Goal: Task Accomplishment & Management: Manage account settings

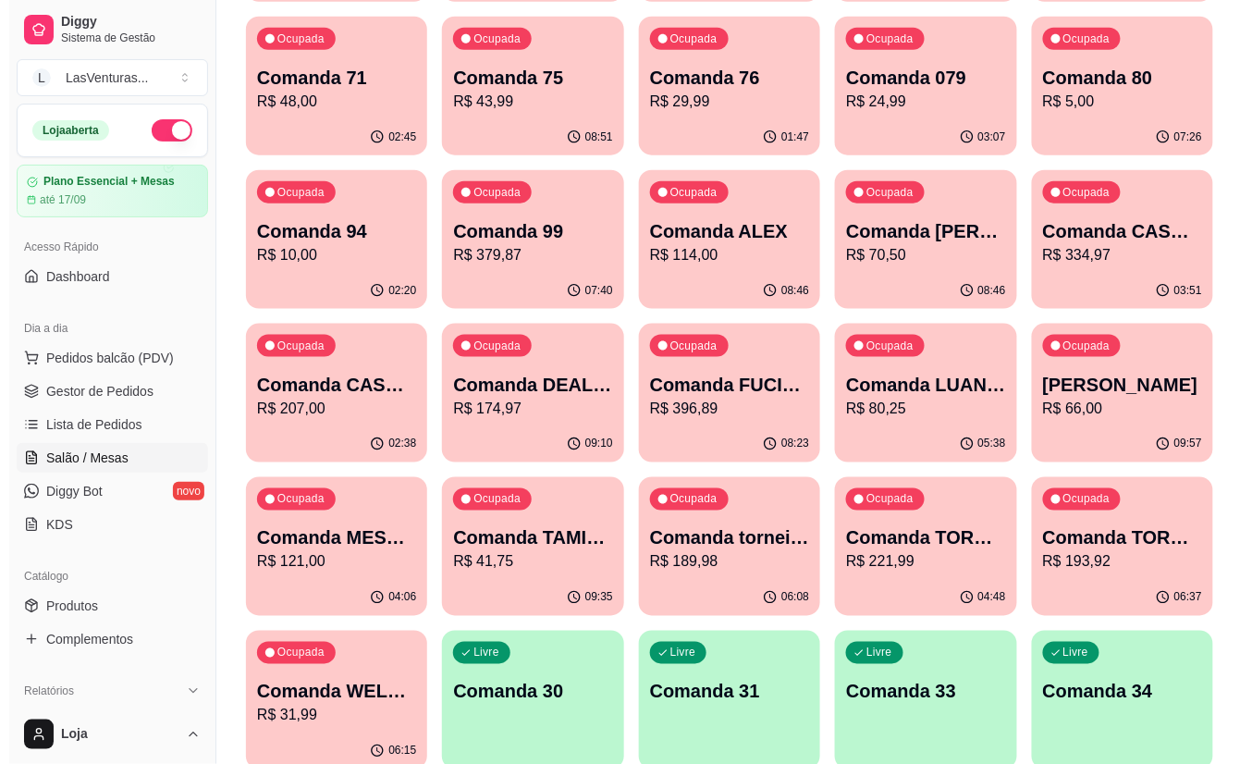
scroll to position [493, 0]
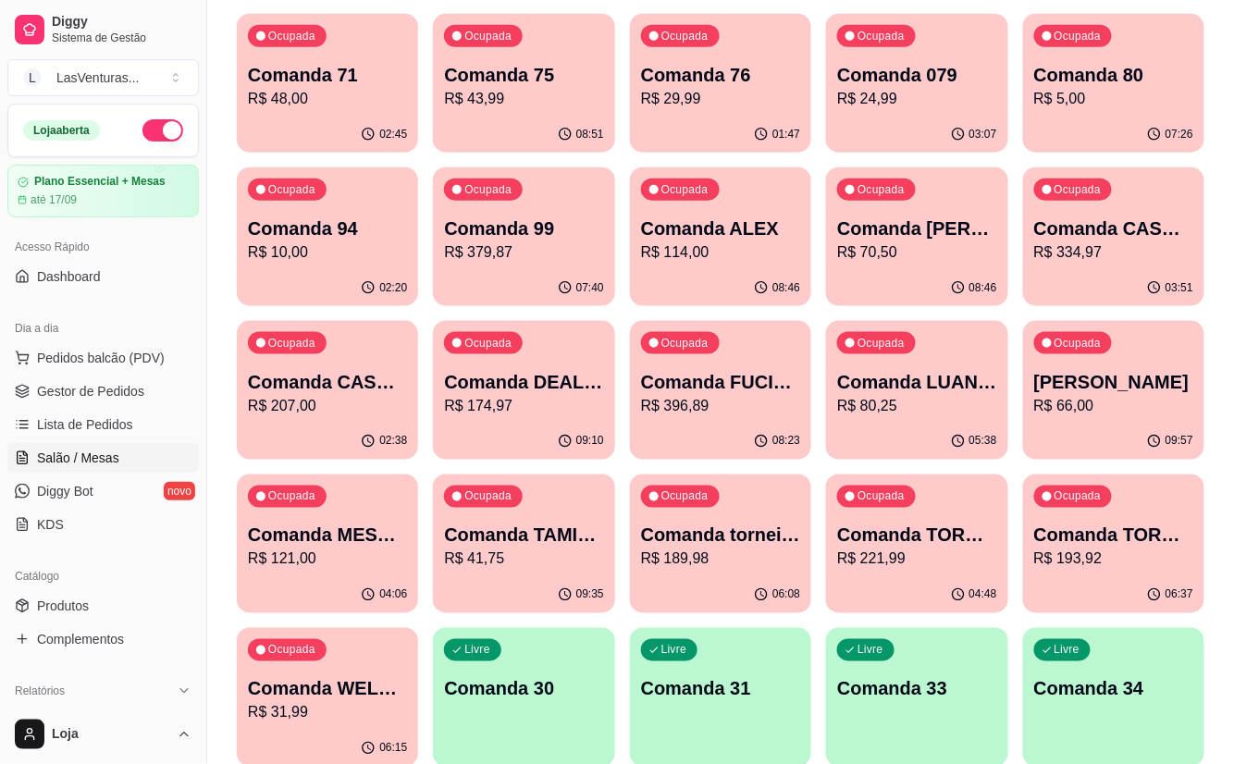
click at [350, 93] on p "R$ 48,00" at bounding box center [327, 99] width 159 height 22
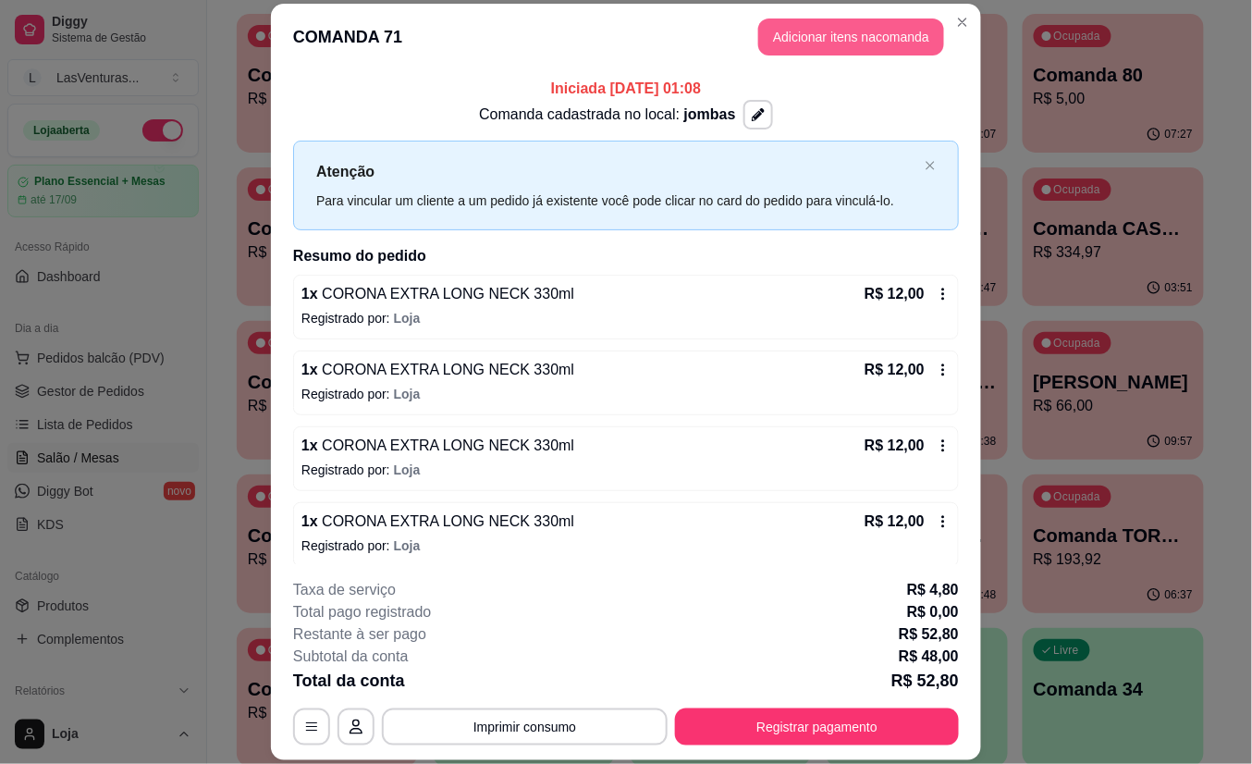
click at [871, 42] on button "Adicionar itens na comanda" at bounding box center [851, 36] width 186 height 37
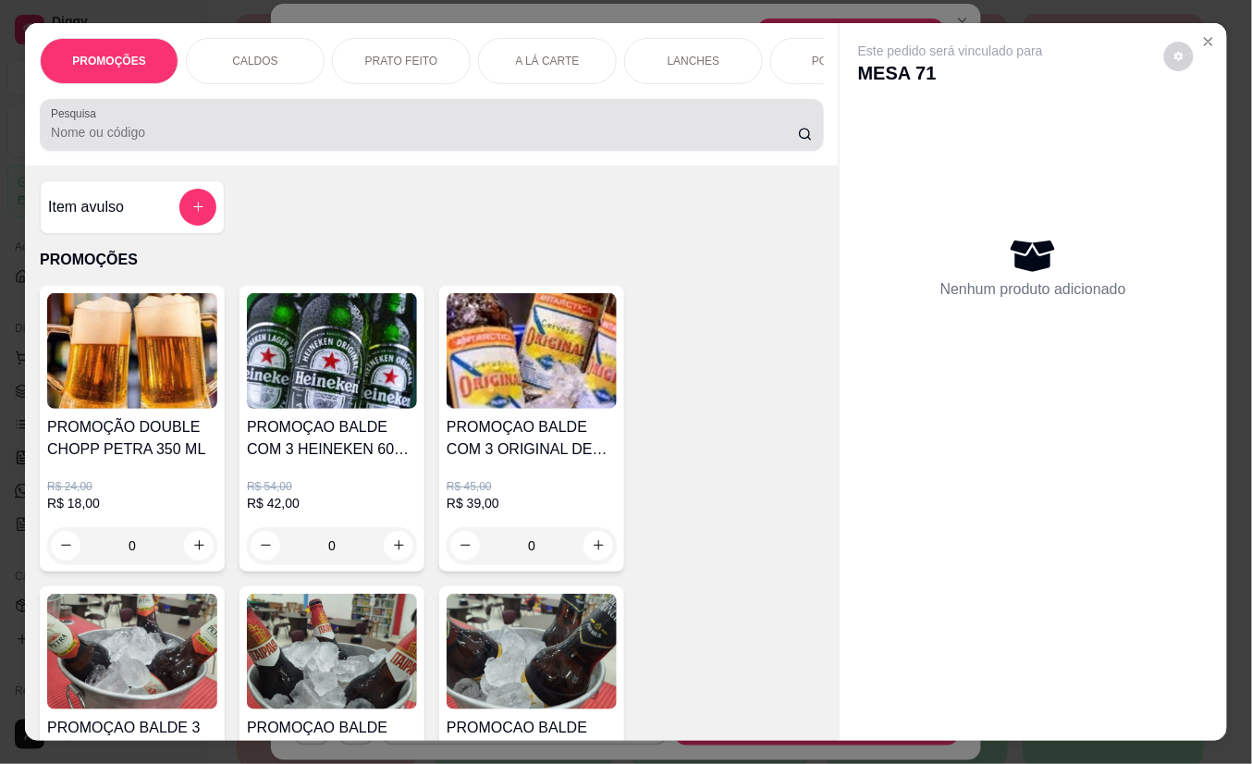
click at [529, 142] on input "Pesquisa" at bounding box center [424, 132] width 747 height 18
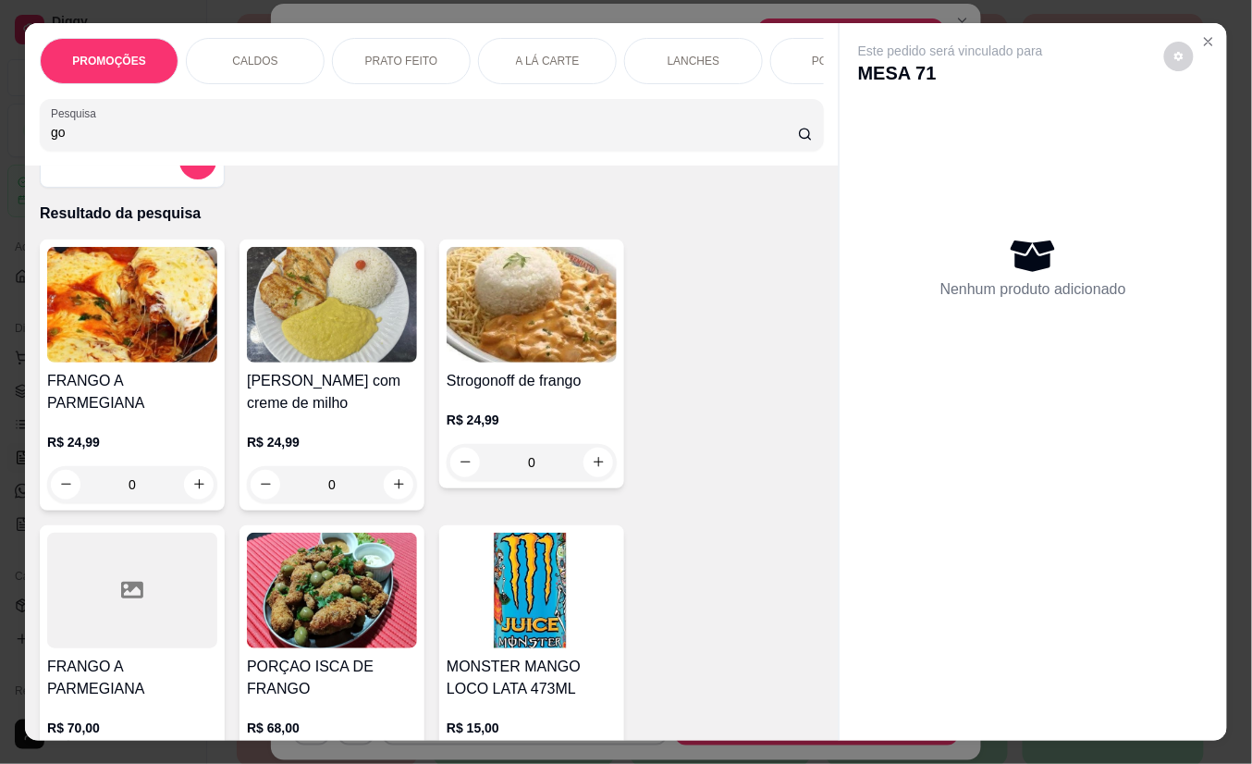
scroll to position [0, 0]
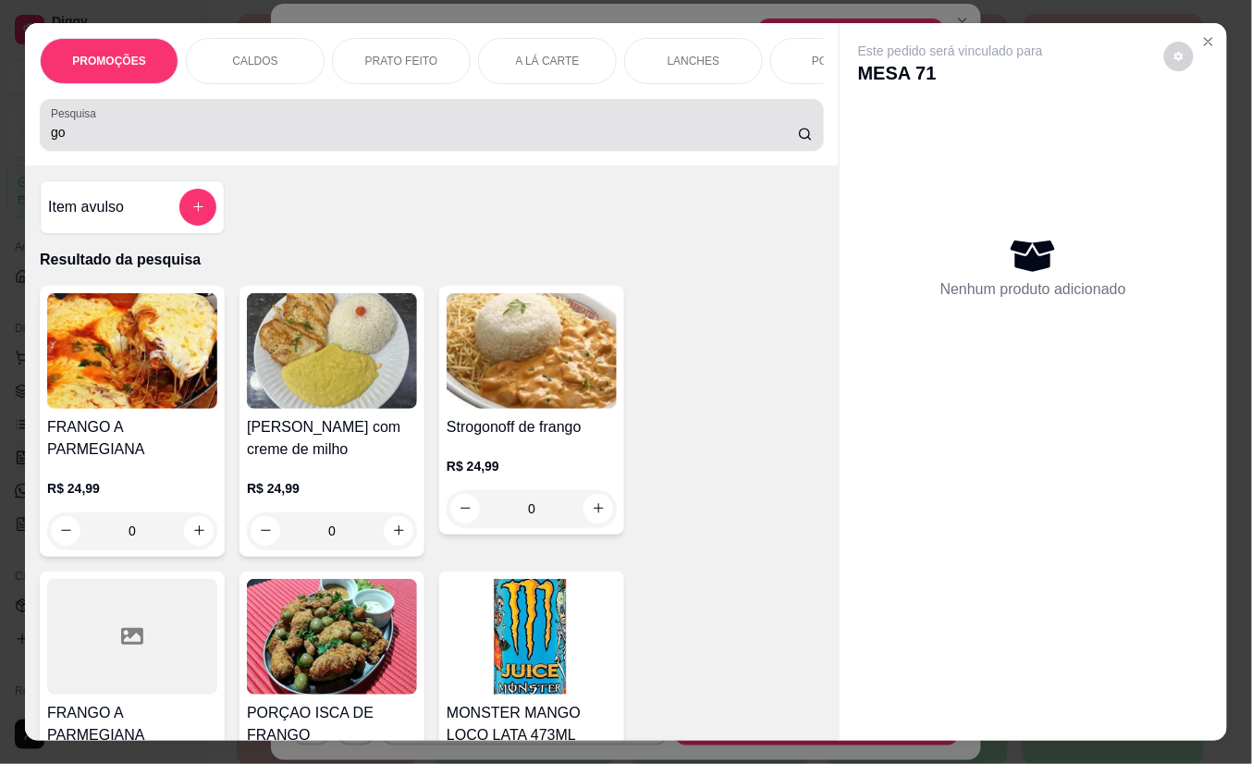
click at [305, 151] on div "Pesquisa go" at bounding box center [432, 125] width 784 height 52
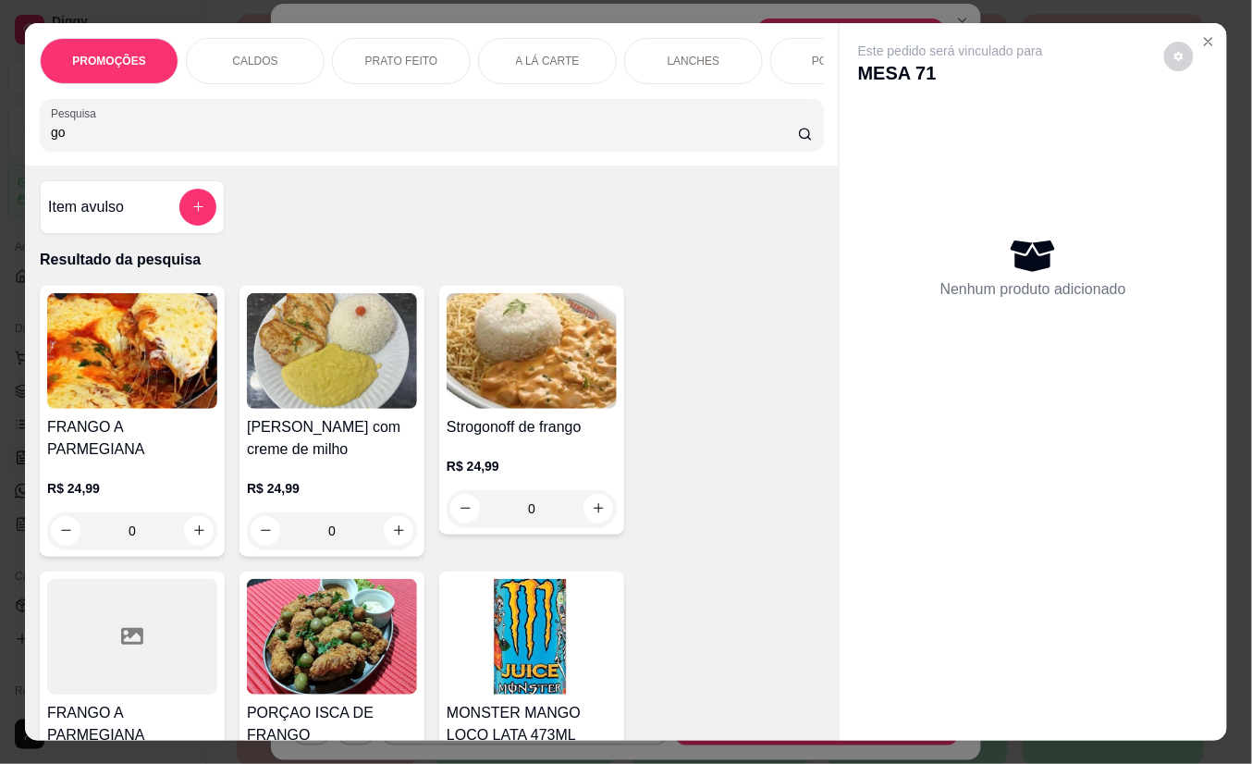
type input "g"
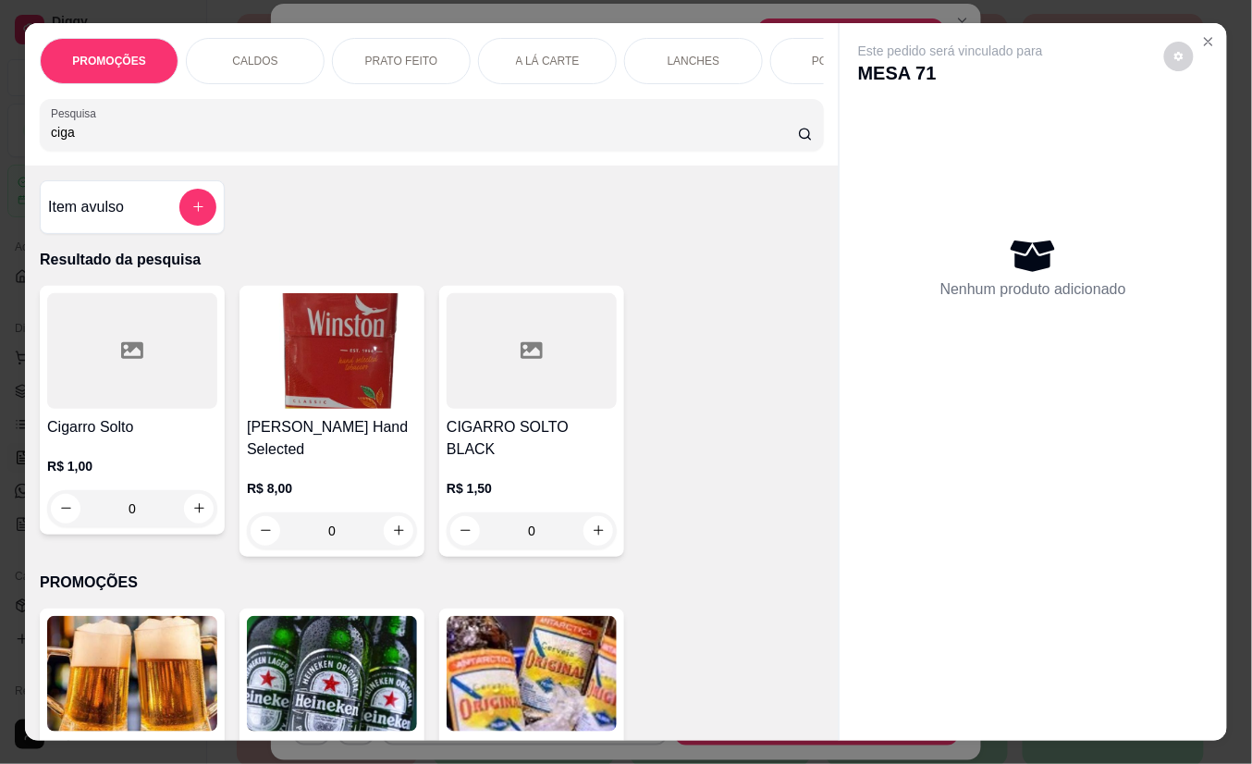
click at [364, 142] on input "ciga" at bounding box center [424, 132] width 747 height 18
type input "c"
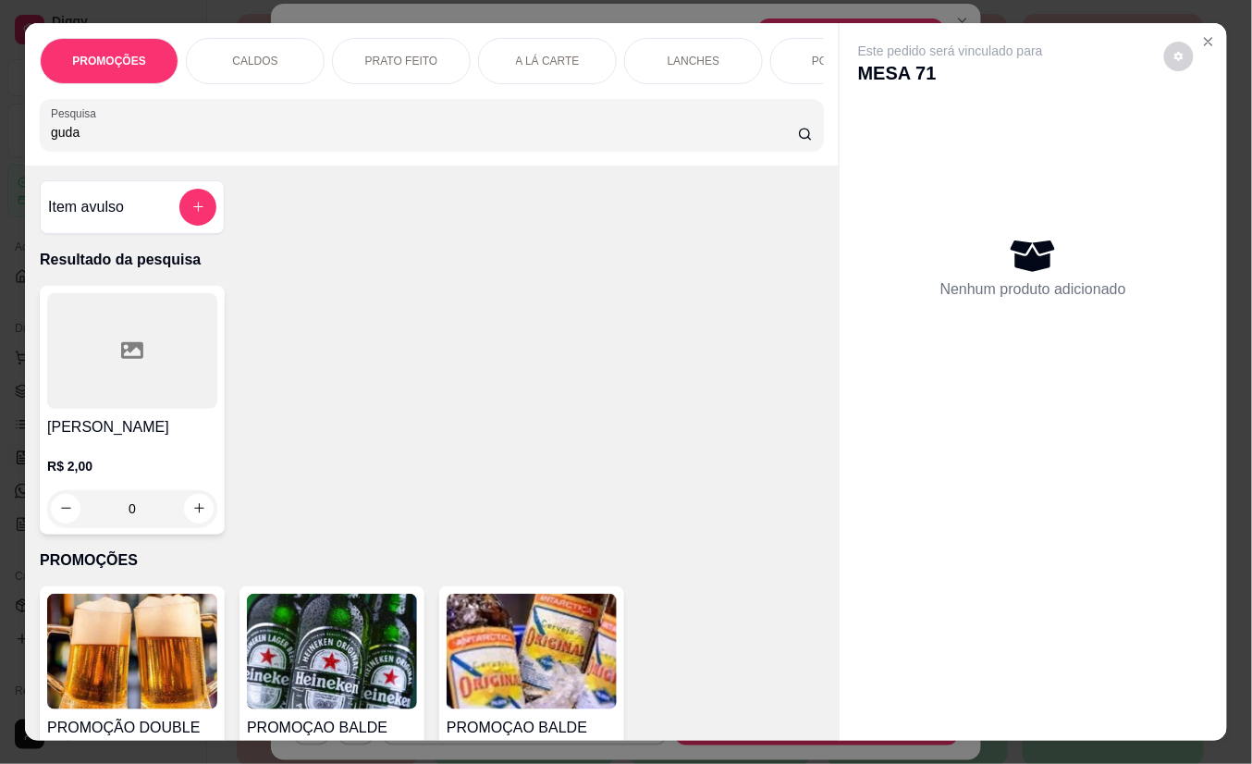
click at [379, 142] on input "guda" at bounding box center [424, 132] width 747 height 18
type input "g"
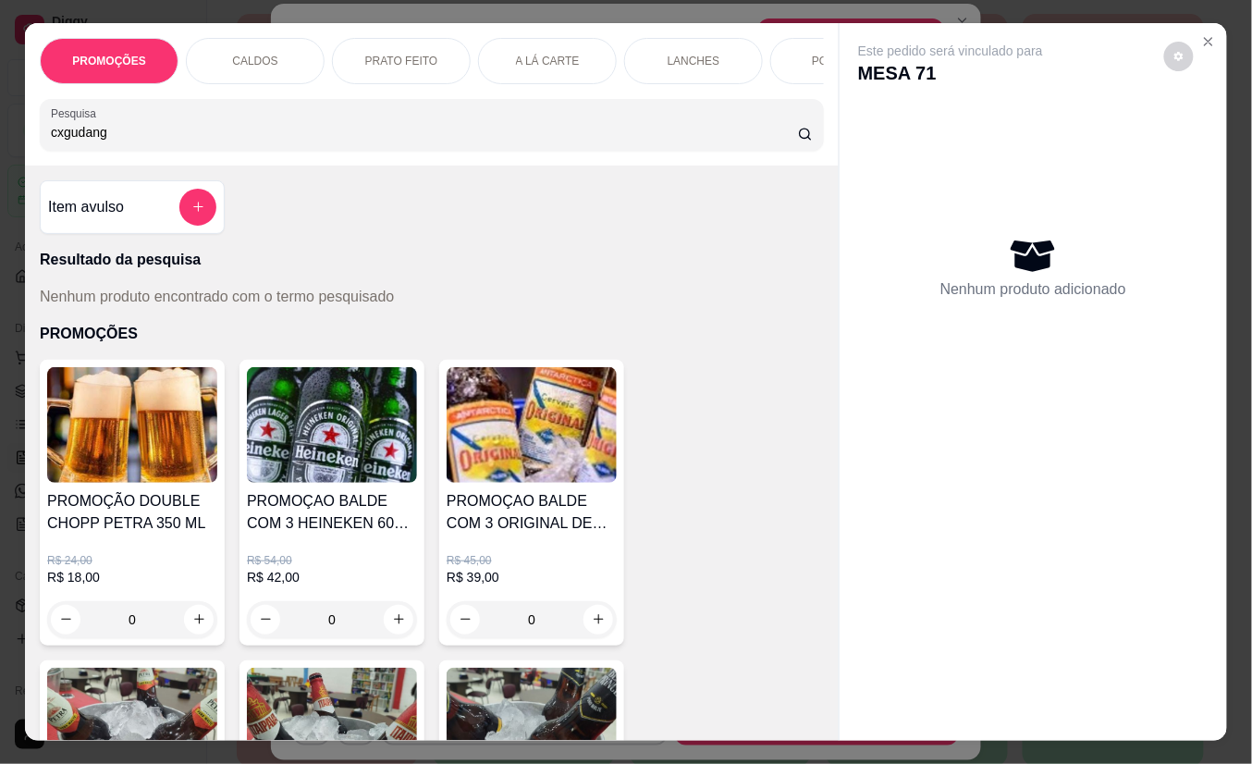
click at [655, 142] on input "cxgudang" at bounding box center [424, 132] width 747 height 18
type input "c"
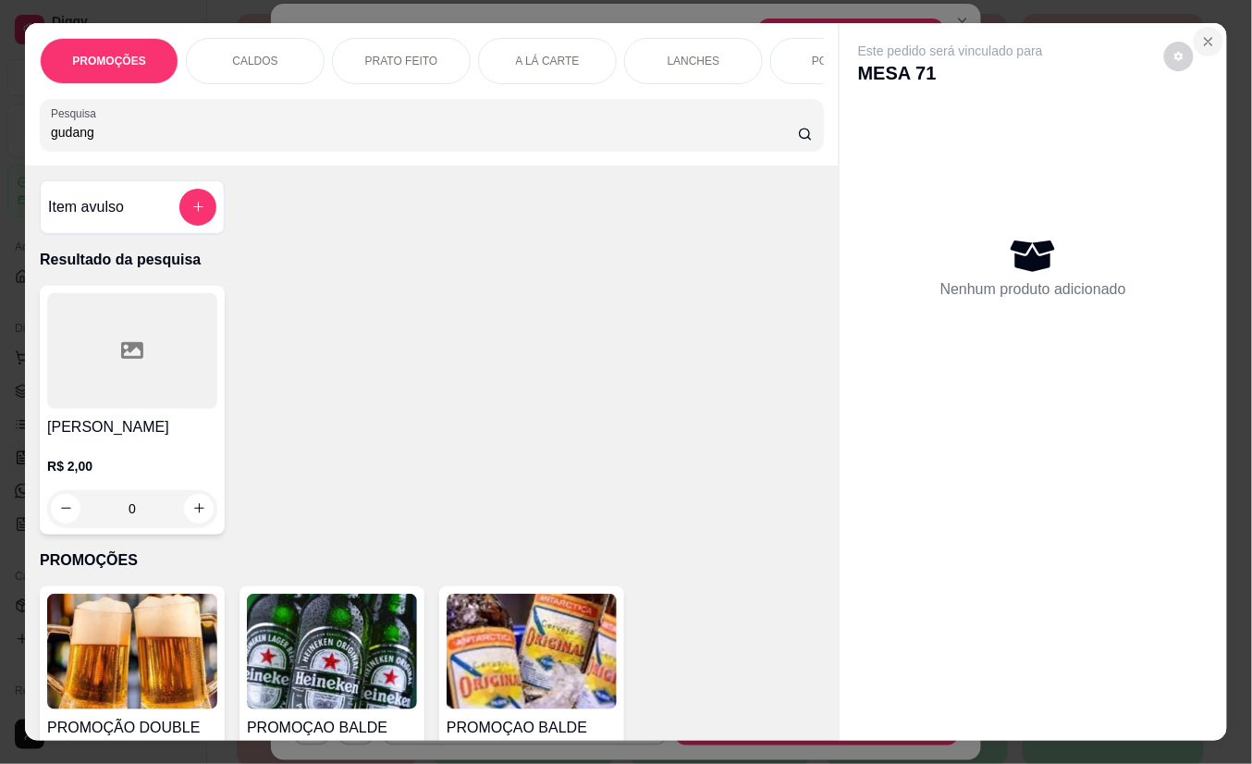
type input "gudang"
click at [1202, 34] on icon "Close" at bounding box center [1209, 41] width 15 height 15
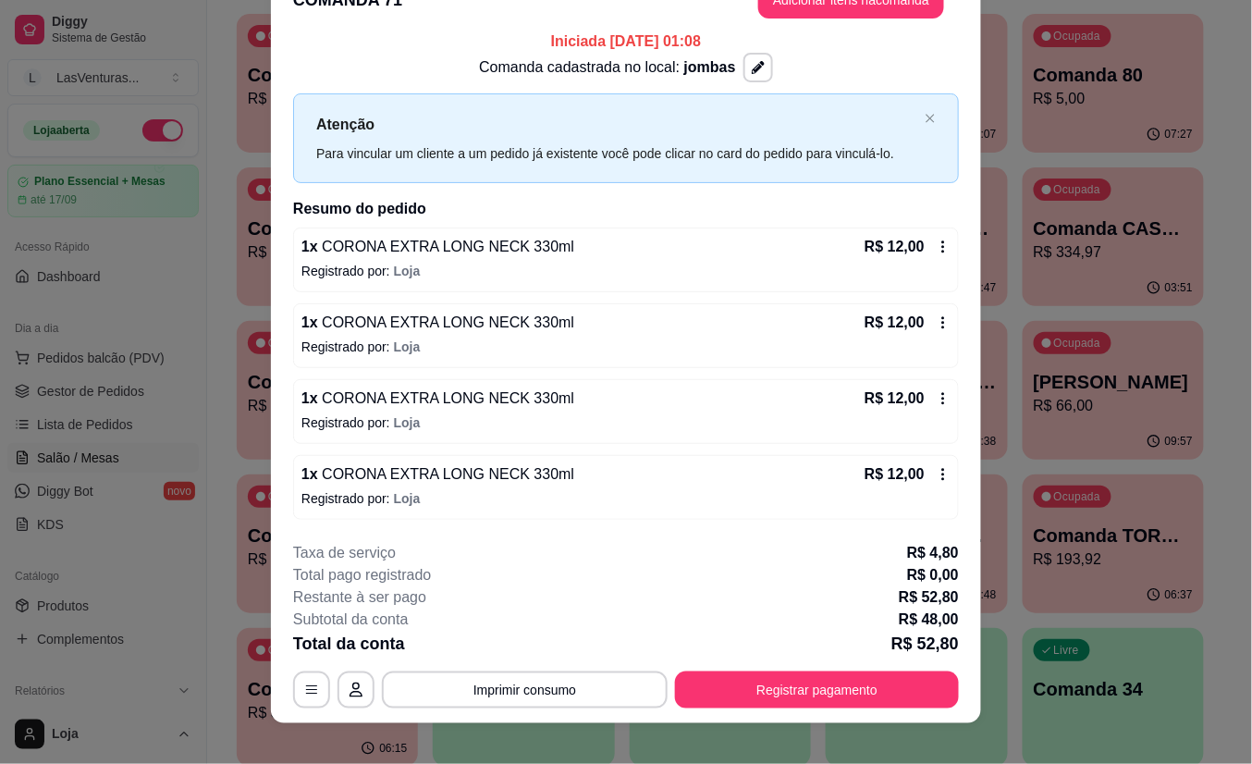
scroll to position [55, 0]
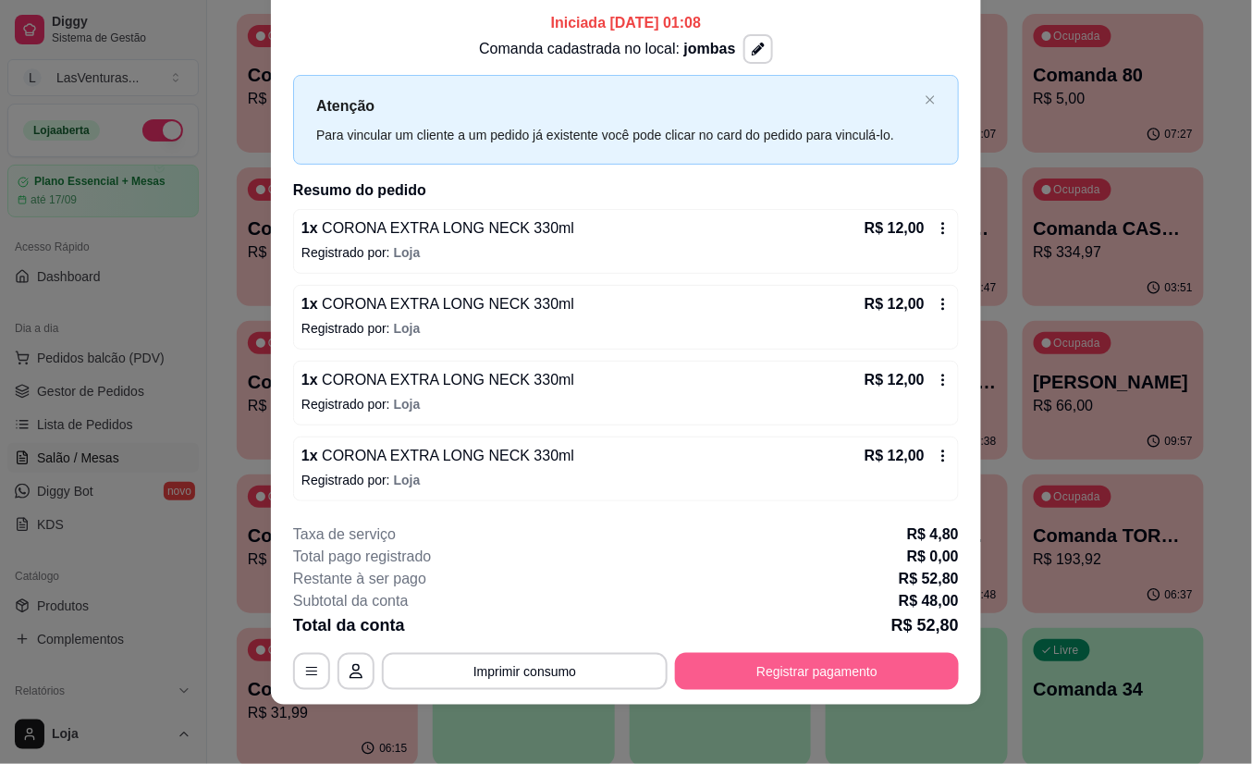
click at [833, 674] on button "Registrar pagamento" at bounding box center [817, 671] width 284 height 37
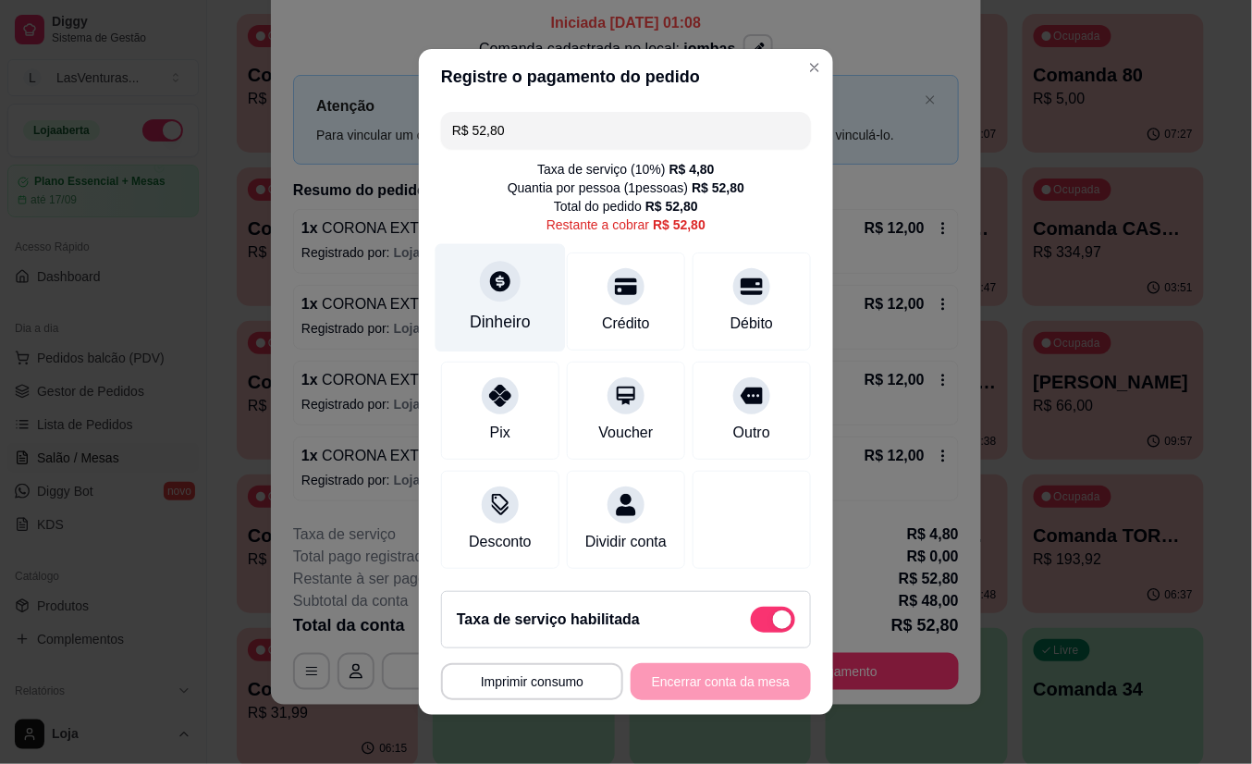
click at [490, 272] on icon at bounding box center [500, 281] width 20 height 20
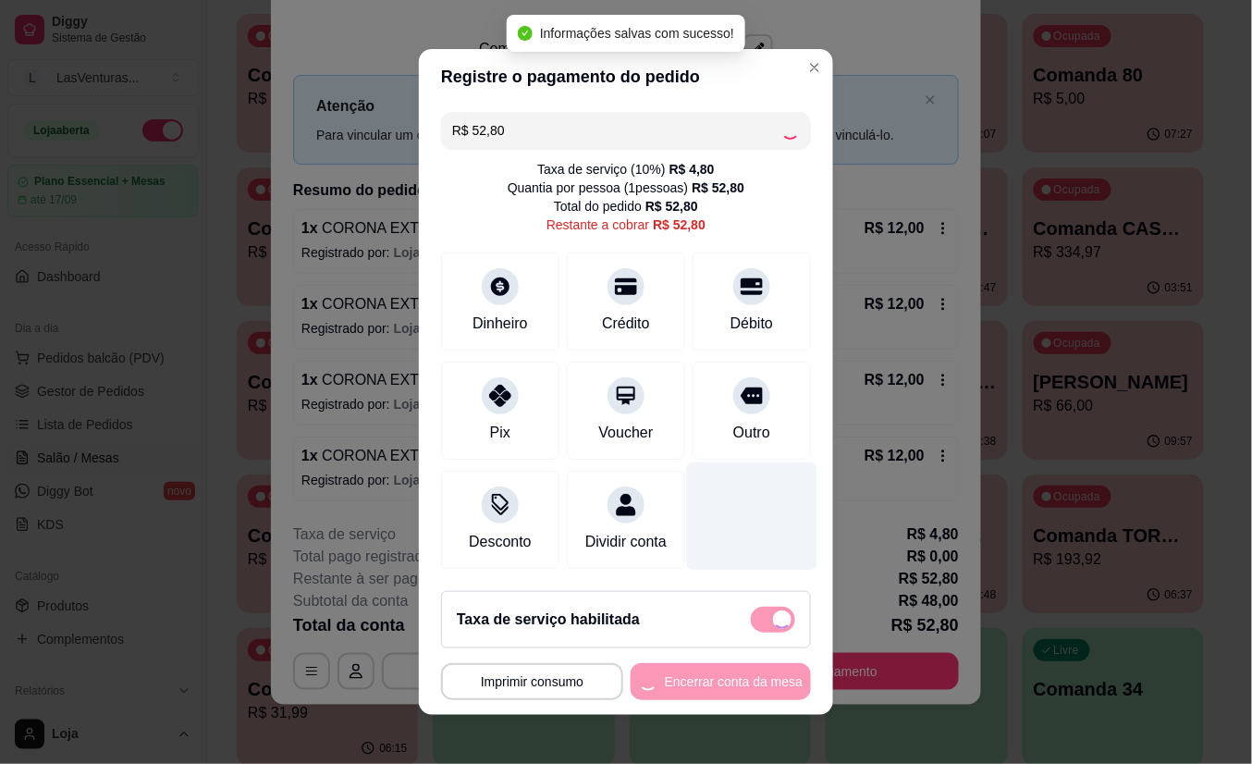
type input "R$ 0,00"
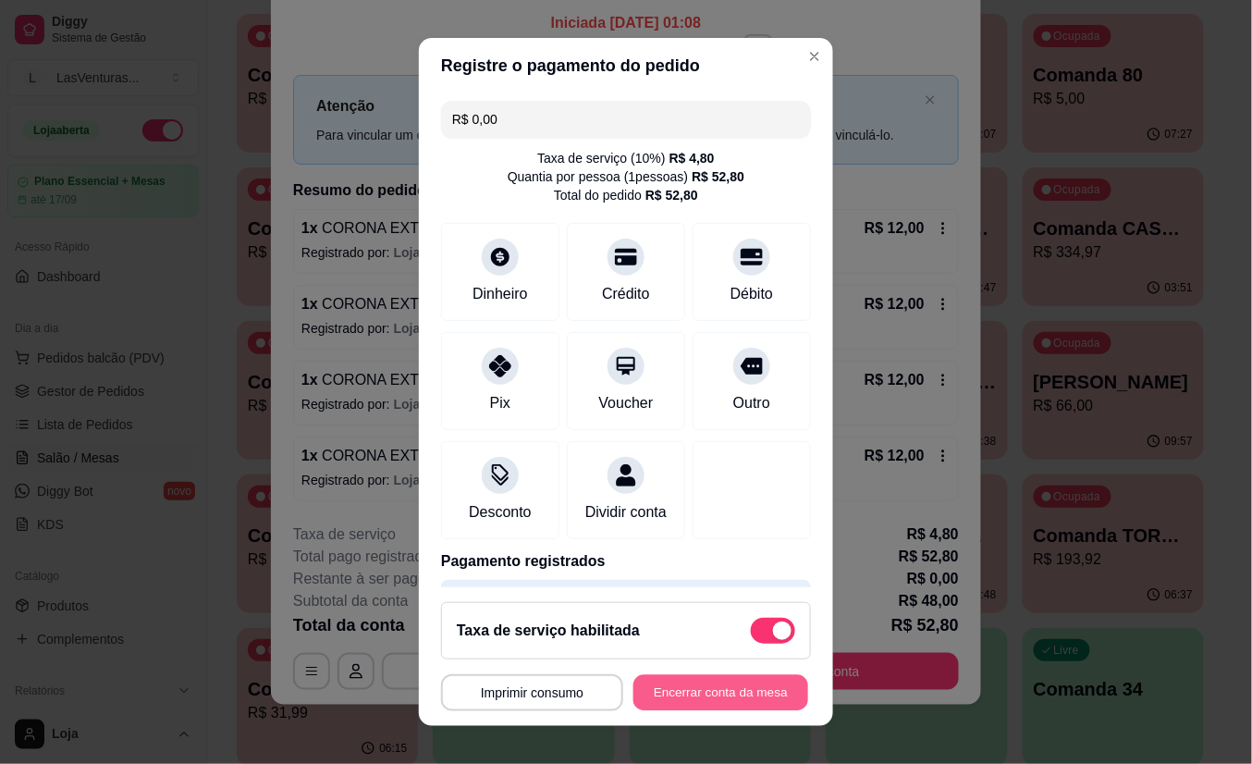
click at [675, 688] on button "Encerrar conta da mesa" at bounding box center [721, 692] width 175 height 36
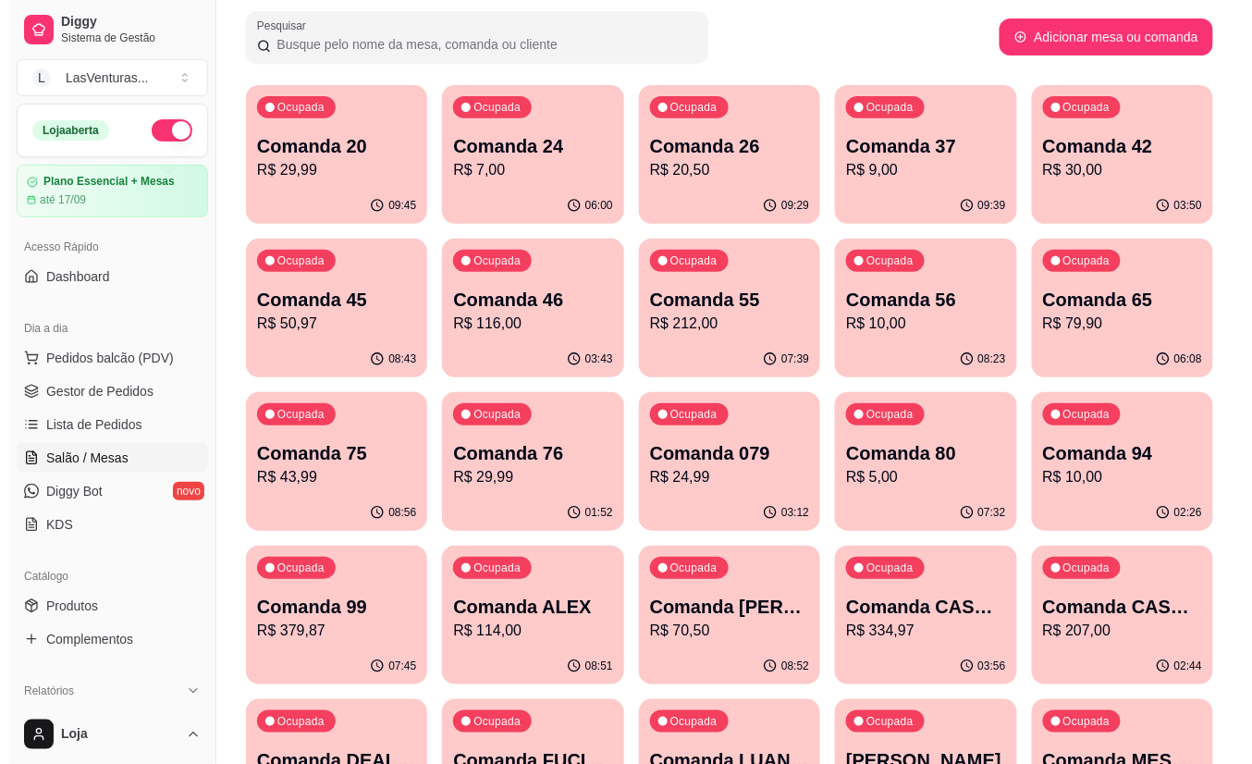
scroll to position [0, 0]
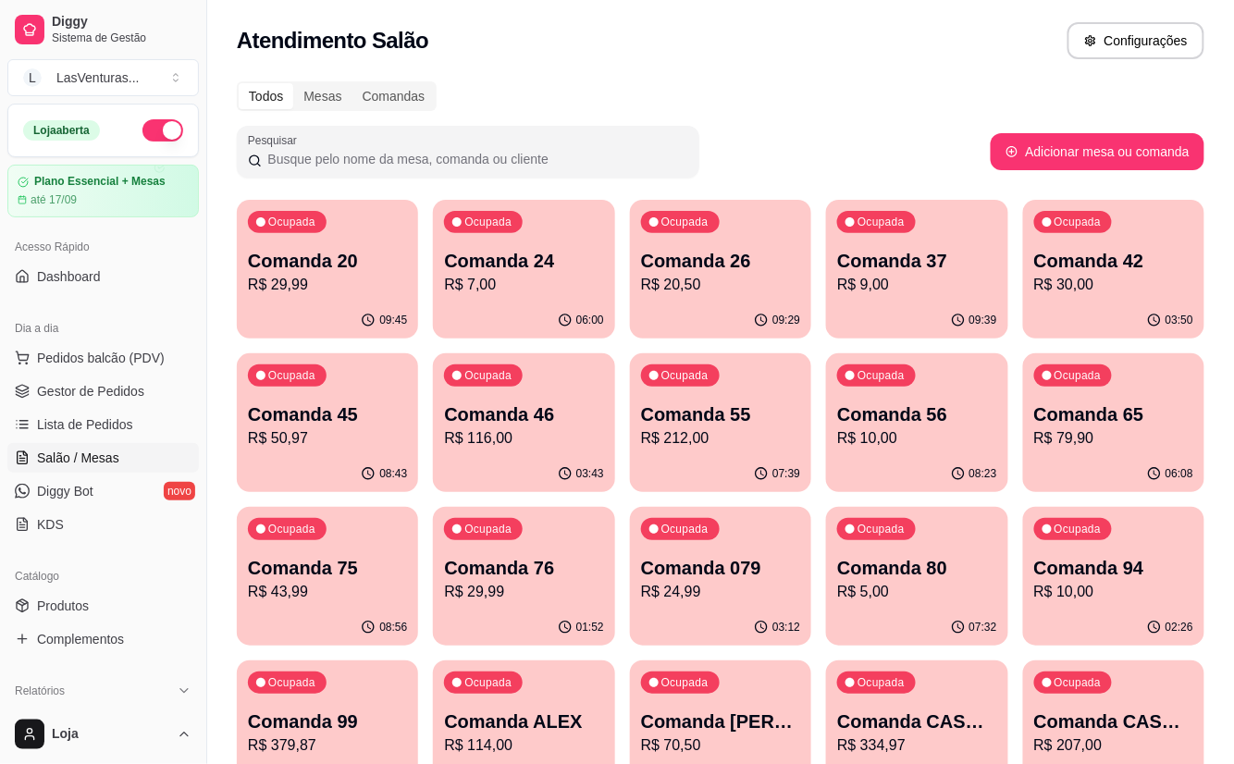
click at [729, 268] on p "Comanda 26" at bounding box center [720, 261] width 159 height 26
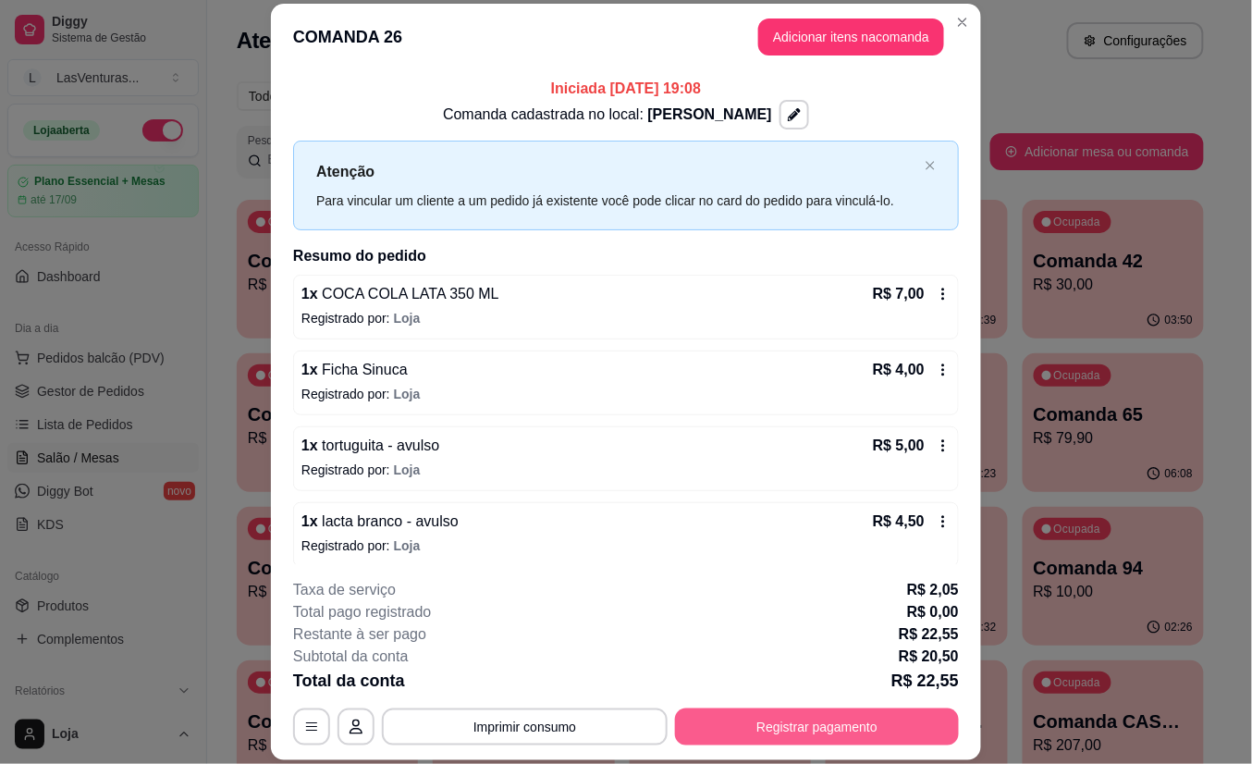
click at [768, 729] on button "Registrar pagamento" at bounding box center [817, 727] width 284 height 37
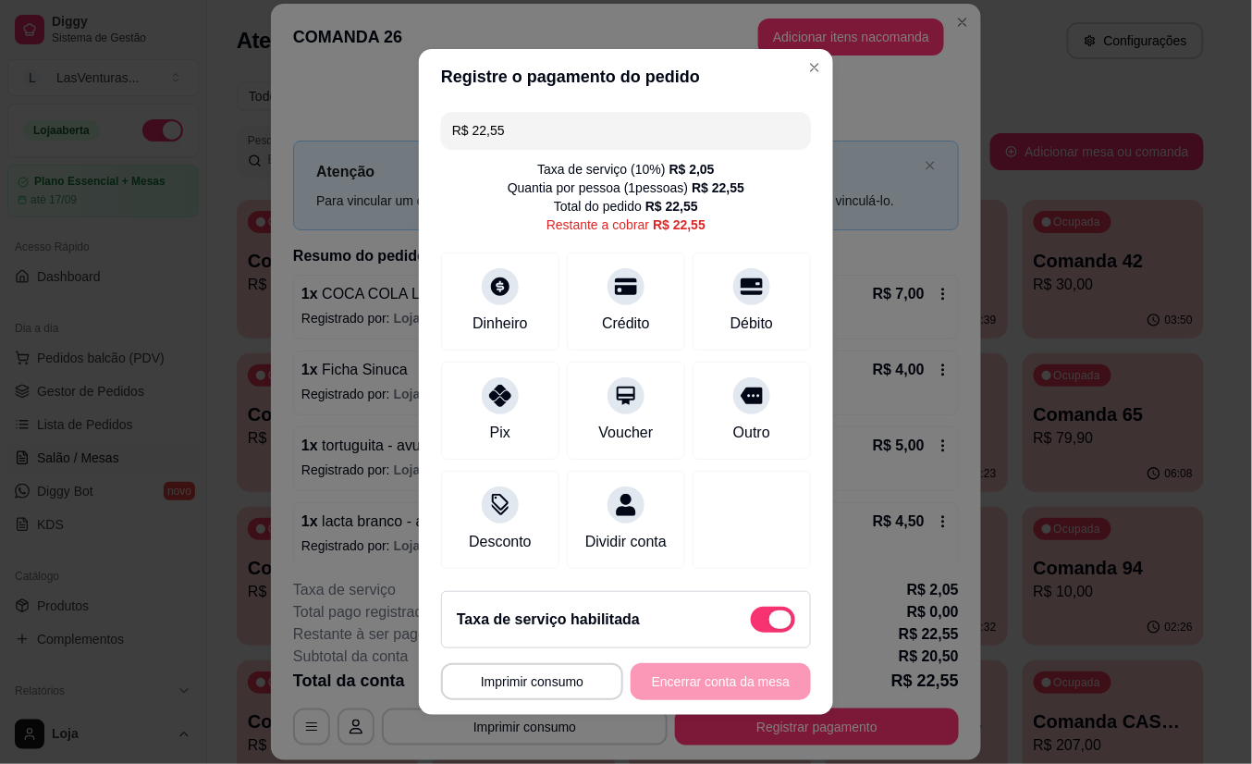
click at [770, 629] on span at bounding box center [781, 619] width 22 height 18
click at [755, 630] on input "checkbox" at bounding box center [756, 629] width 12 height 12
checkbox input "true"
type input "R$ 20,50"
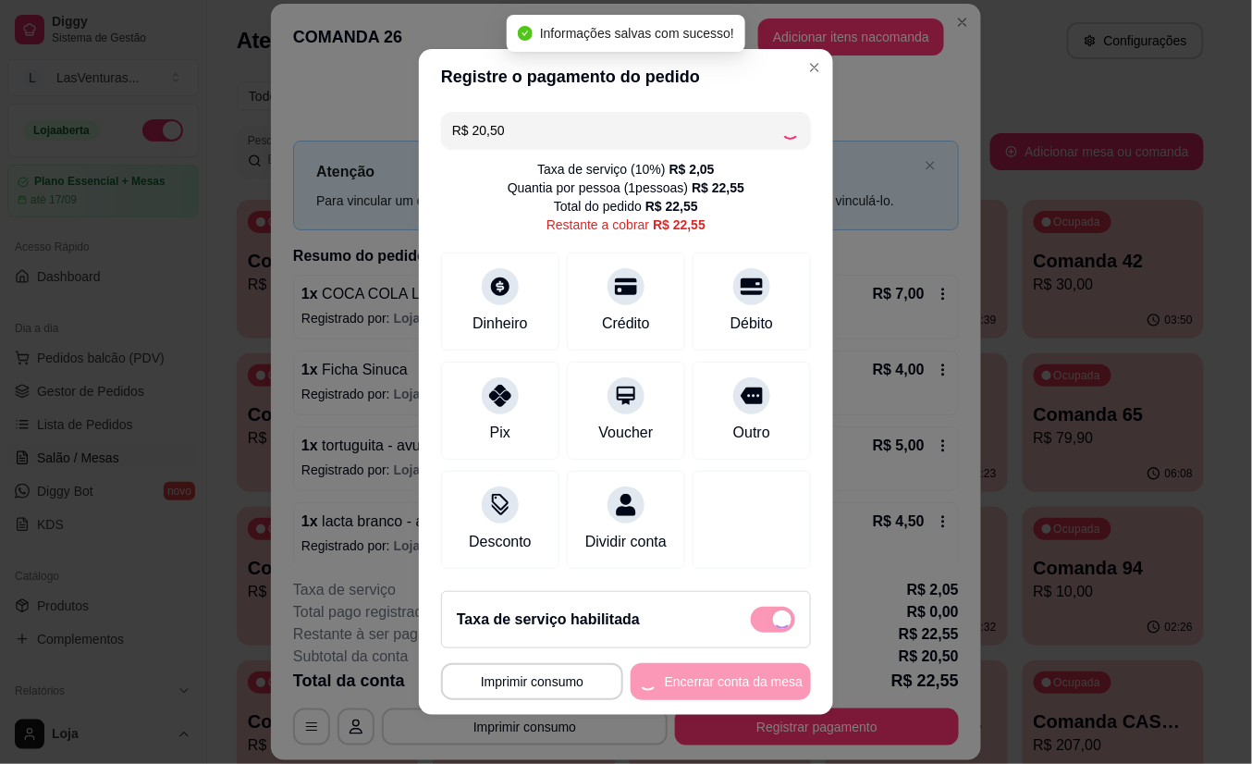
checkbox input "false"
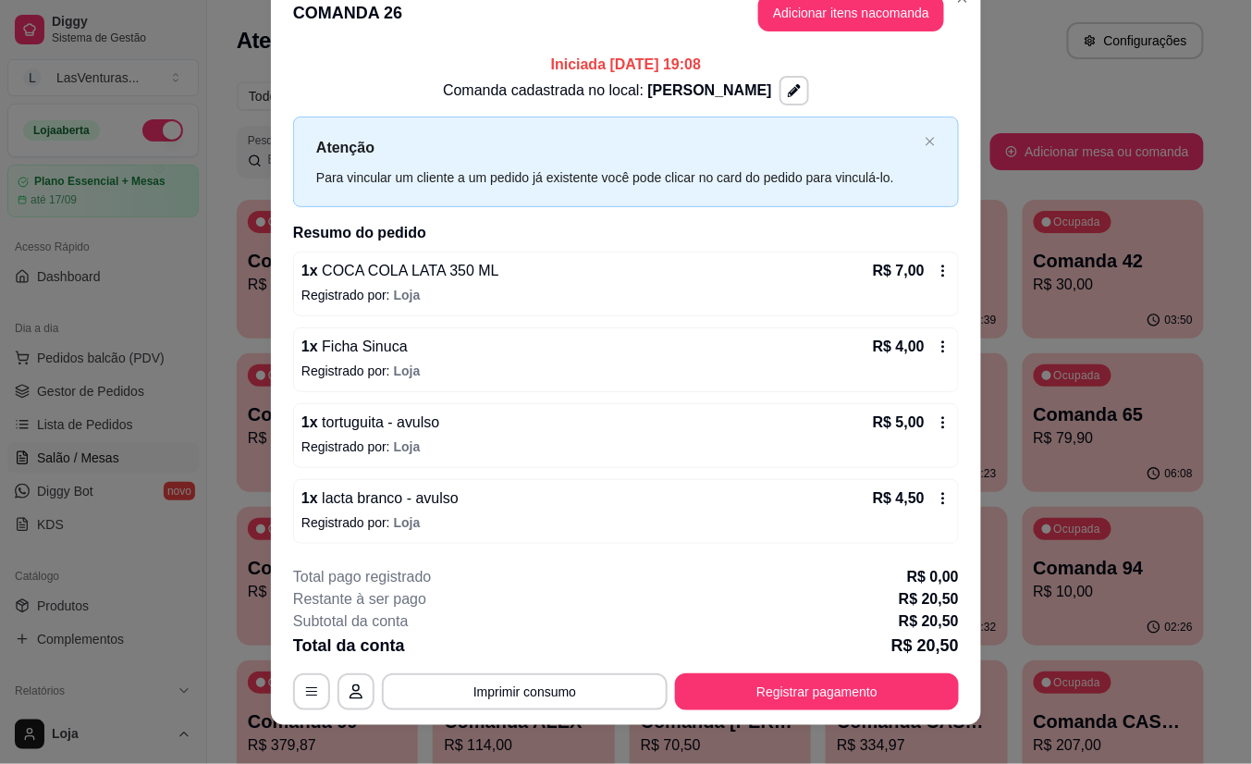
scroll to position [50, 0]
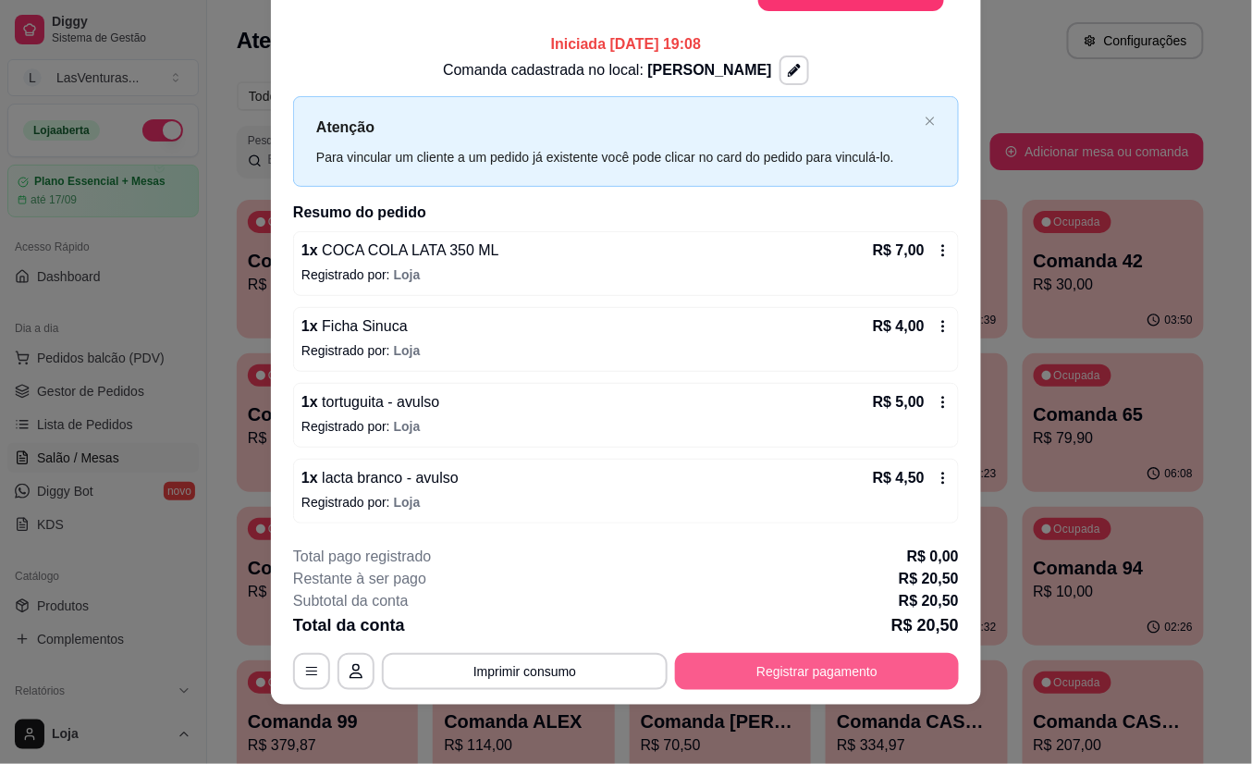
click at [837, 672] on button "Registrar pagamento" at bounding box center [817, 671] width 284 height 37
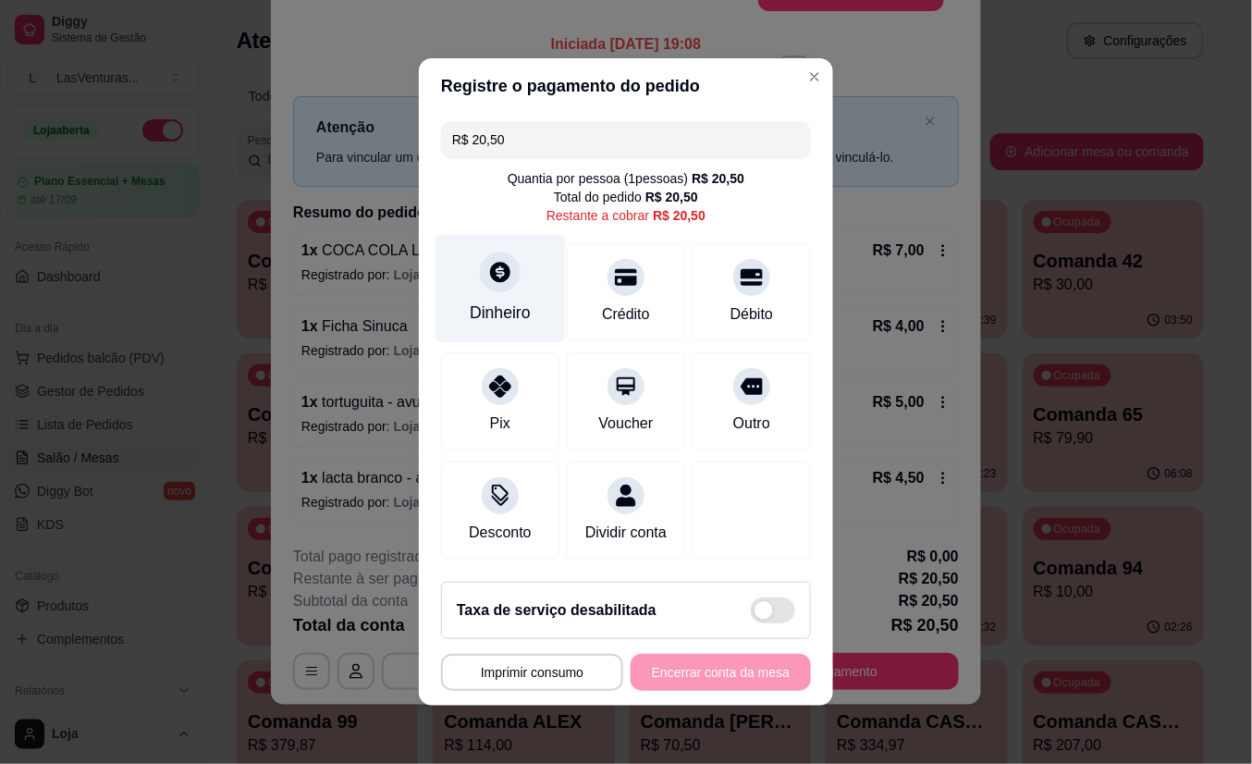
click at [490, 271] on icon at bounding box center [500, 272] width 20 height 20
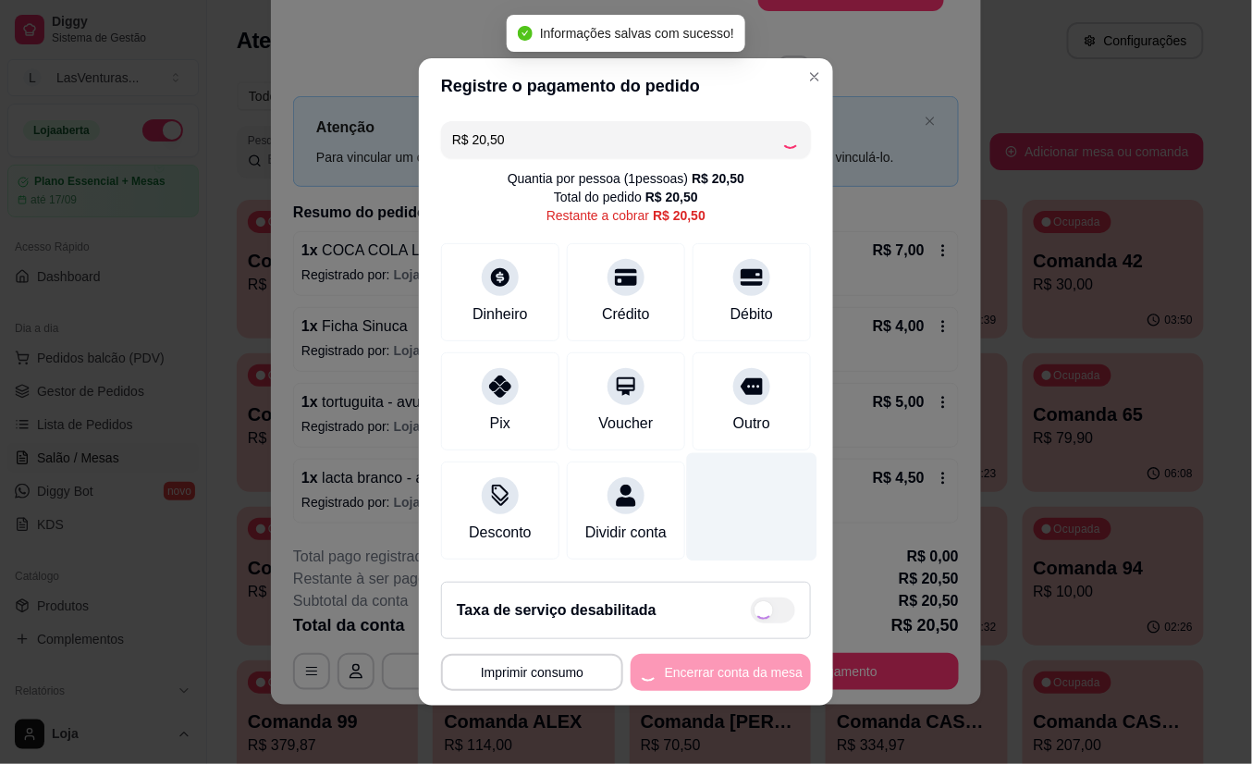
type input "R$ 0,00"
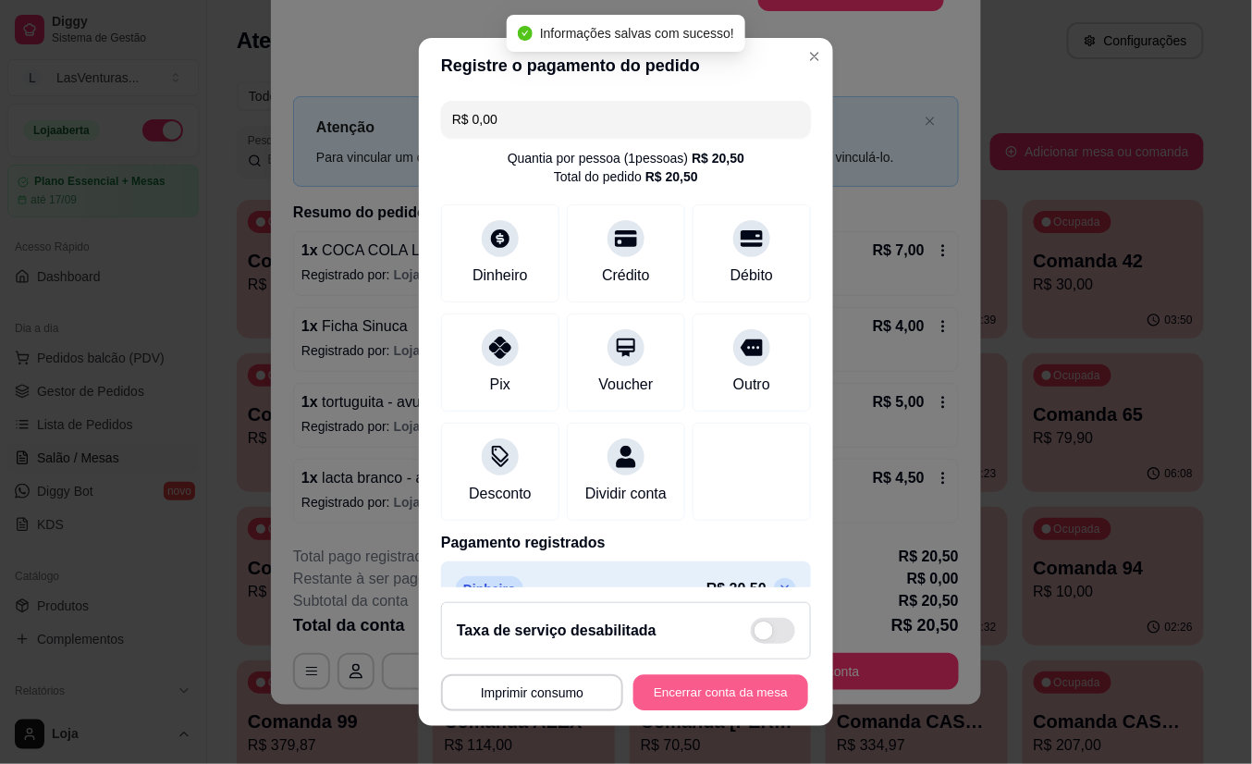
click at [742, 689] on button "Encerrar conta da mesa" at bounding box center [721, 692] width 175 height 36
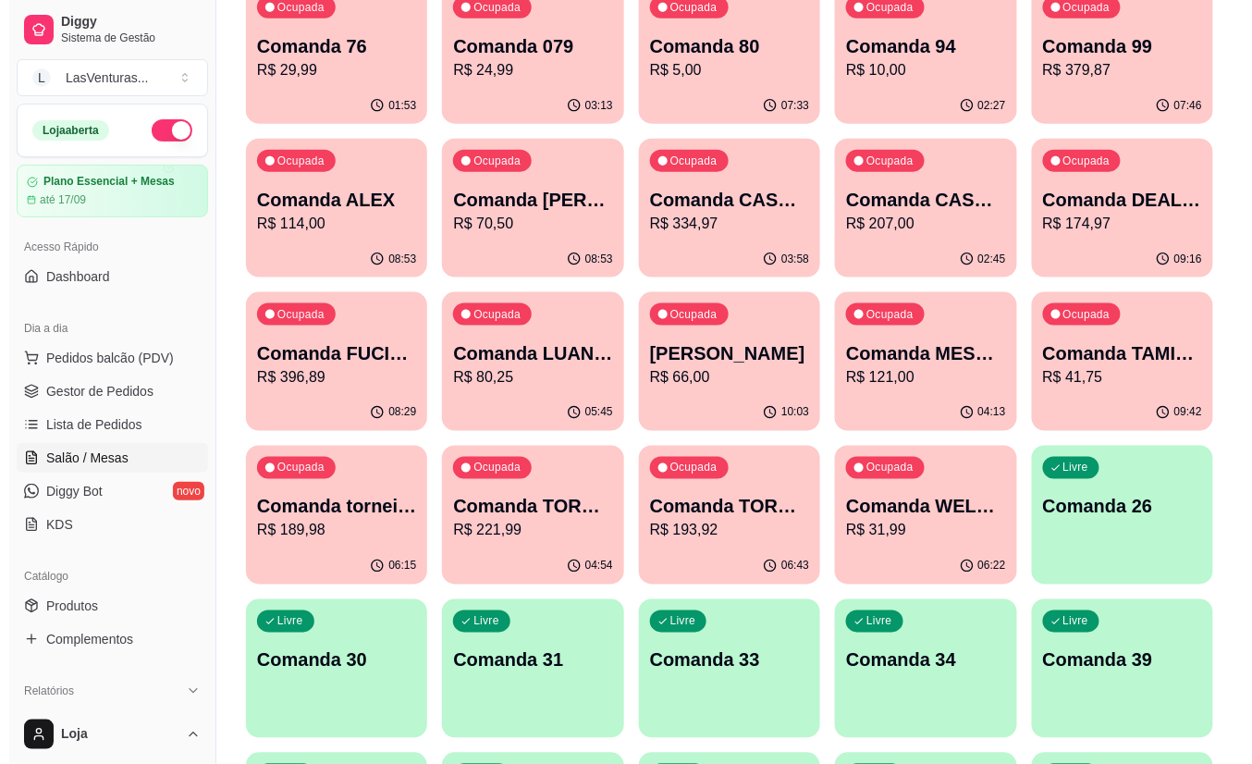
scroll to position [616, 0]
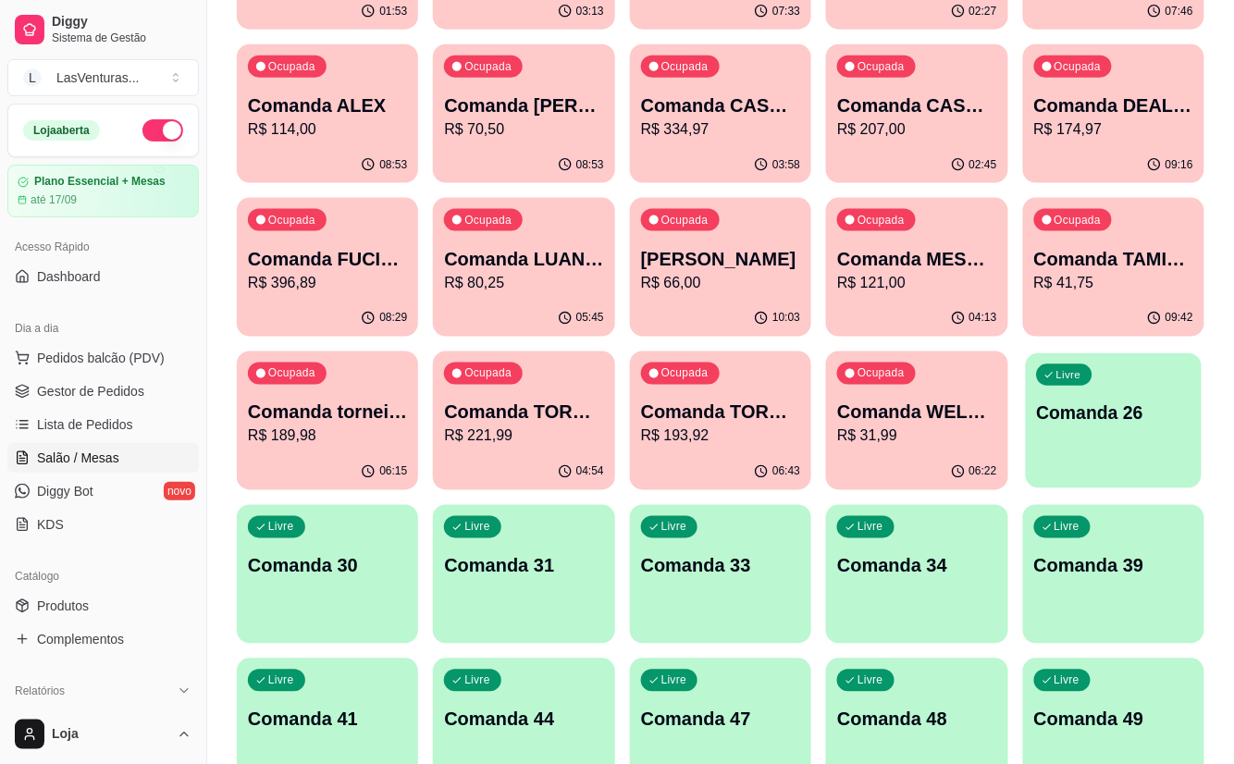
click at [1090, 407] on p "Comanda 26" at bounding box center [1113, 413] width 154 height 25
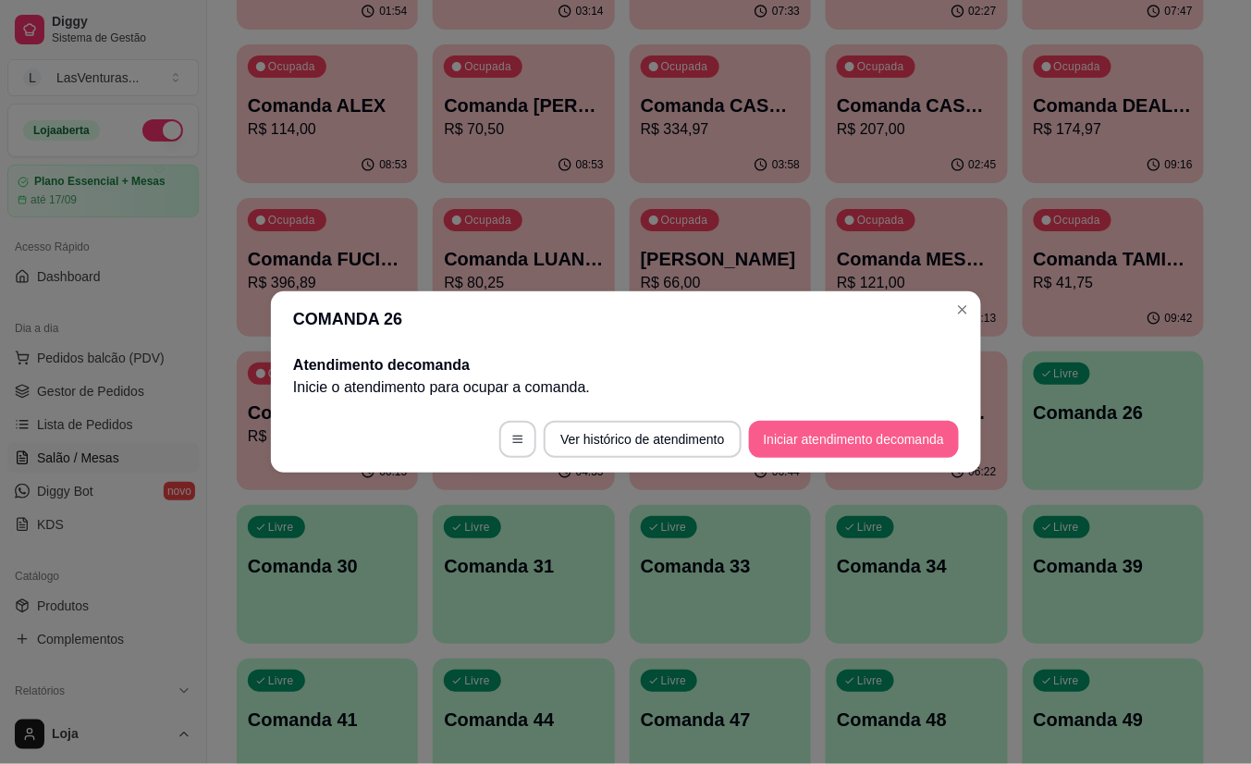
click at [827, 440] on button "Iniciar atendimento de comanda" at bounding box center [854, 439] width 210 height 37
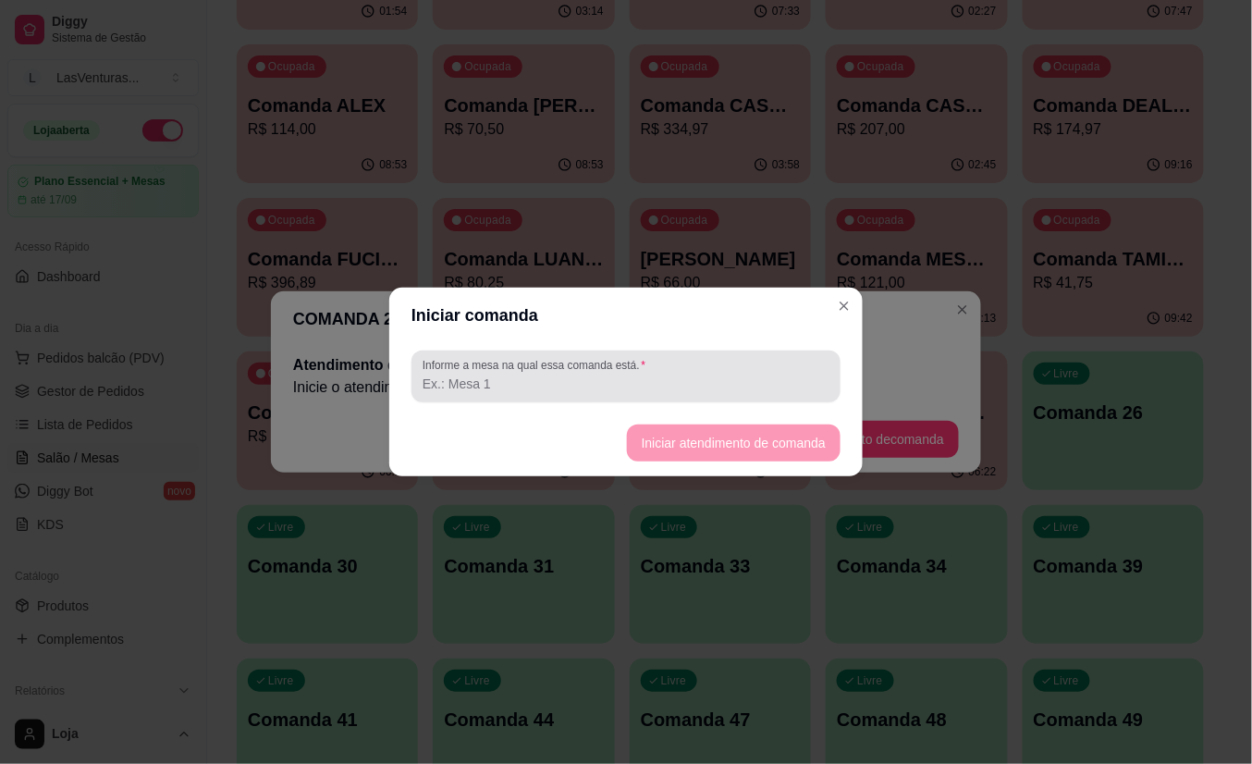
click at [561, 374] on div at bounding box center [626, 376] width 407 height 37
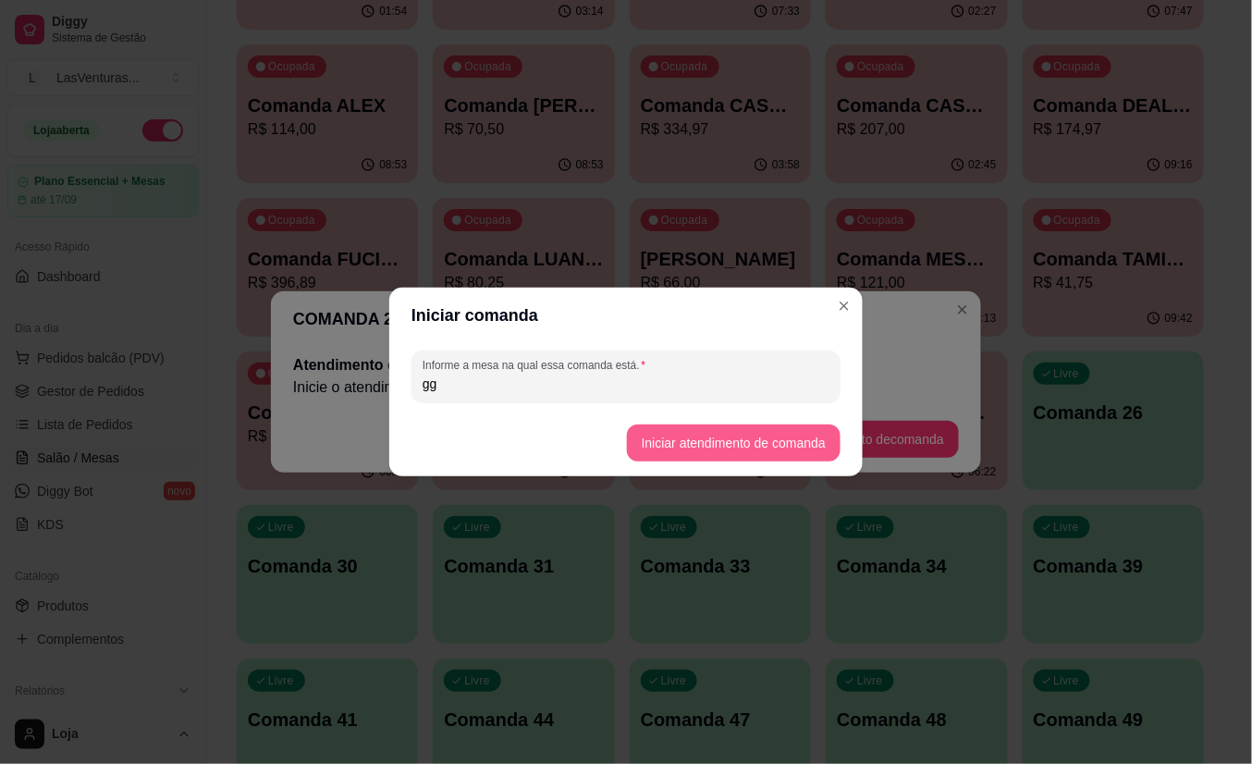
type input "gg"
click at [726, 438] on button "Iniciar atendimento de comanda" at bounding box center [734, 443] width 214 height 37
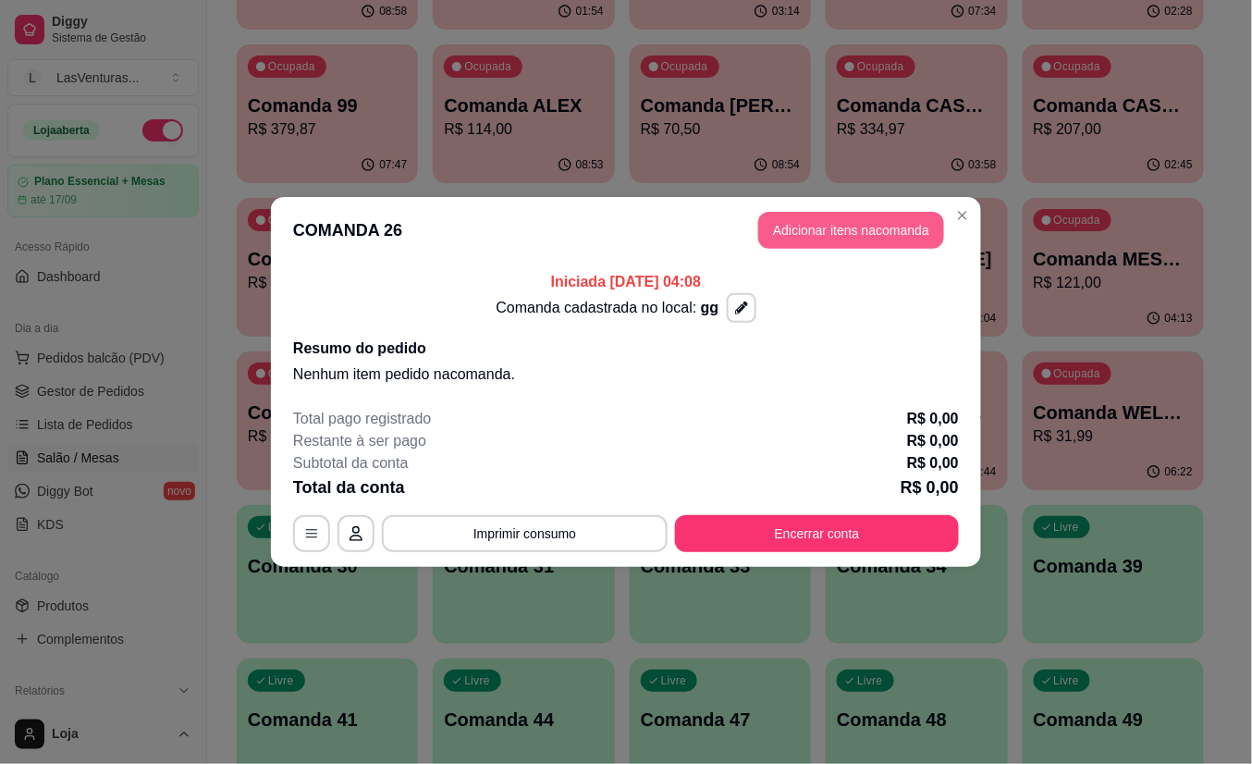
click at [851, 230] on button "Adicionar itens na comanda" at bounding box center [851, 230] width 186 height 37
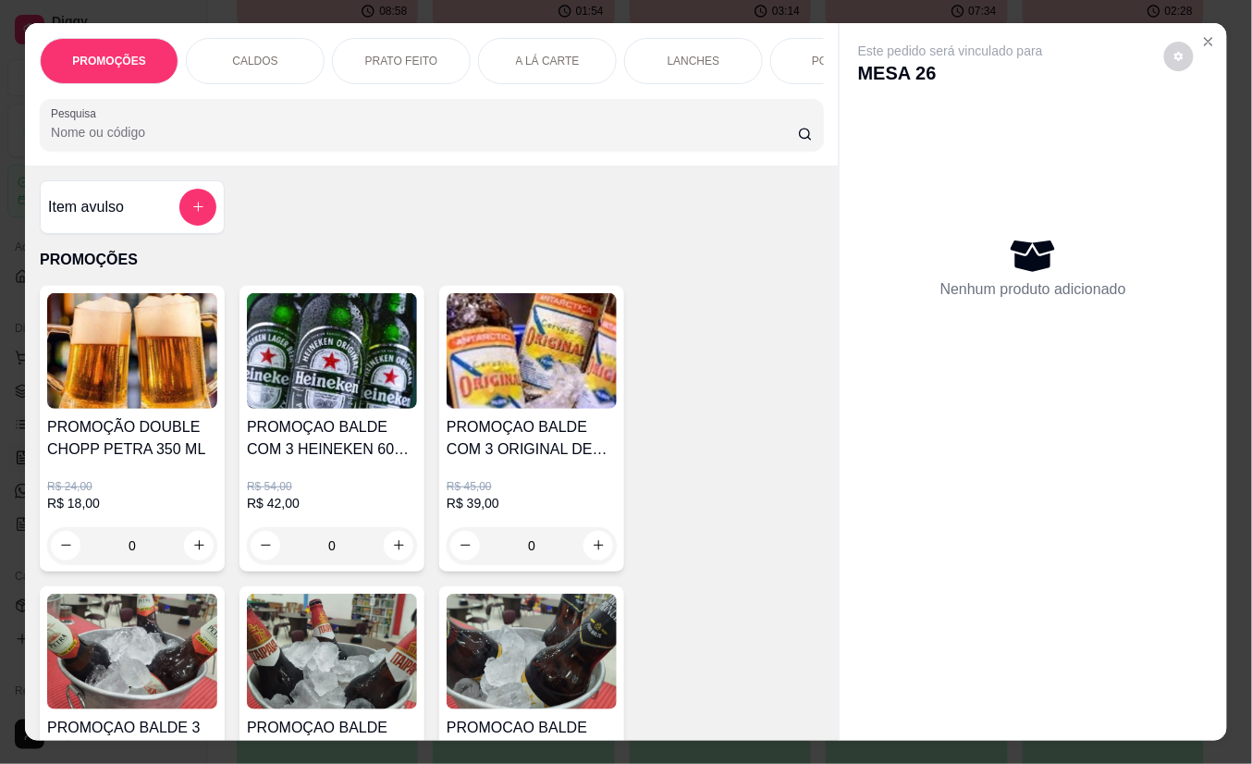
click at [440, 215] on div "Item avulso PROMOÇÕES PROMOÇÃO DOUBLE CHOPP PETRA 350 ML R$ 24,00 R$ 18,00 0 PR…" at bounding box center [432, 453] width 814 height 575
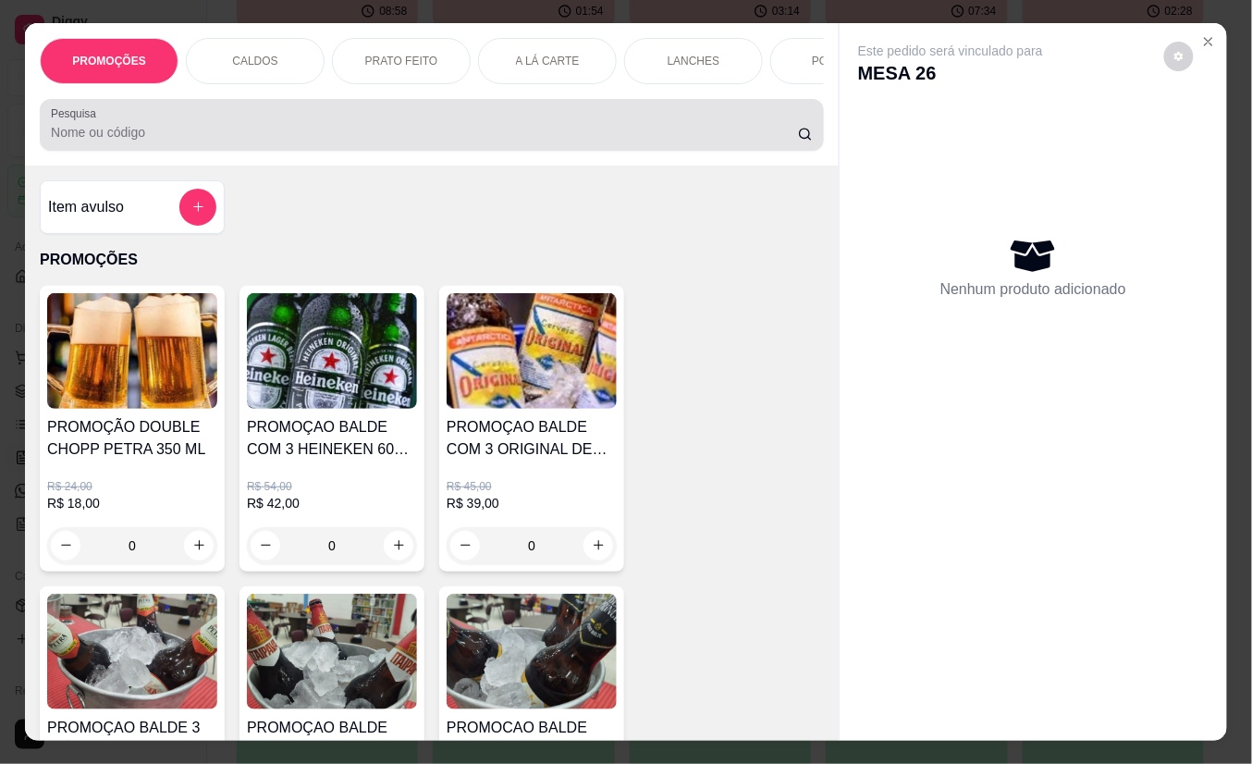
click at [418, 142] on input "Pesquisa" at bounding box center [424, 132] width 747 height 18
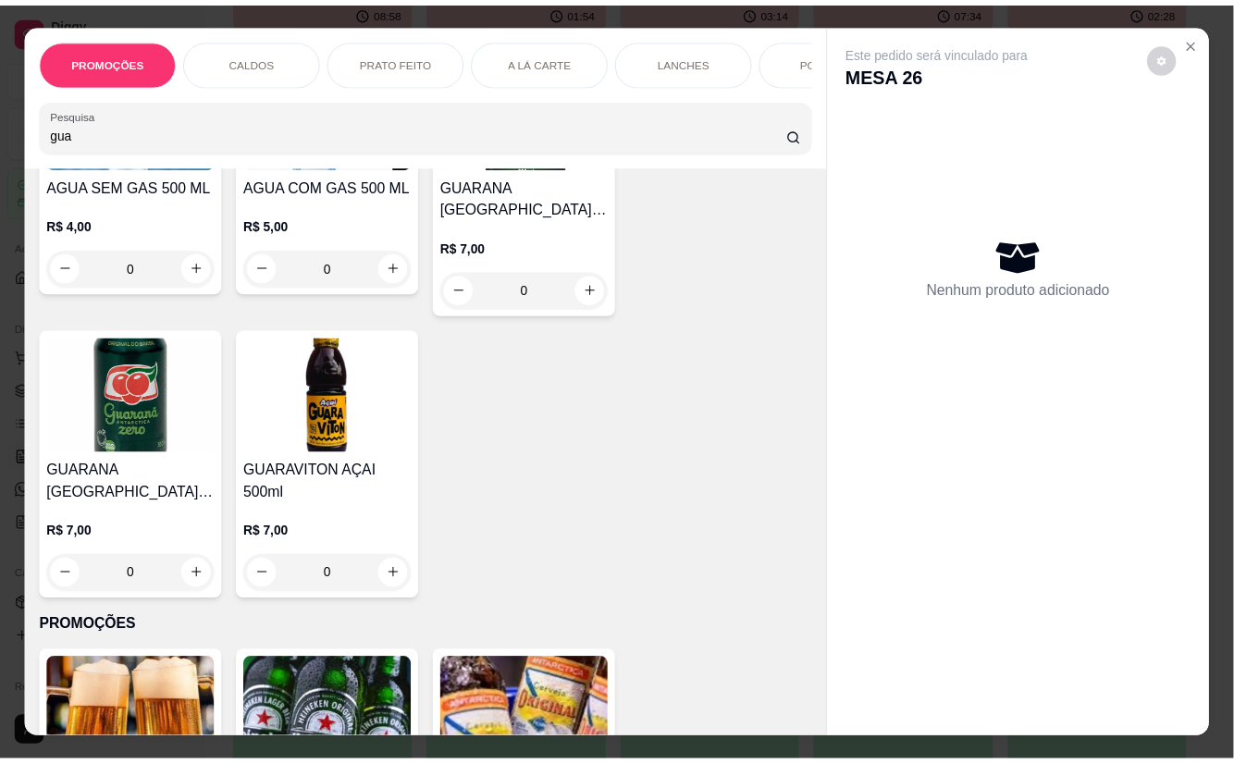
scroll to position [246, 0]
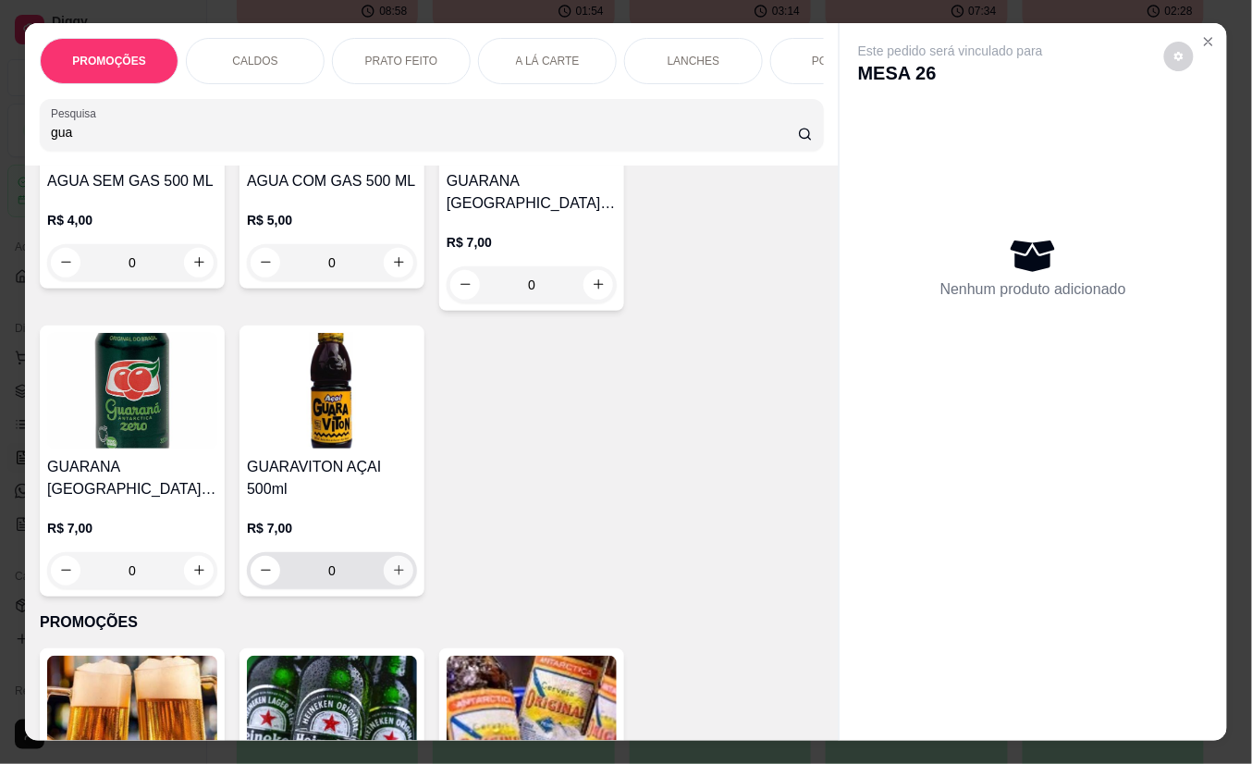
type input "gua"
click at [392, 563] on icon "increase-product-quantity" at bounding box center [399, 570] width 14 height 14
type input "1"
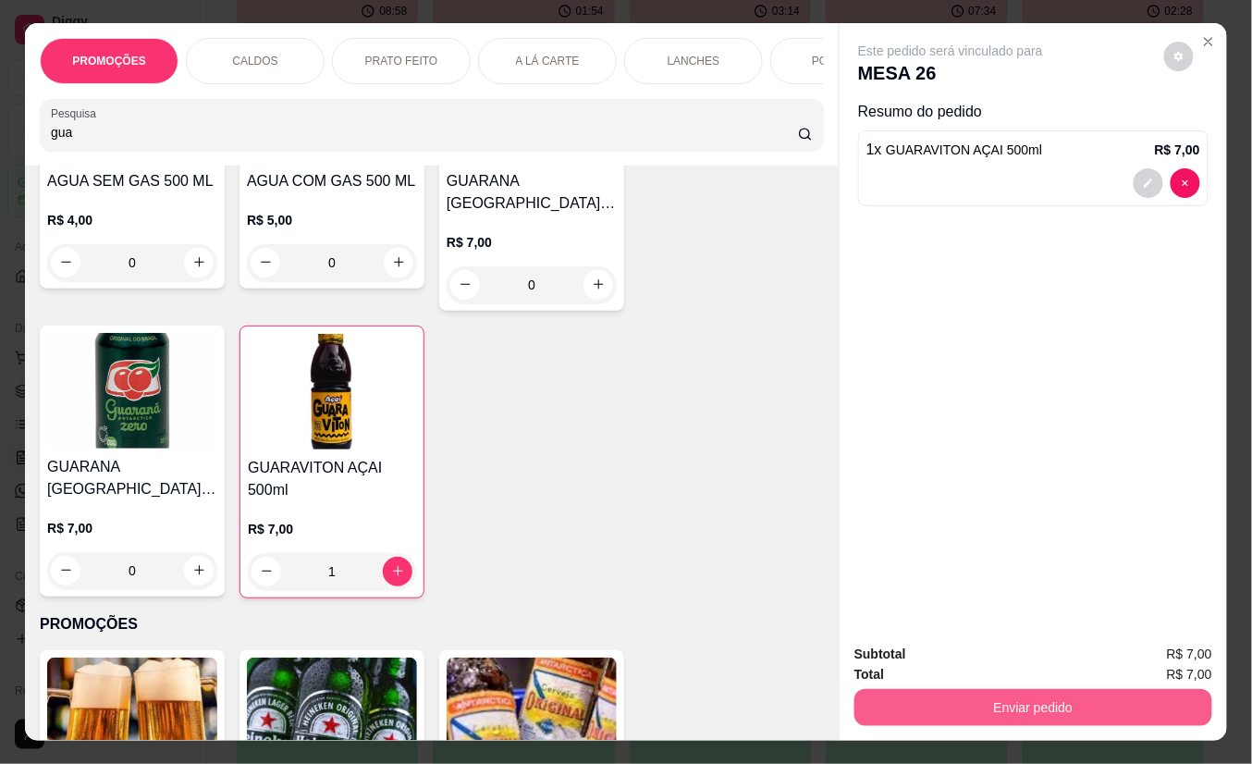
click at [1032, 703] on button "Enviar pedido" at bounding box center [1034, 707] width 358 height 37
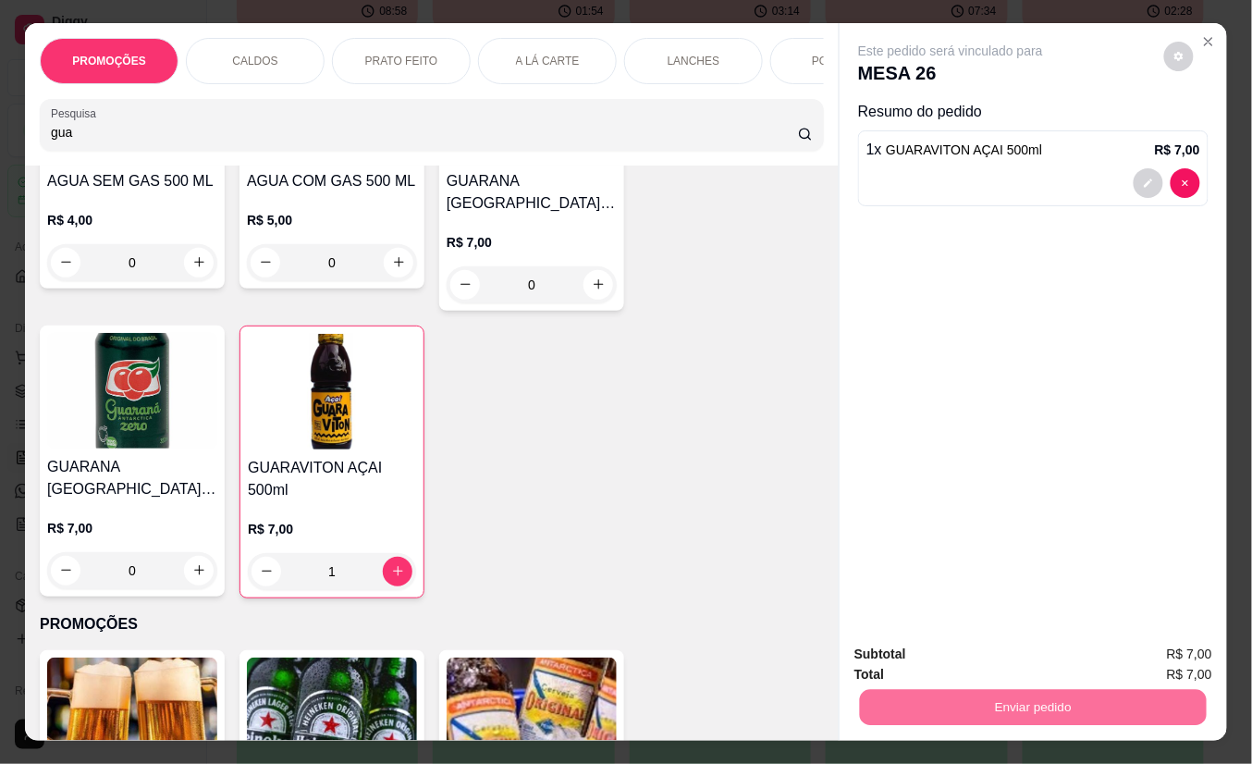
click at [1006, 648] on button "Não registrar e enviar pedido" at bounding box center [971, 654] width 192 height 35
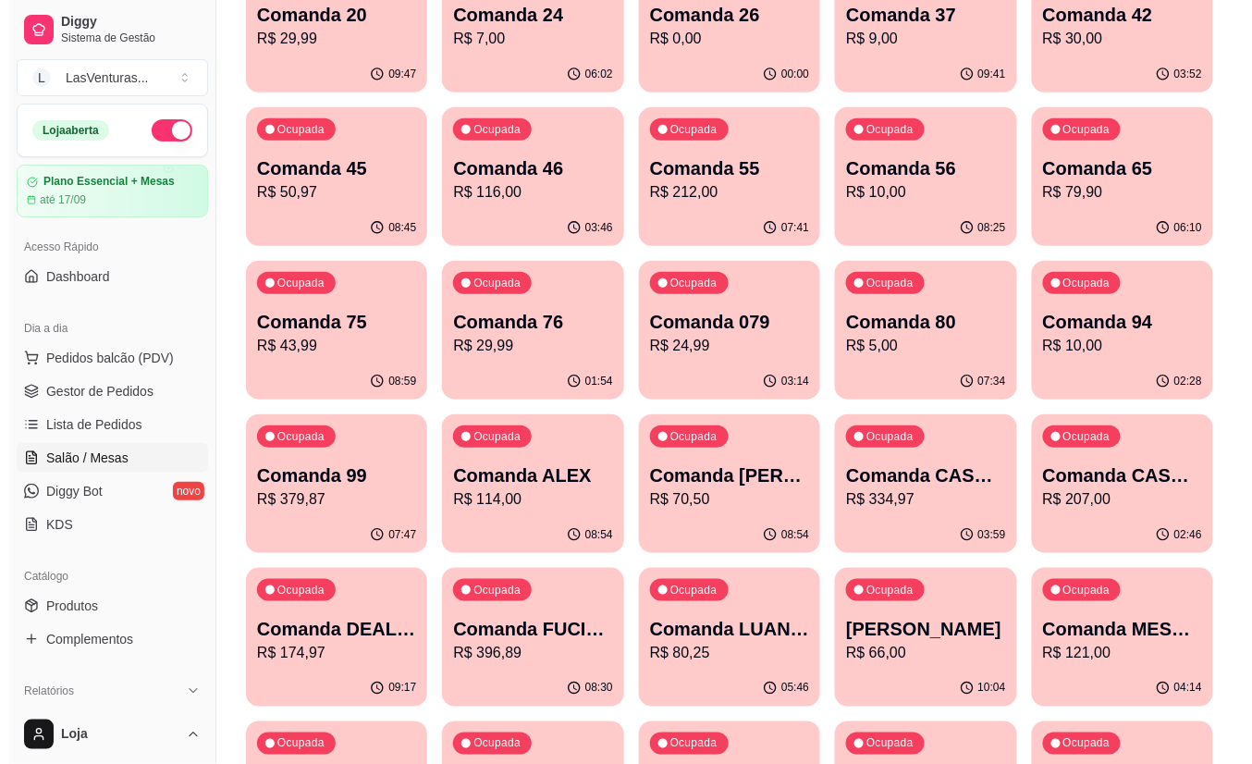
scroll to position [0, 0]
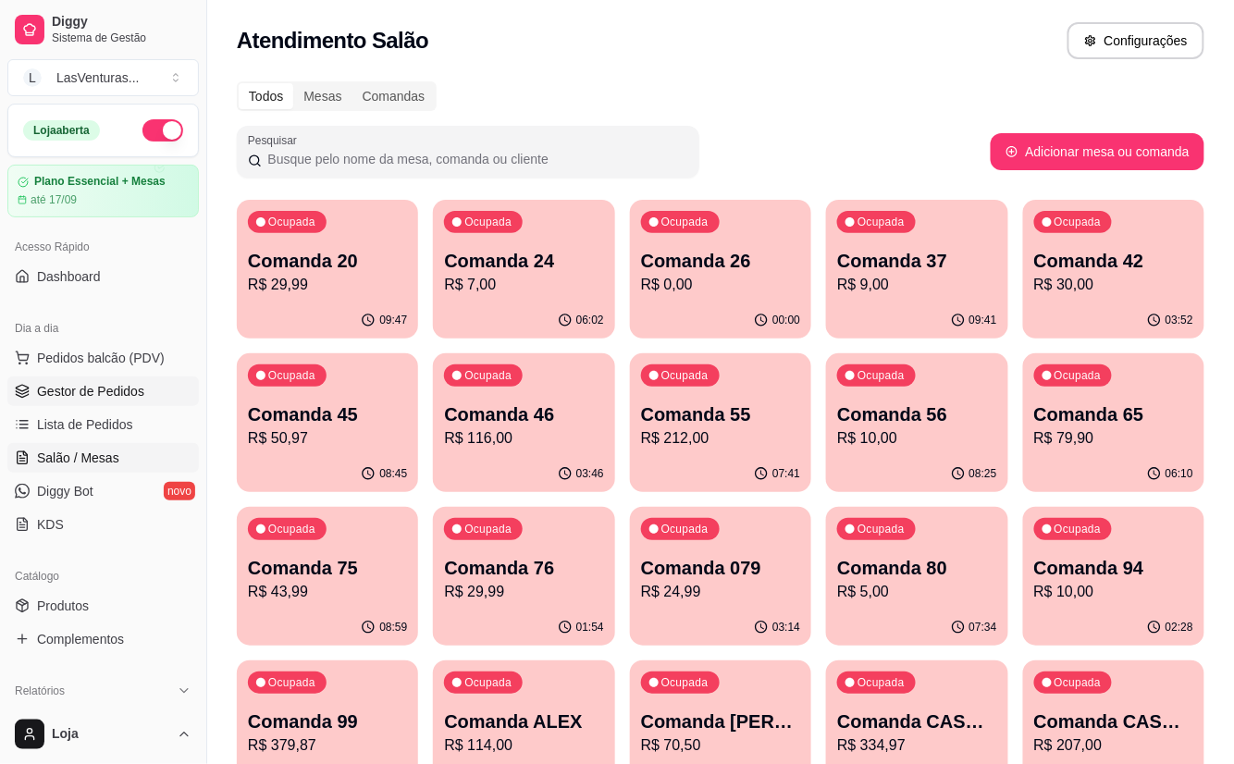
click at [98, 394] on span "Gestor de Pedidos" at bounding box center [90, 391] width 107 height 18
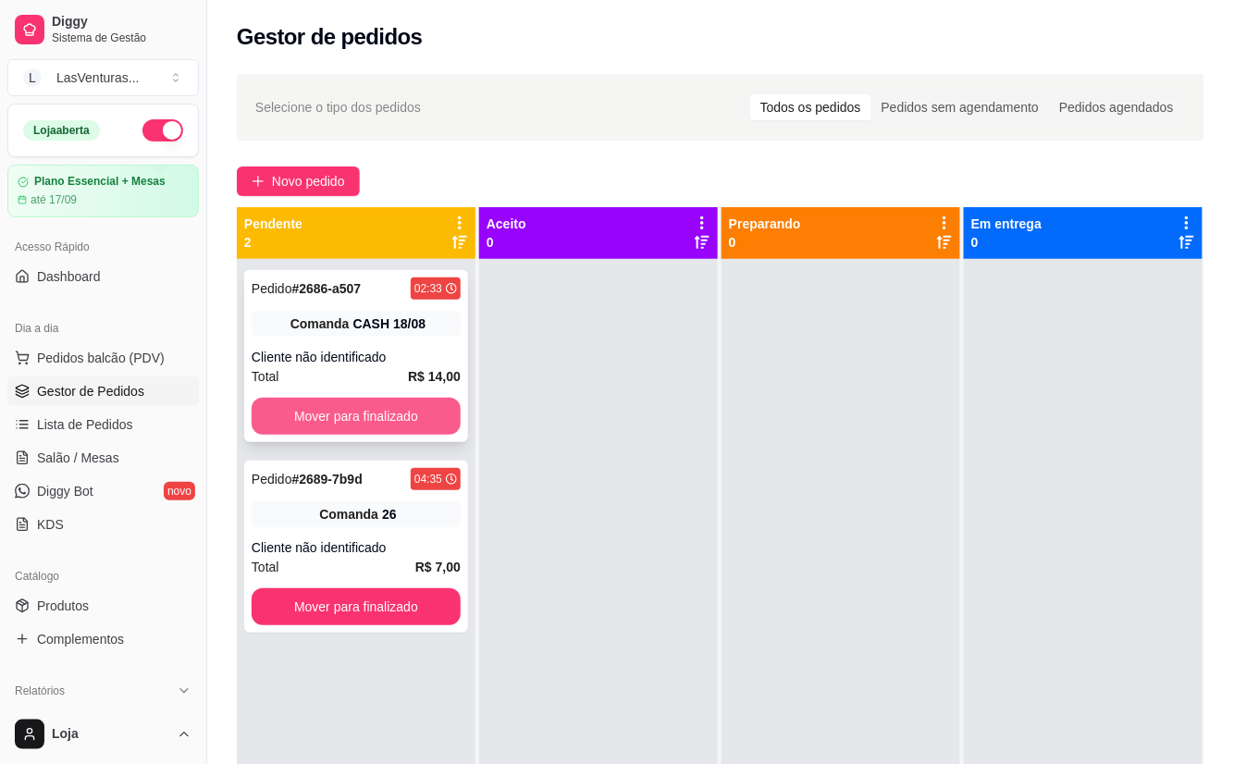
click at [322, 420] on button "Mover para finalizado" at bounding box center [356, 416] width 209 height 37
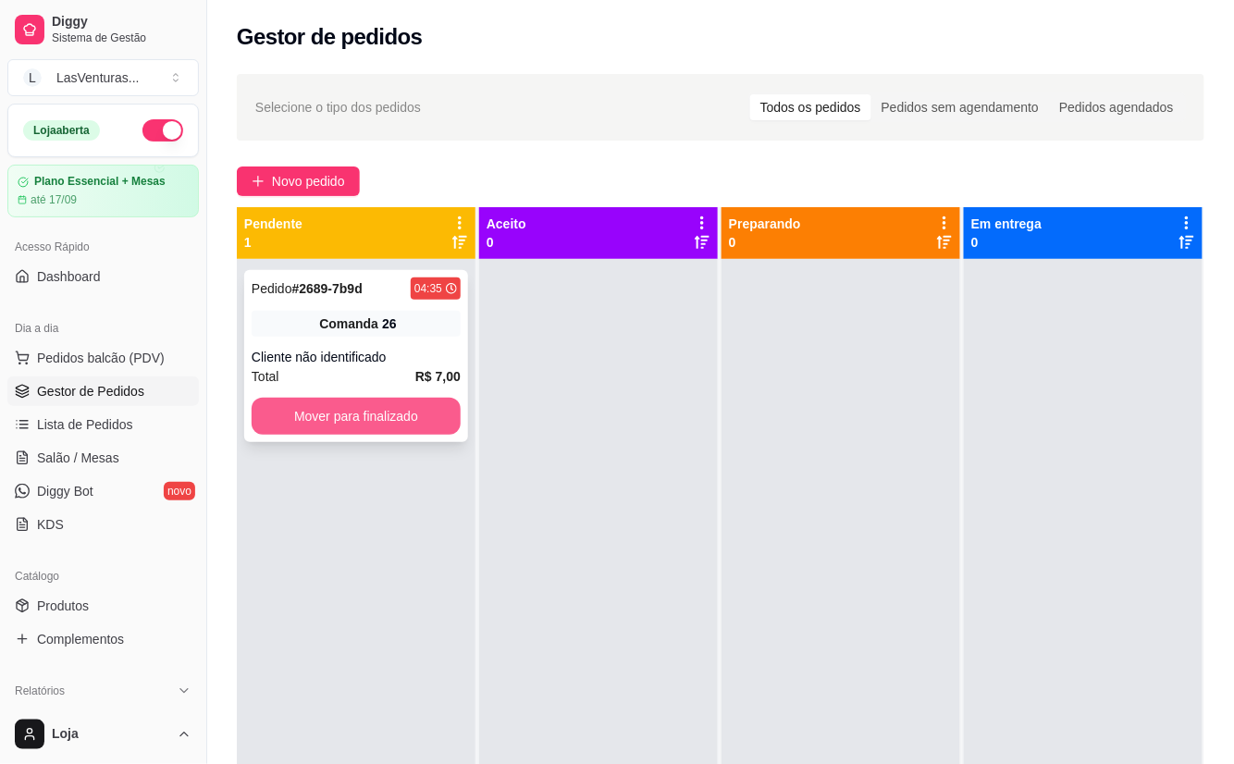
click at [350, 419] on button "Mover para finalizado" at bounding box center [356, 416] width 209 height 37
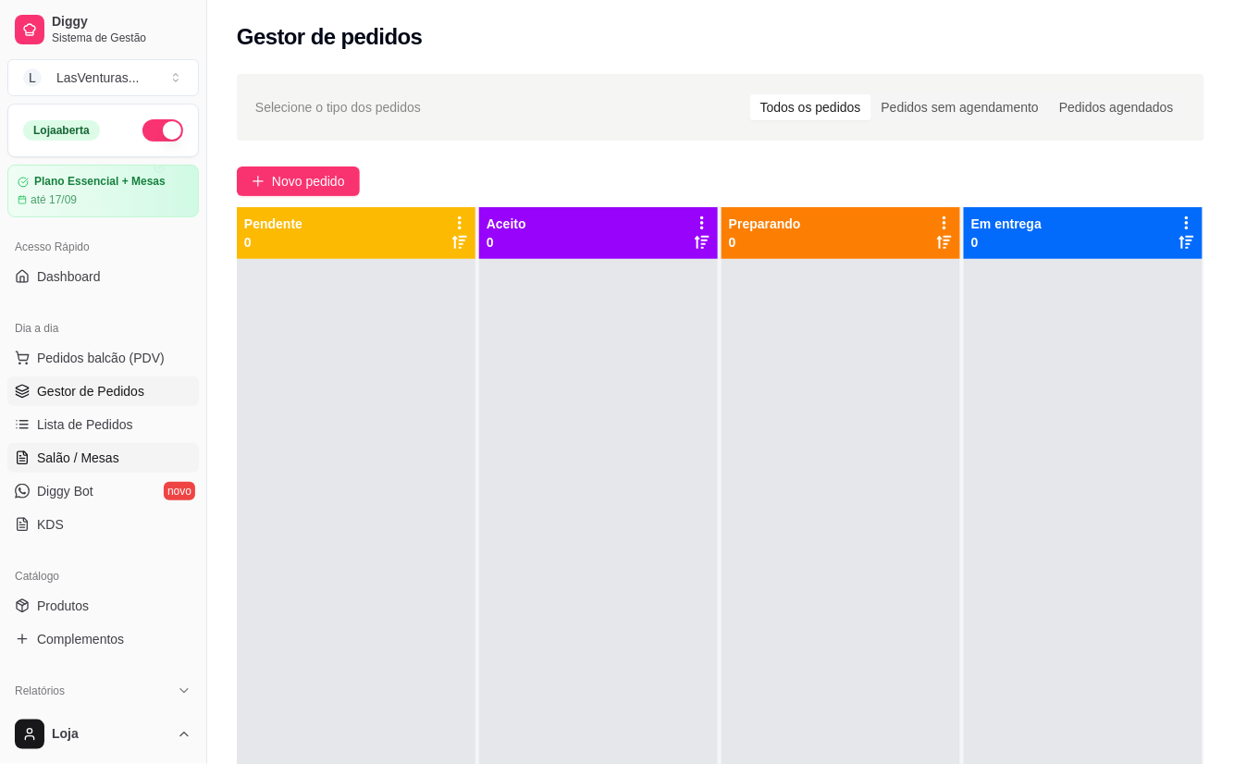
click at [94, 456] on span "Salão / Mesas" at bounding box center [78, 458] width 82 height 18
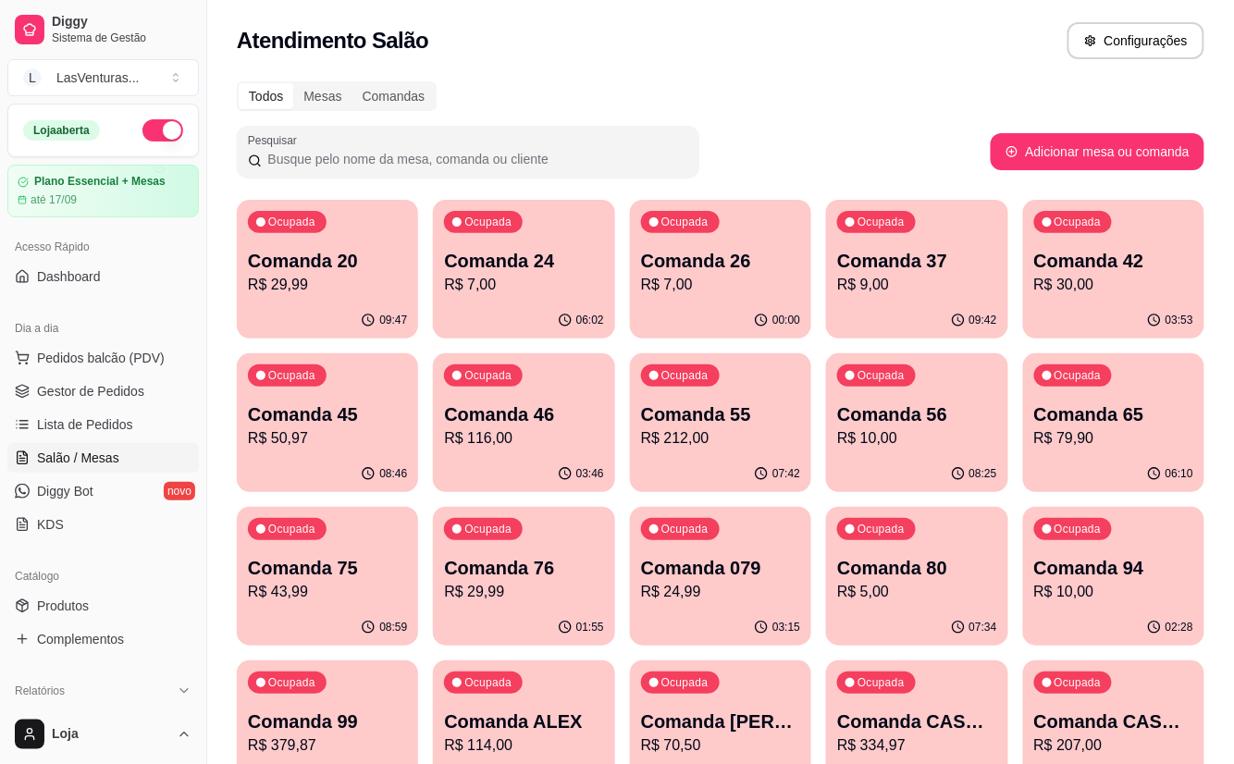
click at [730, 297] on div "Ocupada Comanda 26 R$ 7,00" at bounding box center [720, 251] width 181 height 103
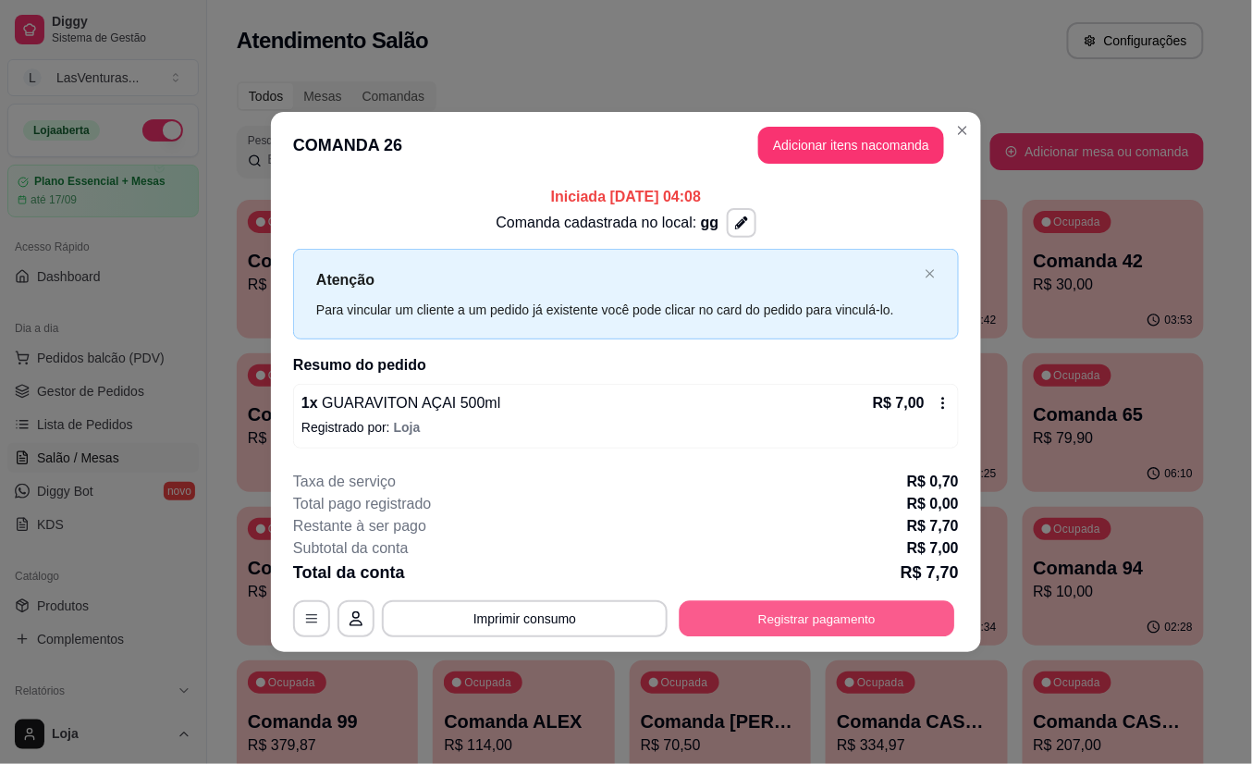
click at [801, 612] on button "Registrar pagamento" at bounding box center [818, 618] width 276 height 36
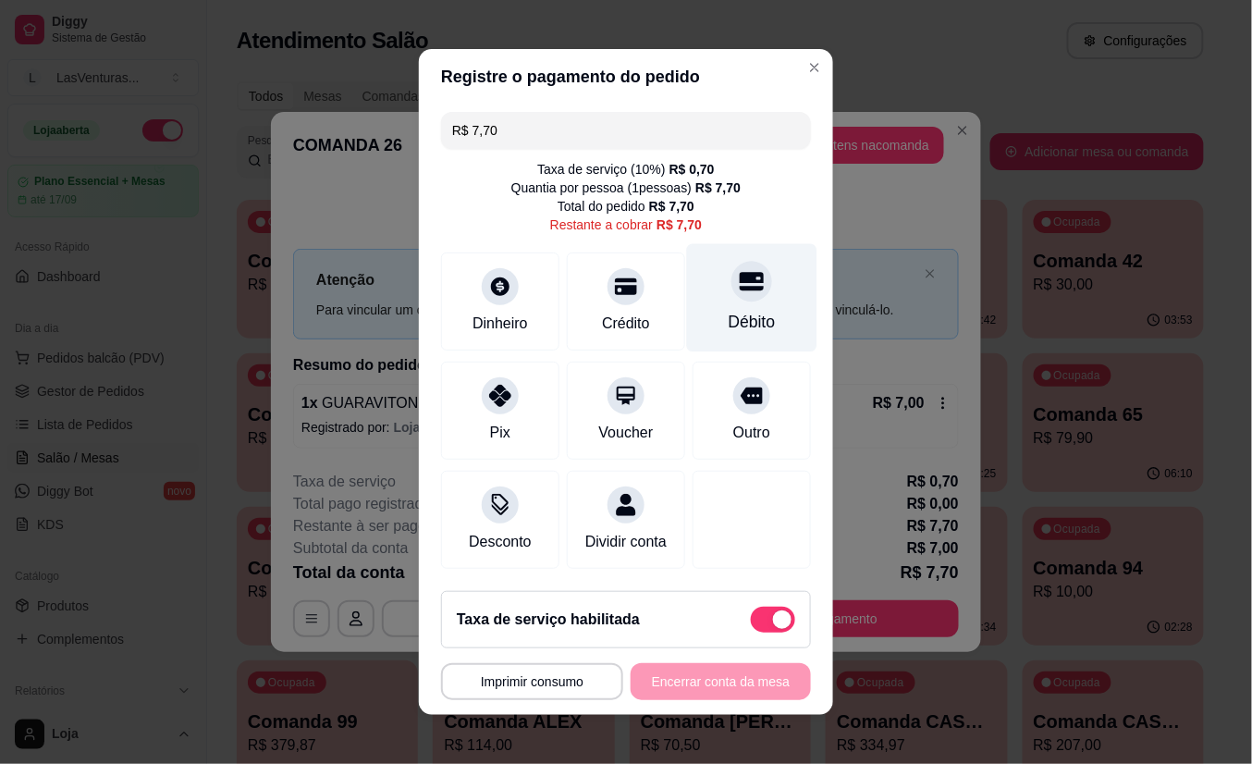
click at [712, 293] on div "Débito" at bounding box center [752, 298] width 130 height 108
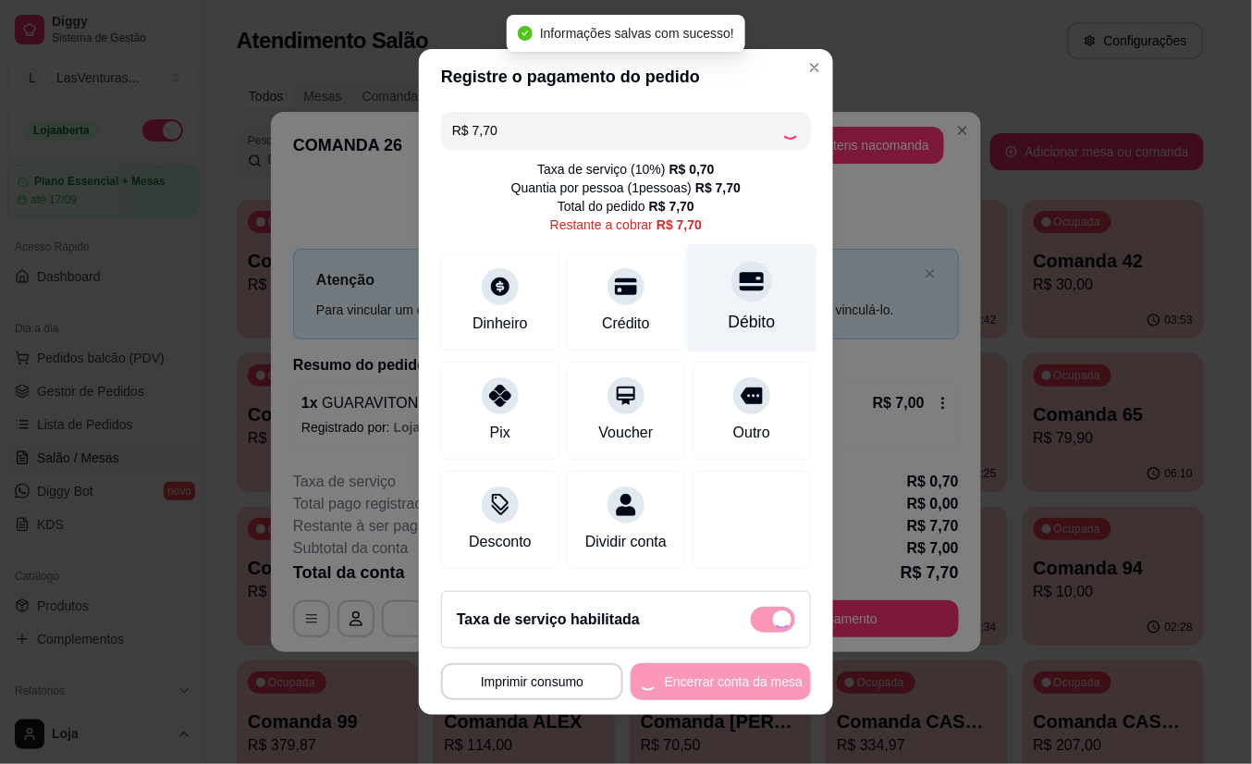
type input "R$ 0,00"
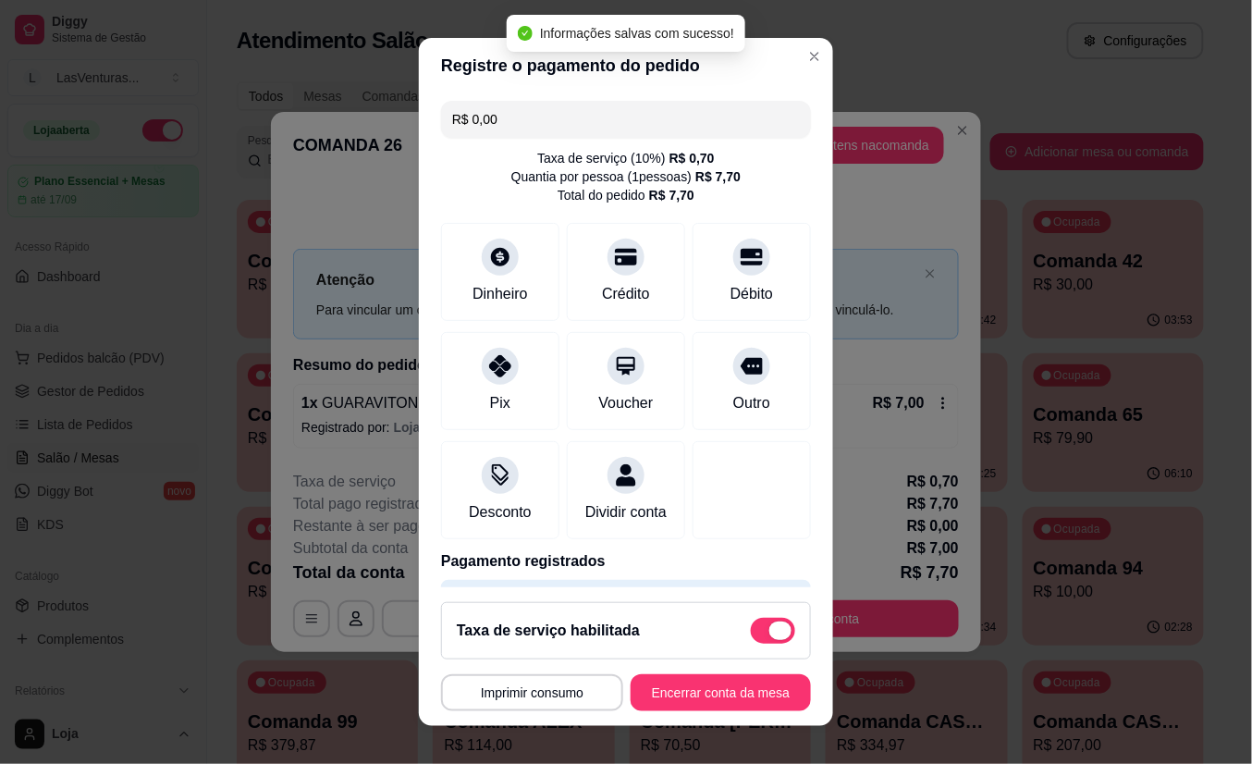
click at [751, 630] on span at bounding box center [773, 631] width 44 height 26
click at [750, 634] on input "checkbox" at bounding box center [756, 640] width 12 height 12
checkbox input "true"
type input "-R$ 0,70"
checkbox input "false"
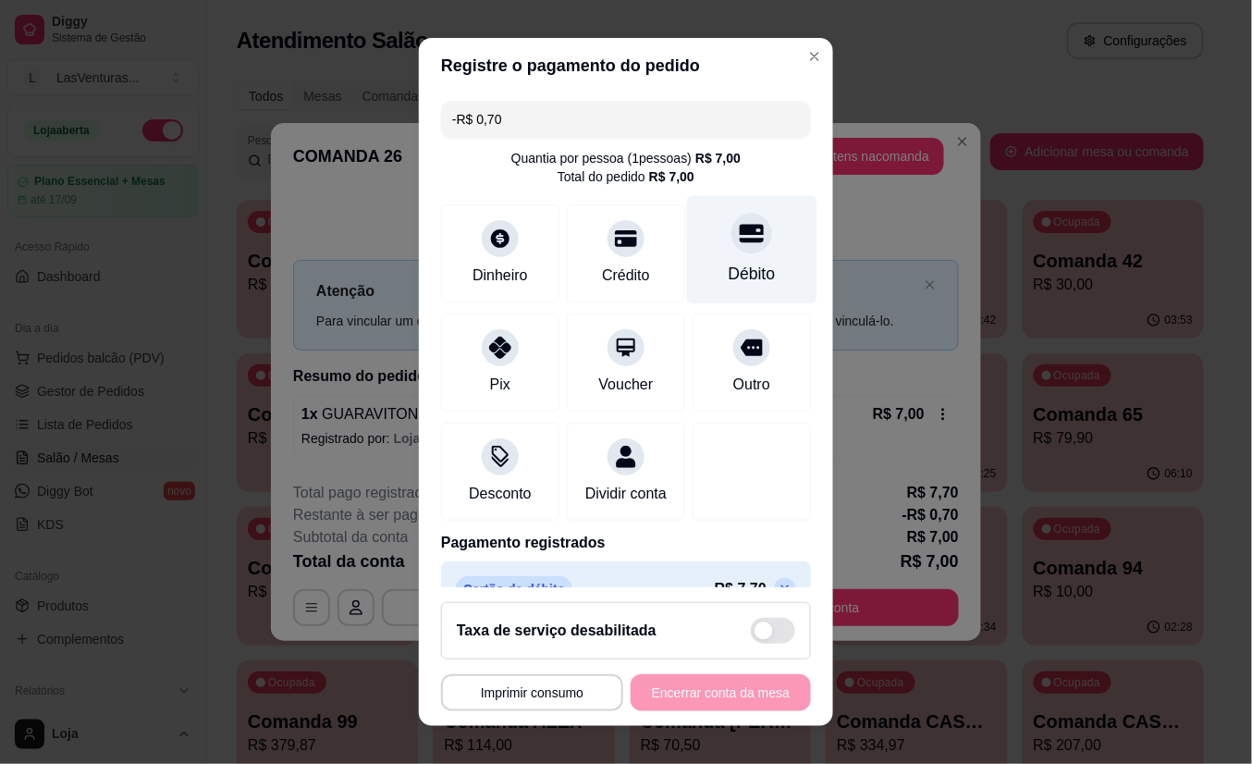
click at [729, 267] on div "Débito" at bounding box center [752, 275] width 47 height 24
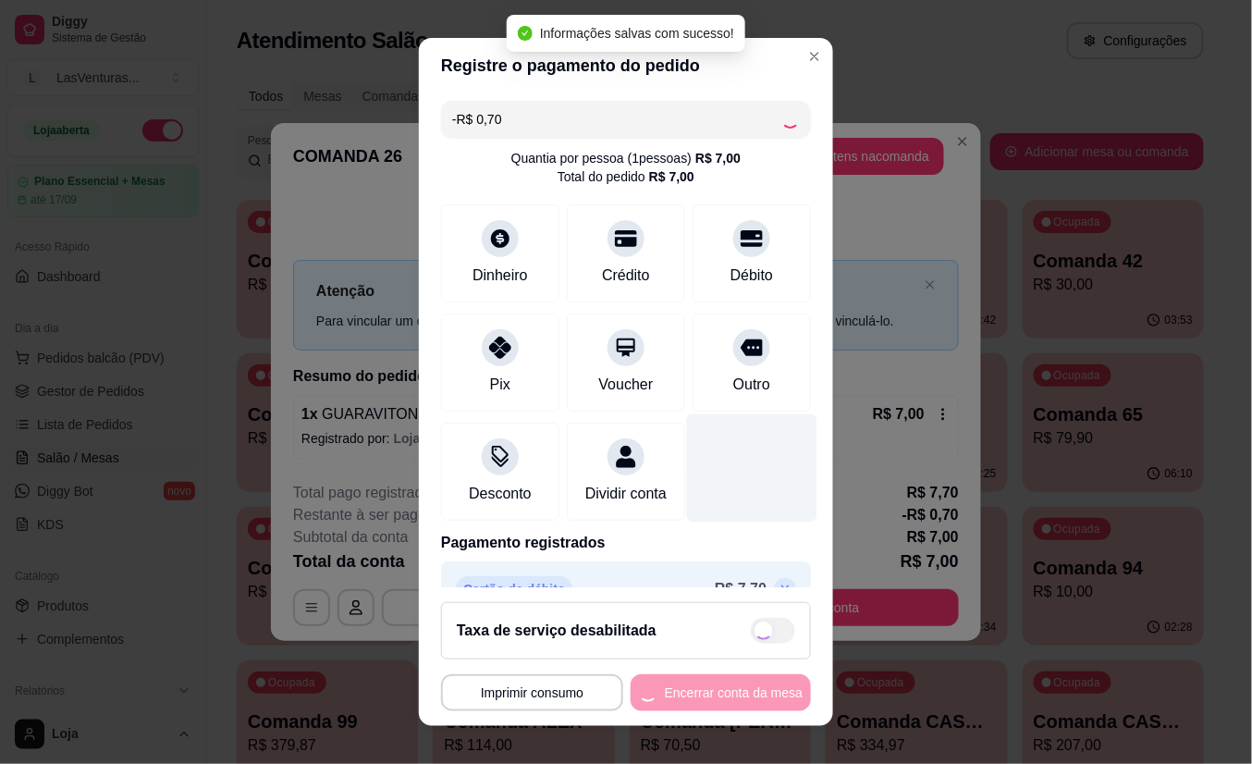
type input "-R$ 1,40"
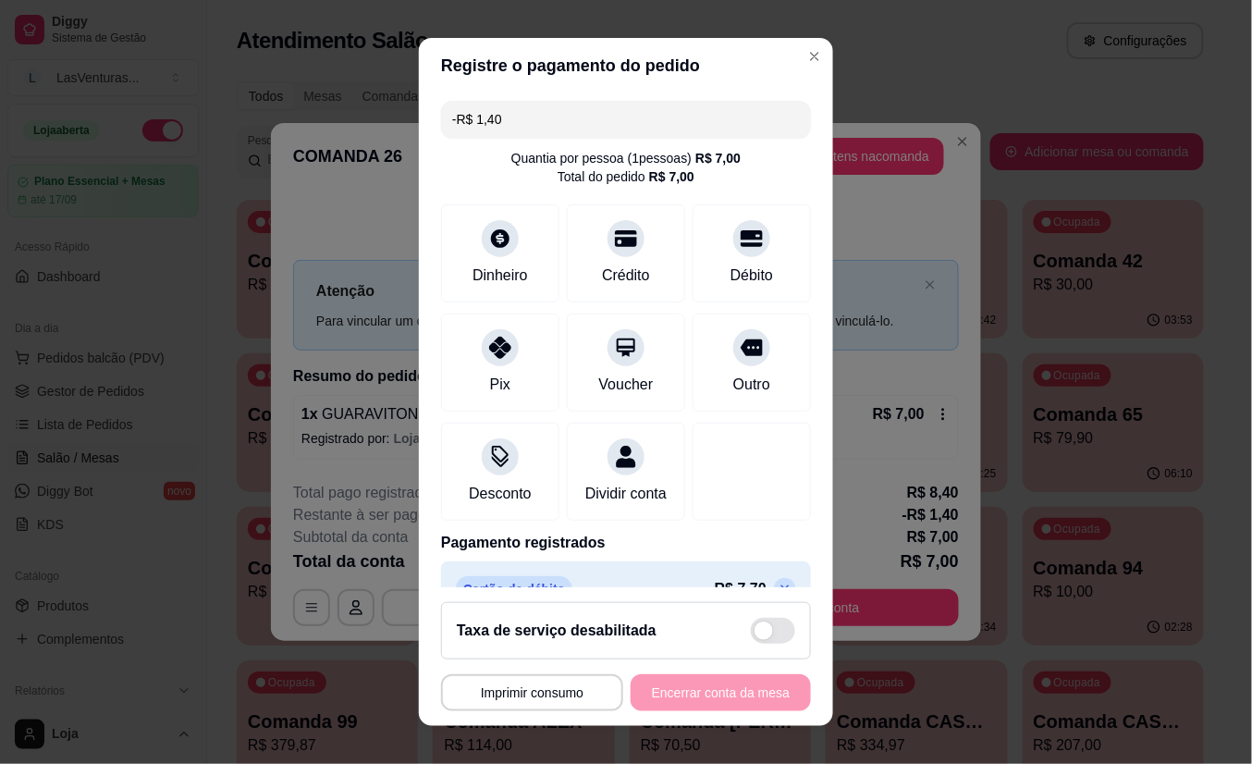
click at [697, 696] on div "**********" at bounding box center [626, 692] width 370 height 37
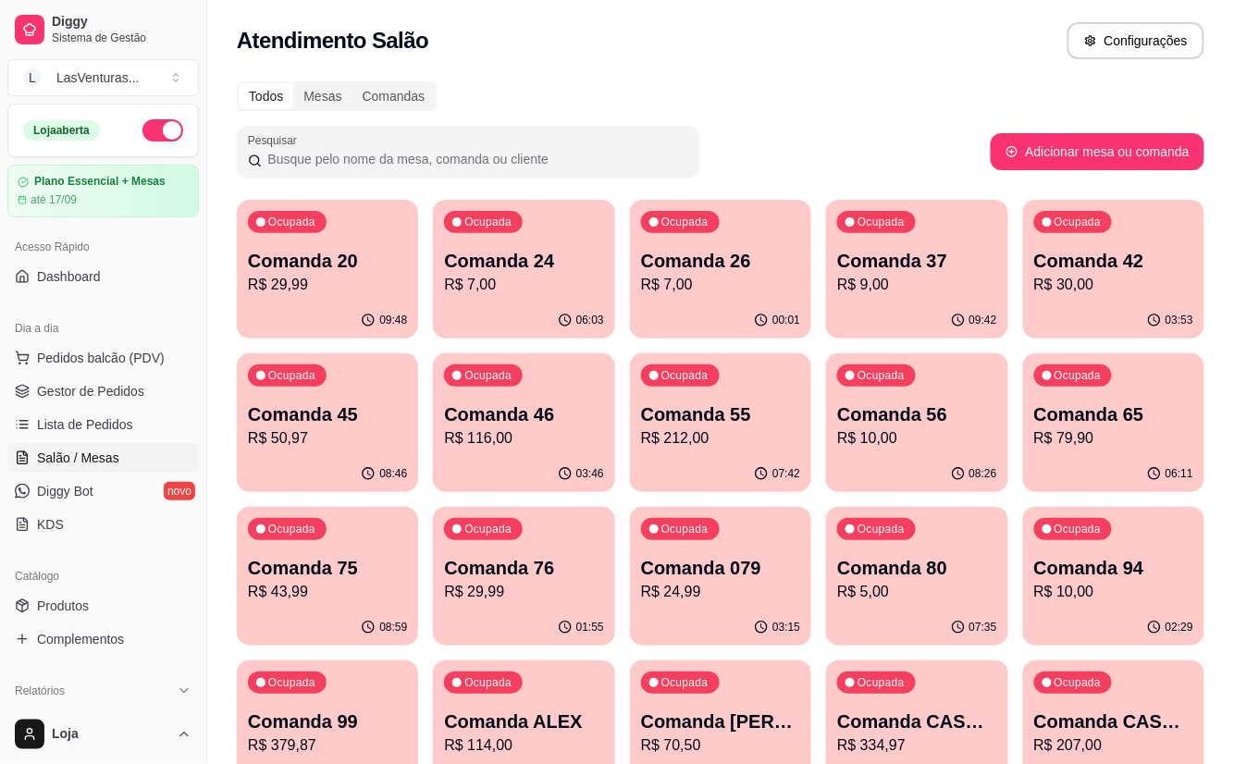
click at [727, 274] on p "R$ 7,00" at bounding box center [720, 285] width 159 height 22
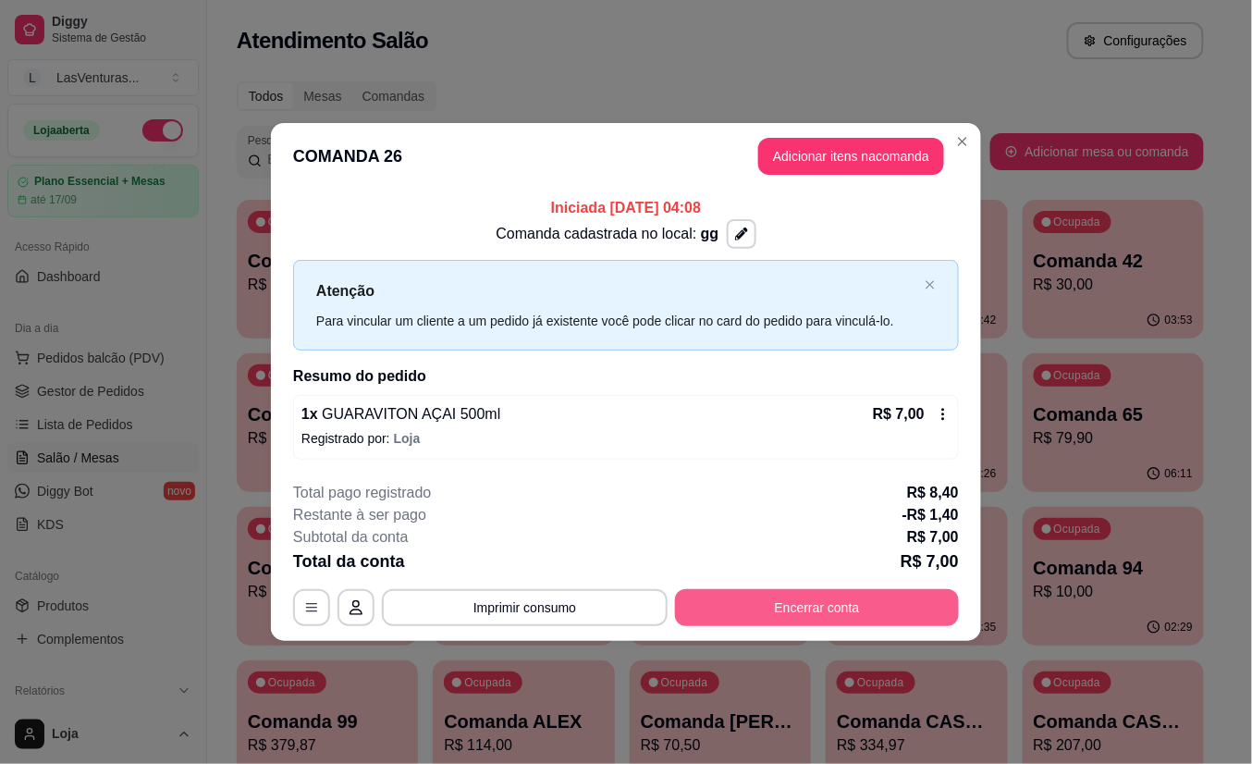
click at [833, 607] on button "Encerrar conta" at bounding box center [817, 607] width 284 height 37
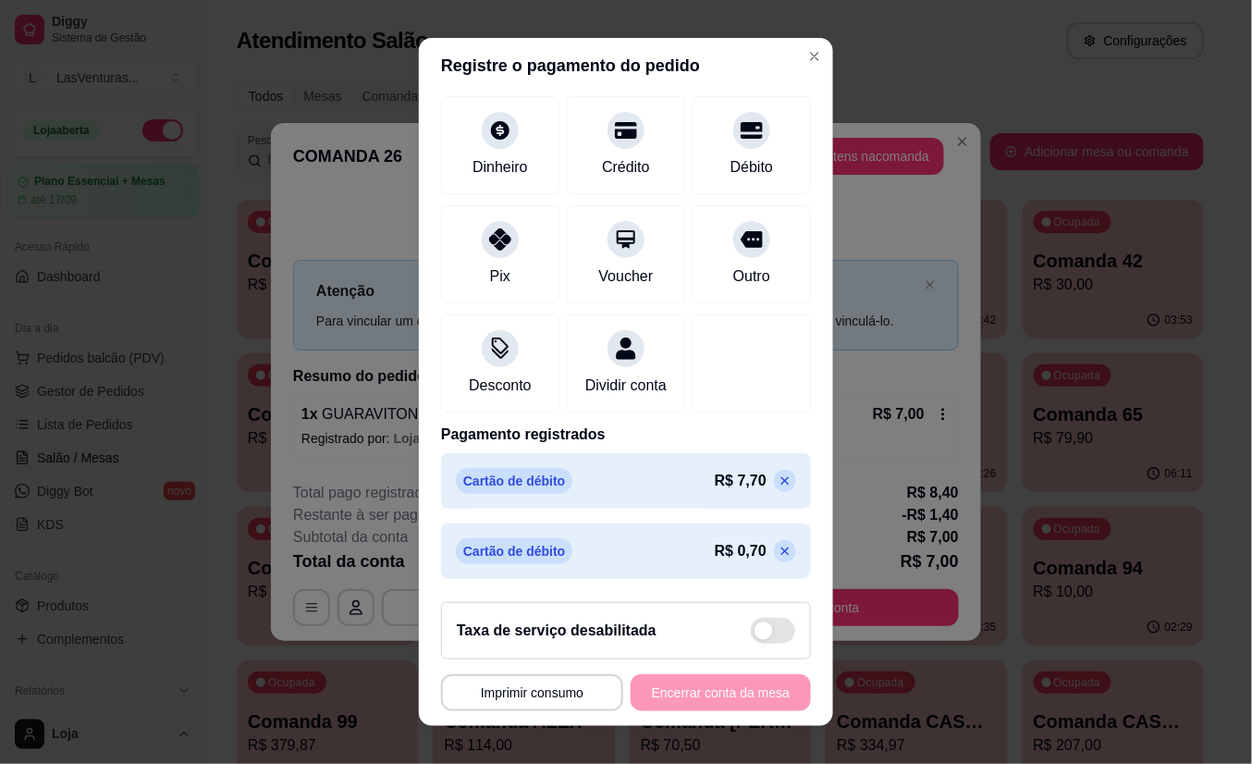
scroll to position [131, 0]
click at [755, 637] on span at bounding box center [764, 631] width 18 height 18
click at [750, 637] on input "checkbox" at bounding box center [756, 640] width 12 height 12
checkbox input "false"
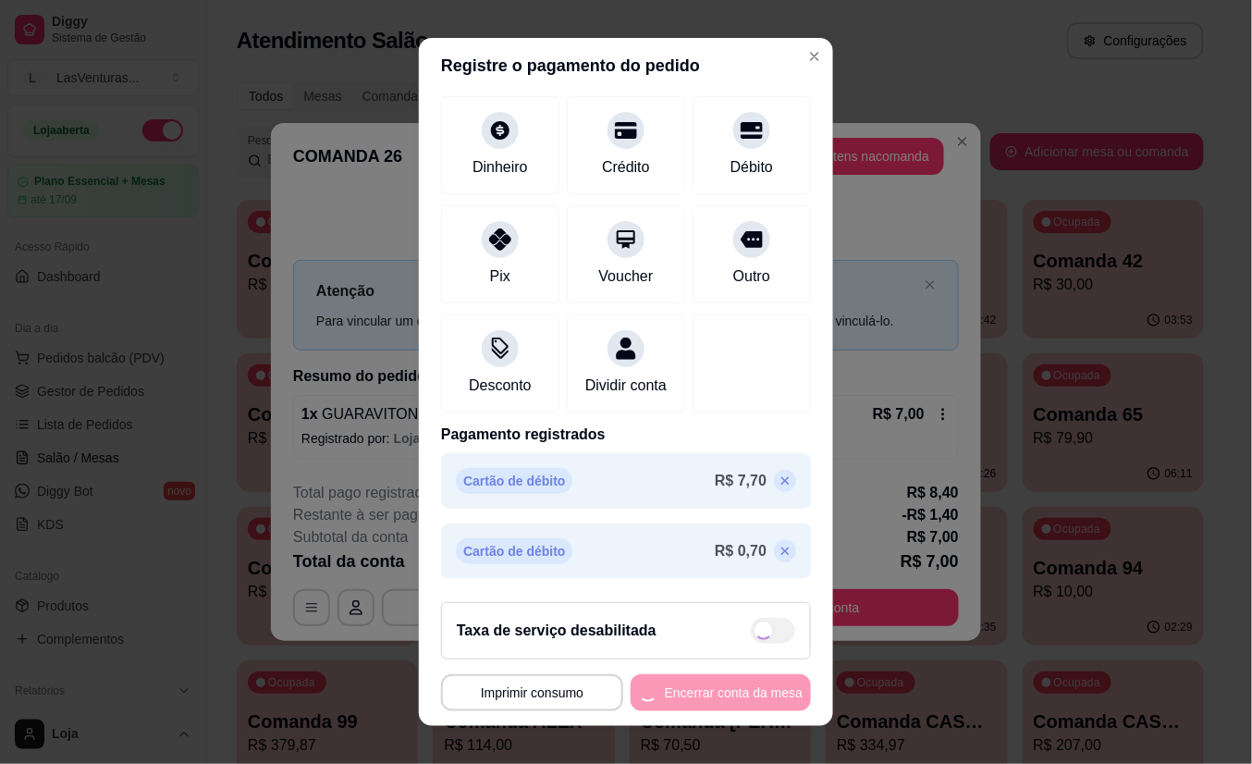
type input "-R$ 0,70"
checkbox input "true"
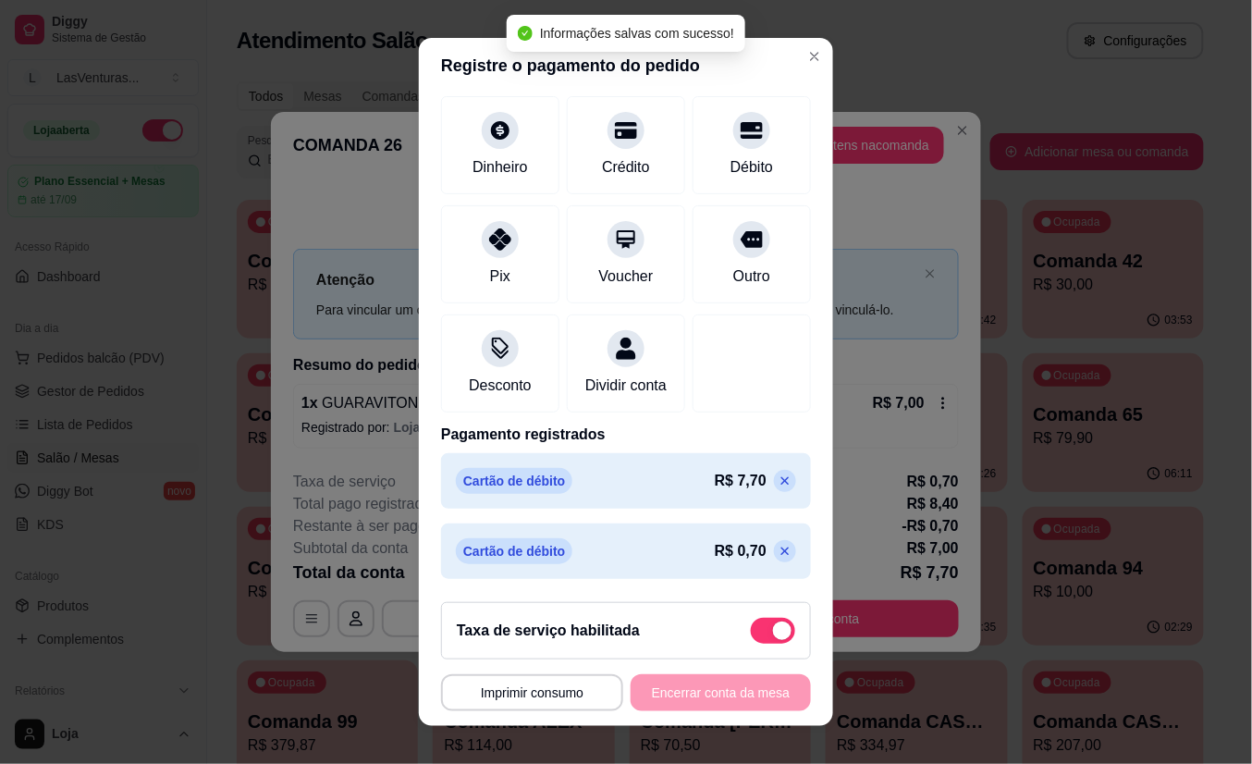
scroll to position [150, 0]
click at [729, 154] on div "Débito" at bounding box center [752, 166] width 47 height 24
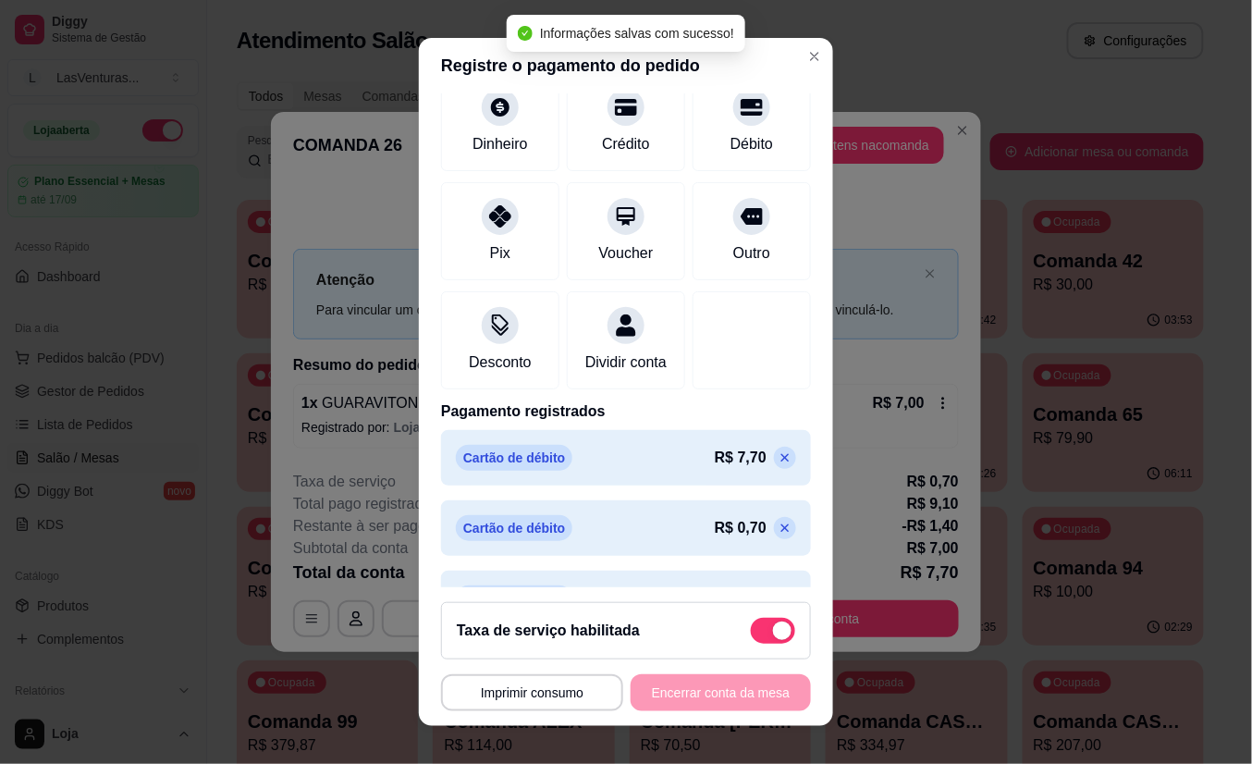
click at [707, 697] on div "**********" at bounding box center [626, 692] width 370 height 37
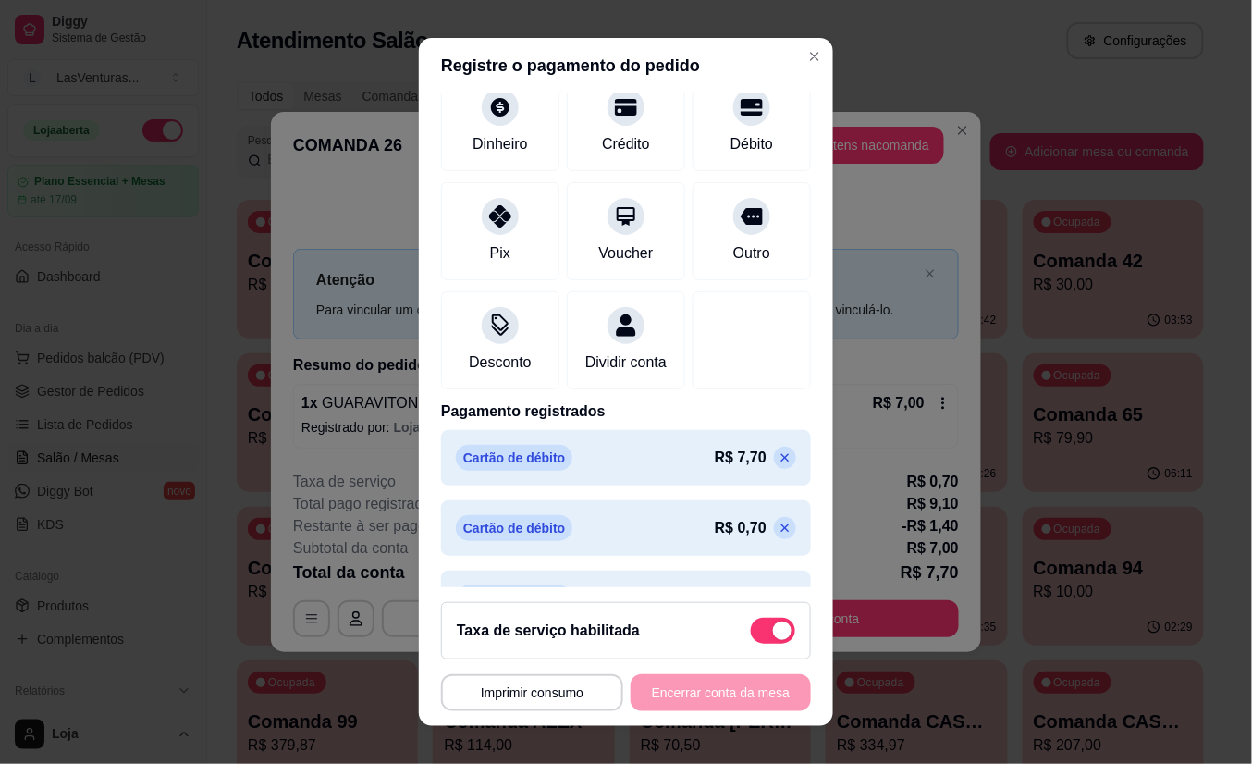
click at [782, 462] on icon at bounding box center [786, 458] width 8 height 8
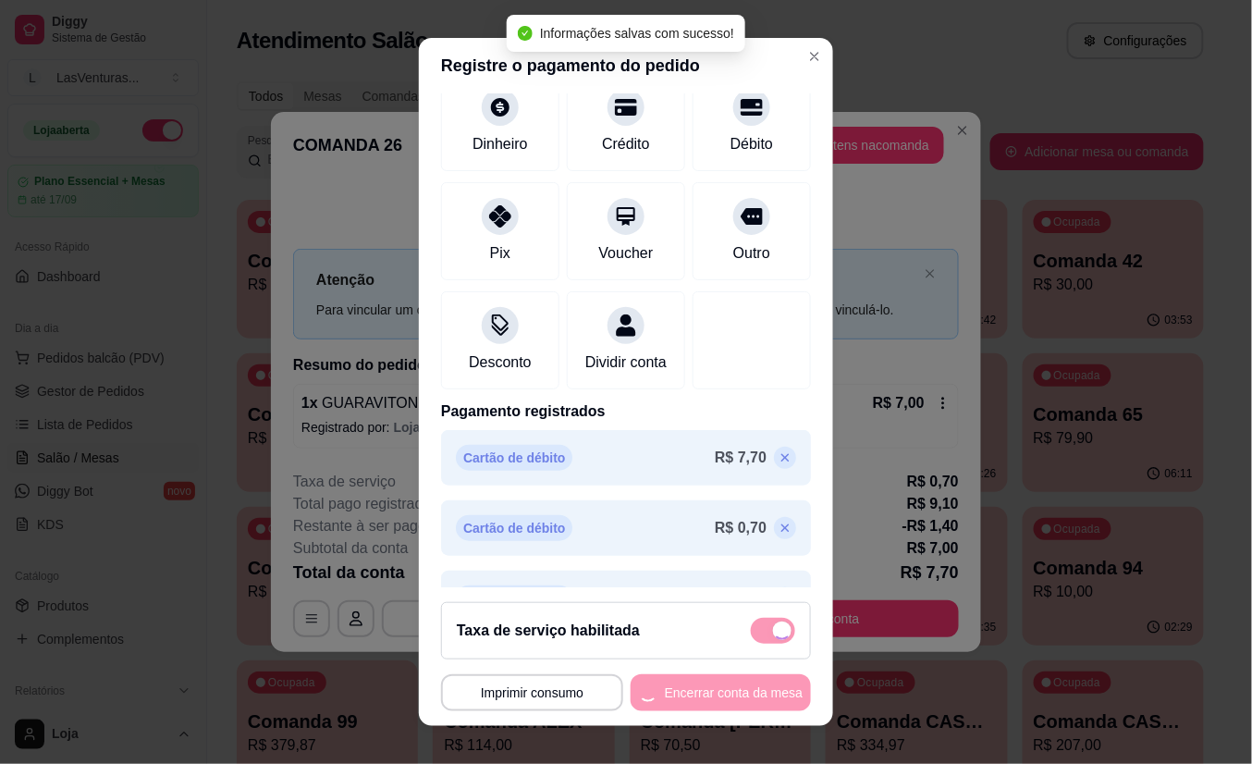
scroll to position [168, 0]
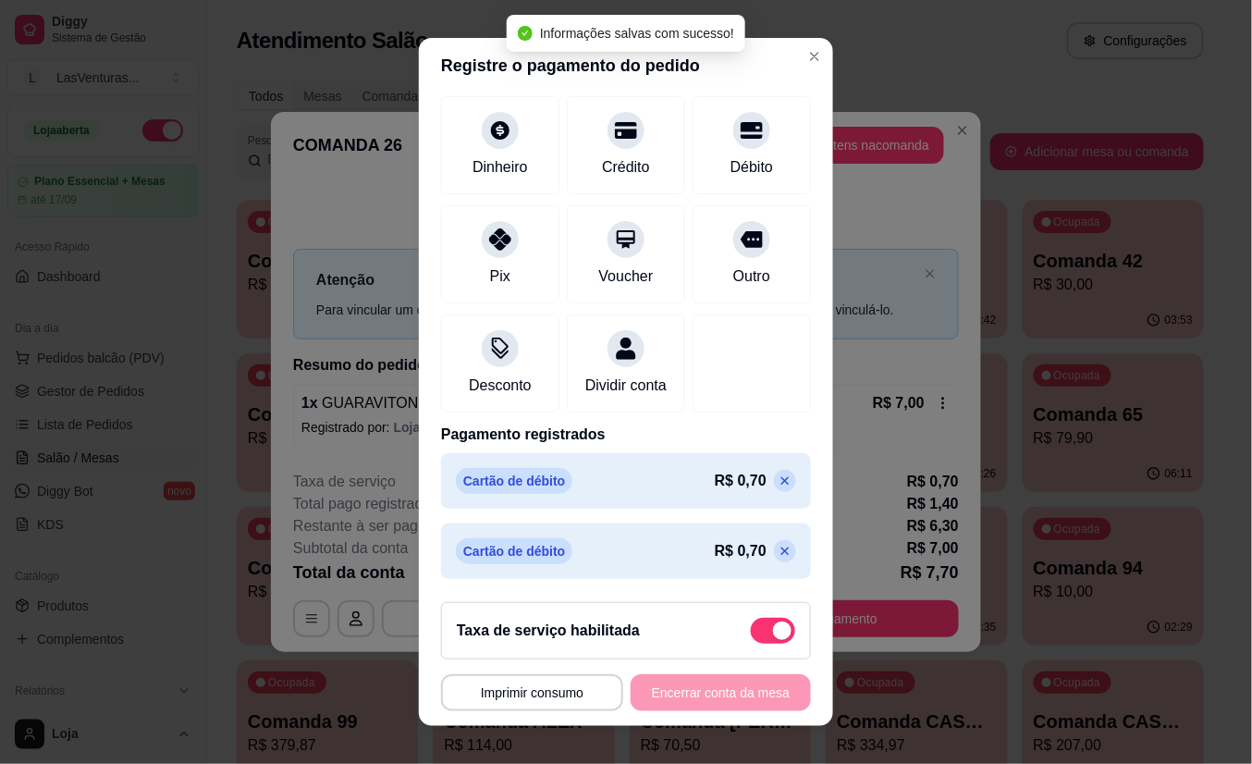
click at [778, 549] on icon at bounding box center [785, 551] width 15 height 15
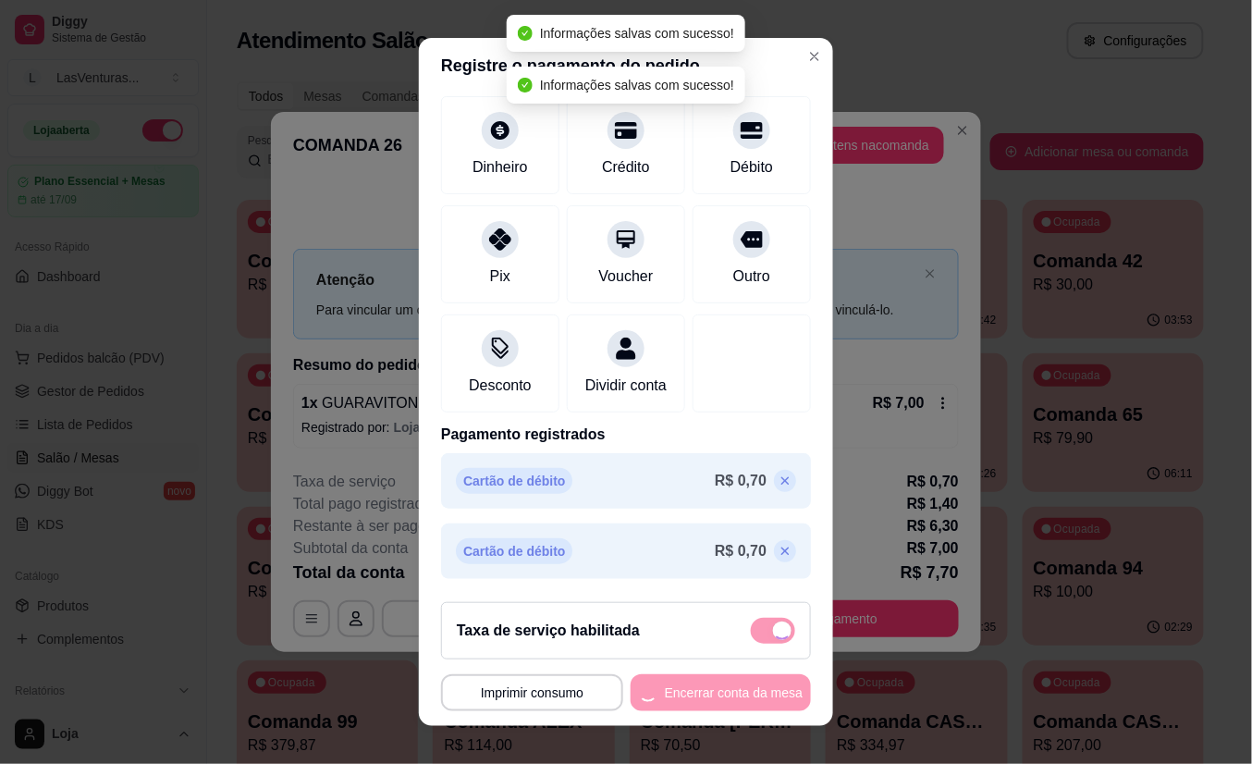
scroll to position [98, 0]
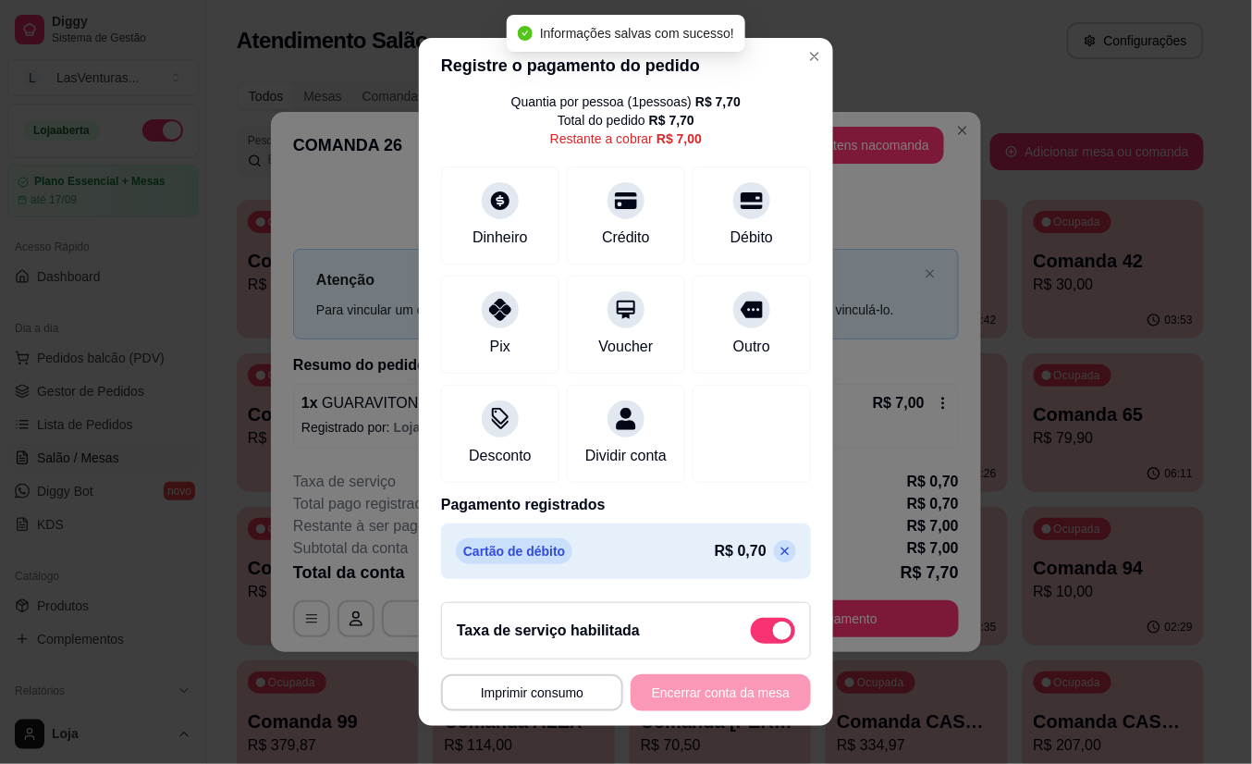
click at [778, 549] on icon at bounding box center [785, 551] width 15 height 15
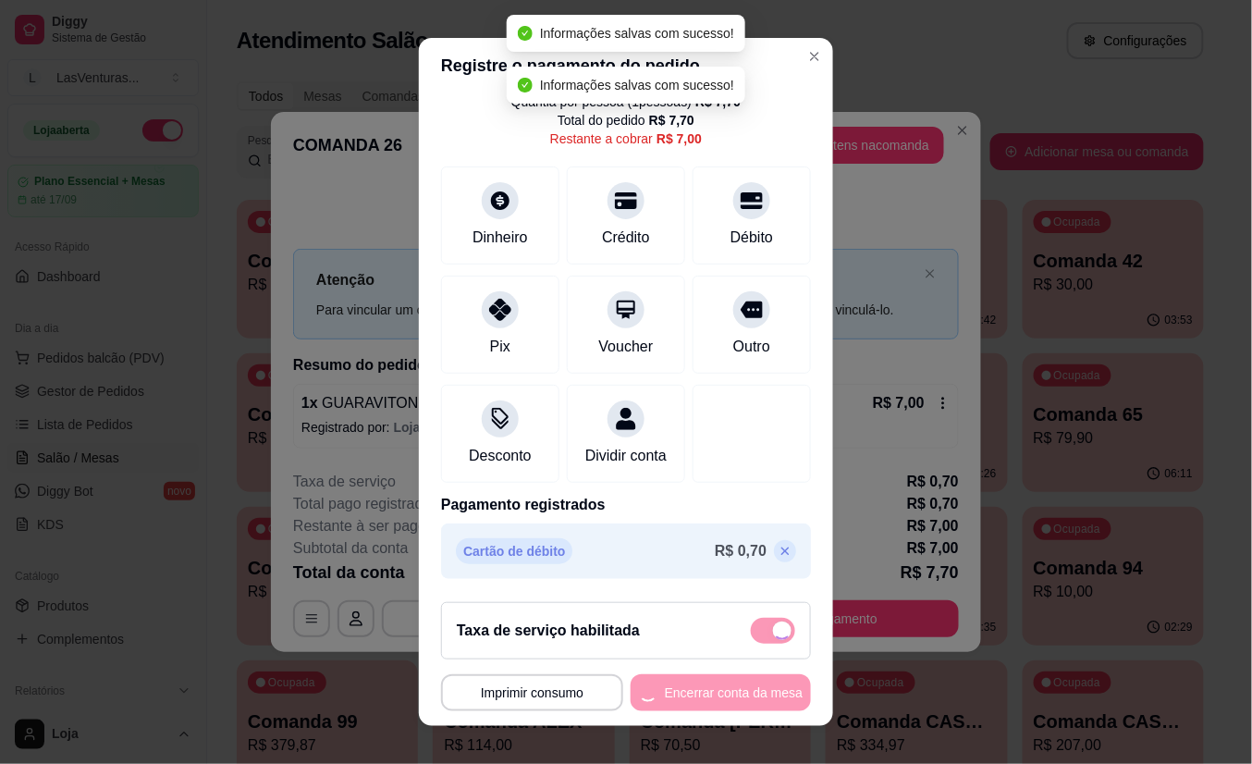
type input "R$ 7,70"
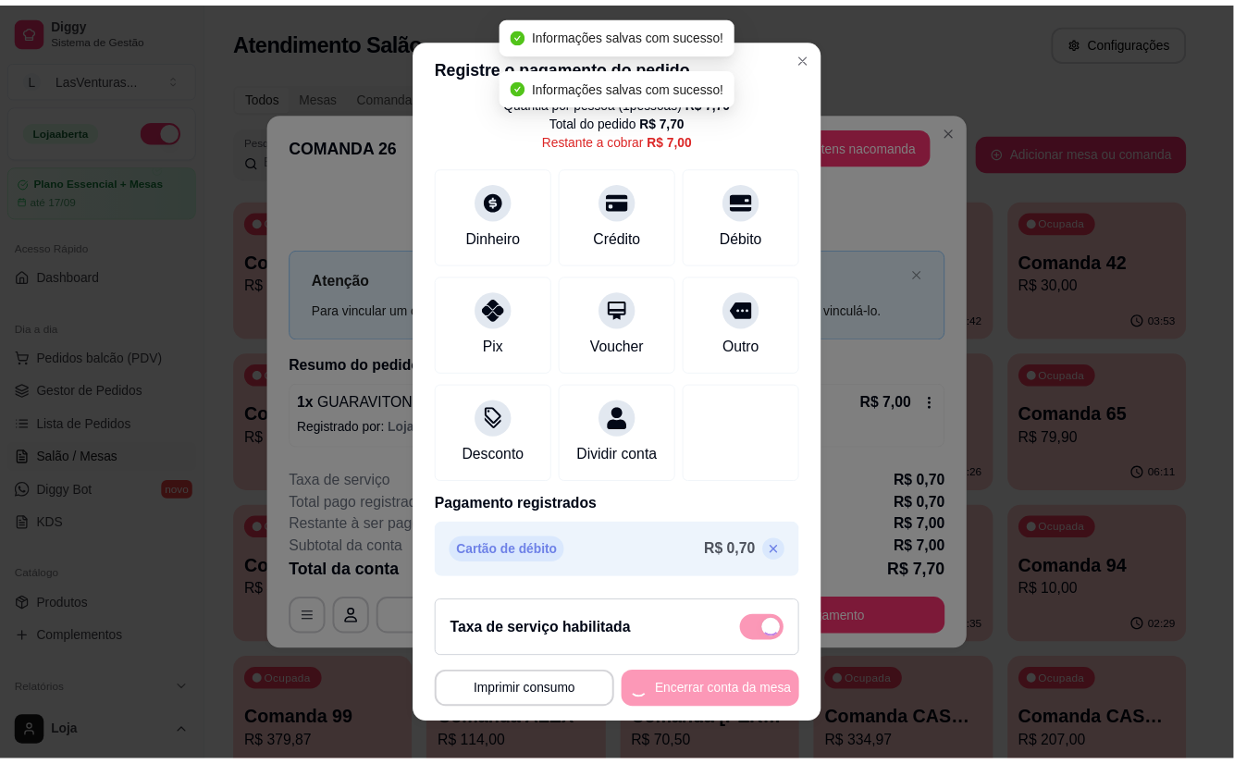
scroll to position [2, 0]
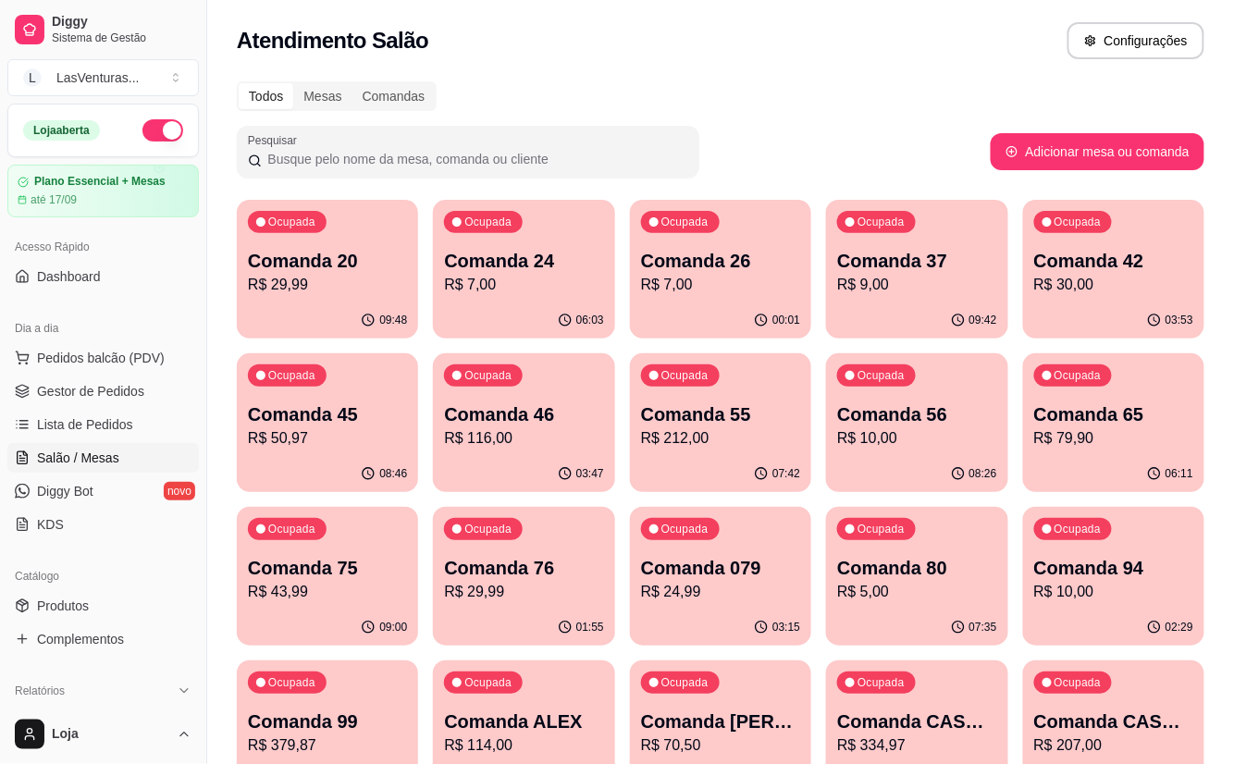
click at [720, 268] on p "Comanda 26" at bounding box center [720, 261] width 159 height 26
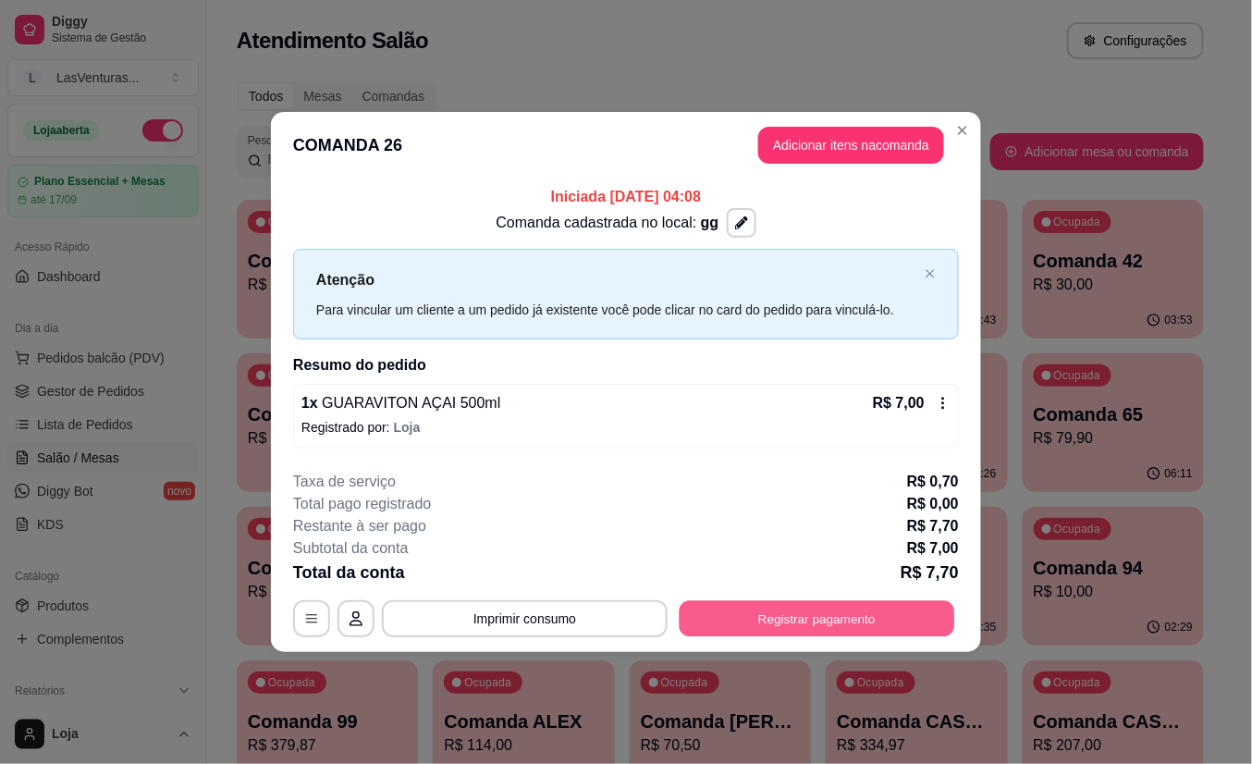
click at [837, 627] on button "Registrar pagamento" at bounding box center [818, 618] width 276 height 36
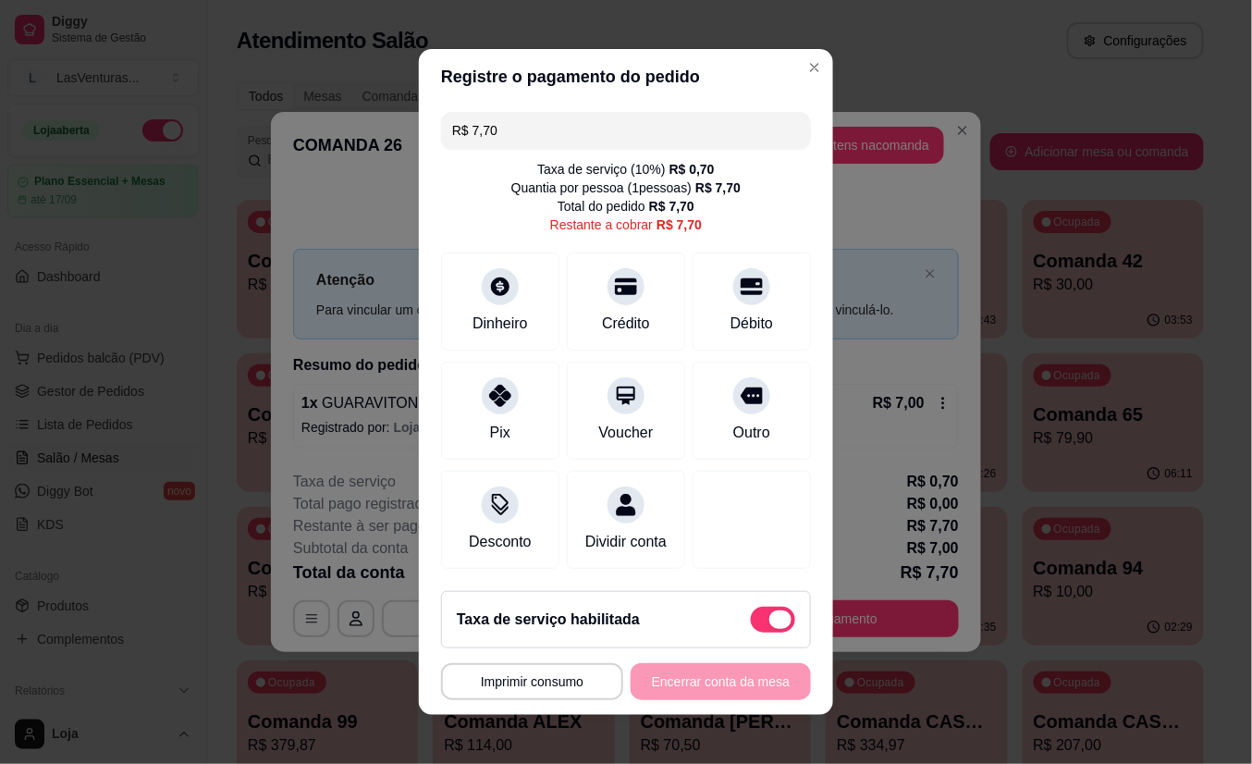
click at [770, 626] on span at bounding box center [781, 619] width 22 height 18
click at [753, 626] on input "checkbox" at bounding box center [756, 629] width 12 height 12
checkbox input "true"
type input "R$ 7,00"
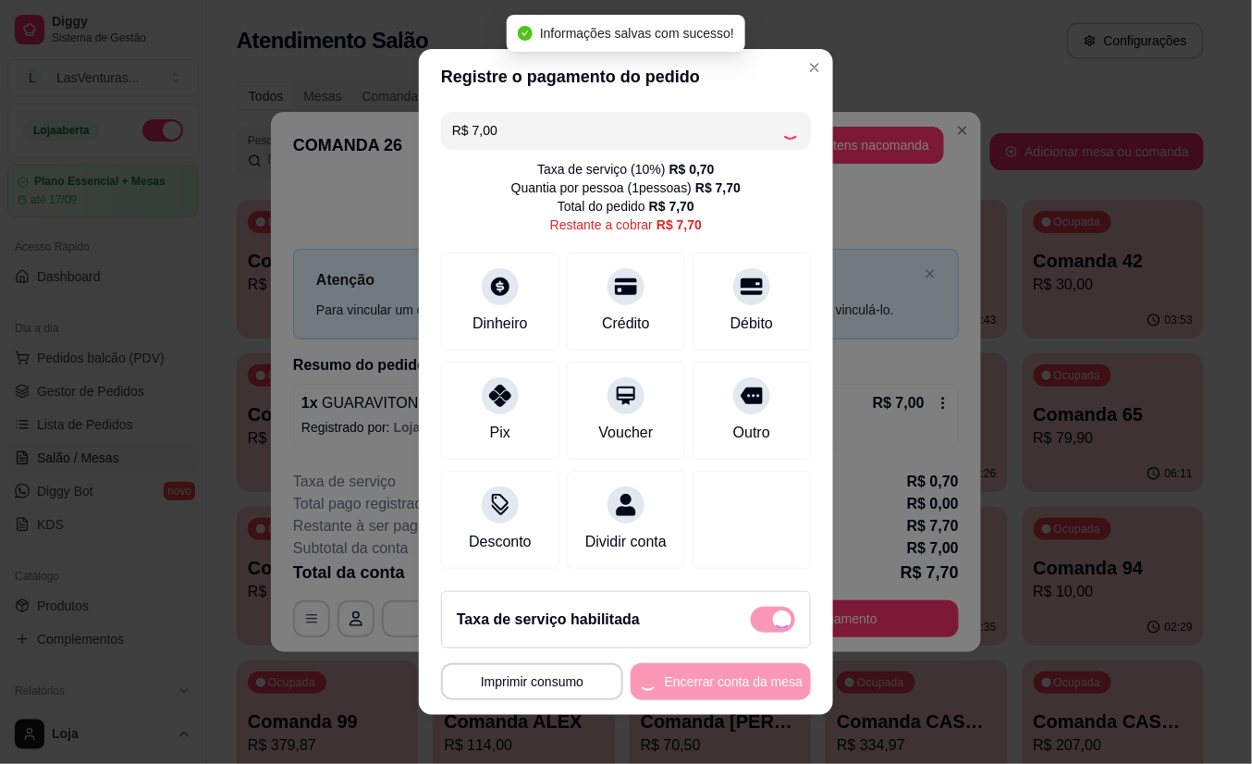
checkbox input "false"
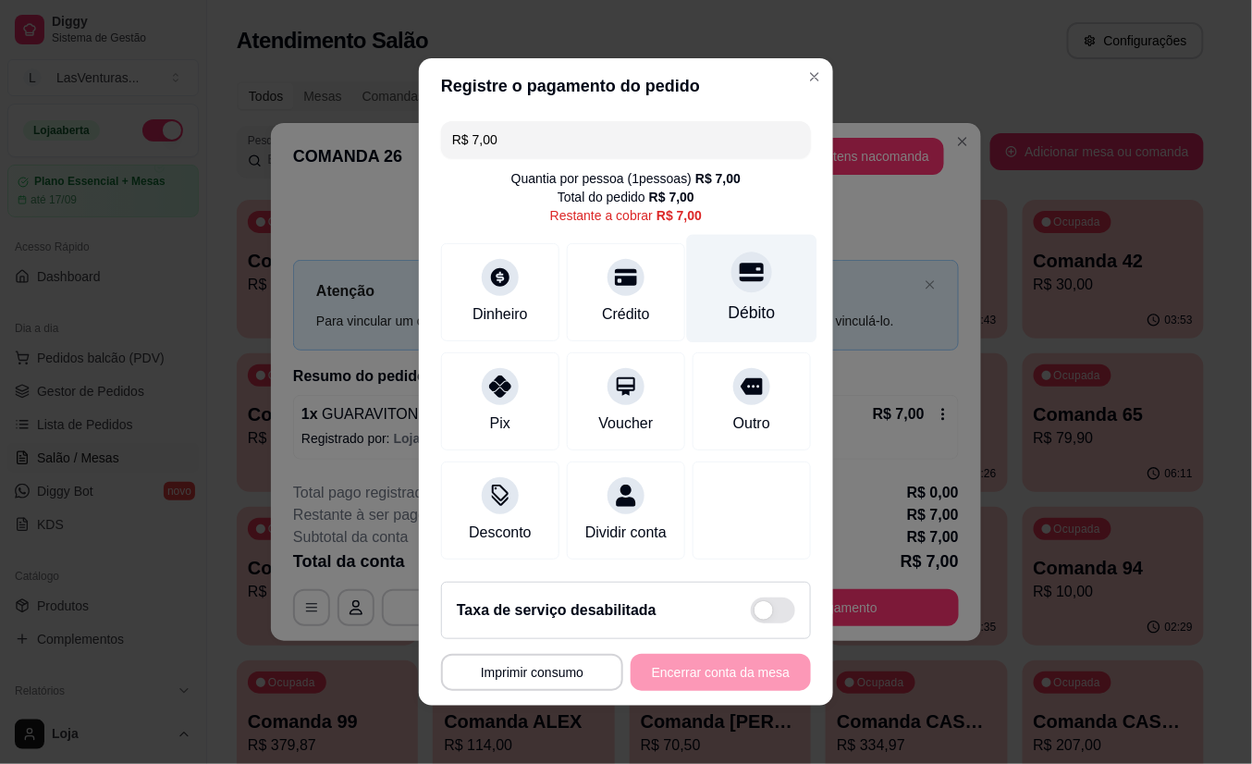
click at [732, 274] on div at bounding box center [752, 272] width 41 height 41
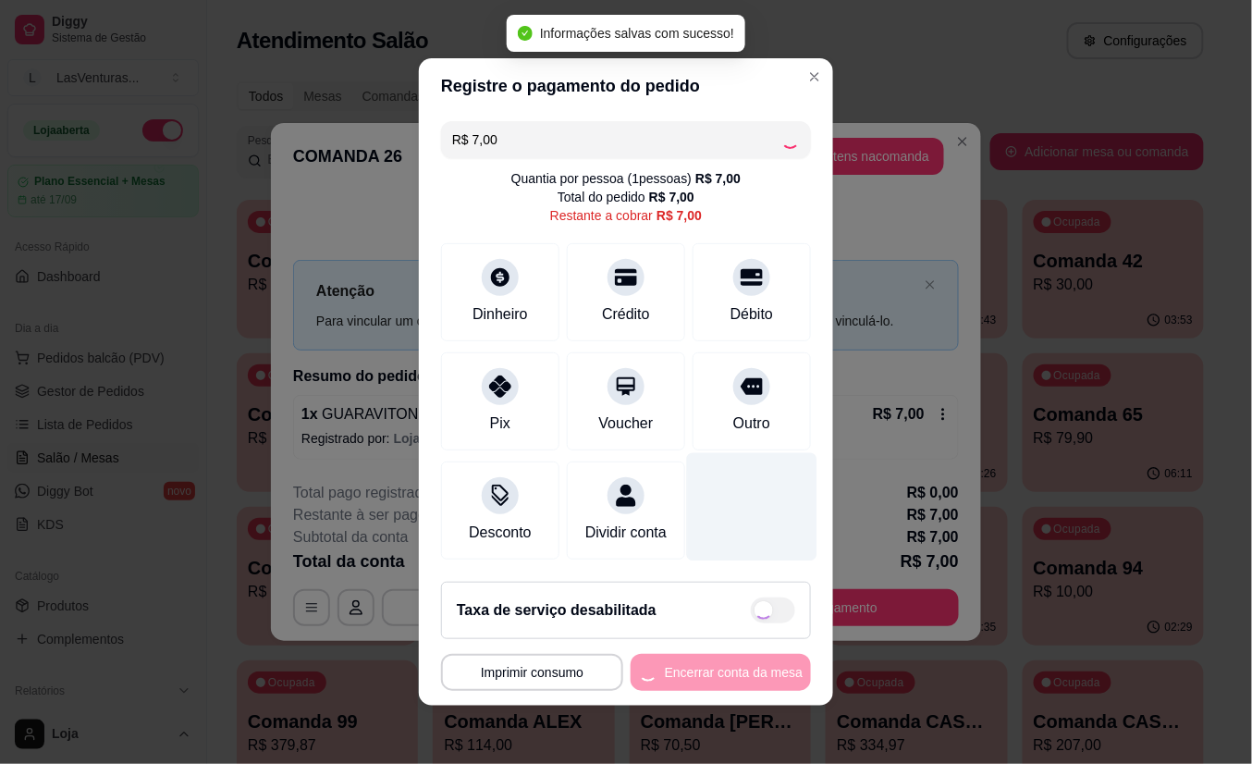
type input "R$ 0,00"
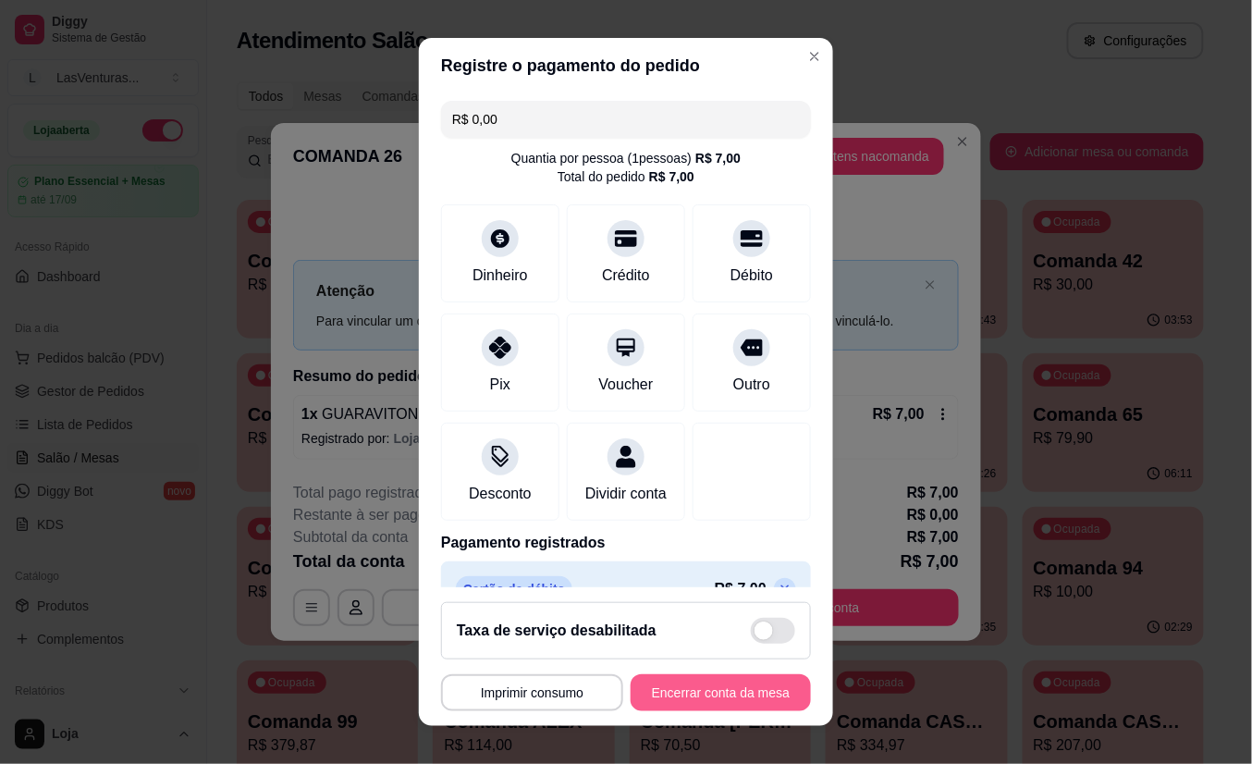
click at [694, 696] on button "Encerrar conta da mesa" at bounding box center [721, 692] width 180 height 37
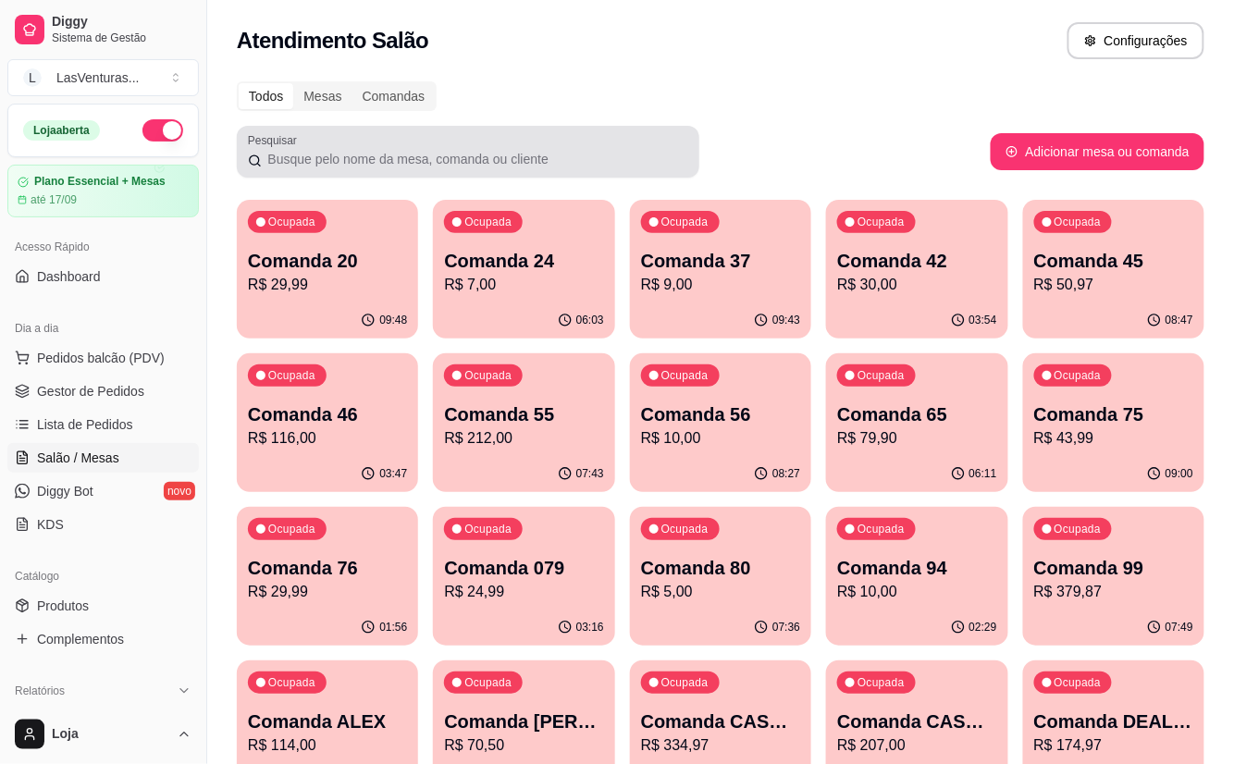
click at [663, 131] on div "Pesquisar" at bounding box center [468, 152] width 462 height 52
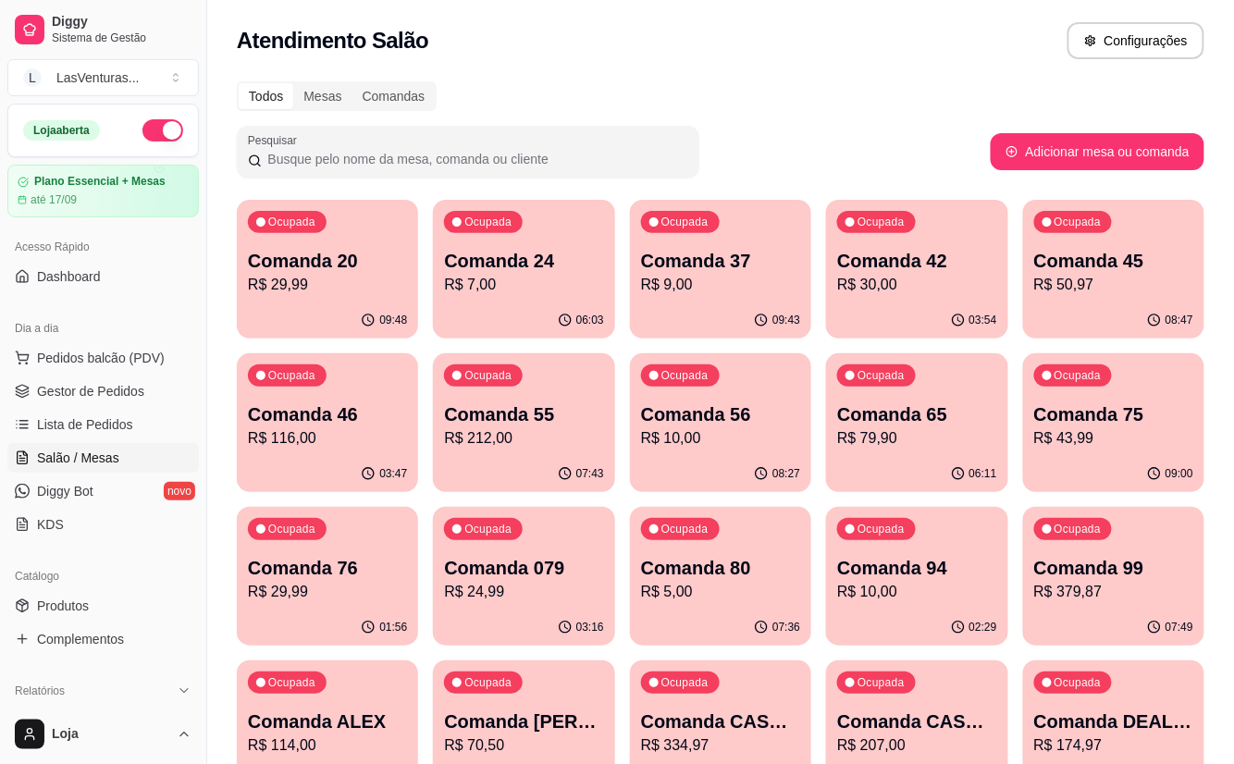
click at [324, 448] on p "R$ 116,00" at bounding box center [327, 438] width 159 height 22
click at [533, 448] on p "R$ 212,00" at bounding box center [523, 438] width 159 height 22
click at [1106, 296] on div "Ocupada Comanda 45 R$ 50,97" at bounding box center [1113, 251] width 181 height 103
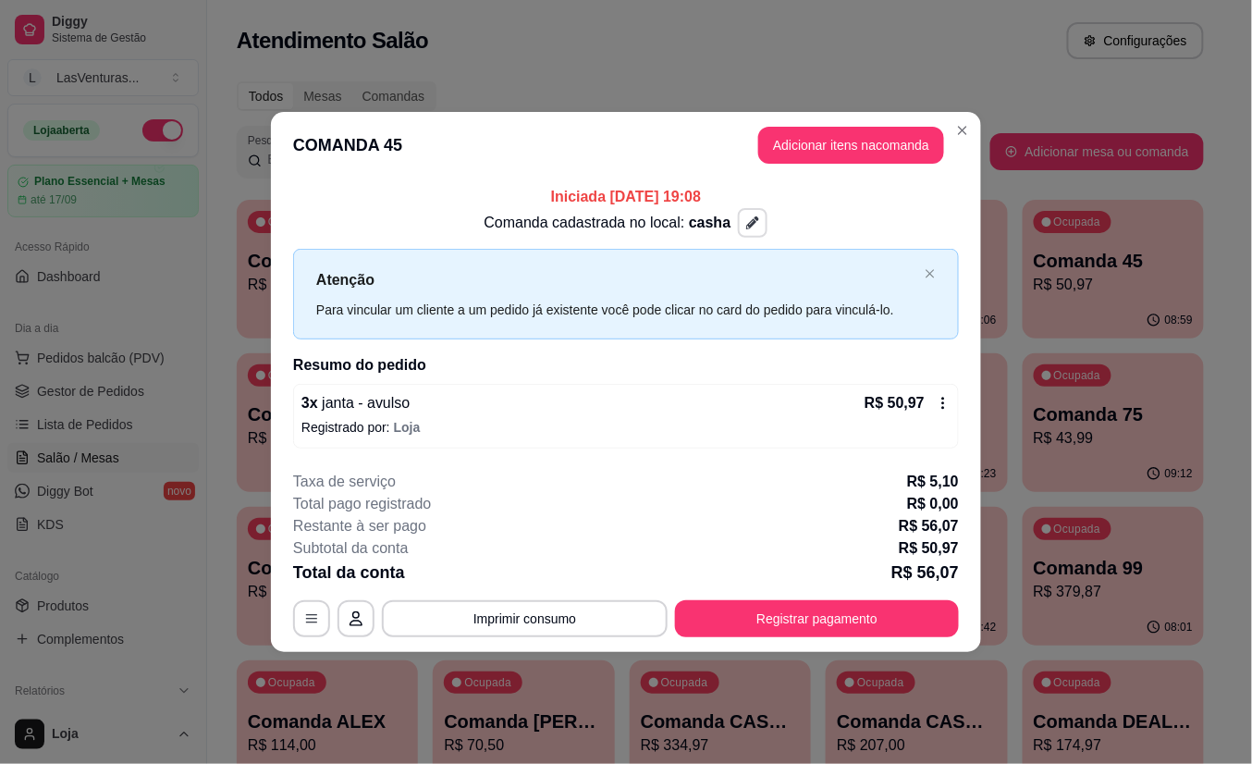
click at [742, 216] on button "button" at bounding box center [753, 223] width 30 height 30
click at [907, 287] on p "Atenção" at bounding box center [616, 279] width 601 height 23
click at [327, 612] on button "button" at bounding box center [312, 618] width 36 height 36
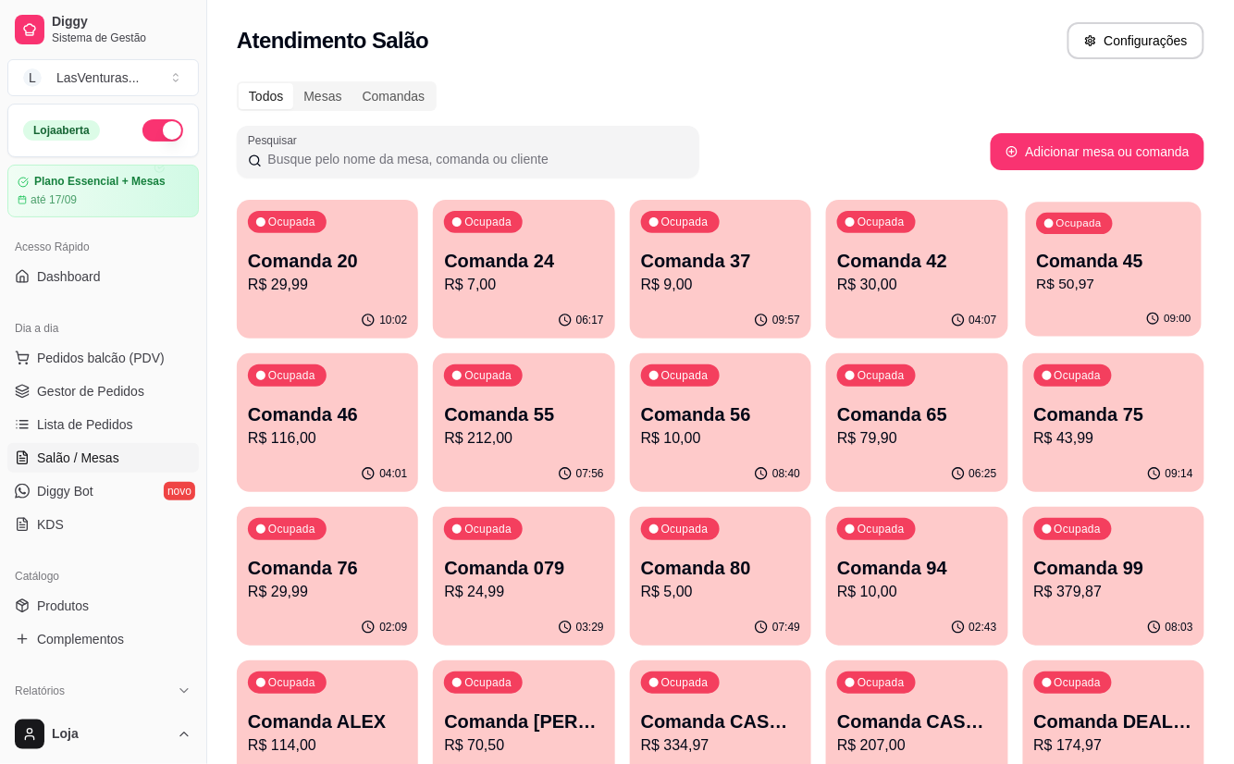
click at [1128, 275] on p "R$ 50,97" at bounding box center [1113, 284] width 154 height 21
click at [1128, 275] on p "R$ 50,97" at bounding box center [1113, 285] width 159 height 22
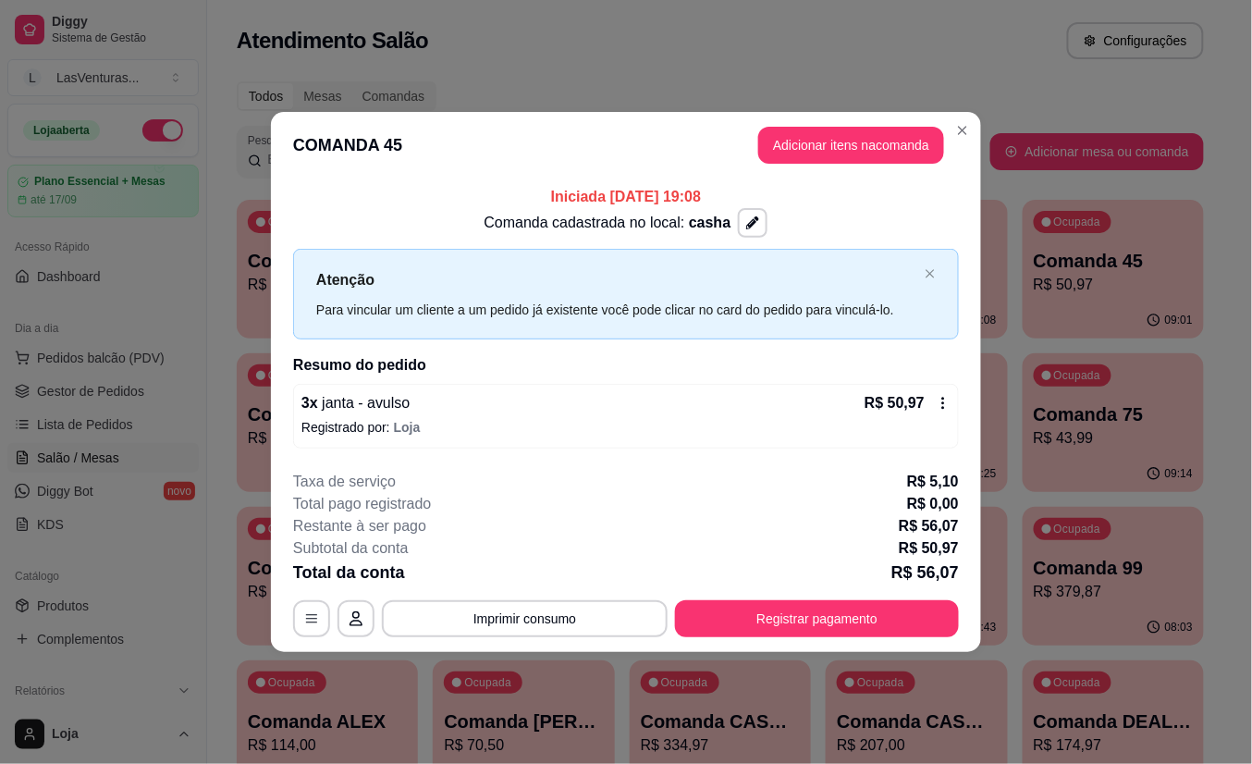
click at [947, 407] on icon at bounding box center [943, 403] width 15 height 15
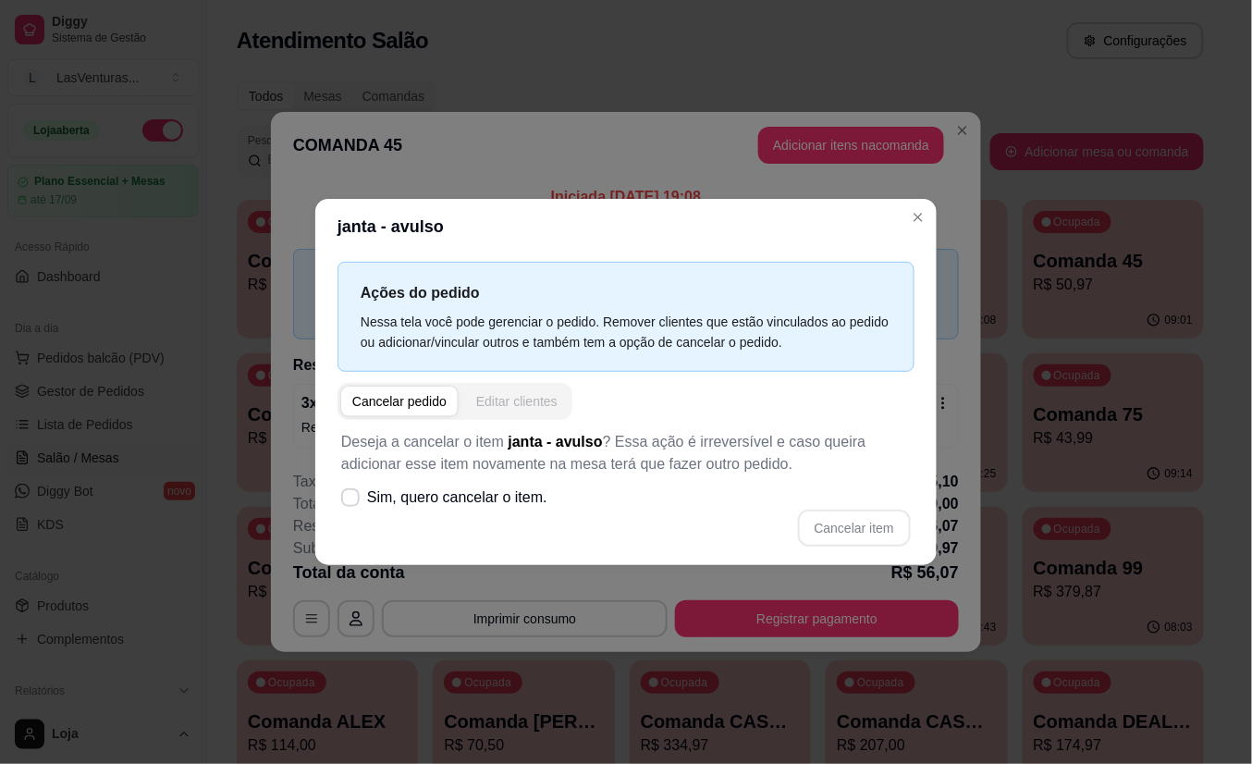
click at [527, 401] on div "Editar clientes" at bounding box center [516, 401] width 81 height 18
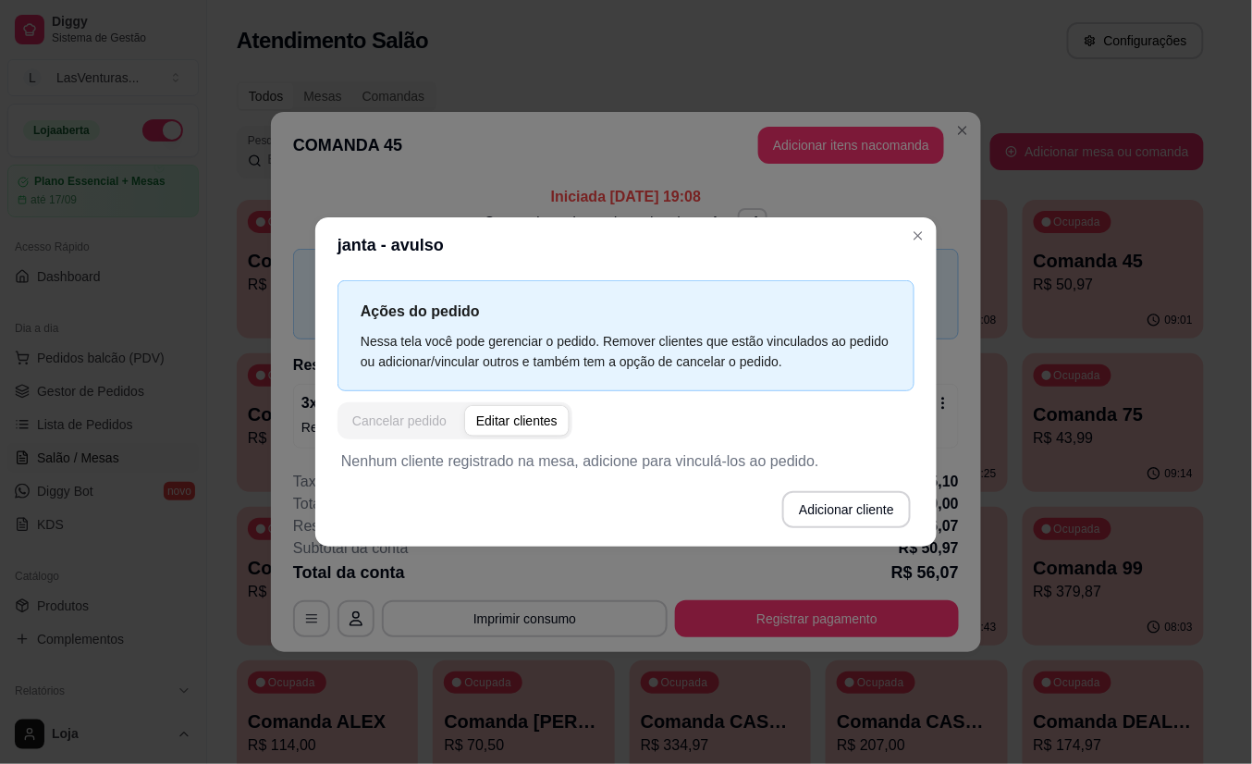
click at [371, 423] on div "Cancelar pedido" at bounding box center [399, 421] width 94 height 18
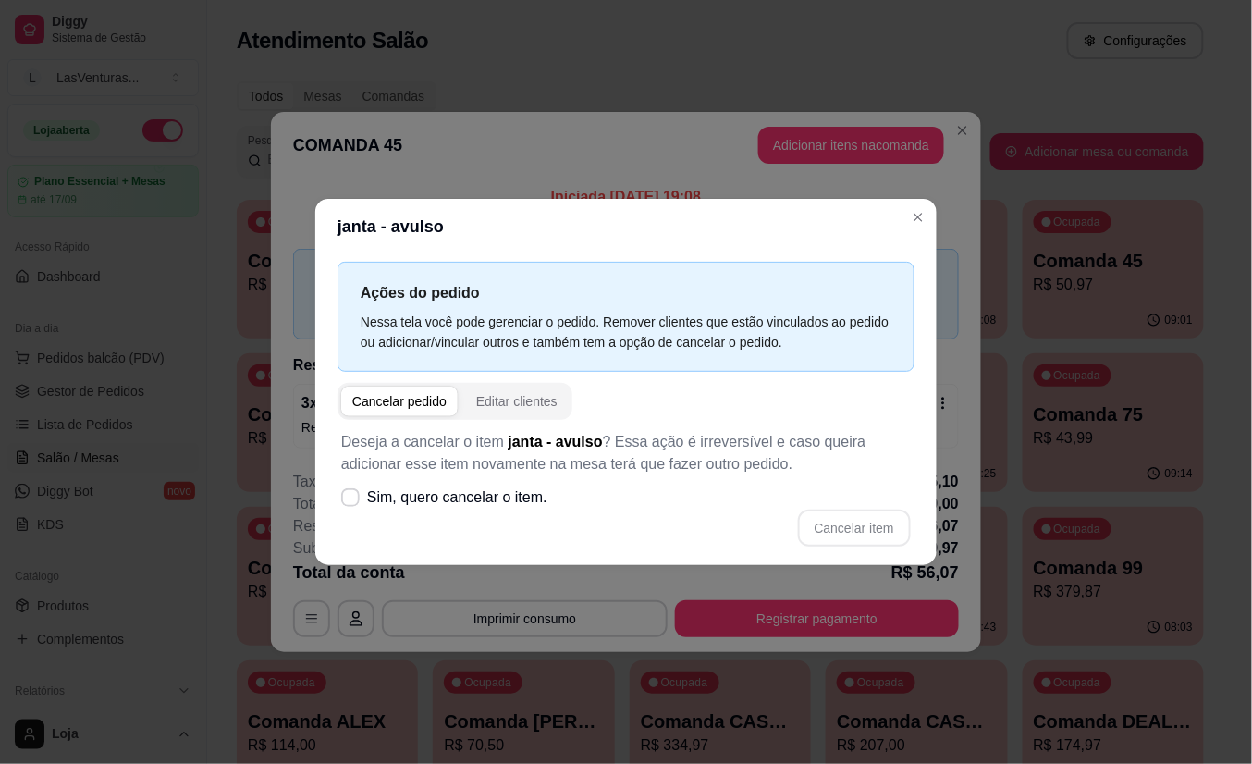
click at [403, 401] on div "Cancelar pedido" at bounding box center [399, 401] width 94 height 18
click at [512, 460] on p "Deseja a cancelar o item janta - avulso ? Essa ação é irreversível e caso queir…" at bounding box center [626, 453] width 570 height 44
click at [357, 488] on label "Sim, quero cancelar o item." at bounding box center [444, 497] width 221 height 37
click at [352, 501] on input "Sim, quero cancelar o item." at bounding box center [346, 507] width 12 height 12
checkbox input "true"
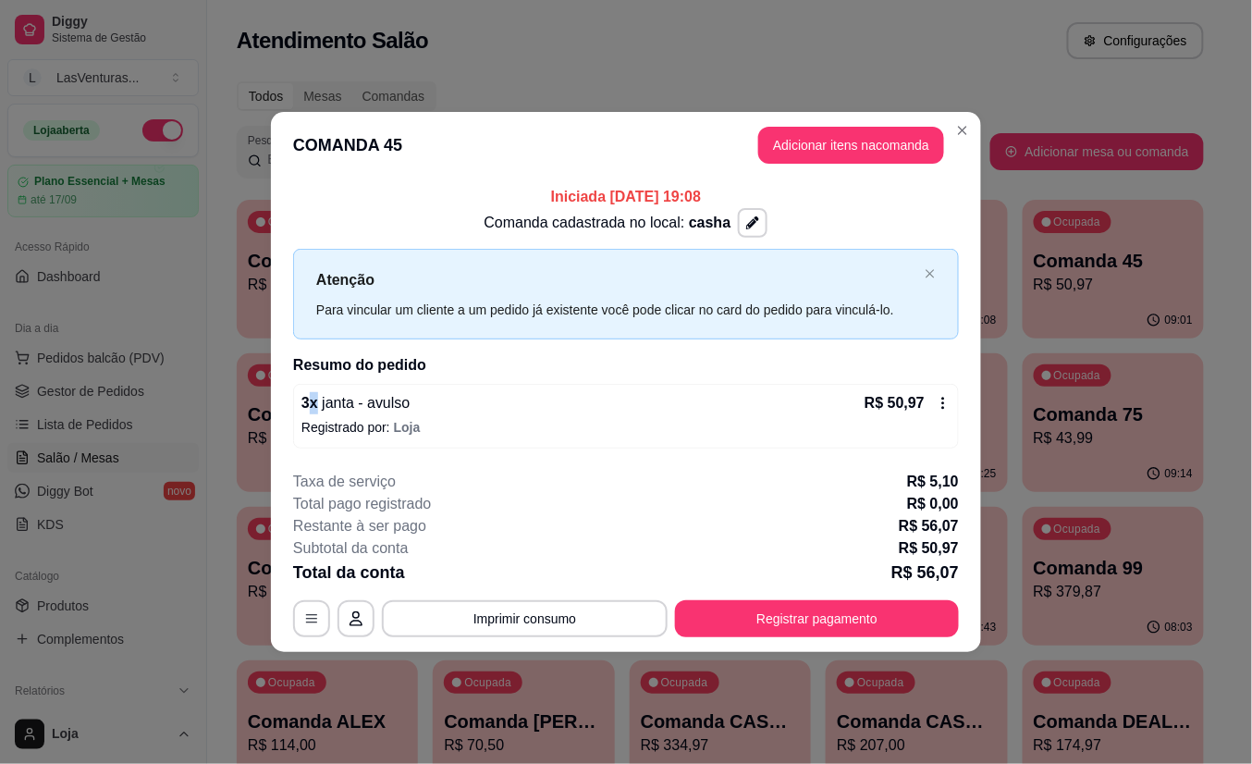
click at [314, 396] on p "3 x janta - avulso" at bounding box center [356, 403] width 108 height 22
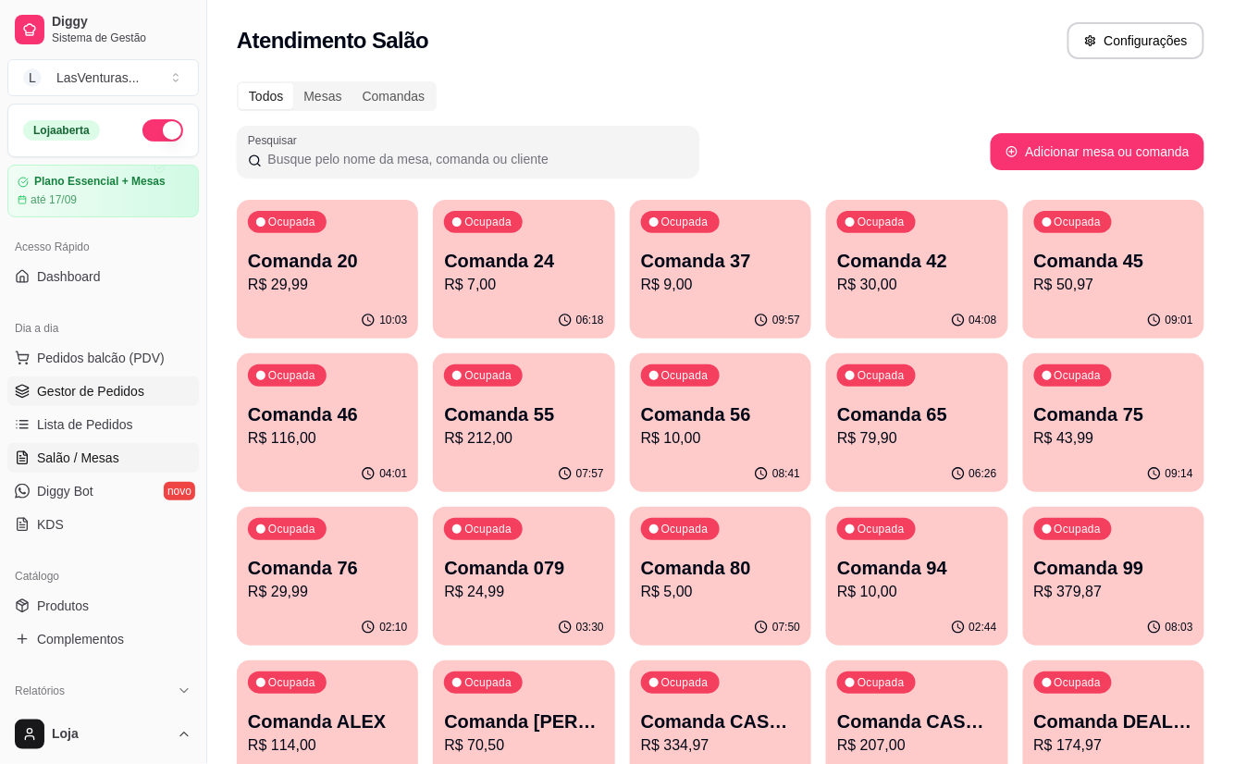
click at [92, 388] on span "Gestor de Pedidos" at bounding box center [90, 391] width 107 height 18
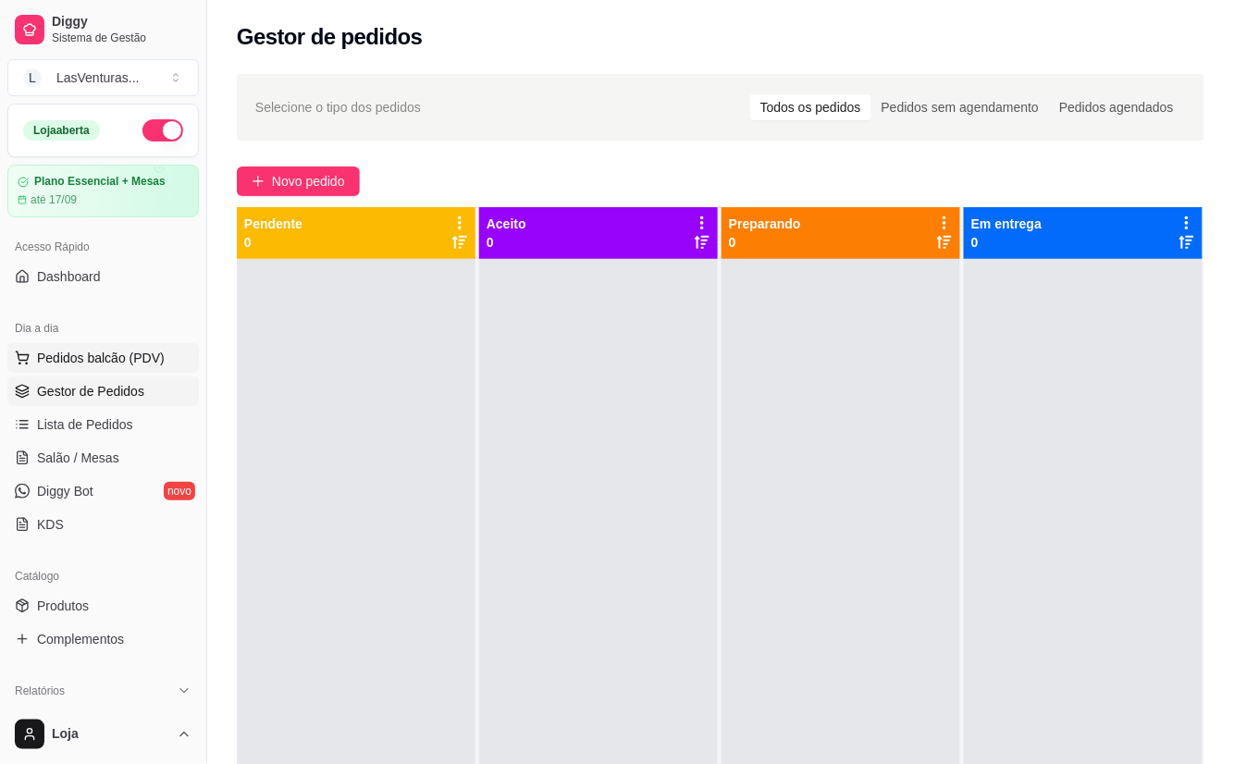
click at [118, 355] on span "Pedidos balcão (PDV)" at bounding box center [101, 358] width 128 height 18
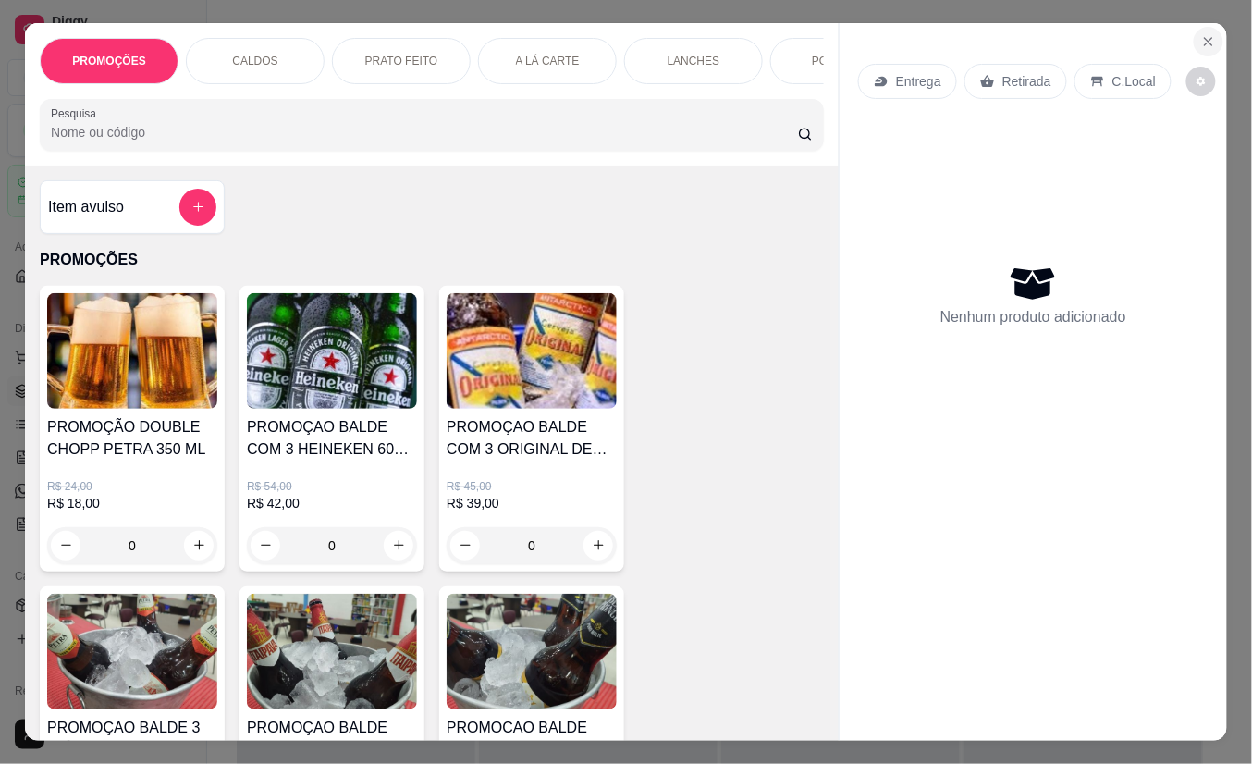
click at [1194, 30] on button "Close" at bounding box center [1209, 42] width 30 height 30
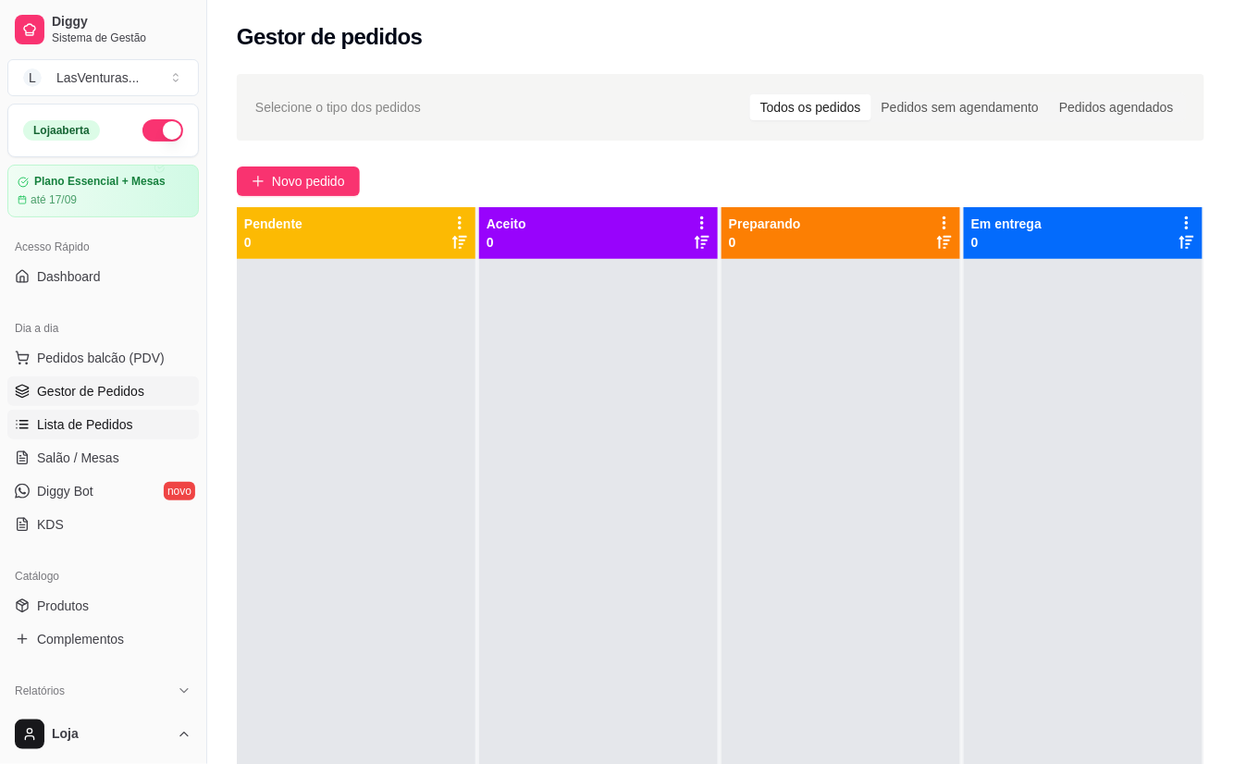
click at [109, 415] on span "Lista de Pedidos" at bounding box center [85, 424] width 96 height 18
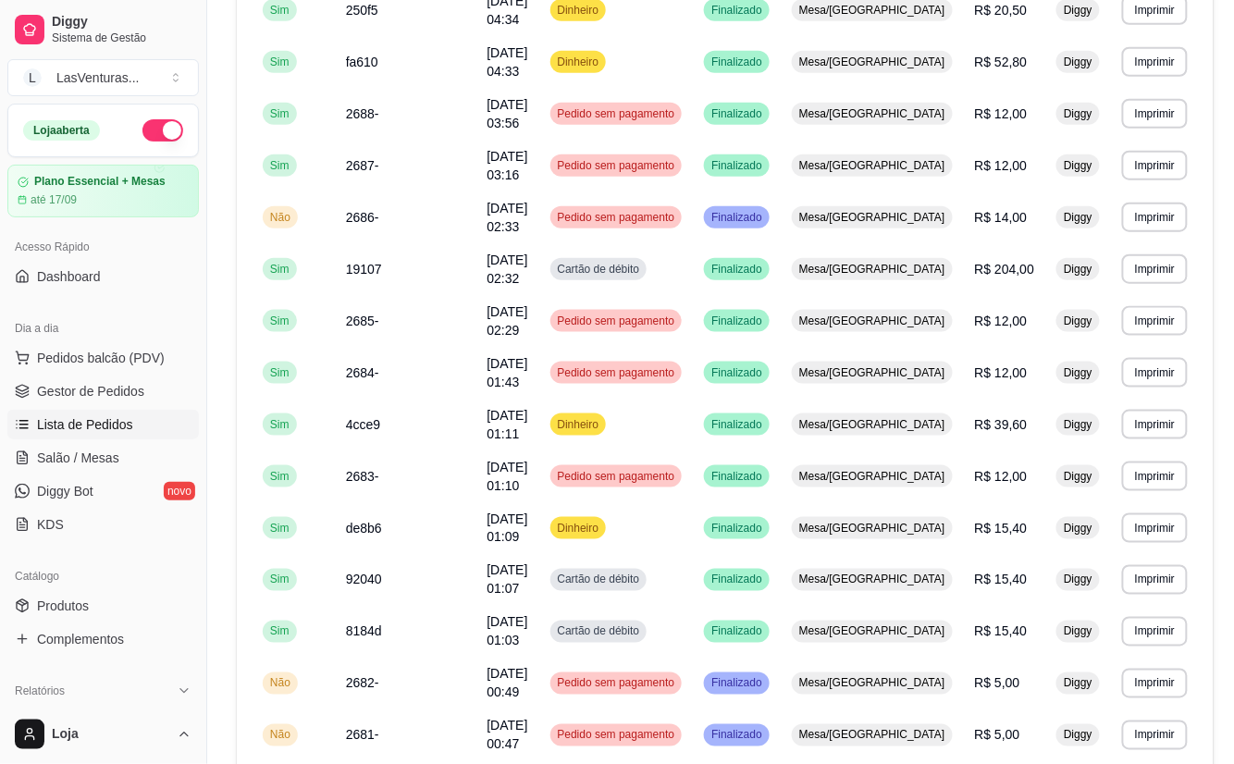
scroll to position [881, 0]
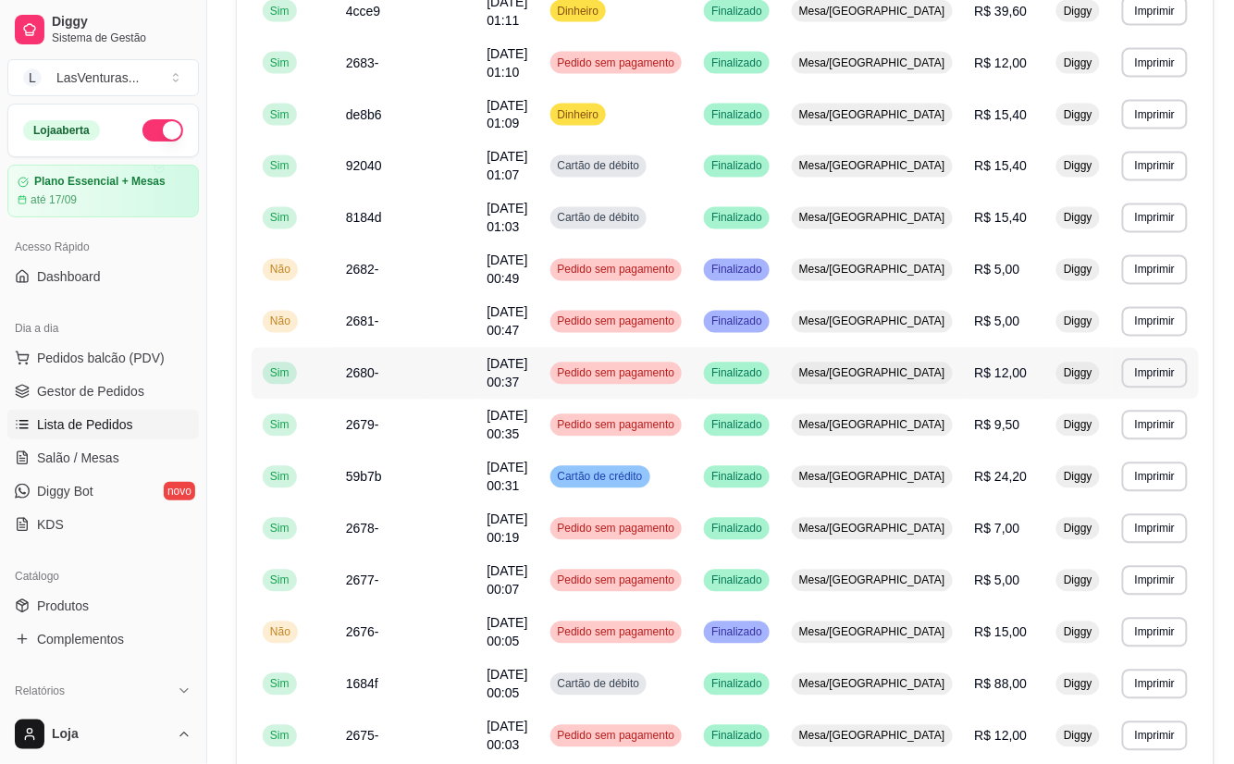
scroll to position [757, 0]
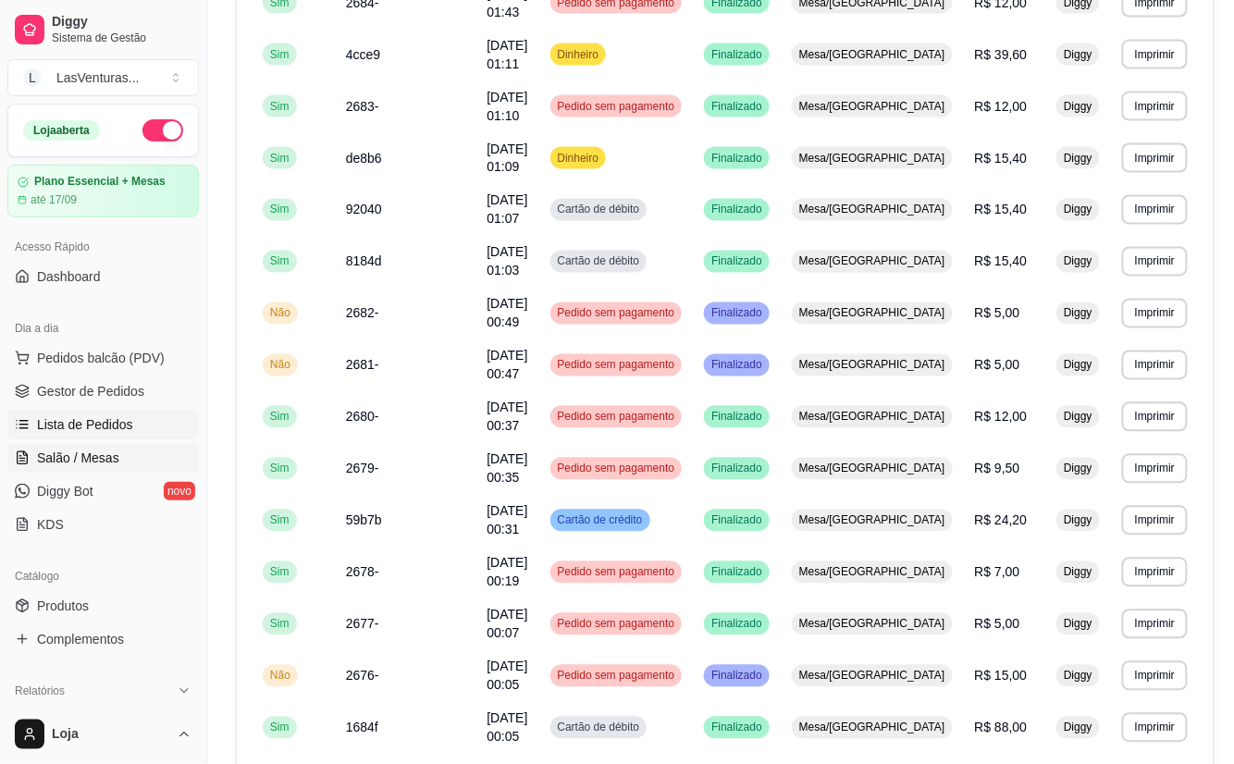
click at [94, 453] on span "Salão / Mesas" at bounding box center [78, 458] width 82 height 18
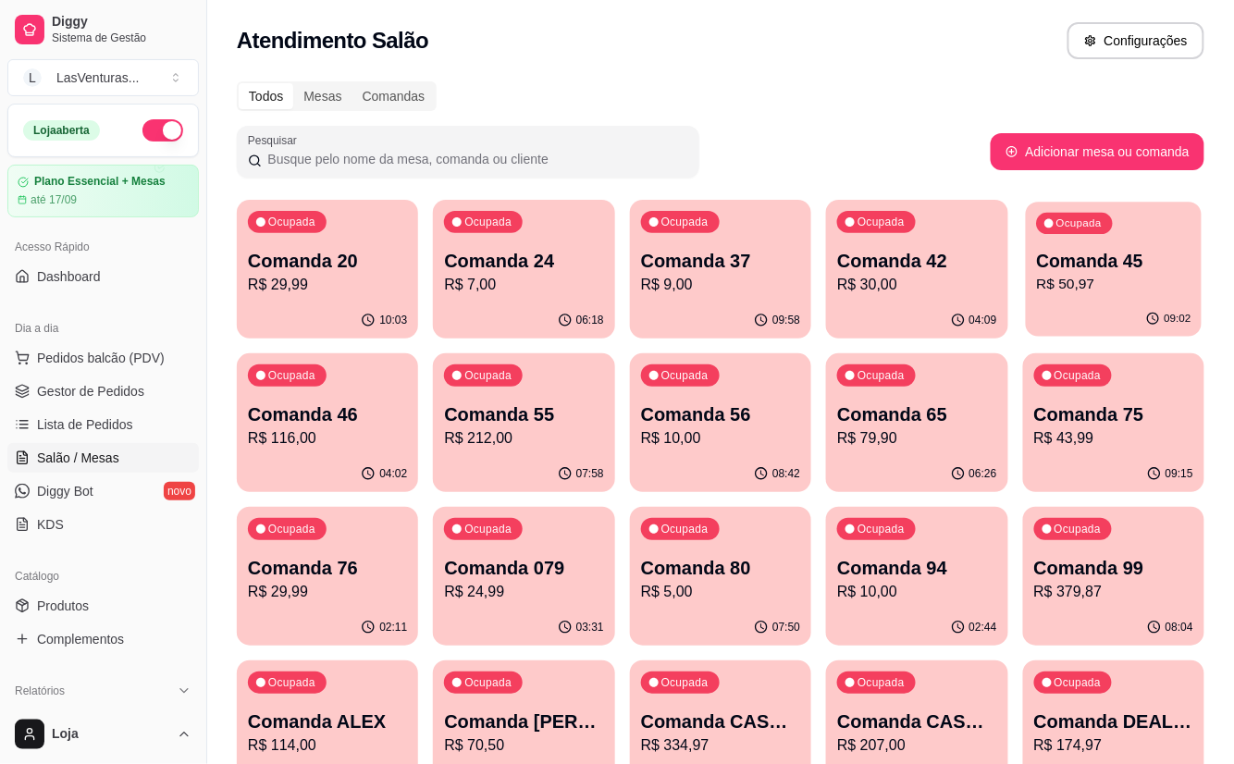
click at [1158, 272] on div "Comanda 45 R$ 50,97" at bounding box center [1113, 272] width 154 height 46
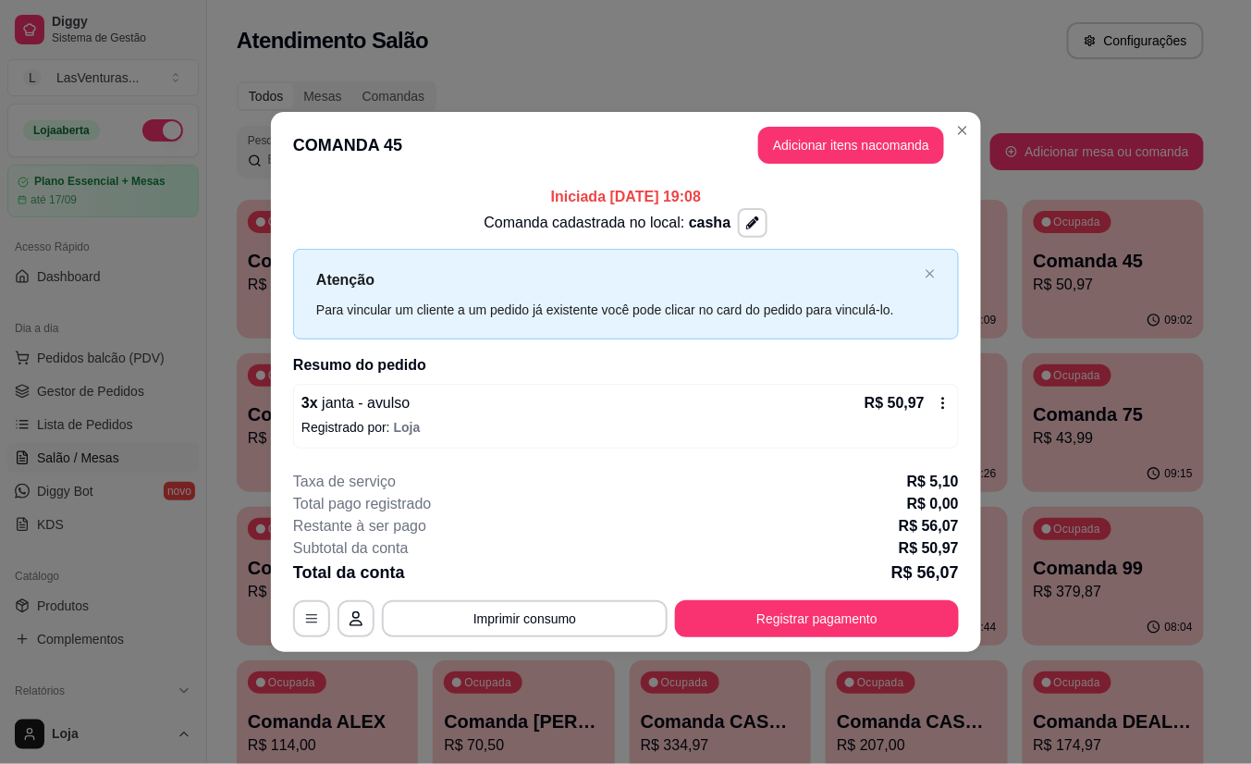
click at [368, 408] on span "janta - avulso" at bounding box center [364, 403] width 92 height 16
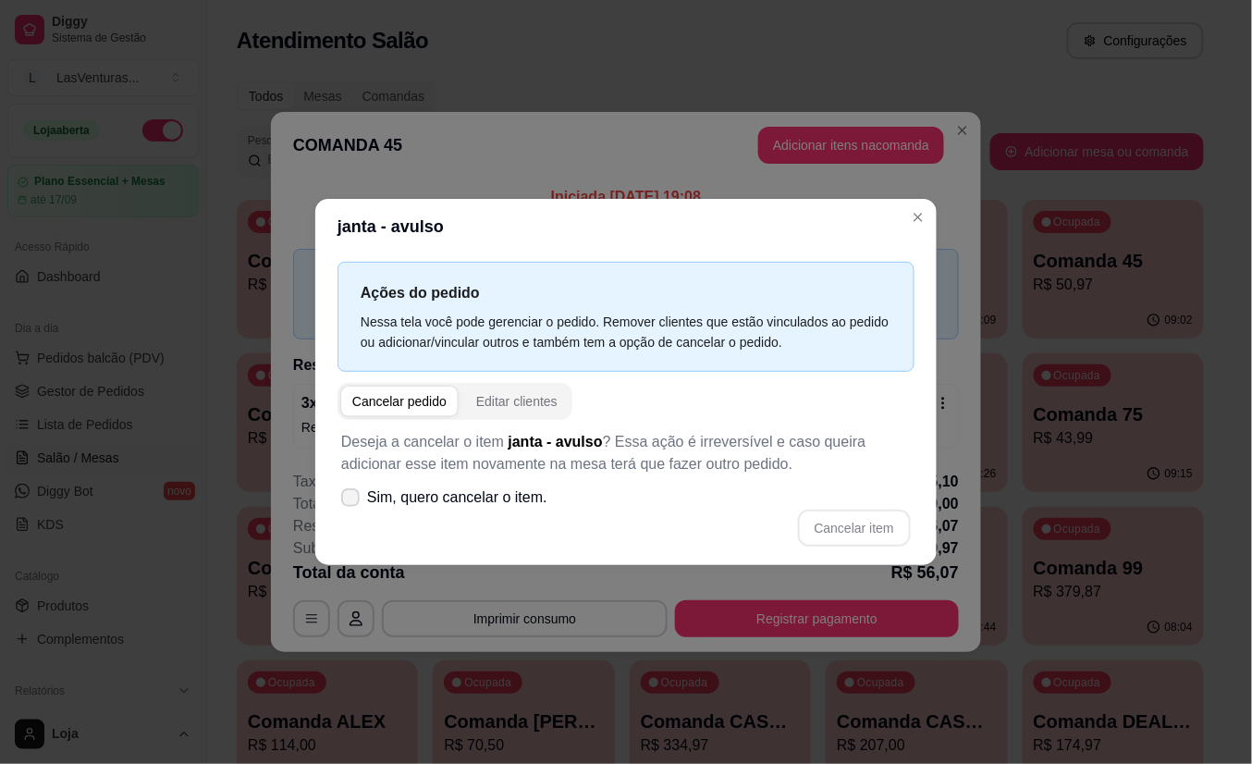
click at [352, 496] on icon at bounding box center [350, 497] width 15 height 11
click at [352, 501] on input "Sim, quero cancelar o item." at bounding box center [346, 507] width 12 height 12
checkbox input "true"
click at [418, 404] on div "Cancelar pedido" at bounding box center [399, 401] width 94 height 18
click at [860, 531] on button "Cancelar item" at bounding box center [854, 528] width 113 height 37
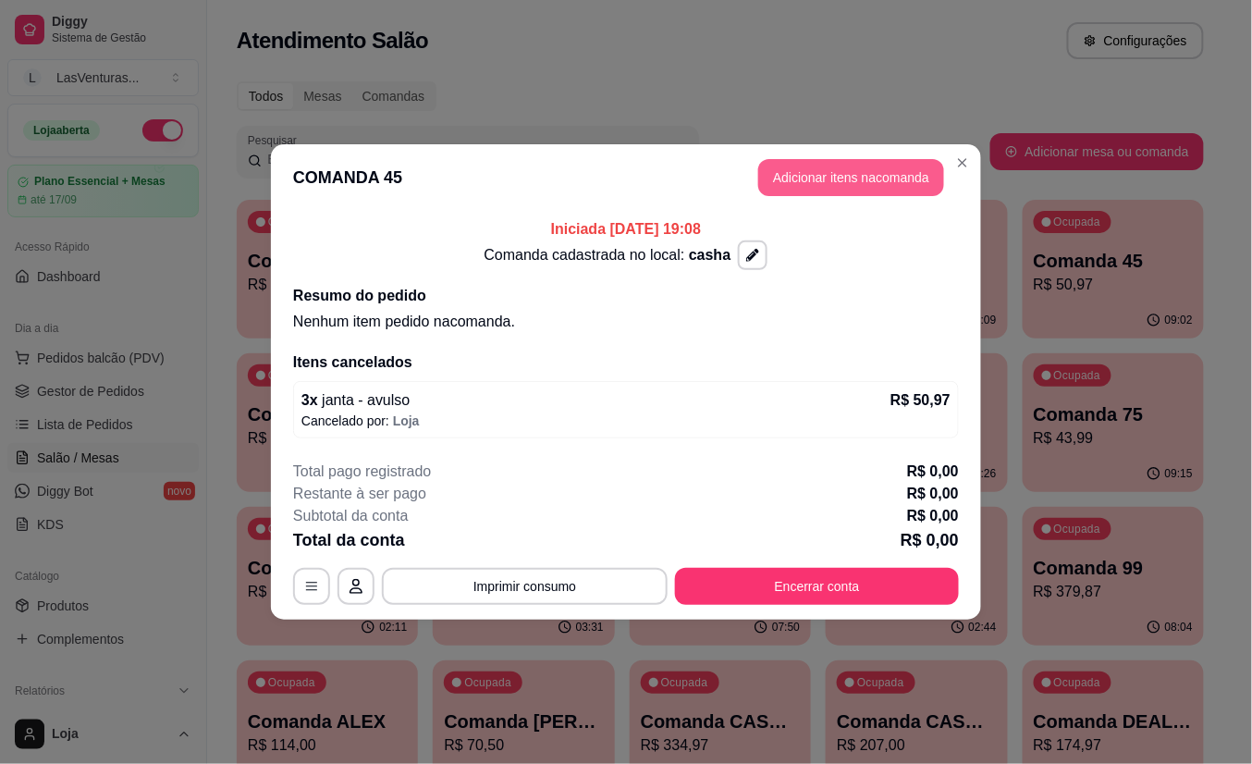
click at [838, 182] on button "Adicionar itens na comanda" at bounding box center [851, 177] width 186 height 37
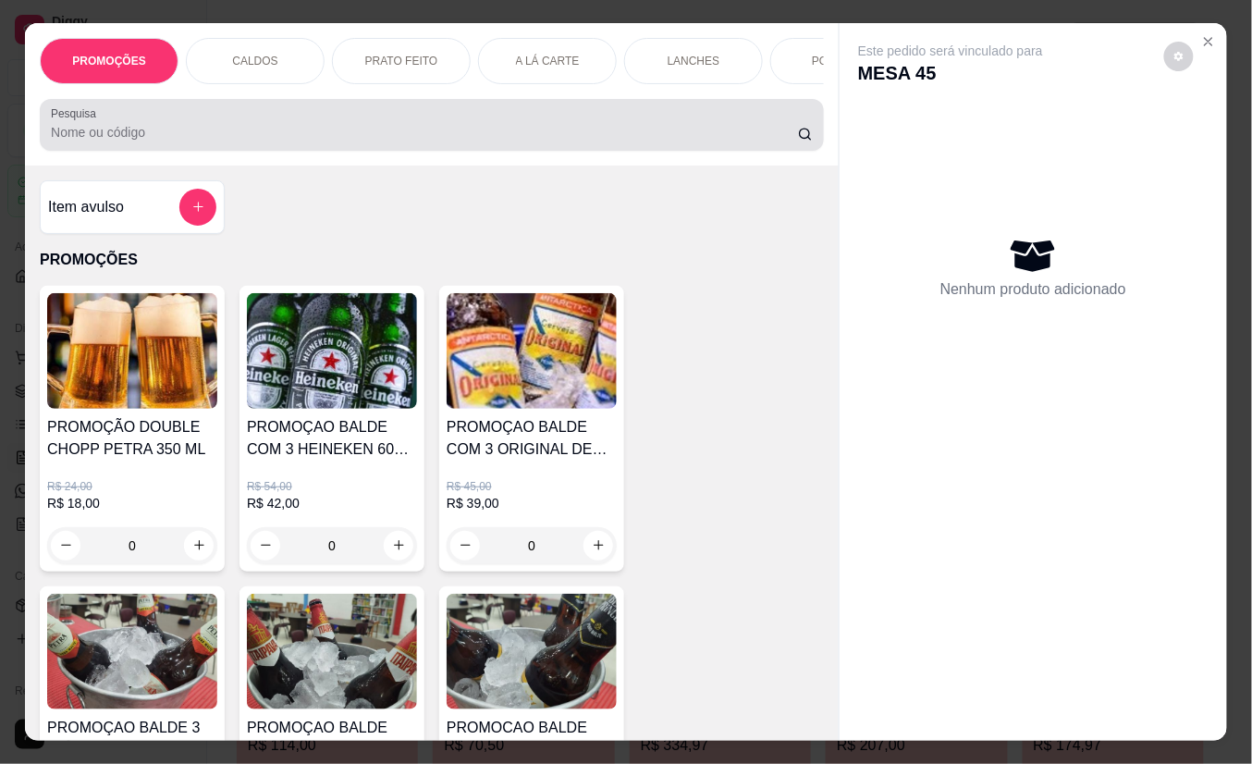
click at [193, 142] on input "Pesquisa" at bounding box center [424, 132] width 747 height 18
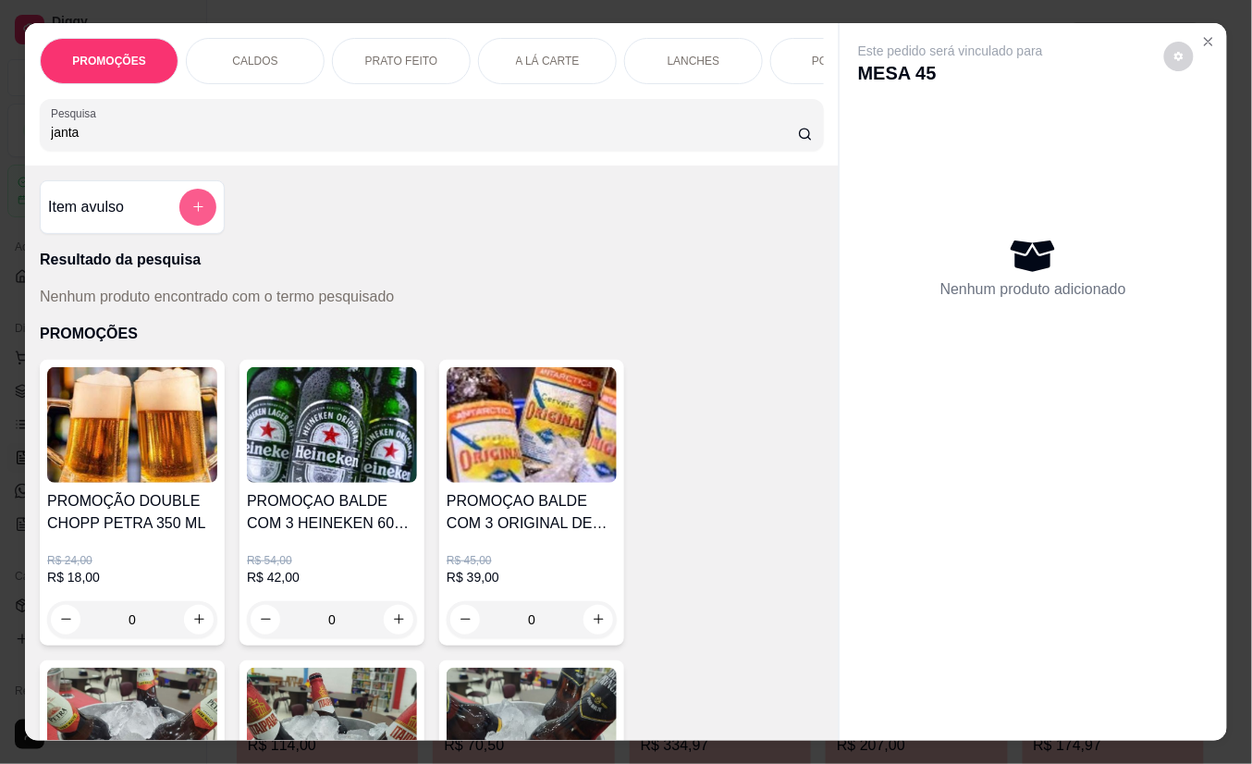
type input "janta"
click at [191, 215] on icon "add-separate-item" at bounding box center [198, 208] width 14 height 14
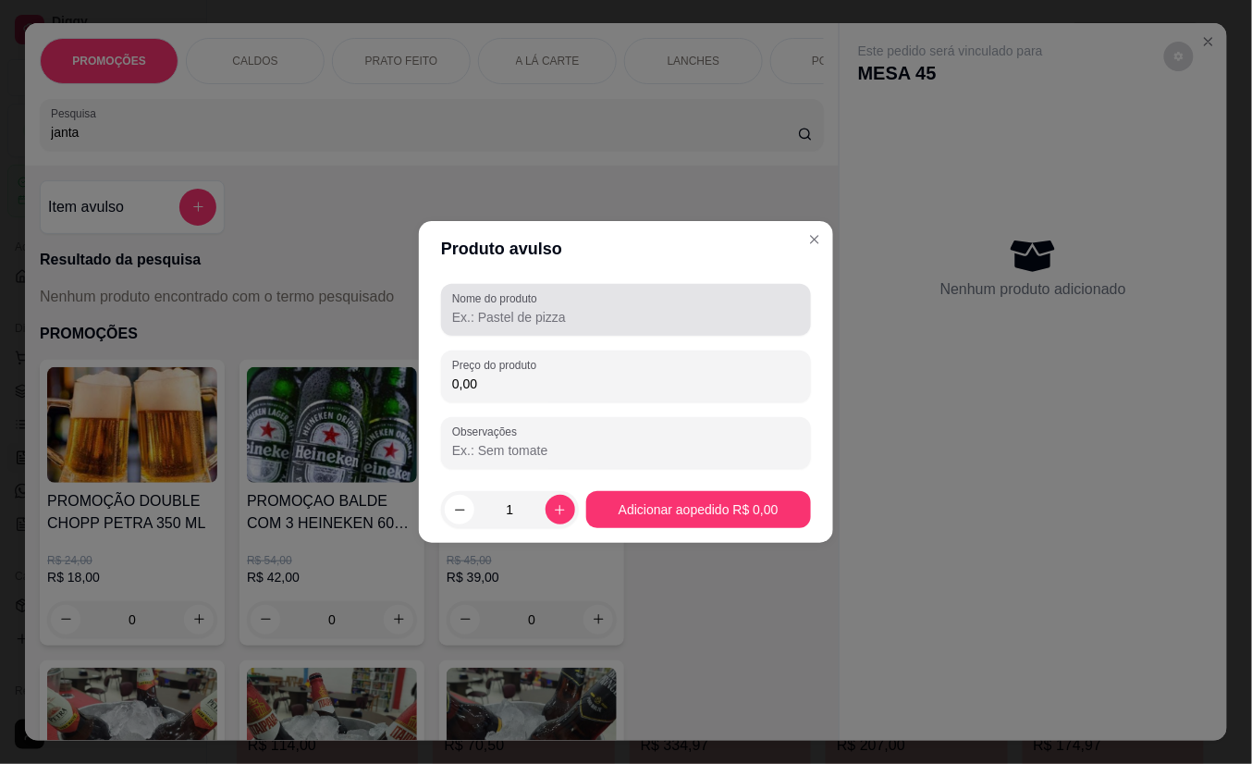
click at [596, 327] on div "Nome do produto" at bounding box center [626, 310] width 370 height 52
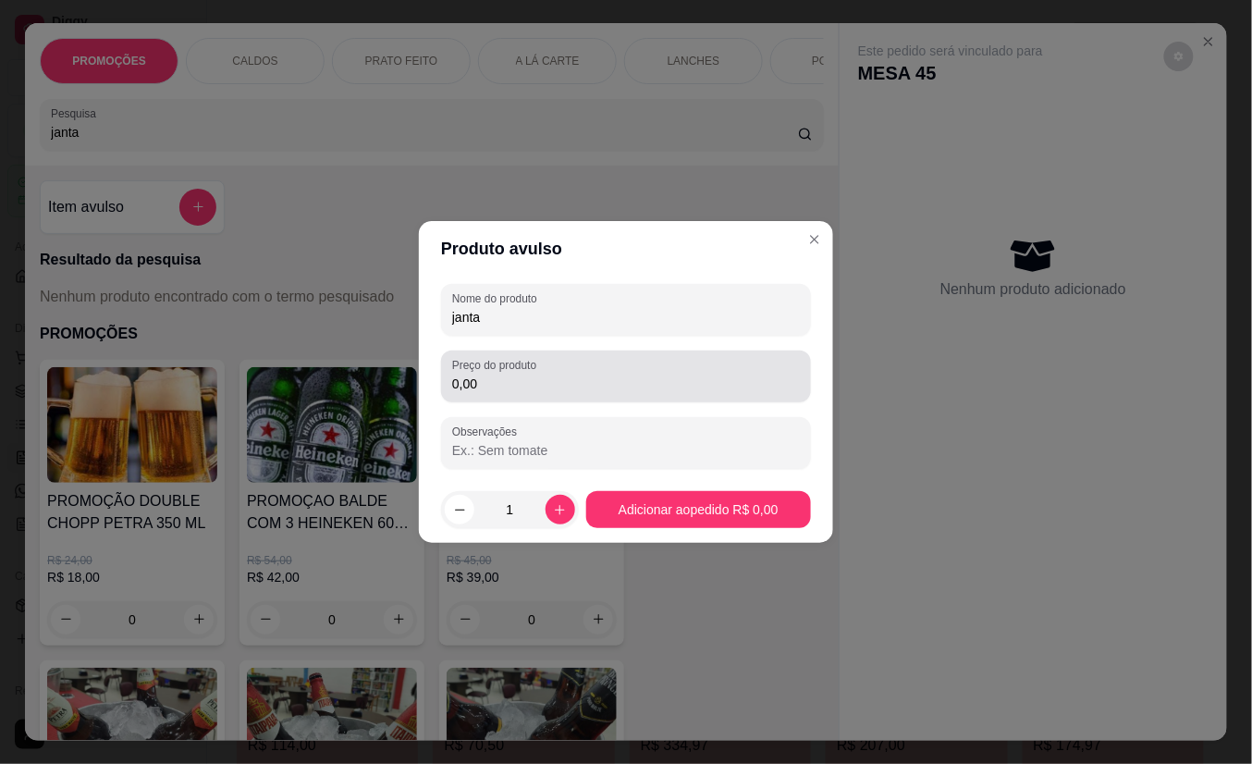
type input "janta"
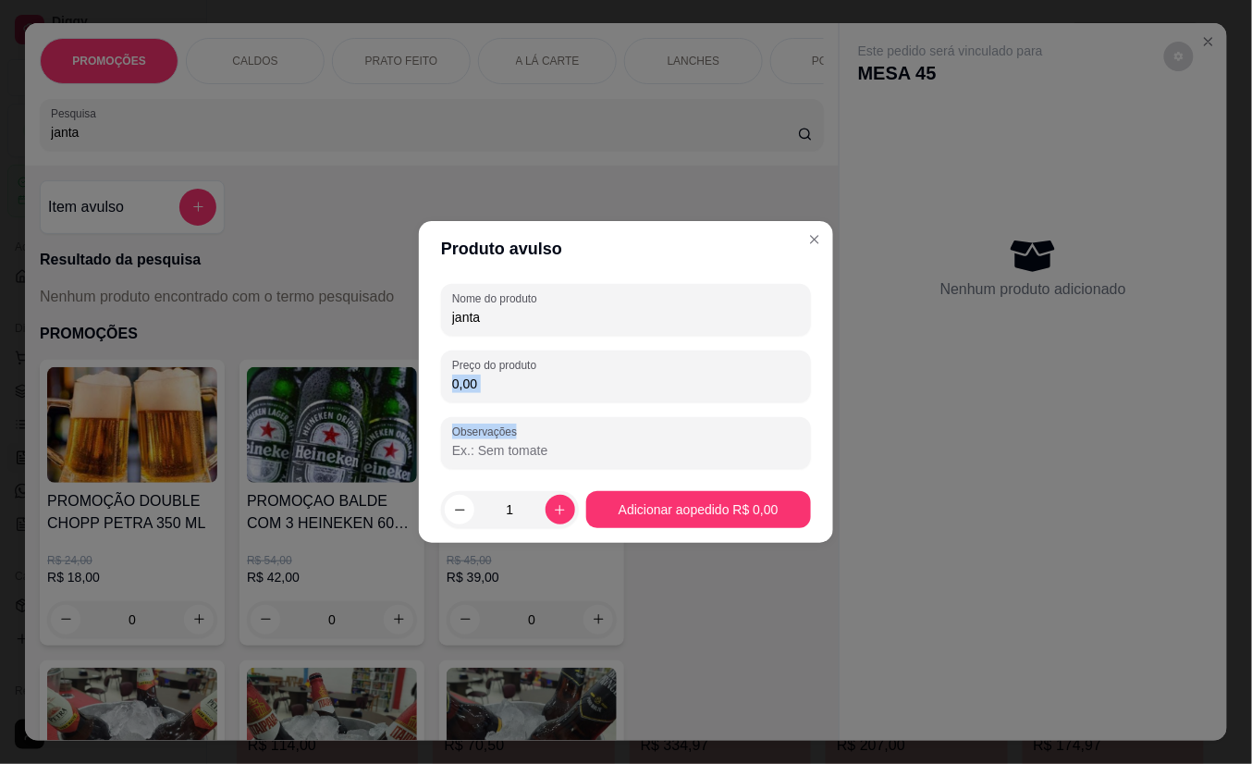
drag, startPoint x: 546, startPoint y: 394, endPoint x: 387, endPoint y: 404, distance: 159.4
click at [388, 405] on div "Produto avulso Nome do produto janta Preço do produto 0,00 Observações 1 Adicio…" at bounding box center [626, 382] width 1252 height 764
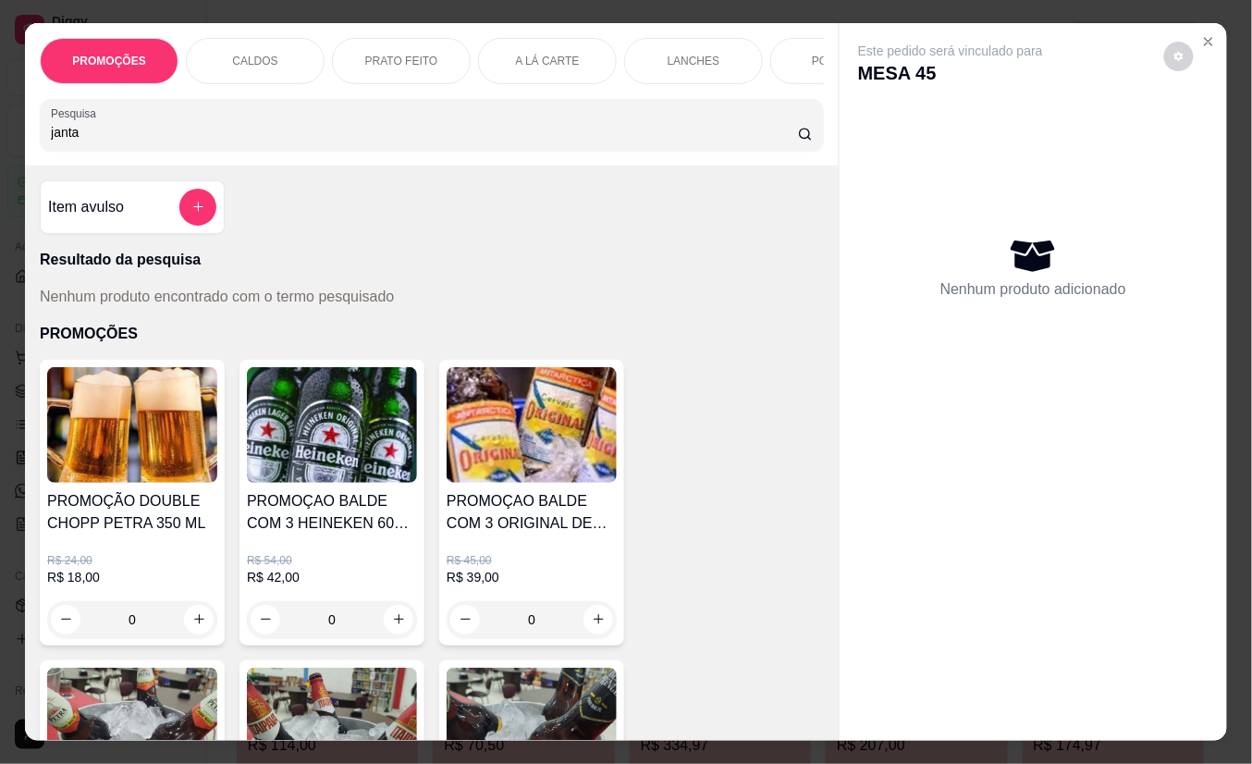
click at [163, 142] on input "janta" at bounding box center [424, 132] width 747 height 18
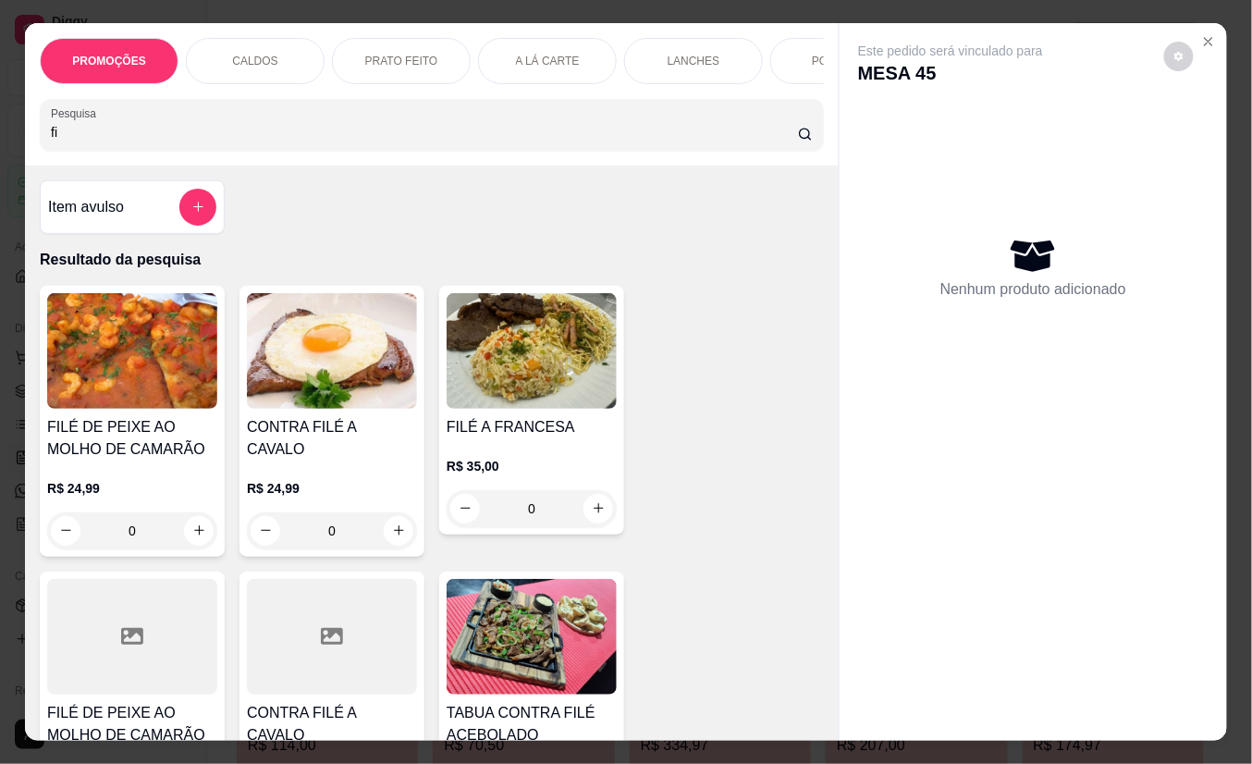
type input "f"
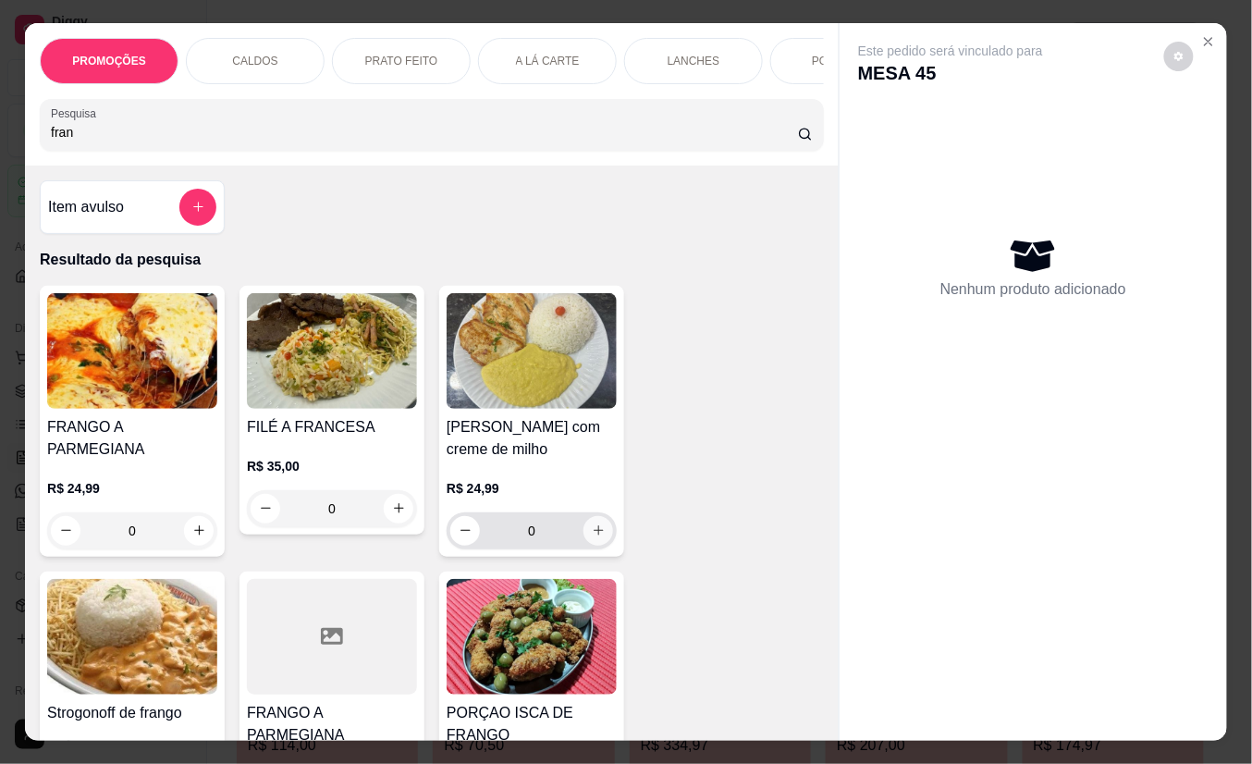
type input "fran"
click at [592, 537] on icon "increase-product-quantity" at bounding box center [599, 531] width 14 height 14
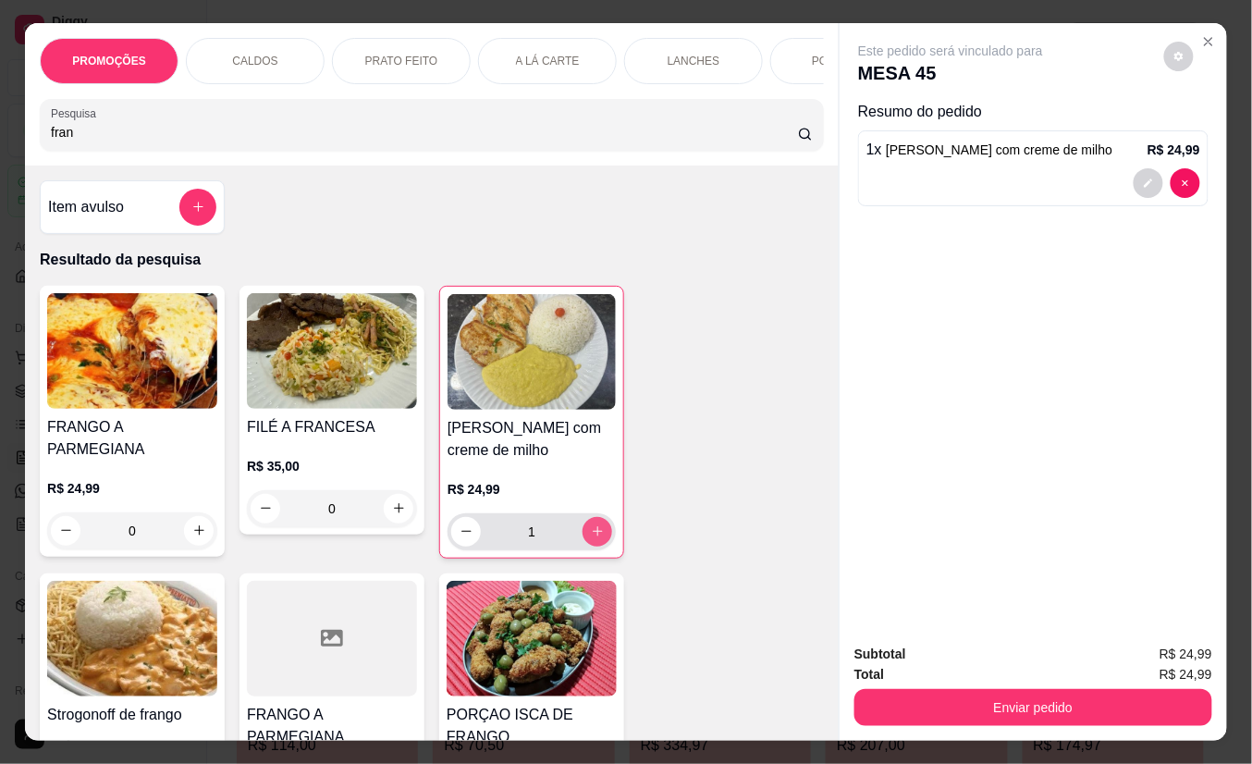
type input "1"
click at [591, 538] on icon "increase-product-quantity" at bounding box center [598, 531] width 14 height 14
type input "2"
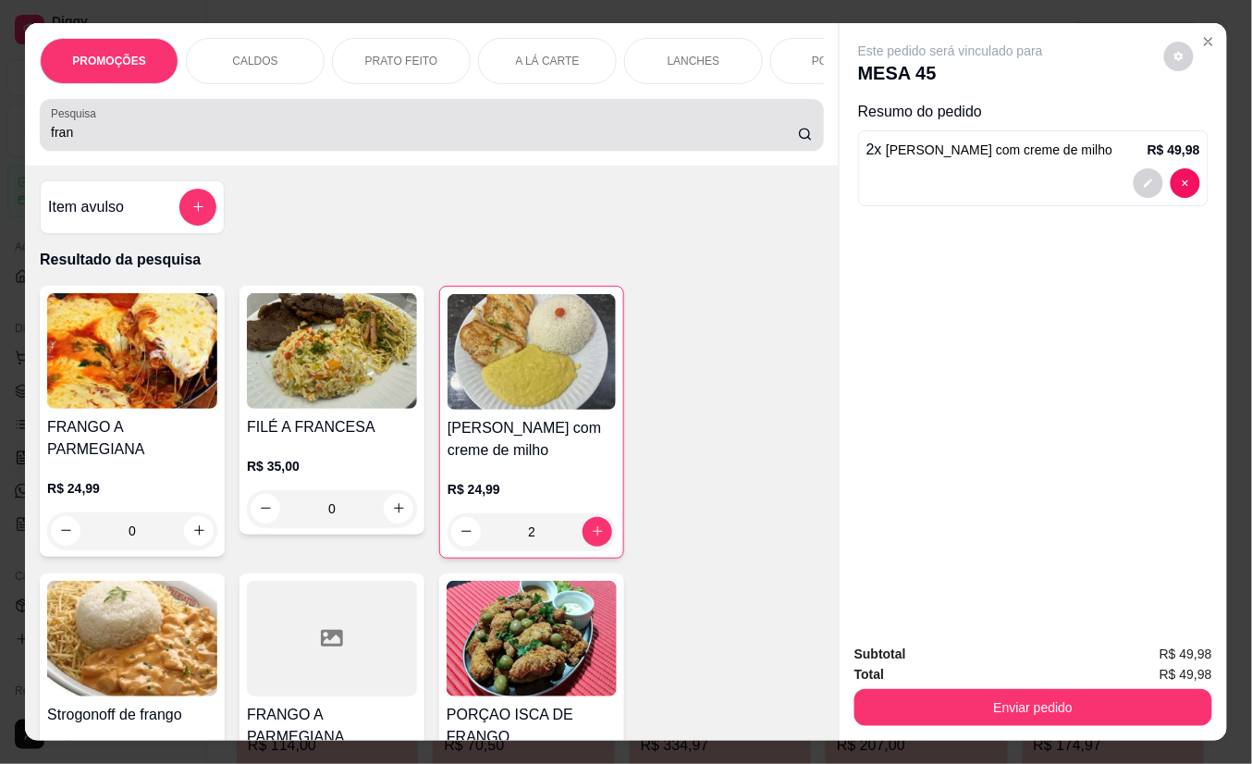
click at [248, 129] on div "fran" at bounding box center [432, 124] width 762 height 37
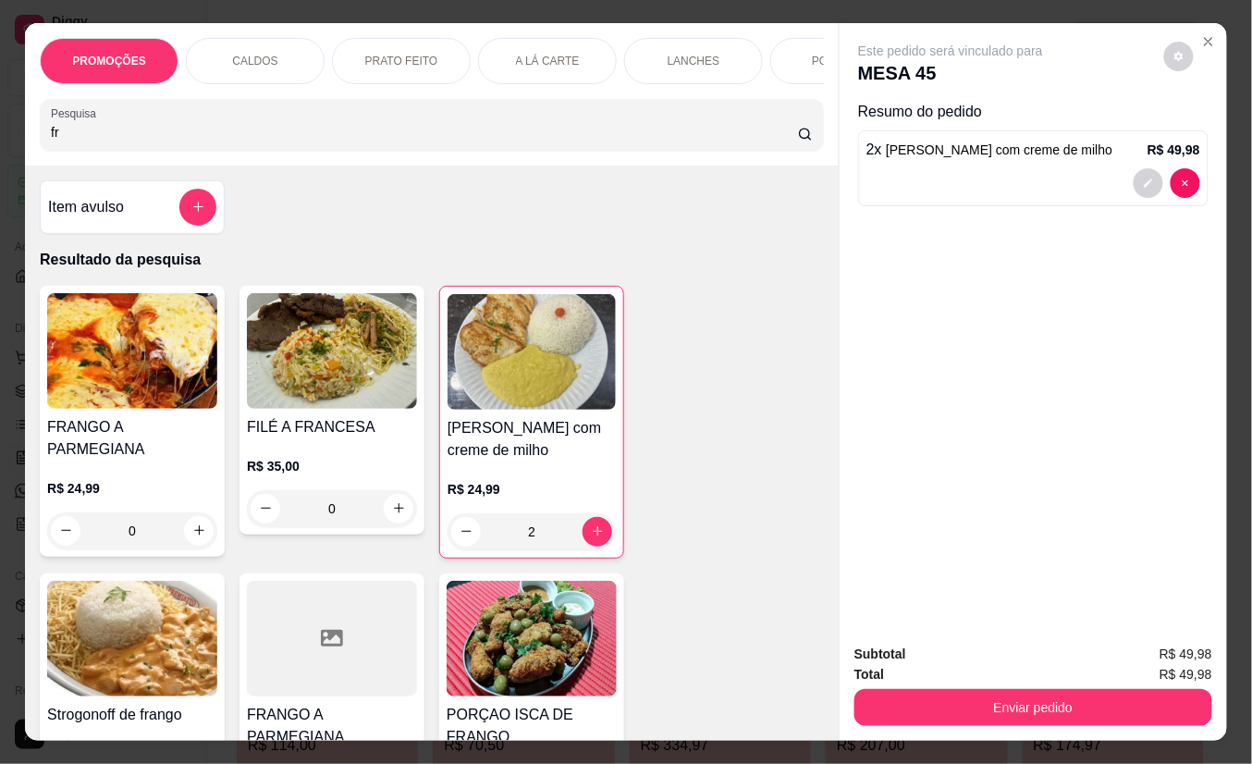
type input "f"
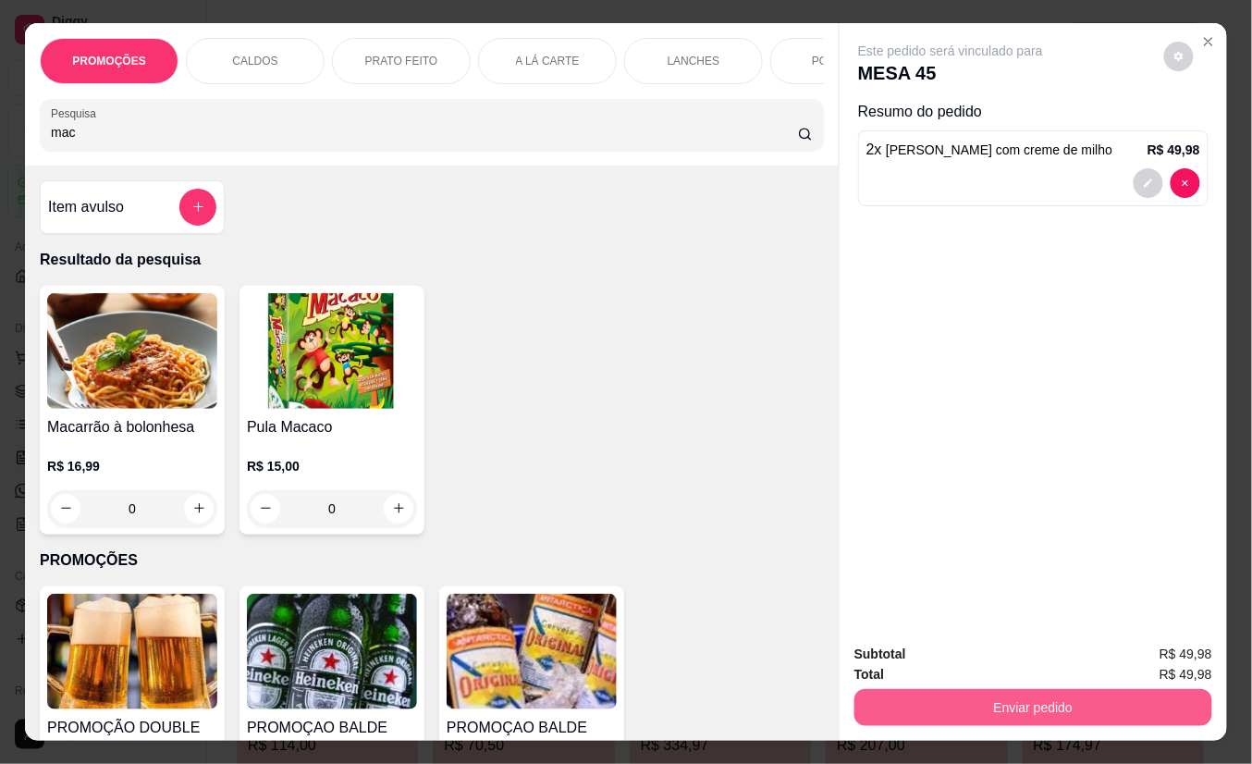
type input "mac"
click at [1089, 697] on button "Enviar pedido" at bounding box center [1034, 707] width 358 height 37
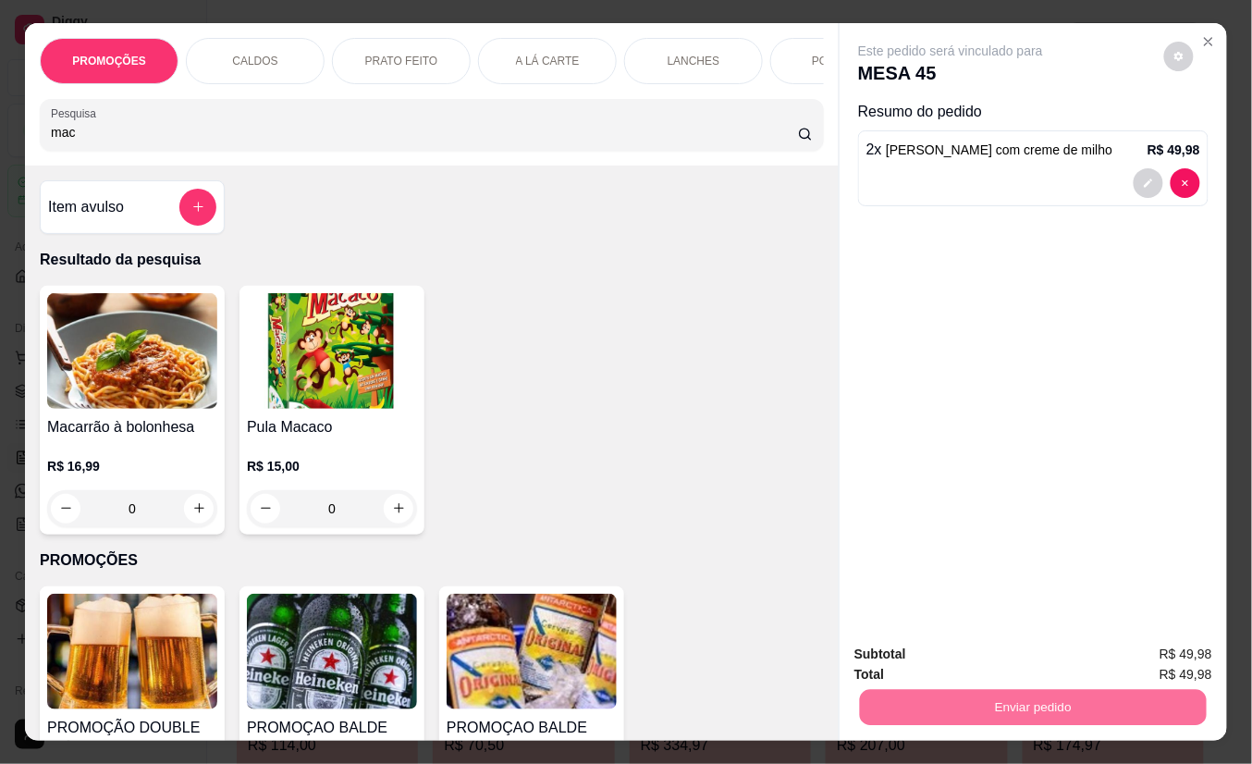
click at [947, 649] on button "Não registrar e enviar pedido" at bounding box center [971, 653] width 192 height 35
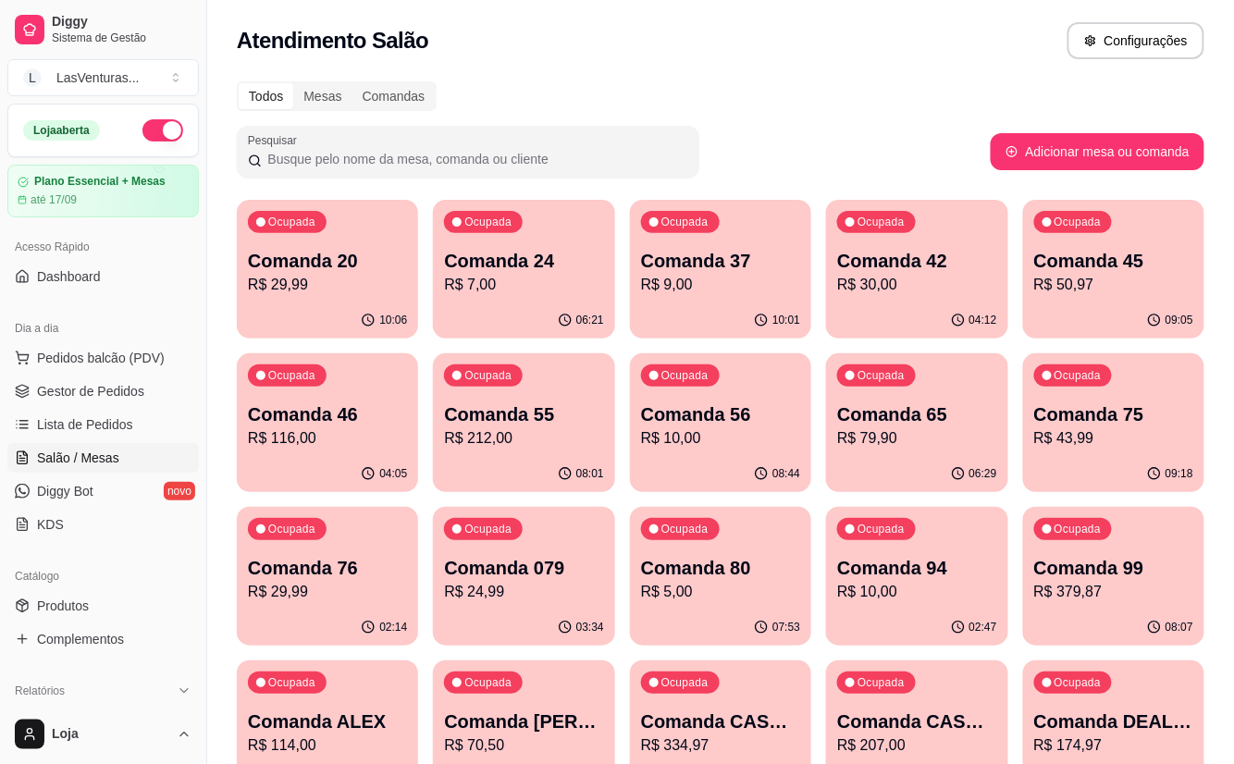
click at [1119, 252] on p "Comanda 45" at bounding box center [1113, 261] width 159 height 26
click at [899, 437] on p "R$ 79,90" at bounding box center [916, 438] width 159 height 22
click at [1086, 450] on div "Ocupada Comanda 75 R$ 43,99" at bounding box center [1114, 405] width 176 height 100
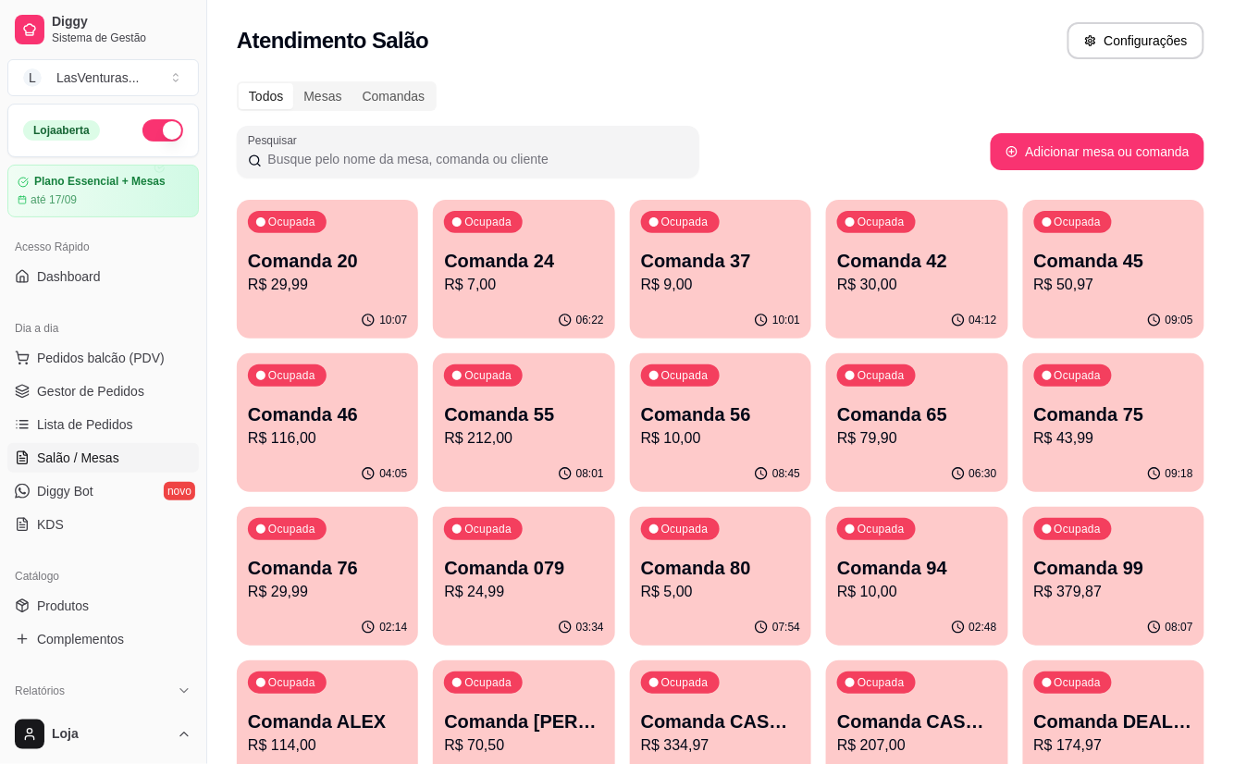
click at [524, 453] on div "Ocupada Comanda 55 R$ 212,00" at bounding box center [523, 404] width 181 height 103
click at [356, 431] on p "R$ 116,00" at bounding box center [327, 438] width 159 height 22
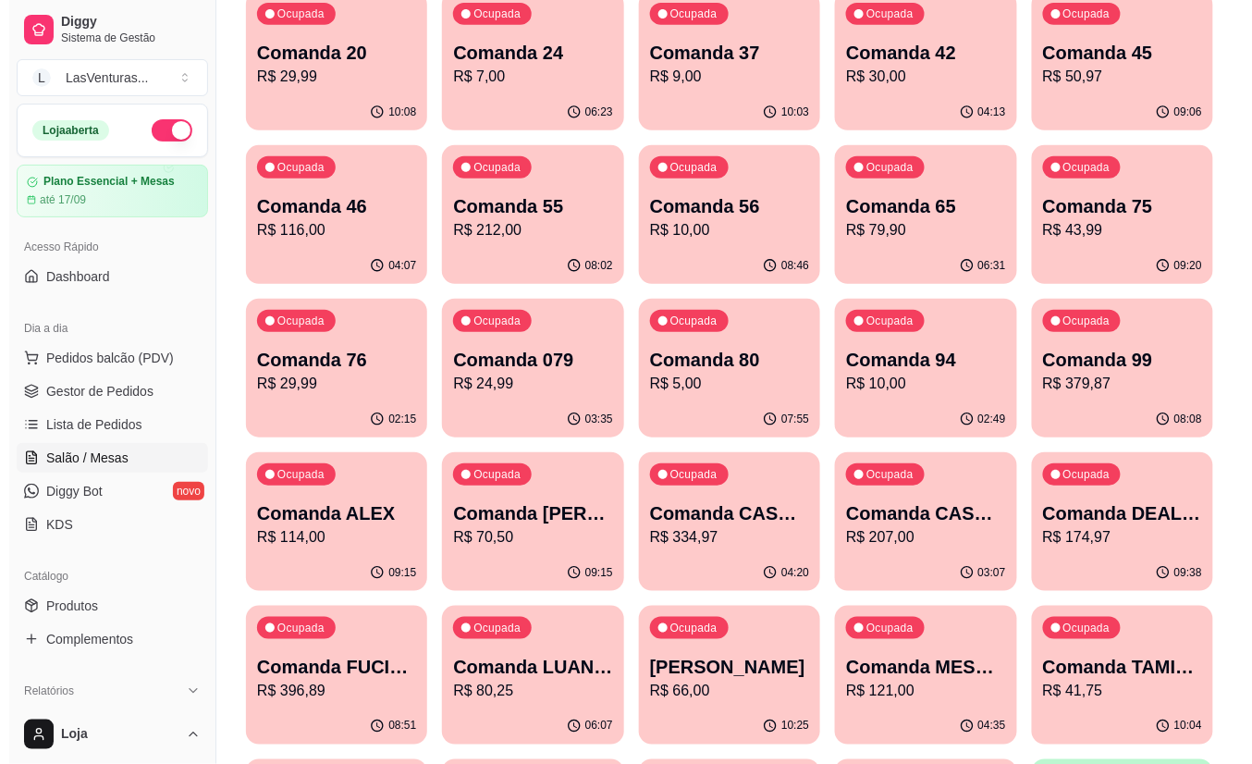
scroll to position [246, 0]
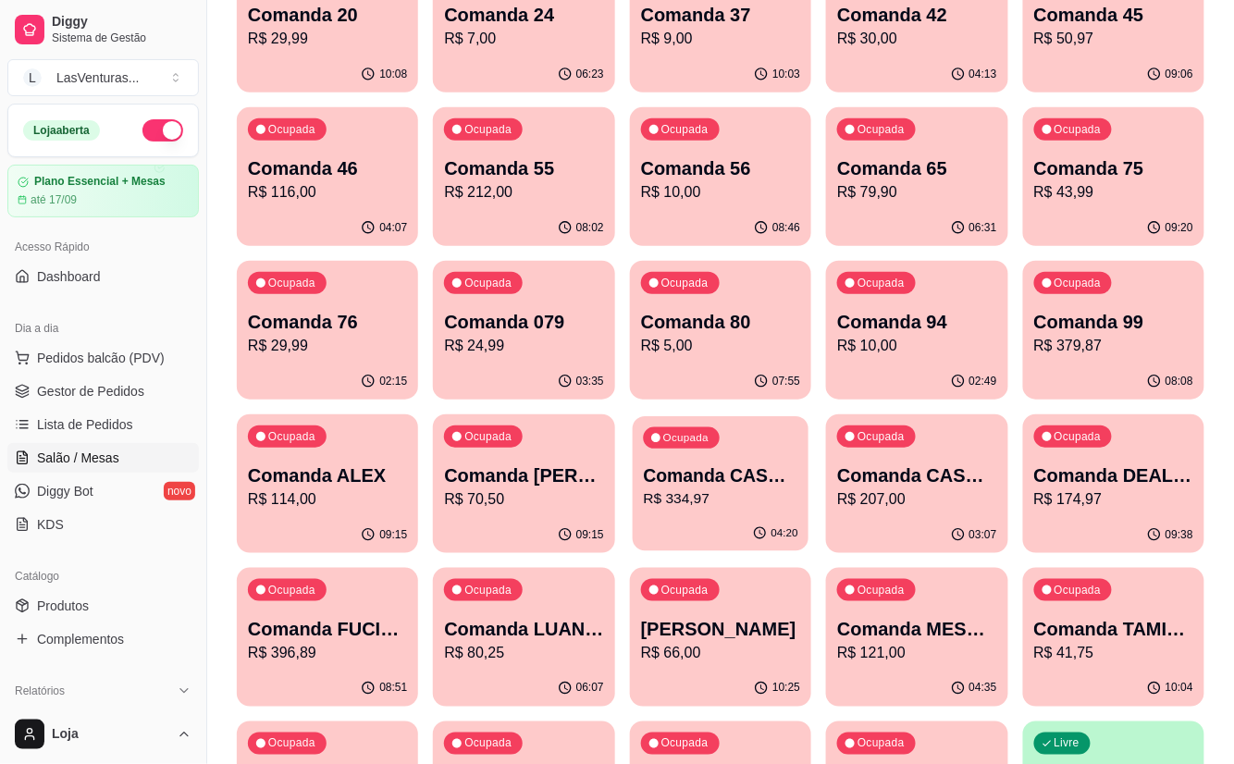
click at [711, 488] on p "R$ 334,97" at bounding box center [720, 498] width 154 height 21
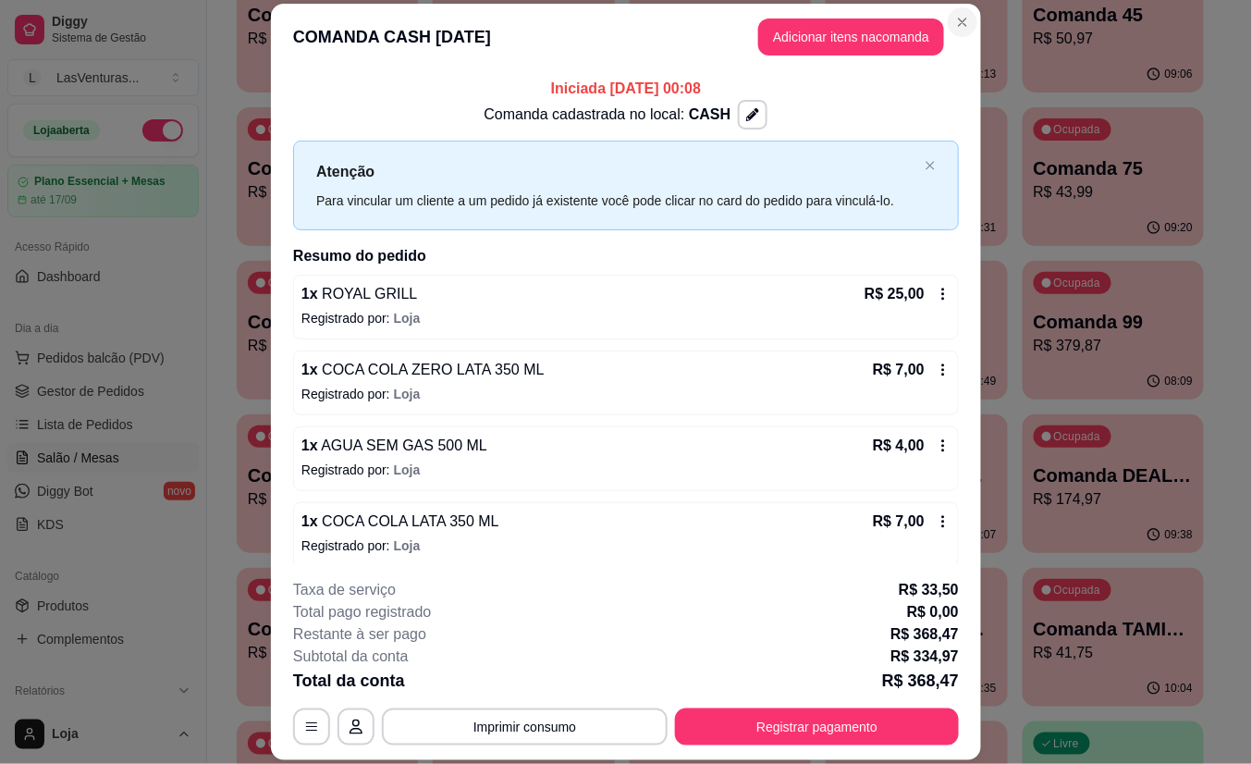
click at [949, 16] on p "Comanda 42" at bounding box center [916, 15] width 159 height 26
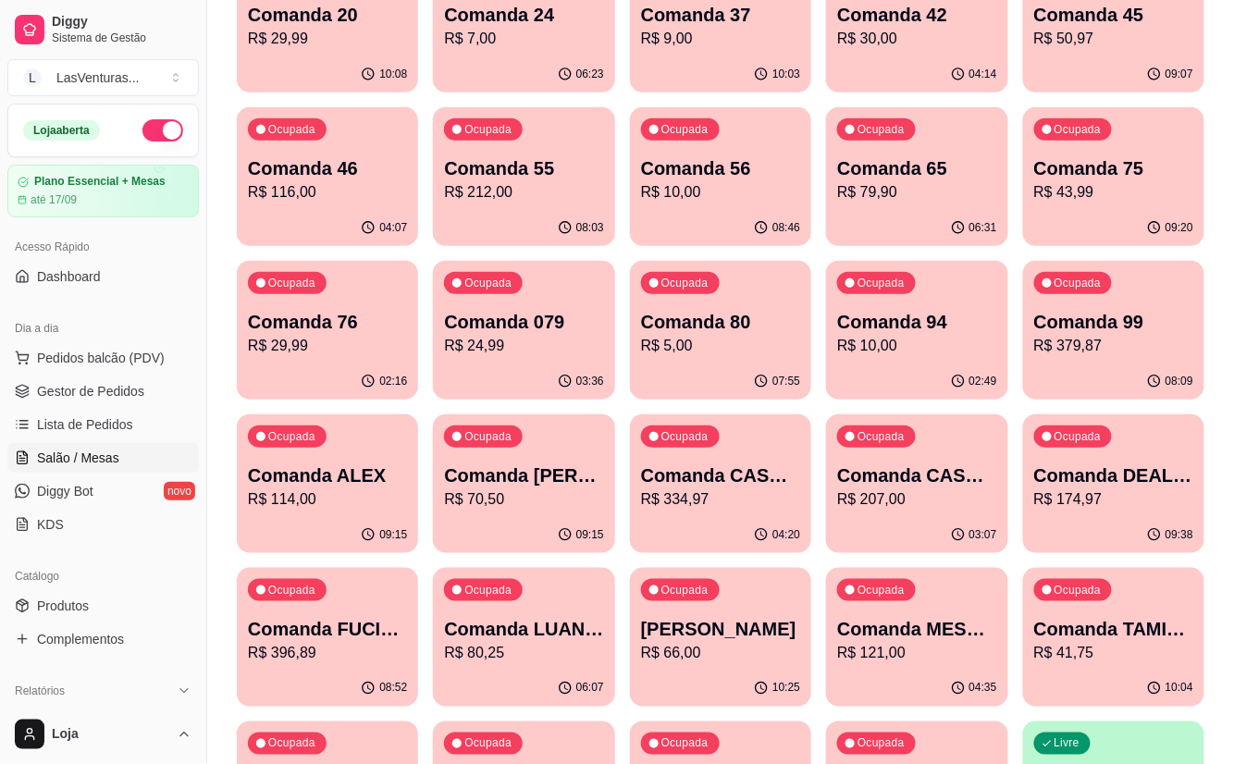
click at [916, 497] on p "R$ 207,00" at bounding box center [916, 499] width 159 height 22
click at [1064, 327] on p "Comanda 99" at bounding box center [1113, 322] width 159 height 26
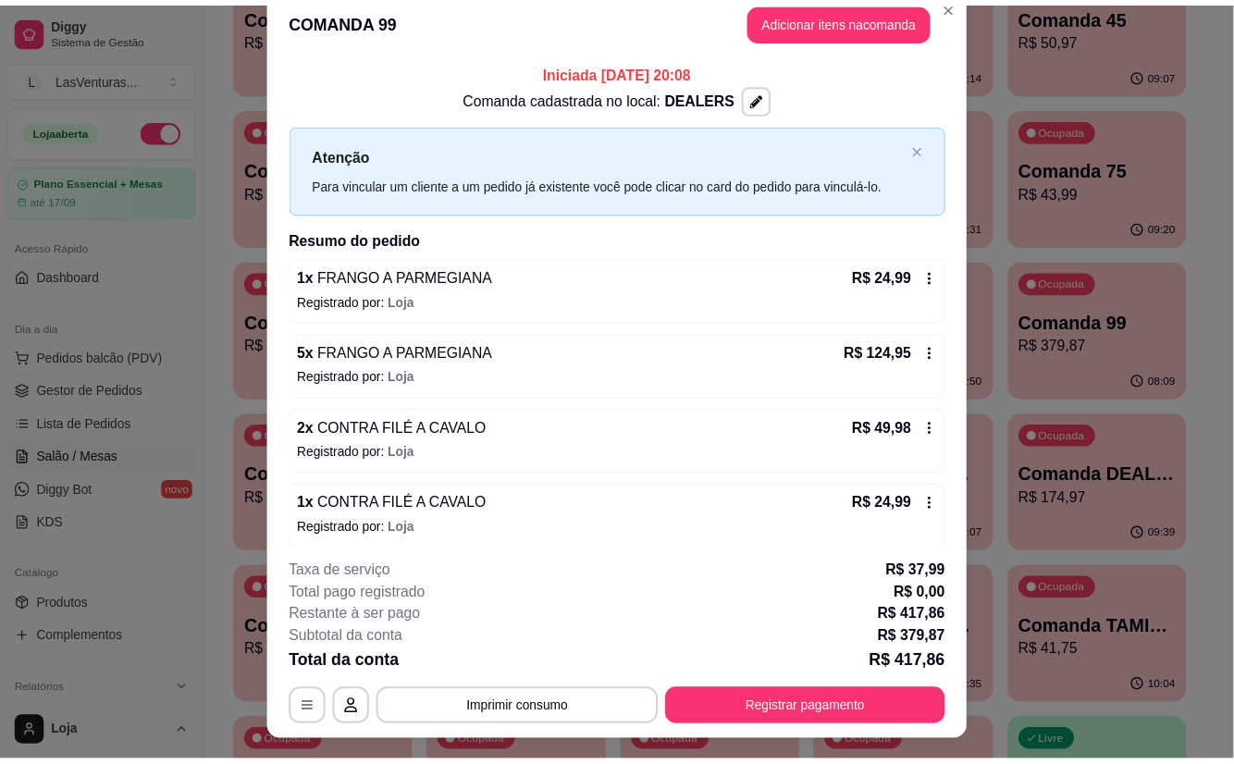
scroll to position [0, 0]
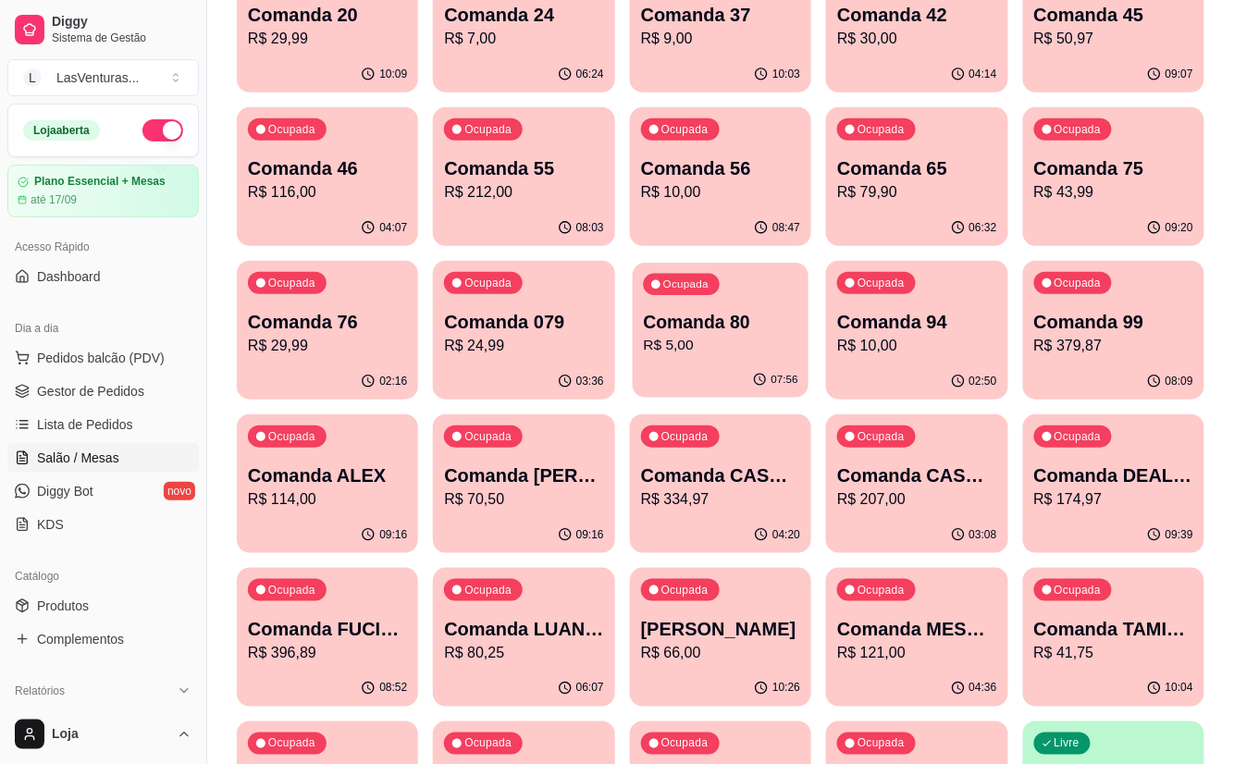
click at [677, 315] on p "Comanda 80" at bounding box center [720, 322] width 154 height 25
click at [545, 319] on p "Comanda 079" at bounding box center [523, 322] width 159 height 26
click at [326, 305] on div "Ocupada Comanda 76 R$ 29,99" at bounding box center [327, 312] width 181 height 103
click at [1090, 314] on p "Comanda 99" at bounding box center [1113, 322] width 154 height 25
click at [901, 307] on div "Ocupada Comanda 94 R$ 10,00" at bounding box center [917, 313] width 177 height 100
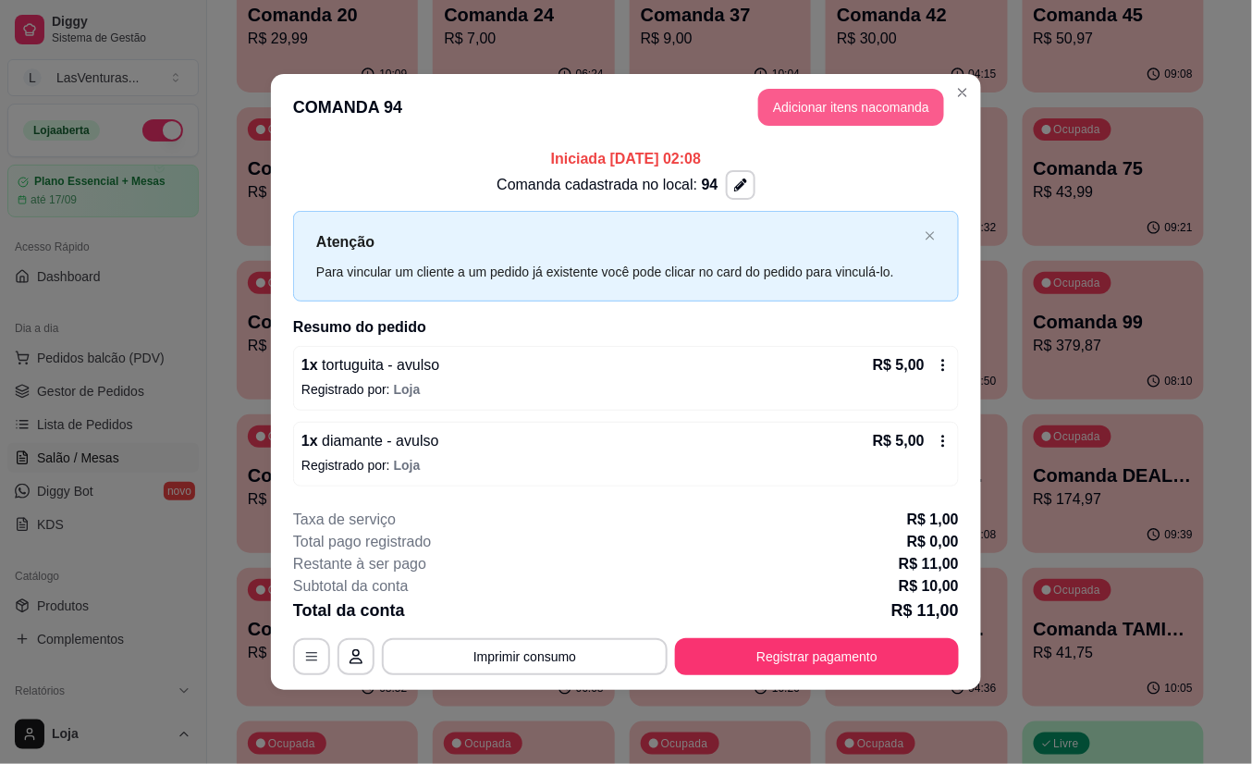
click at [940, 93] on button "Adicionar itens na comanda" at bounding box center [851, 107] width 186 height 37
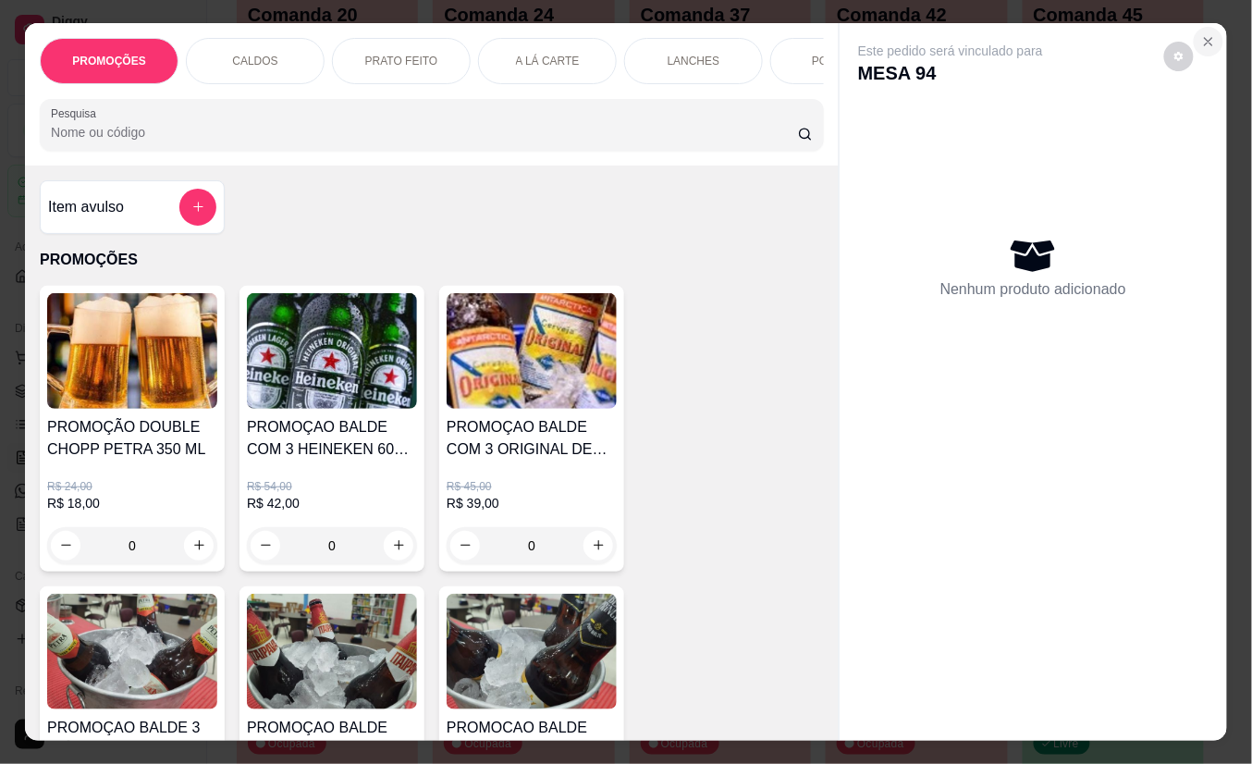
click at [1202, 34] on icon "Close" at bounding box center [1209, 41] width 15 height 15
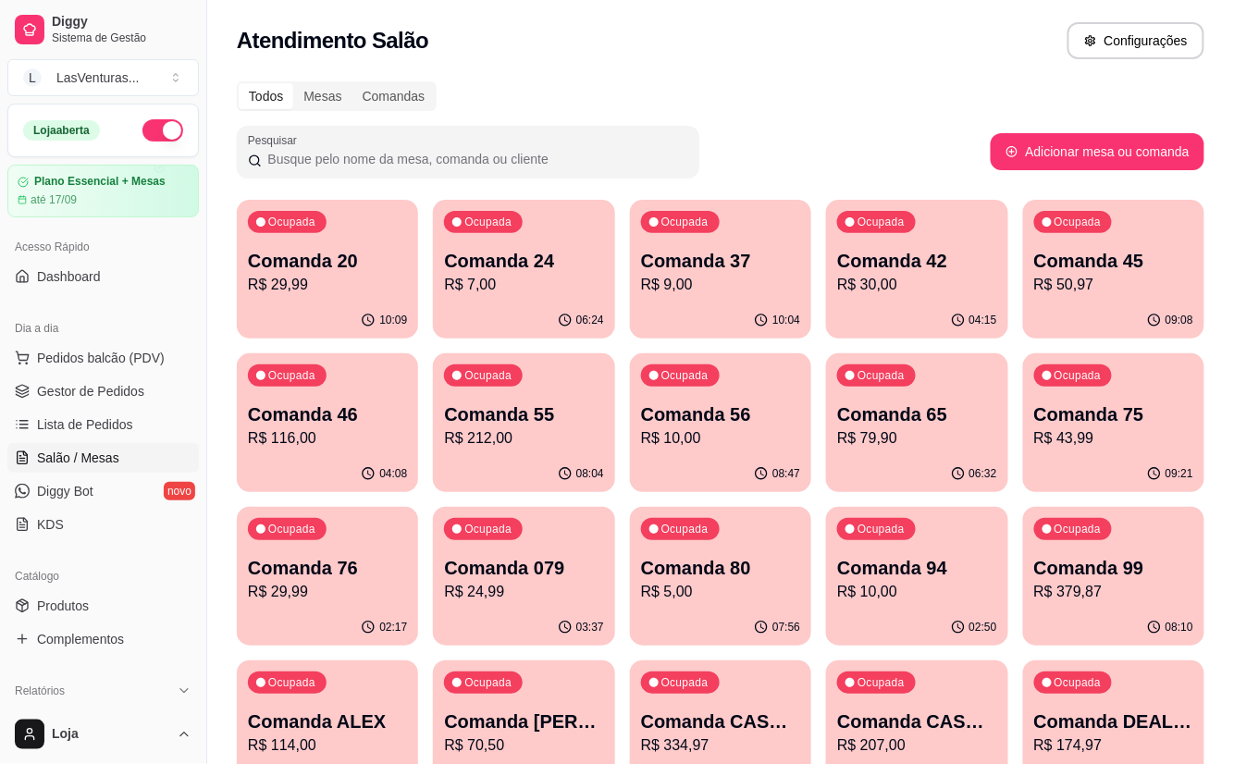
click at [311, 276] on p "R$ 29,99" at bounding box center [327, 285] width 159 height 22
click at [507, 257] on p "Comanda 24" at bounding box center [523, 261] width 159 height 26
click at [267, 261] on p "Comanda 20" at bounding box center [327, 261] width 159 height 26
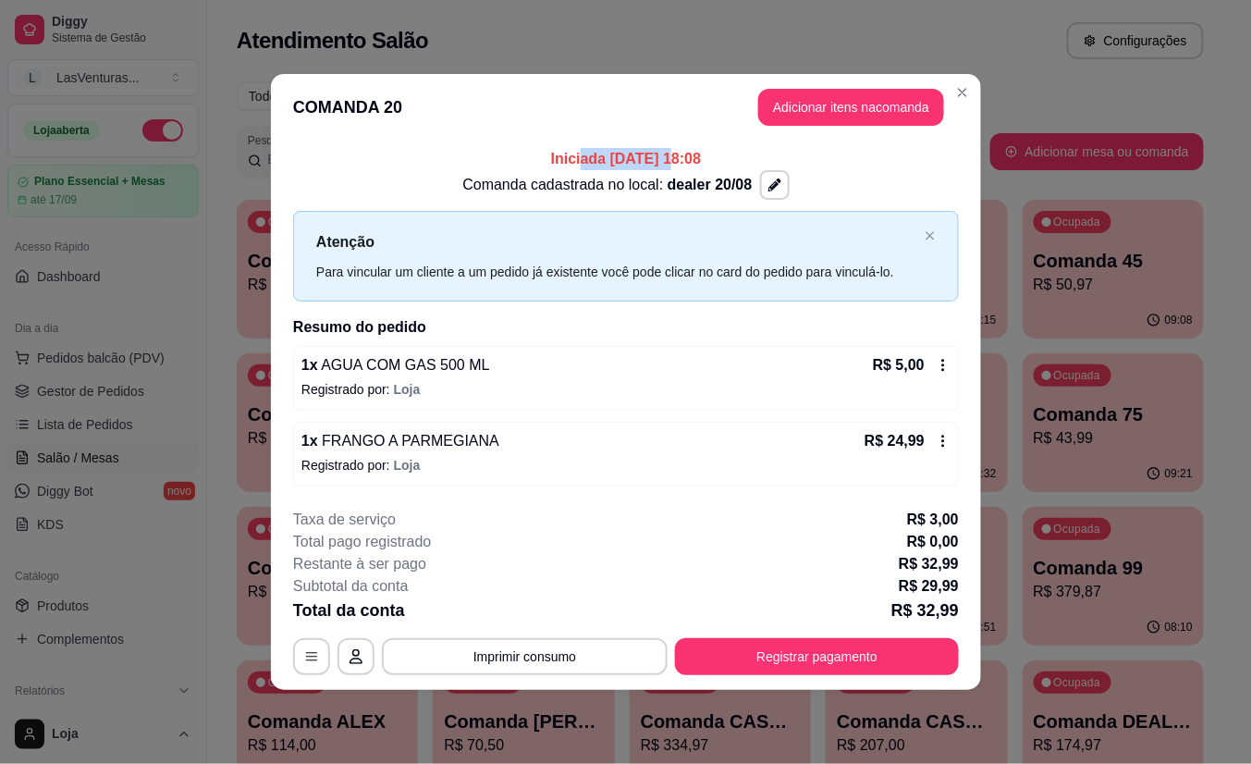
drag, startPoint x: 626, startPoint y: 160, endPoint x: 557, endPoint y: 161, distance: 69.4
click at [557, 161] on p "Iniciada [DATE] 18:08" at bounding box center [626, 159] width 666 height 22
click at [609, 168] on p "Iniciada [DATE] 18:08" at bounding box center [626, 159] width 666 height 22
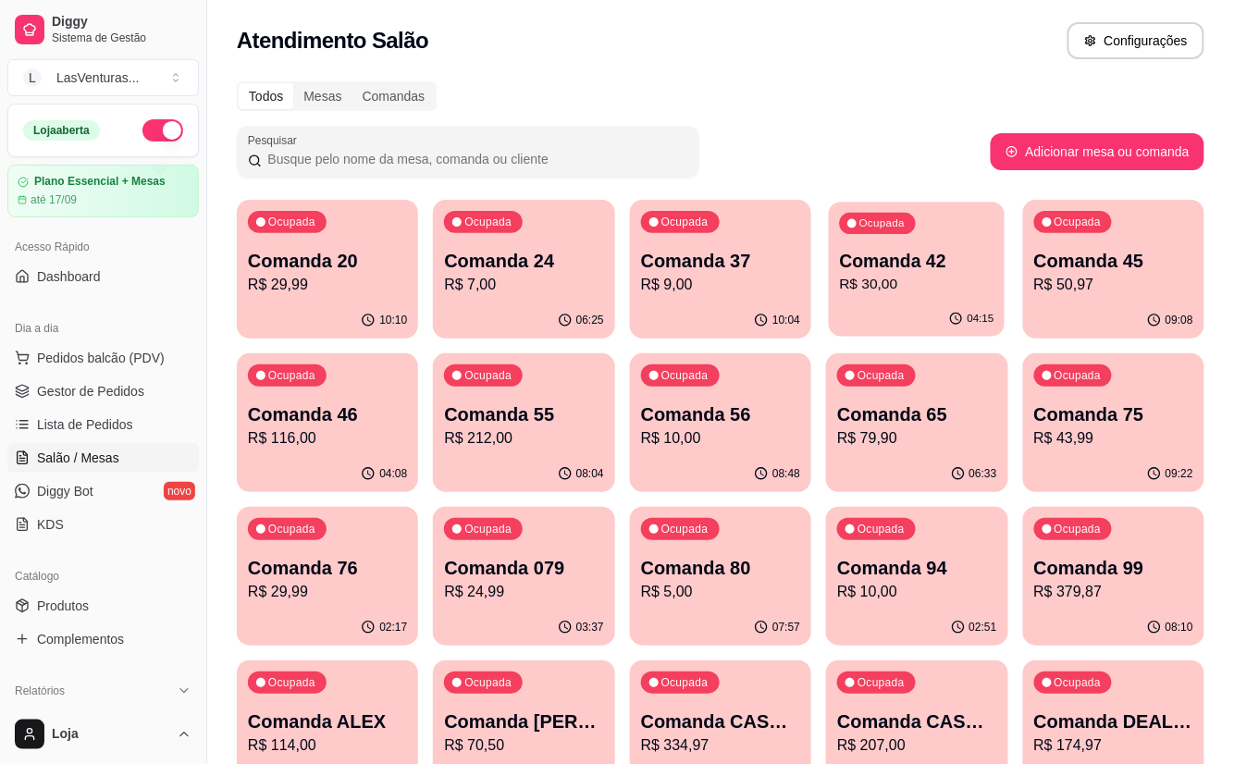
click at [886, 282] on p "R$ 30,00" at bounding box center [917, 284] width 154 height 21
click at [1078, 277] on p "R$ 50,97" at bounding box center [1113, 284] width 154 height 21
click at [1081, 427] on p "R$ 43,99" at bounding box center [1113, 438] width 159 height 22
click at [302, 403] on p "Comanda 46" at bounding box center [327, 414] width 159 height 26
click at [1067, 302] on button "Ocupada Comanda 45 R$ 50,97 09:09" at bounding box center [1114, 269] width 176 height 135
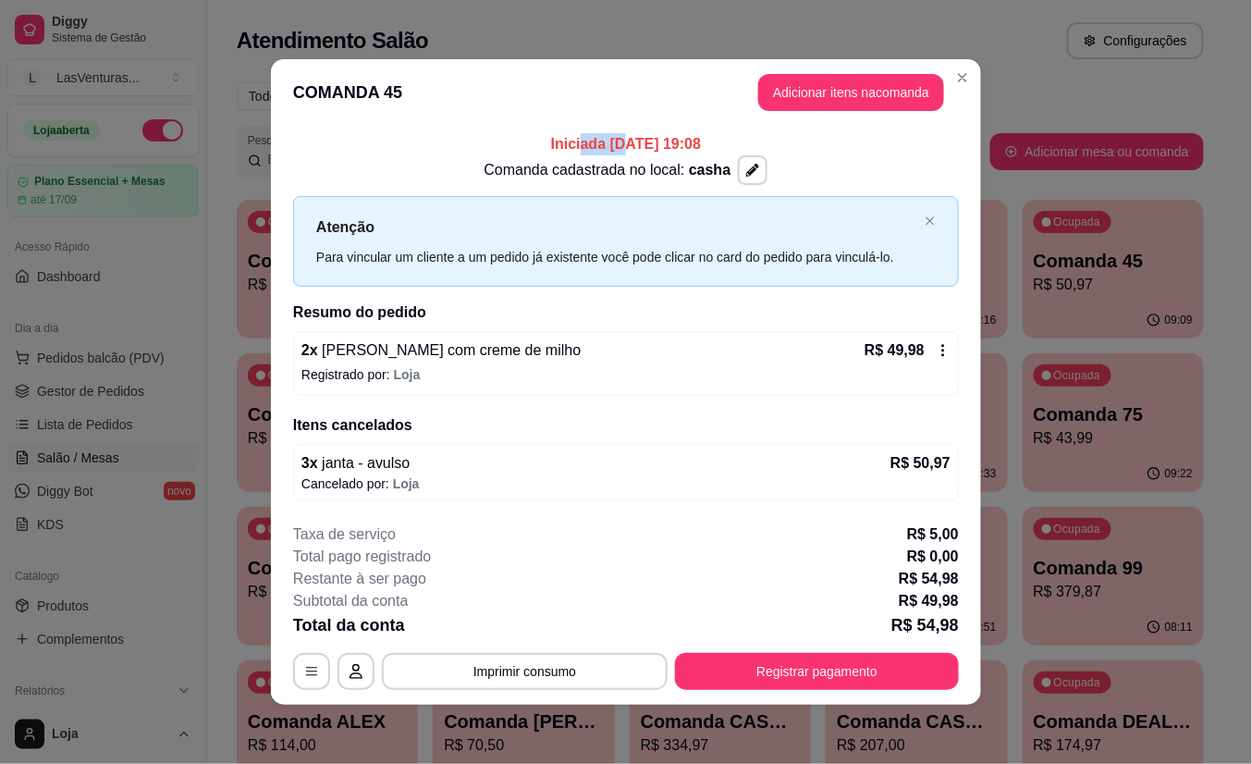
drag, startPoint x: 605, startPoint y: 148, endPoint x: 561, endPoint y: 150, distance: 44.4
click at [561, 150] on p "Iniciada [DATE] 19:08" at bounding box center [626, 144] width 666 height 22
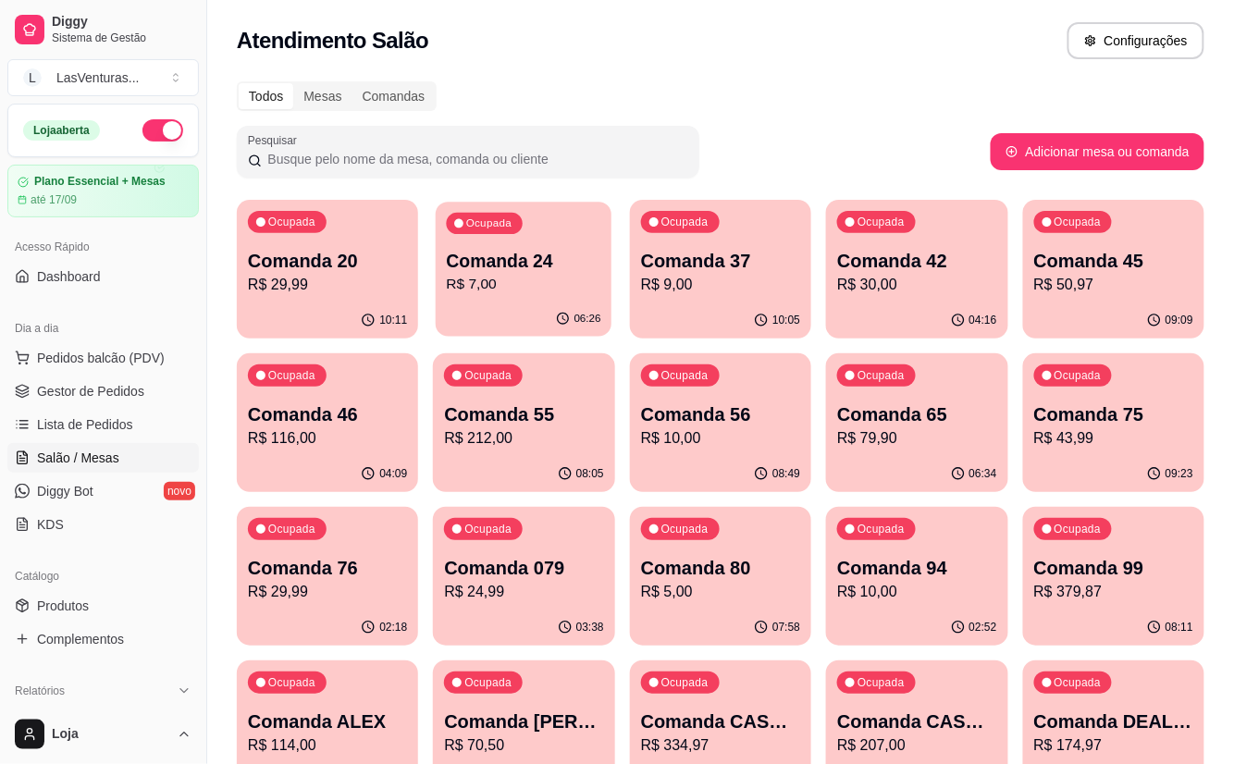
click at [574, 250] on p "Comanda 24" at bounding box center [524, 261] width 154 height 25
click at [329, 255] on p "Comanda 20" at bounding box center [327, 261] width 159 height 26
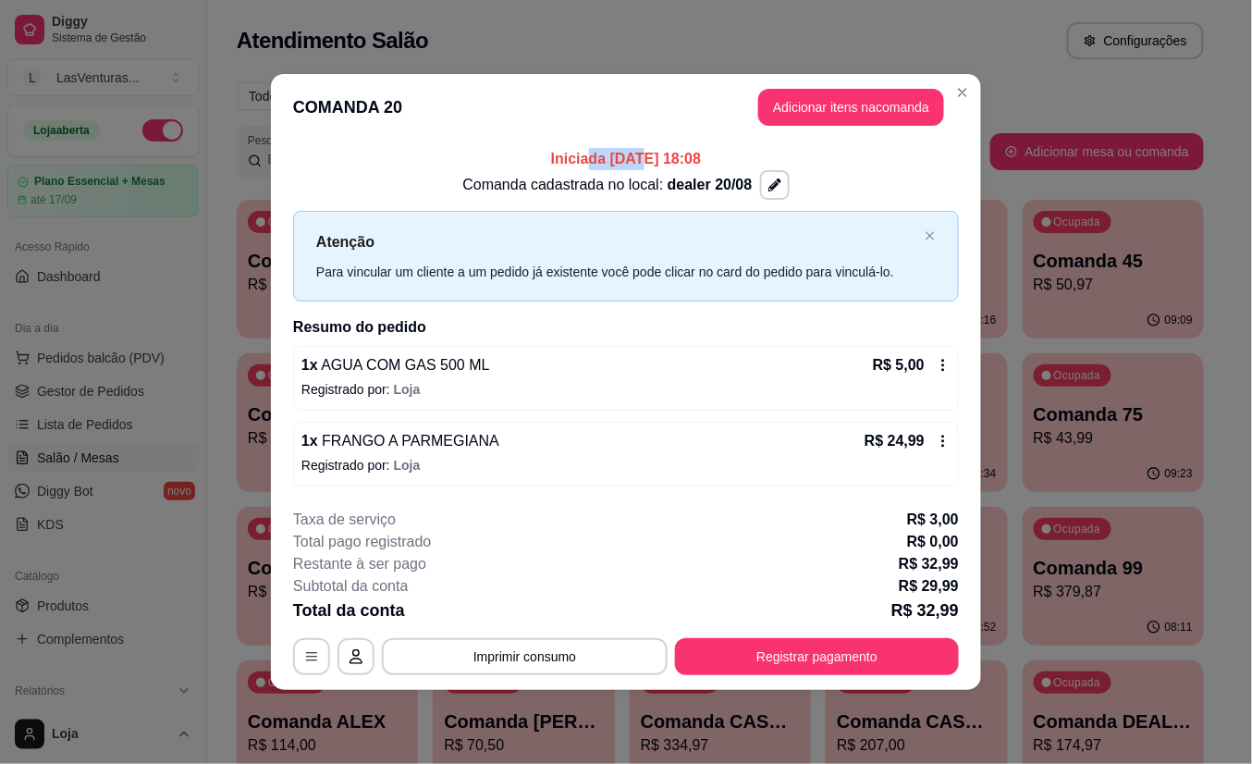
drag, startPoint x: 600, startPoint y: 160, endPoint x: 566, endPoint y: 166, distance: 34.8
click at [567, 166] on p "Iniciada [DATE] 18:08" at bounding box center [626, 159] width 666 height 22
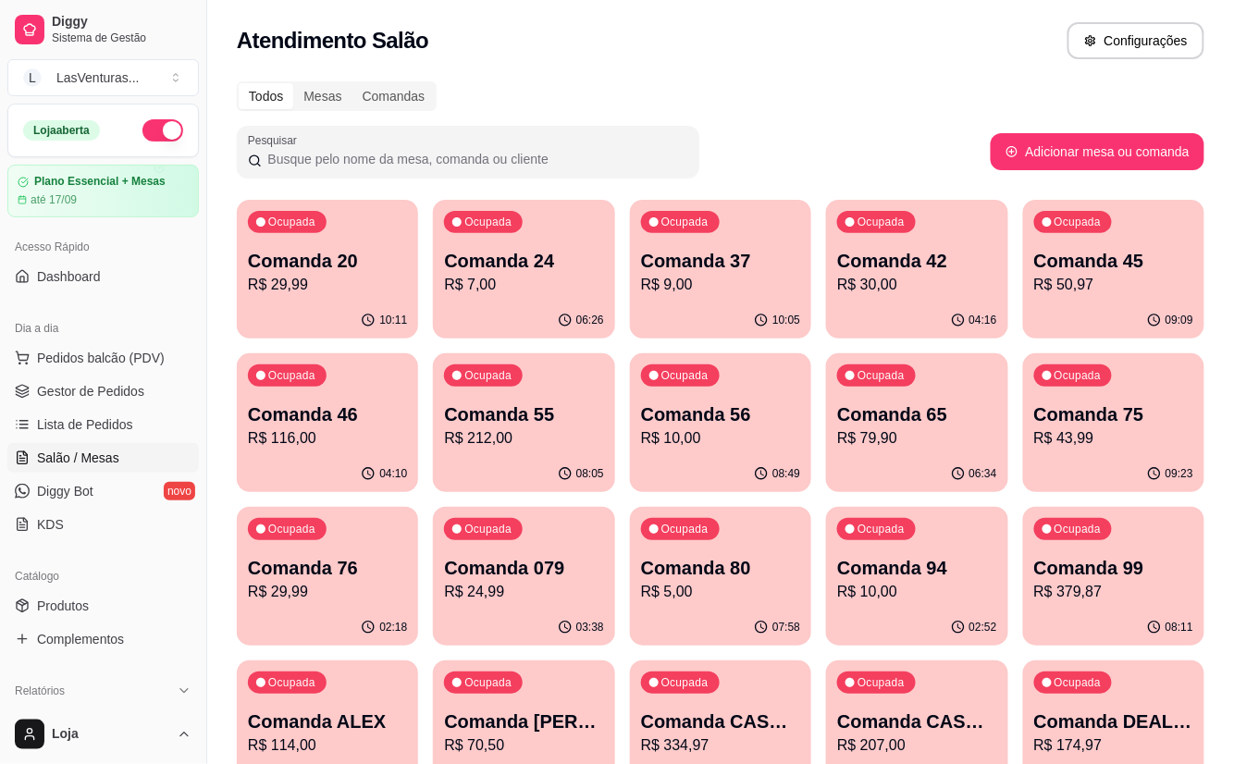
click at [912, 303] on div "04:16" at bounding box center [916, 320] width 181 height 36
click at [1117, 282] on p "R$ 50,97" at bounding box center [1113, 285] width 159 height 22
click at [1115, 448] on p "R$ 43,99" at bounding box center [1113, 437] width 154 height 21
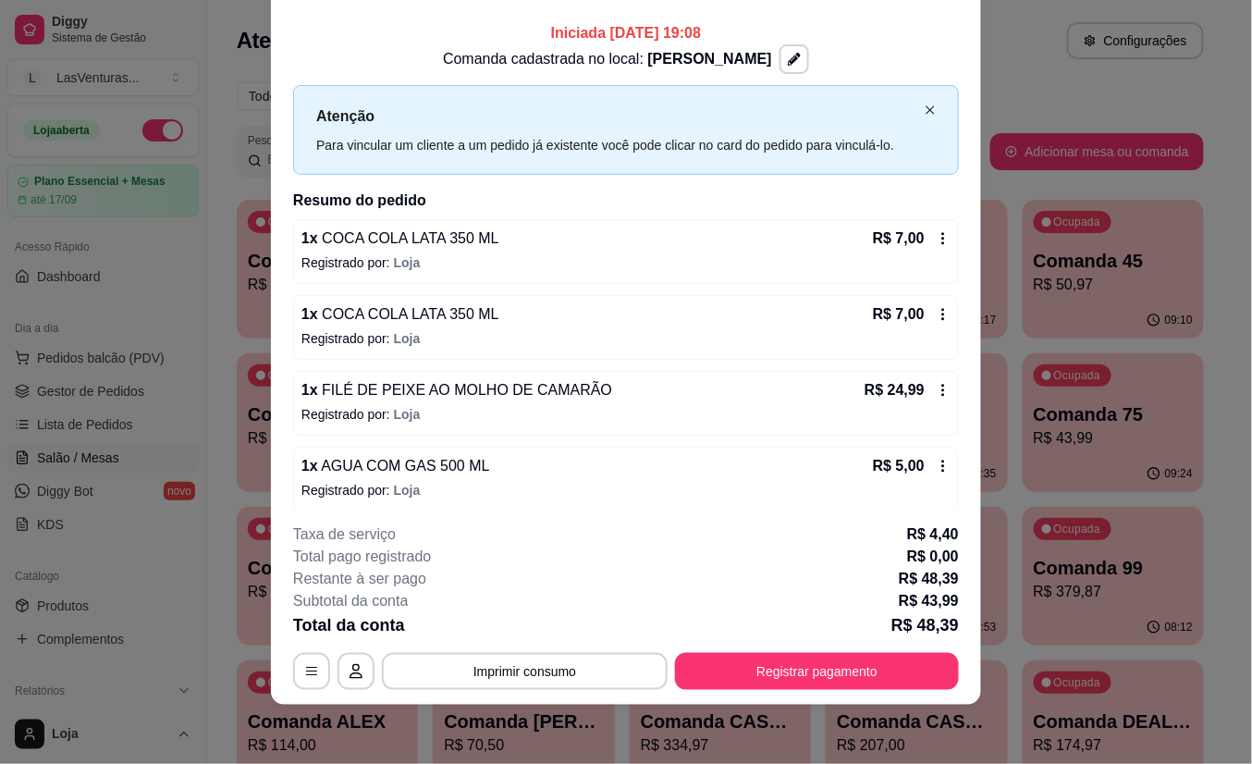
click at [925, 109] on icon "close" at bounding box center [930, 110] width 11 height 11
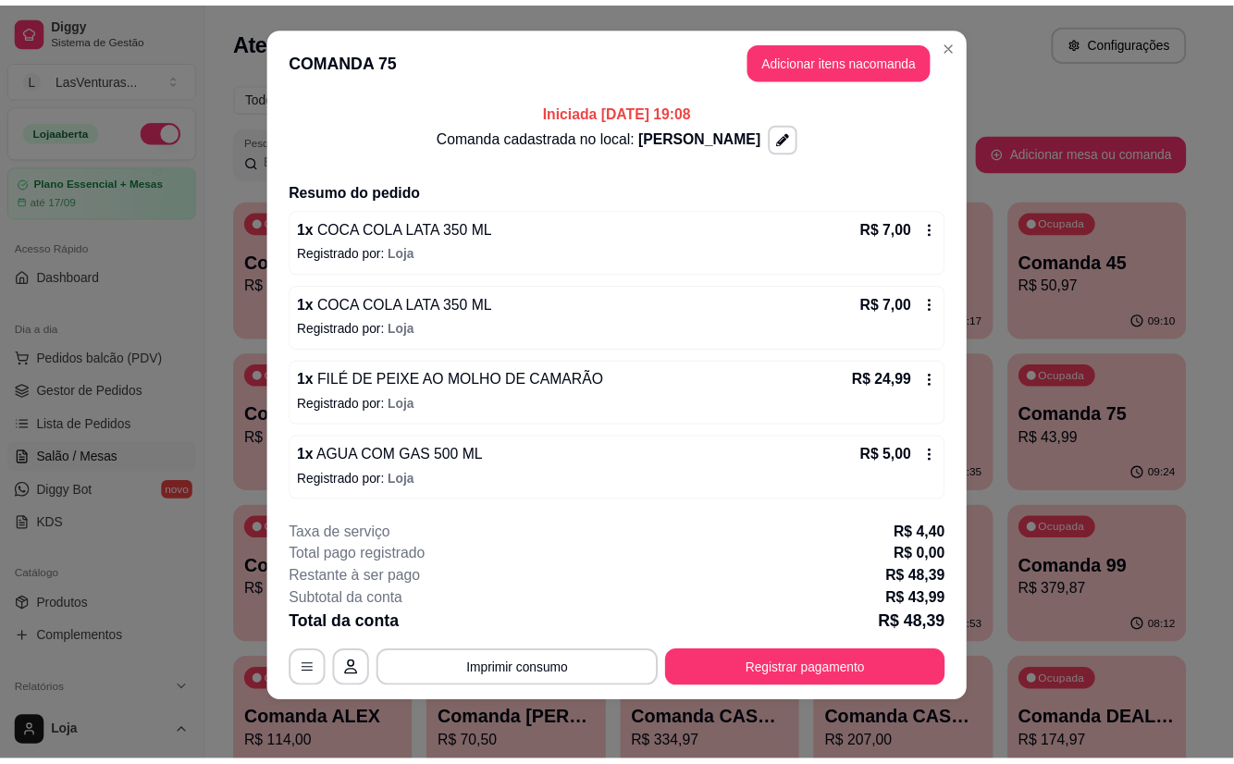
scroll to position [11, 0]
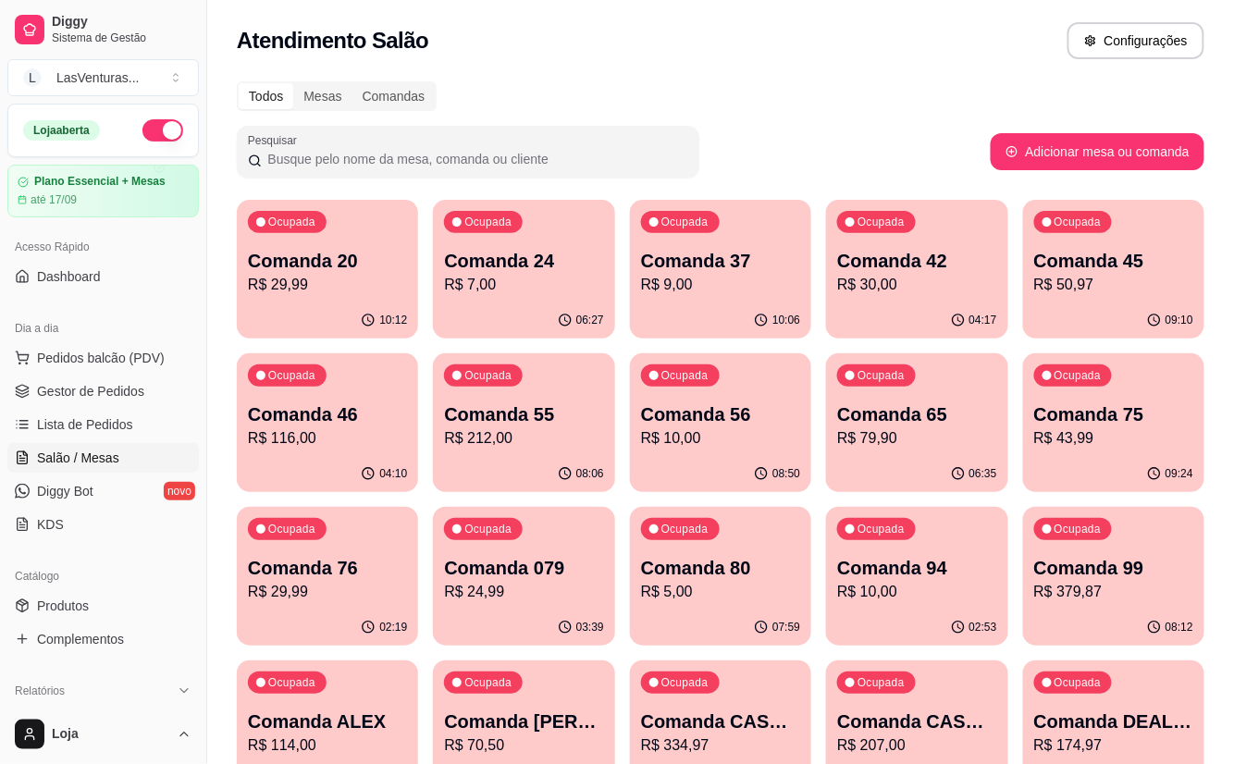
click at [514, 577] on p "Comanda 079" at bounding box center [523, 568] width 159 height 26
click at [1106, 256] on p "Comanda 45" at bounding box center [1113, 261] width 154 height 25
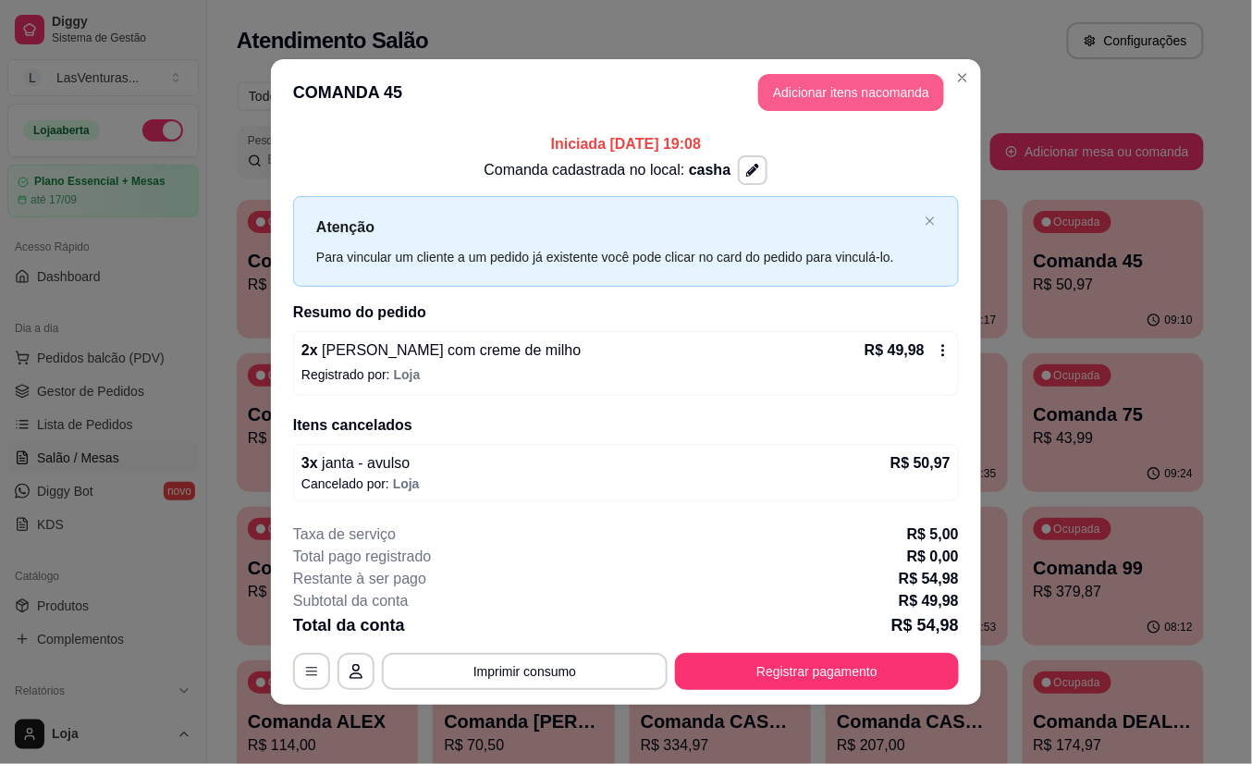
click at [851, 86] on button "Adicionar itens na comanda" at bounding box center [851, 92] width 186 height 37
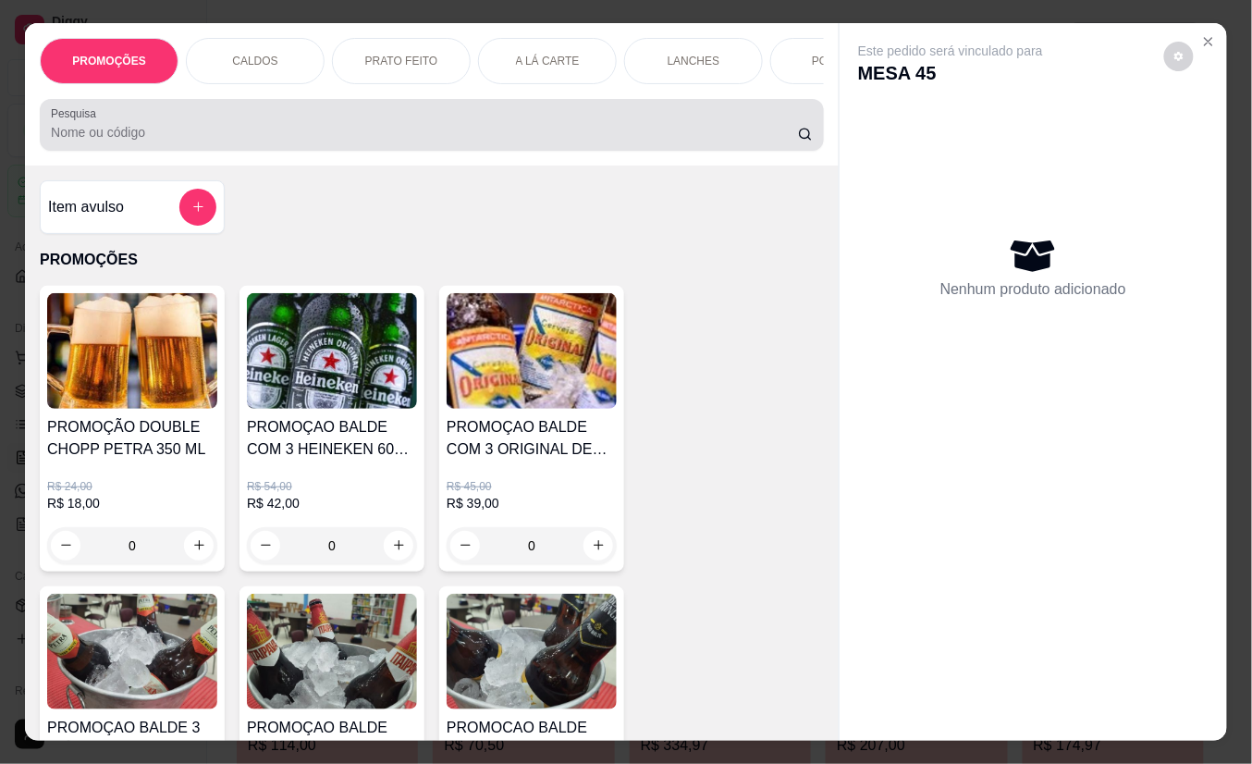
click at [475, 127] on div at bounding box center [432, 124] width 762 height 37
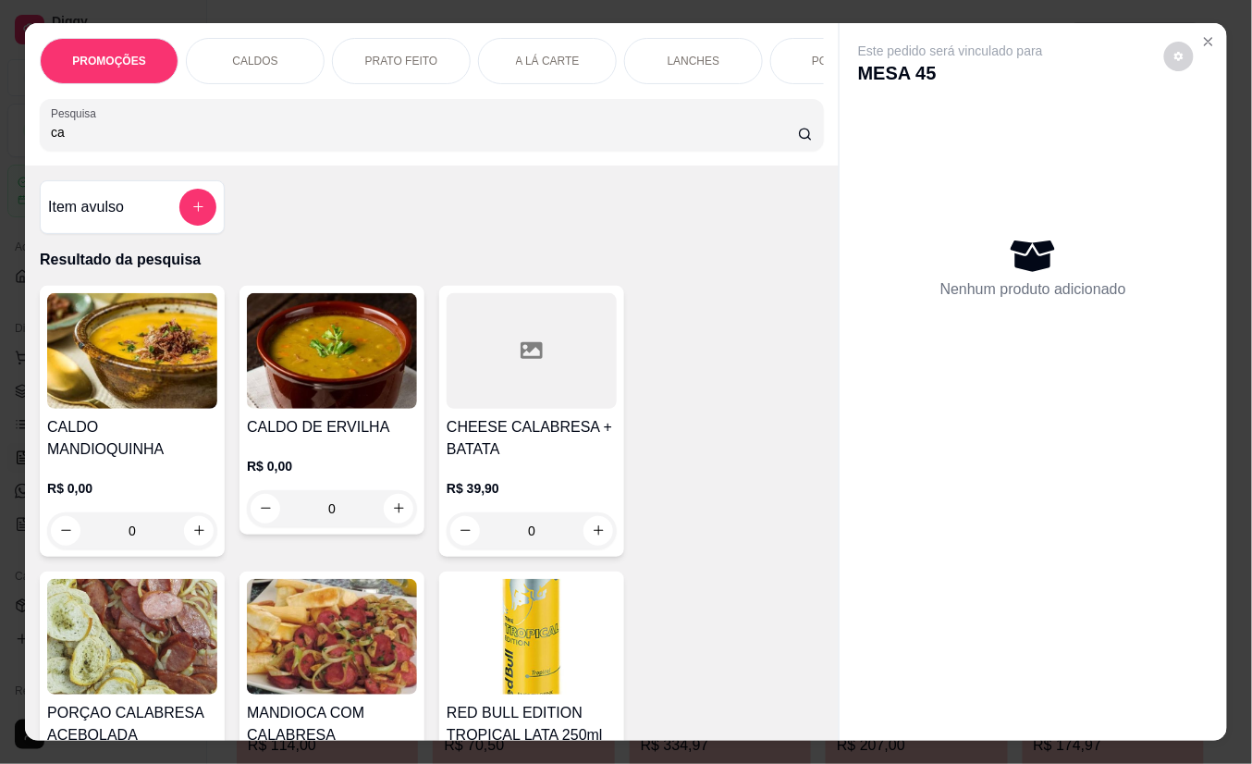
type input "c"
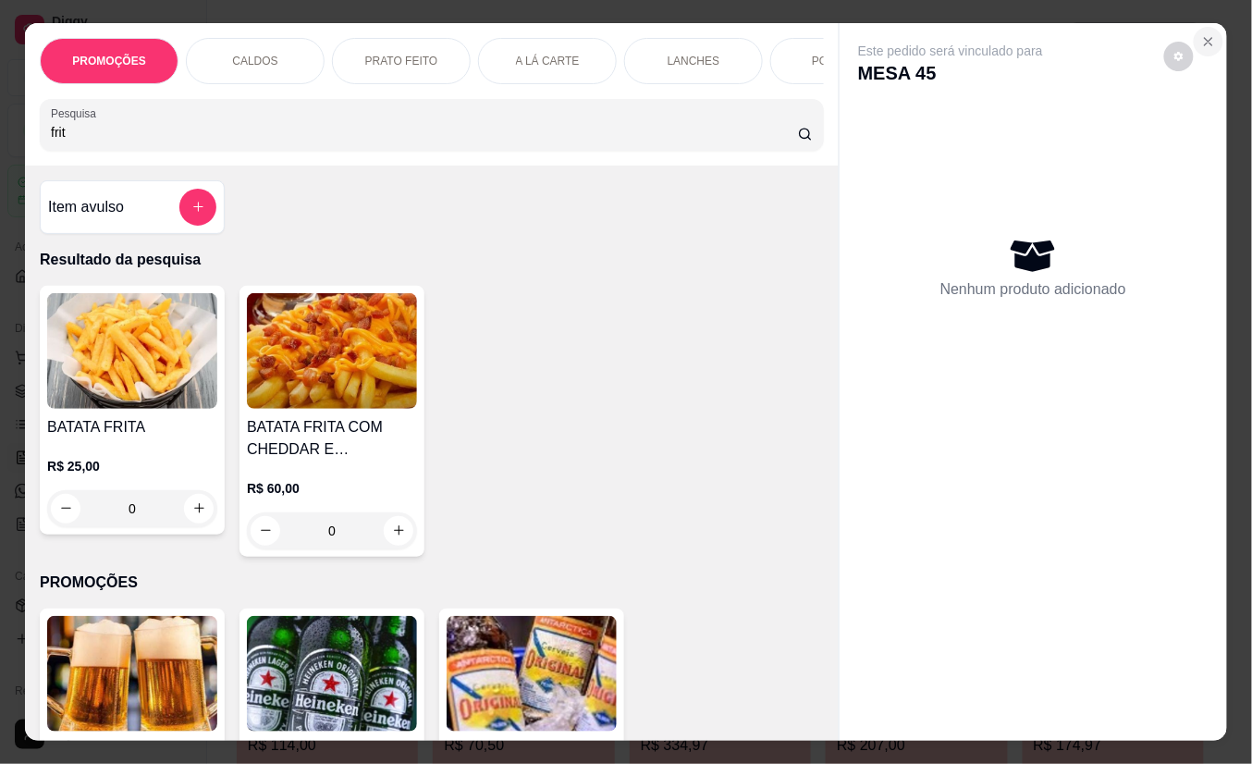
type input "frit"
click at [1205, 38] on icon "Close" at bounding box center [1208, 41] width 7 height 7
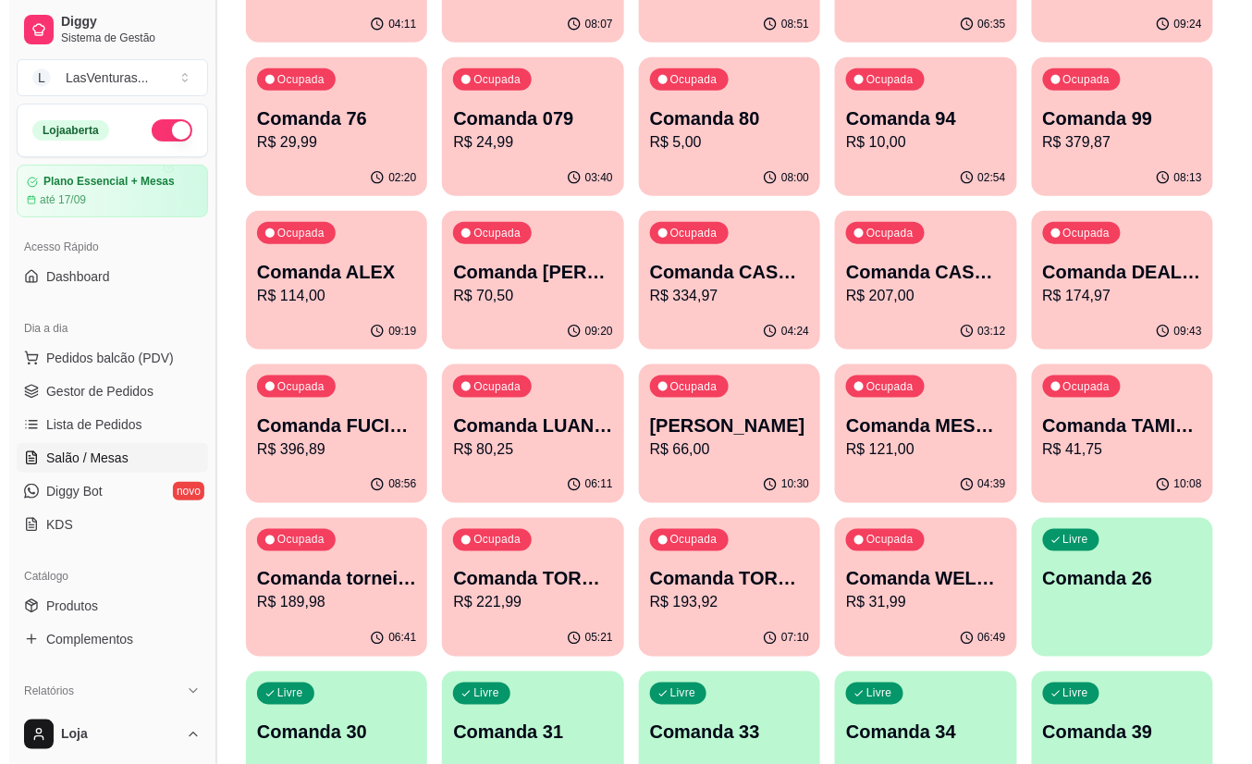
scroll to position [493, 0]
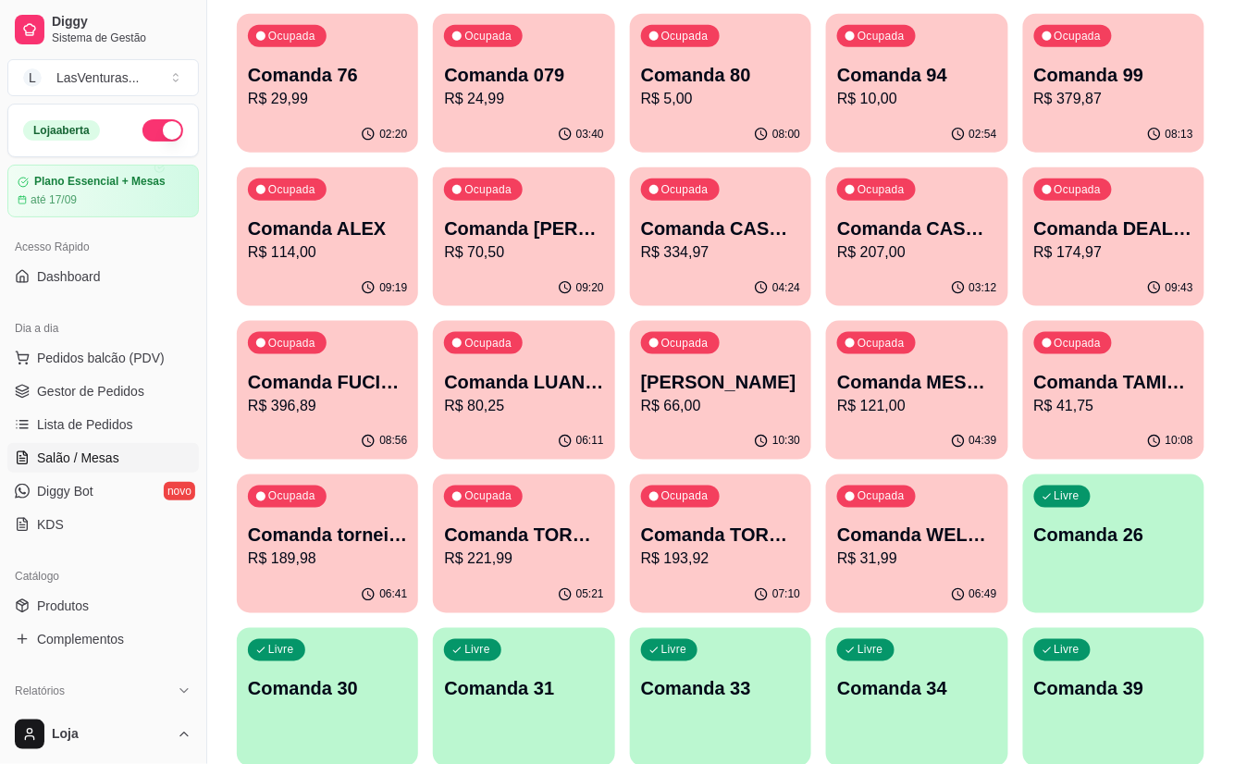
click at [303, 231] on p "Comanda ALEX" at bounding box center [327, 229] width 159 height 26
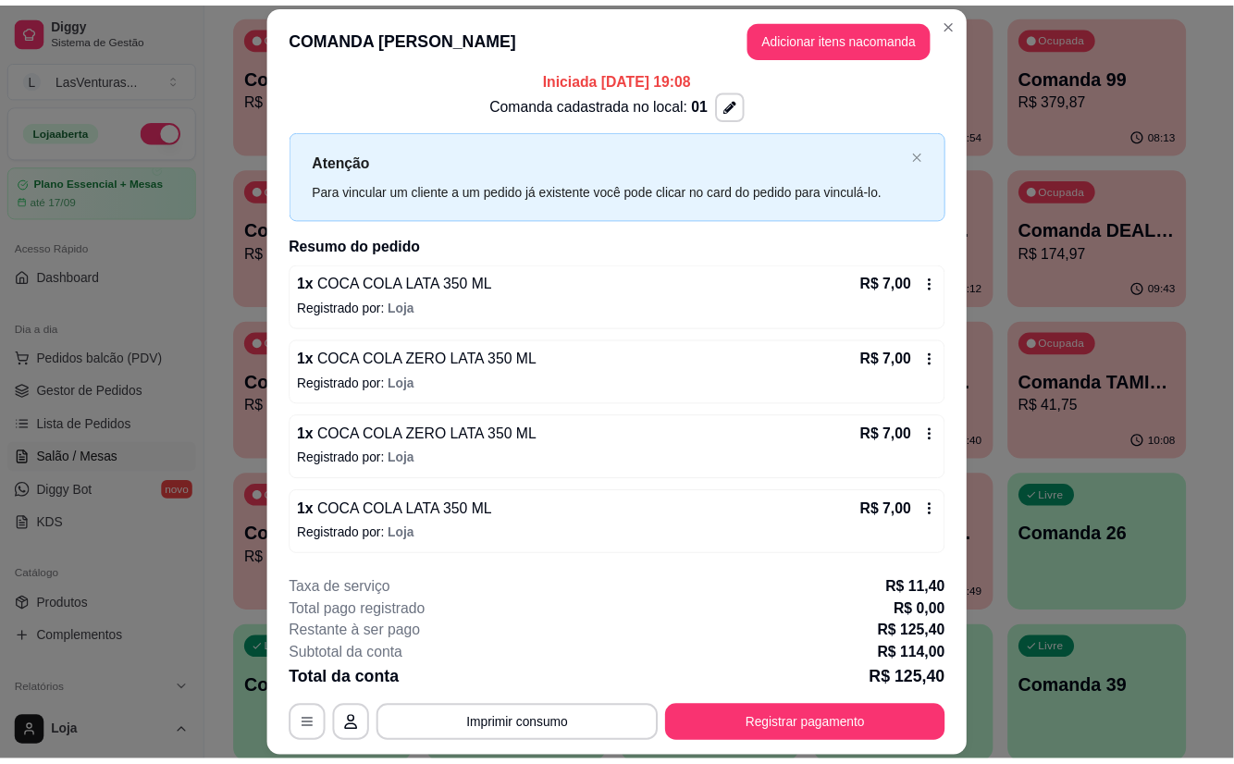
scroll to position [0, 0]
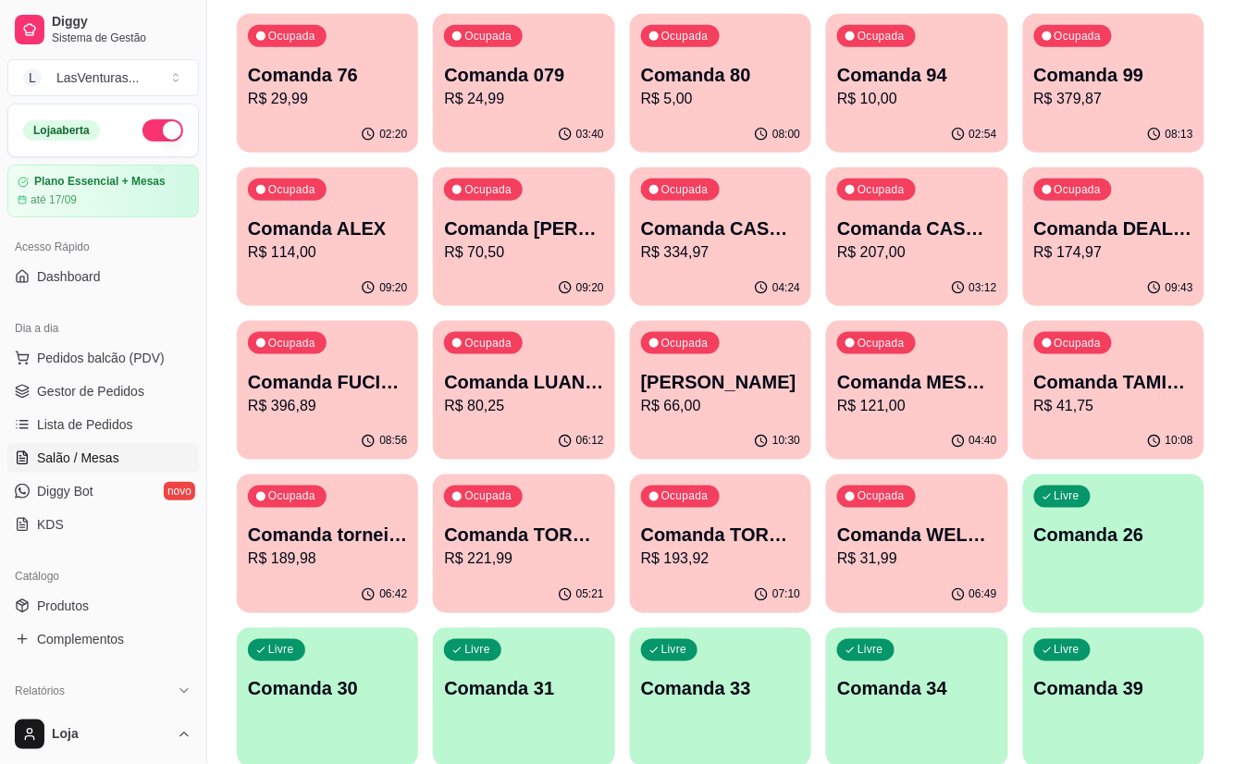
click at [267, 367] on div "Ocupada Comanda FUCIONARIOS R$ 396,89" at bounding box center [327, 372] width 181 height 103
click at [668, 520] on div "Ocupada Comanda TORNEIO 18/08 R$ 193,92" at bounding box center [720, 526] width 181 height 103
click at [523, 566] on p "R$ 221,99" at bounding box center [523, 559] width 159 height 22
click at [906, 525] on p "Comanda WELLINGTOM" at bounding box center [916, 536] width 159 height 26
click at [324, 573] on div "Ocupada Comanda torneio 11/08 R$ 189,98" at bounding box center [327, 526] width 181 height 103
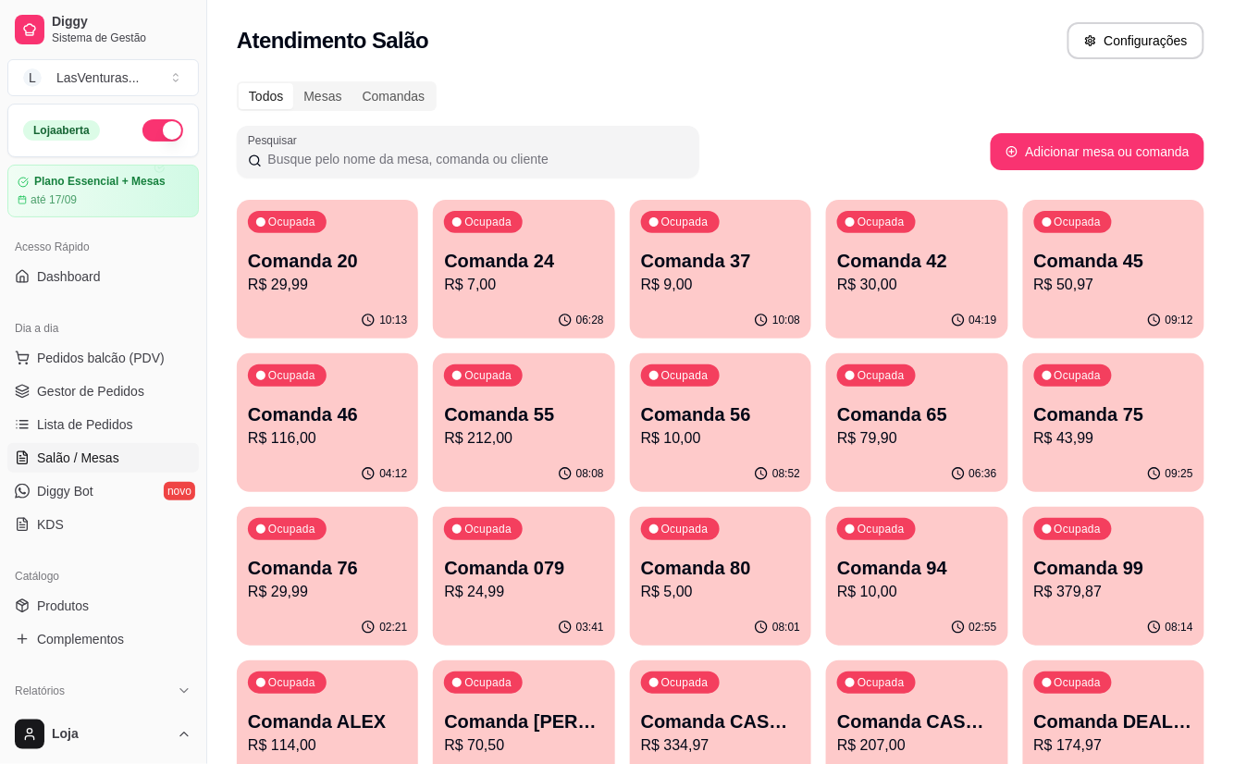
click at [1101, 240] on div "Ocupada Comanda 45 R$ 50,97" at bounding box center [1113, 251] width 181 height 103
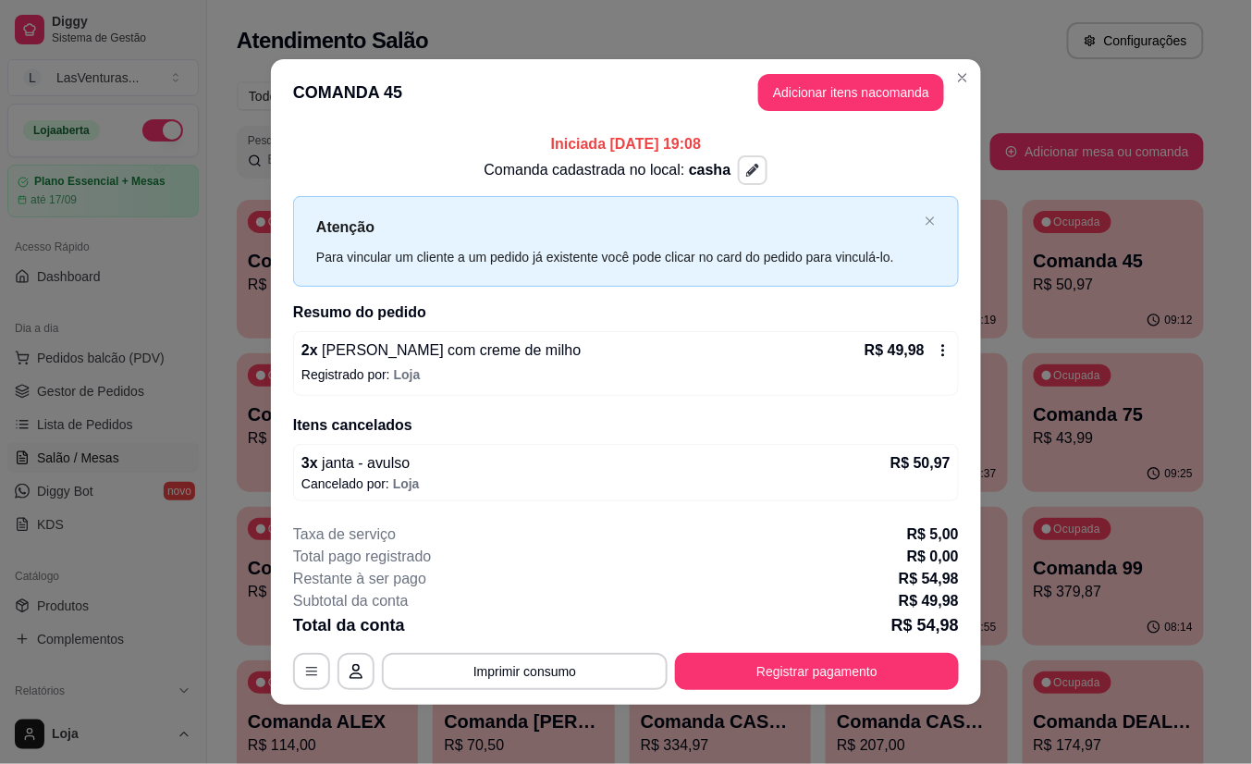
click at [746, 168] on icon "button" at bounding box center [752, 170] width 13 height 13
click at [535, 290] on div "Iniciada [DATE] 19:08 Comanda cadastrada no local: casha Atenção Para vincular …" at bounding box center [626, 316] width 666 height 367
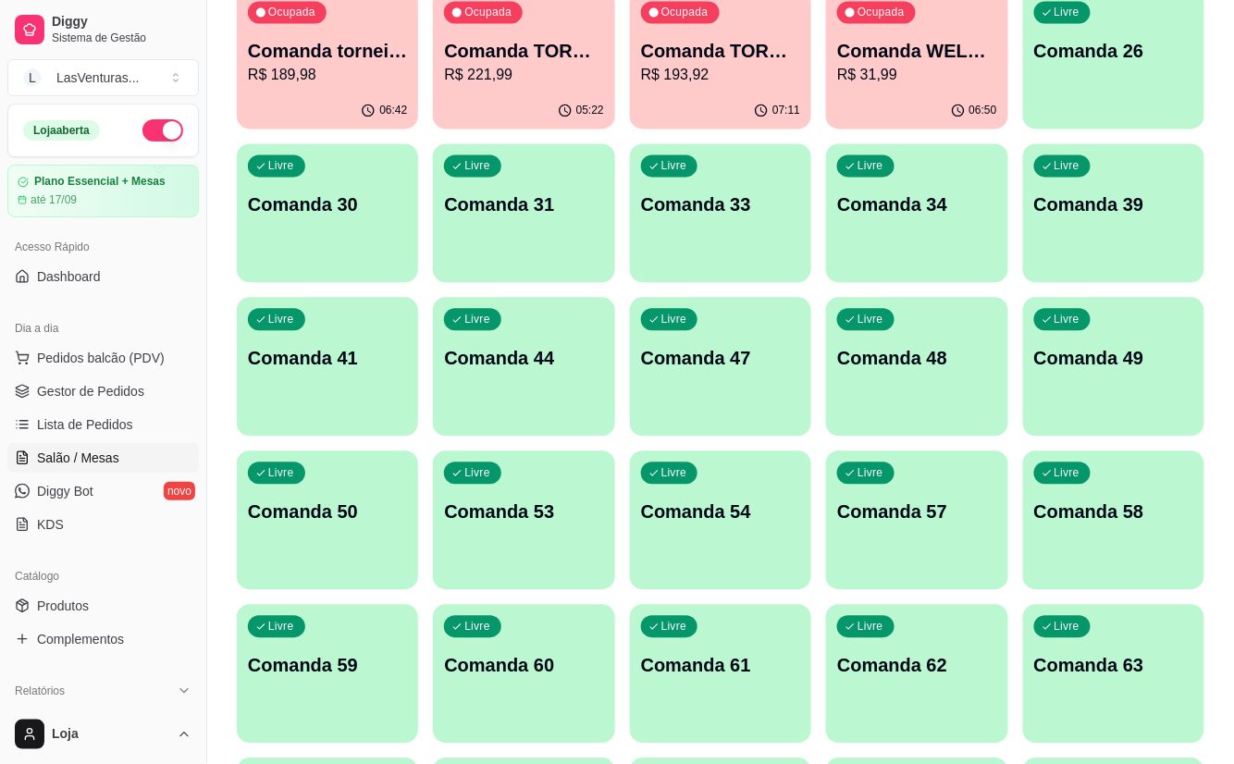
scroll to position [740, 0]
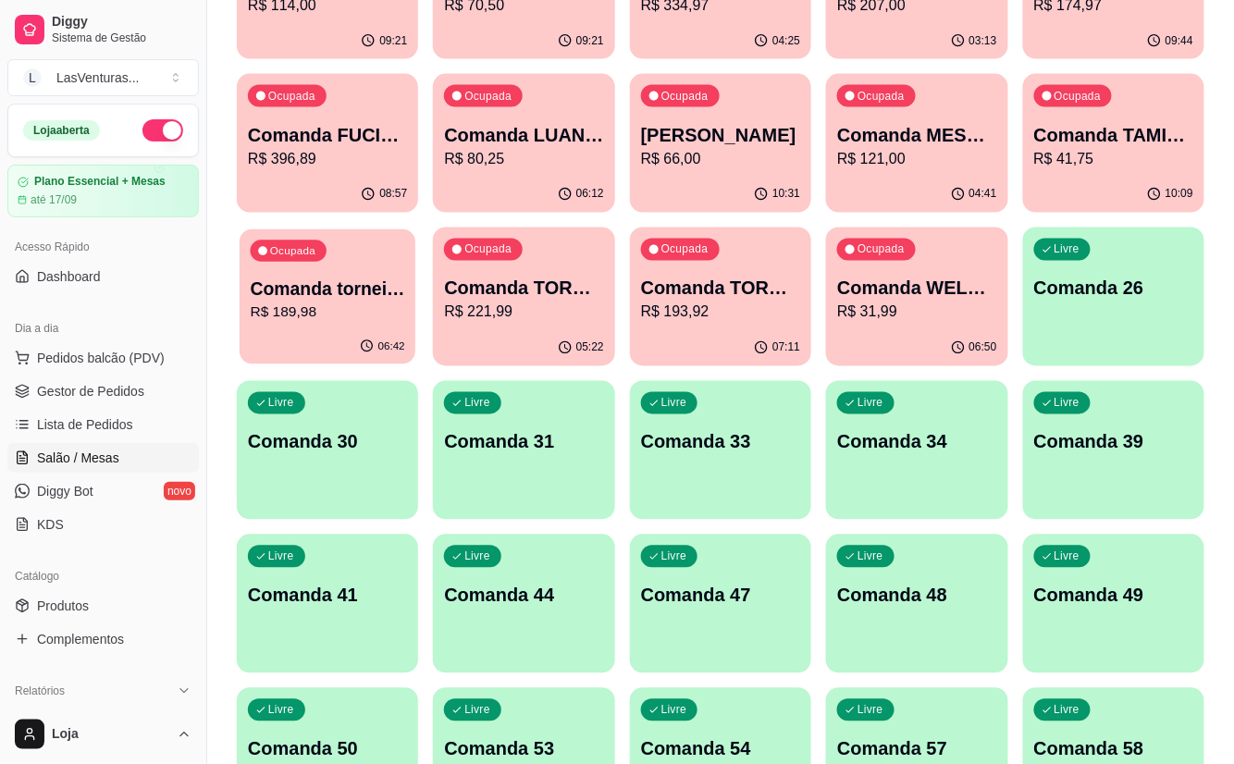
click at [340, 297] on p "Comanda torneio 11/08" at bounding box center [328, 289] width 154 height 25
click at [524, 290] on p "Comanda TORNEIO 13/08" at bounding box center [524, 289] width 154 height 25
click at [683, 319] on p "R$ 193,92" at bounding box center [720, 313] width 159 height 22
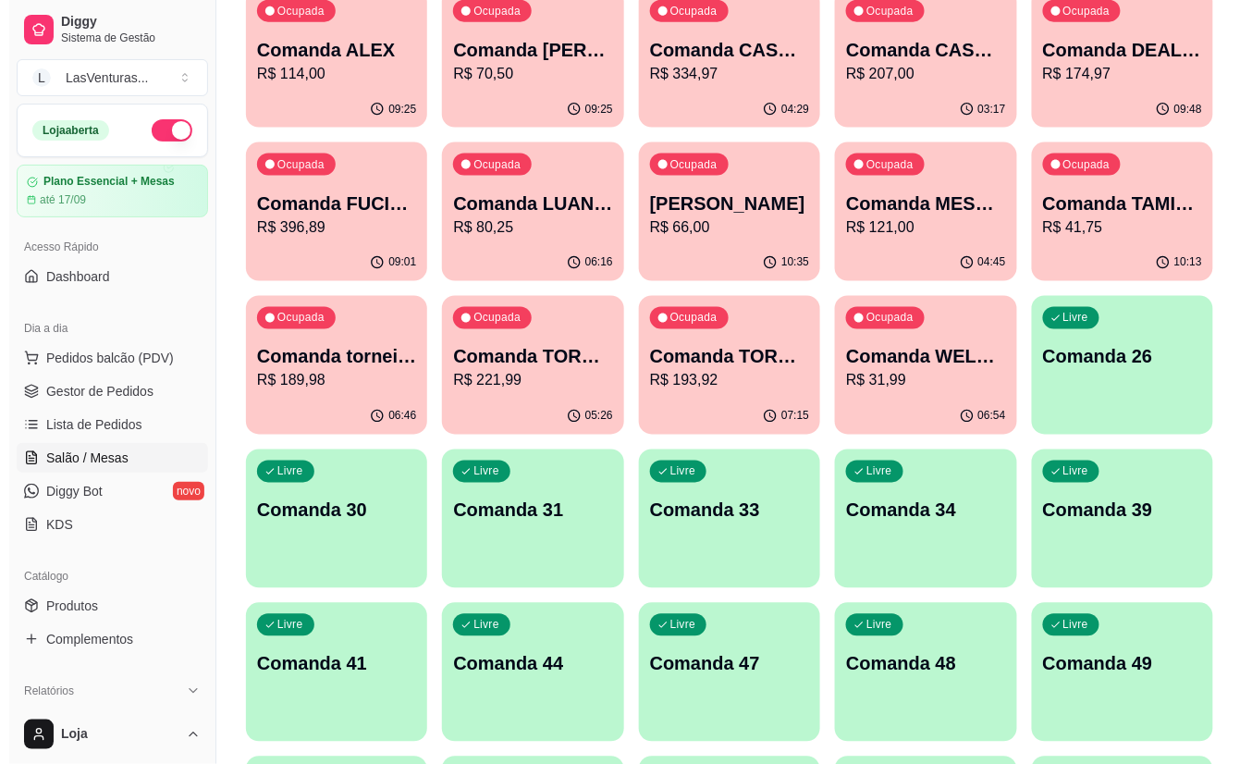
scroll to position [616, 0]
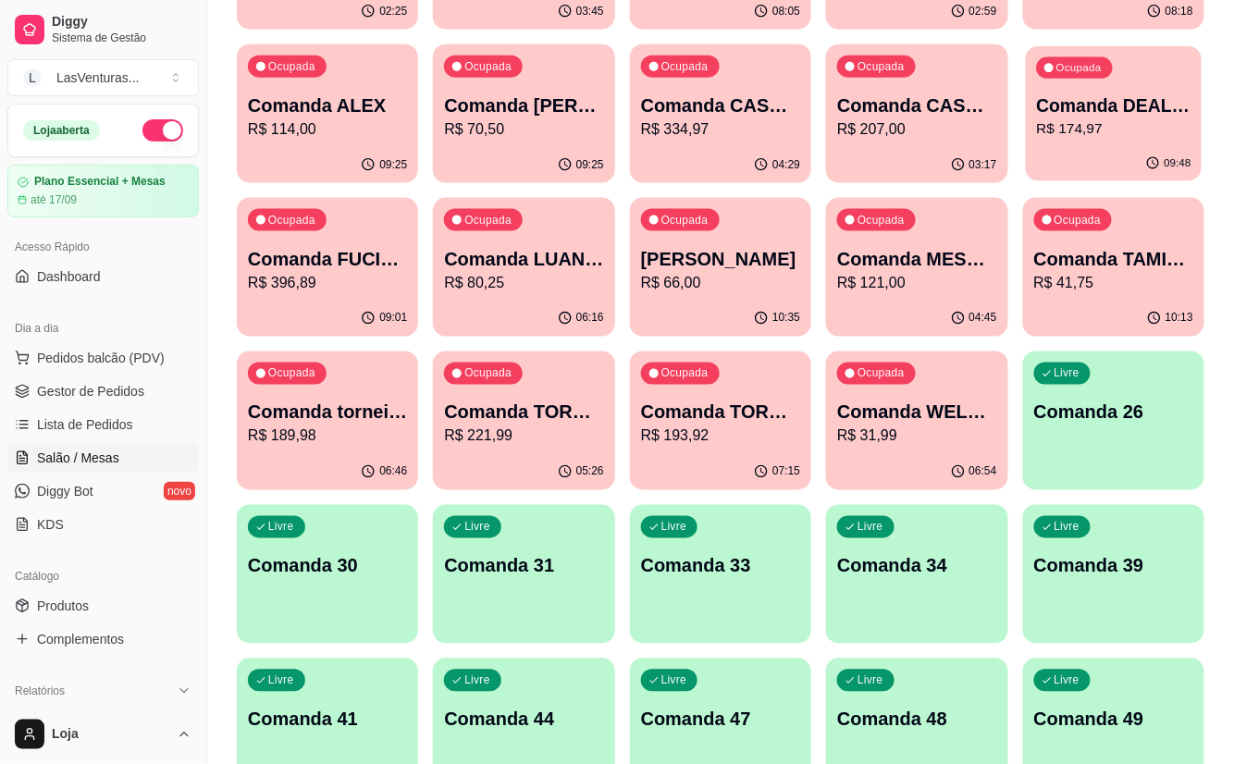
click at [1140, 100] on p "Comanda DEALERS 17/08" at bounding box center [1113, 105] width 154 height 25
click at [942, 134] on p "R$ 207,00" at bounding box center [917, 128] width 154 height 21
click at [342, 241] on div "Ocupada Comanda FUCIONARIOS R$ 396,89" at bounding box center [327, 249] width 181 height 103
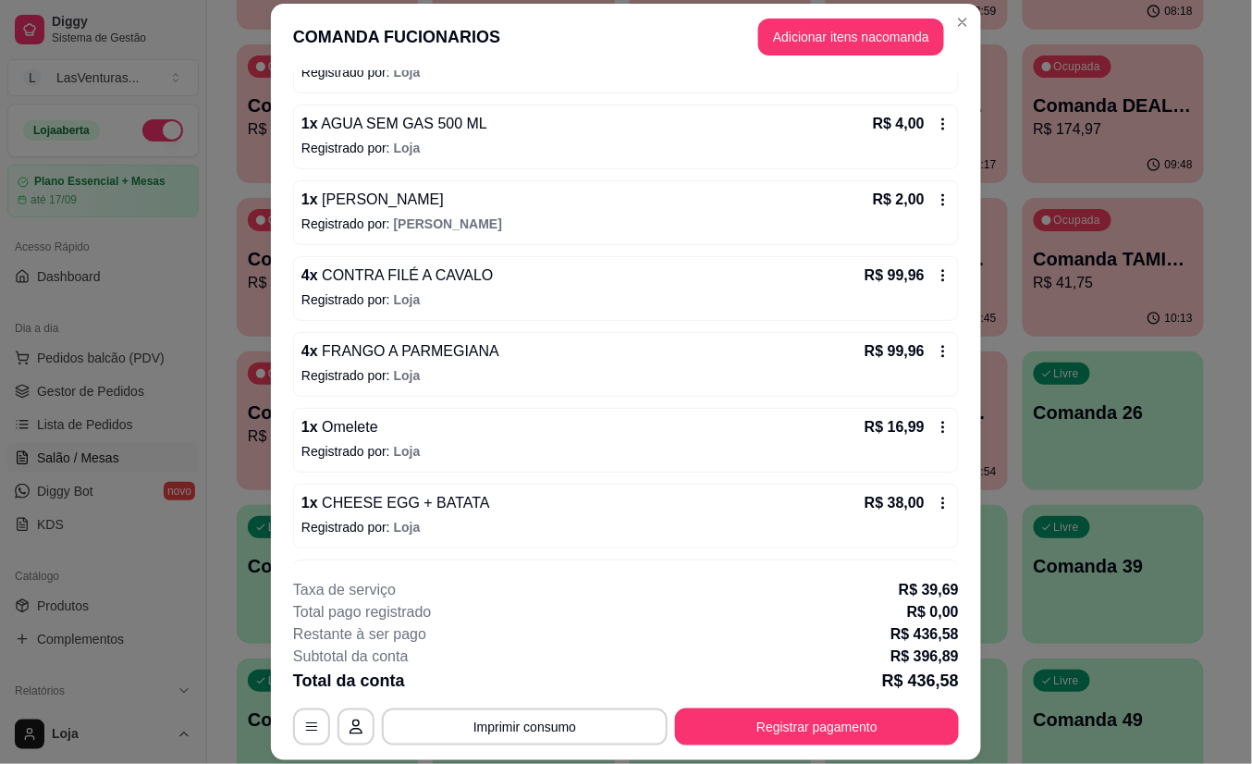
scroll to position [0, 0]
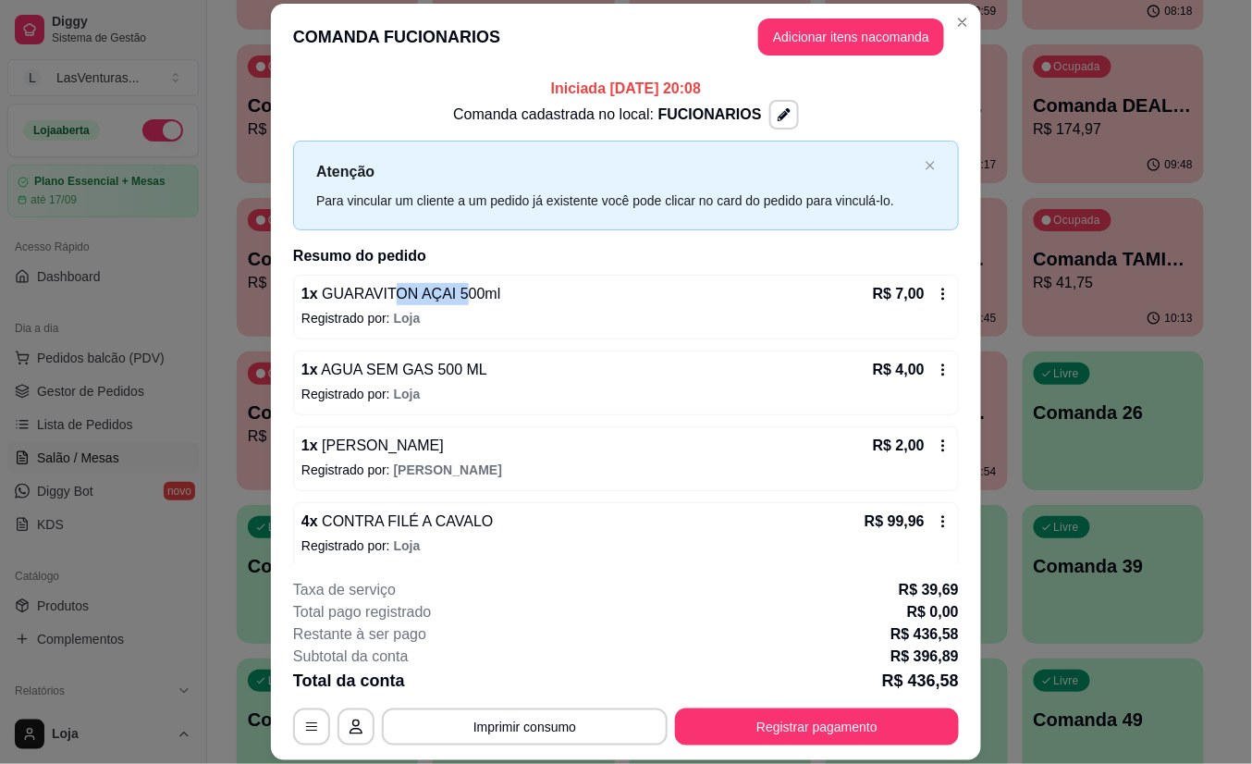
drag, startPoint x: 386, startPoint y: 293, endPoint x: 455, endPoint y: 304, distance: 70.3
click at [455, 302] on span "GUARAVITON AÇAI 500ml" at bounding box center [409, 294] width 183 height 16
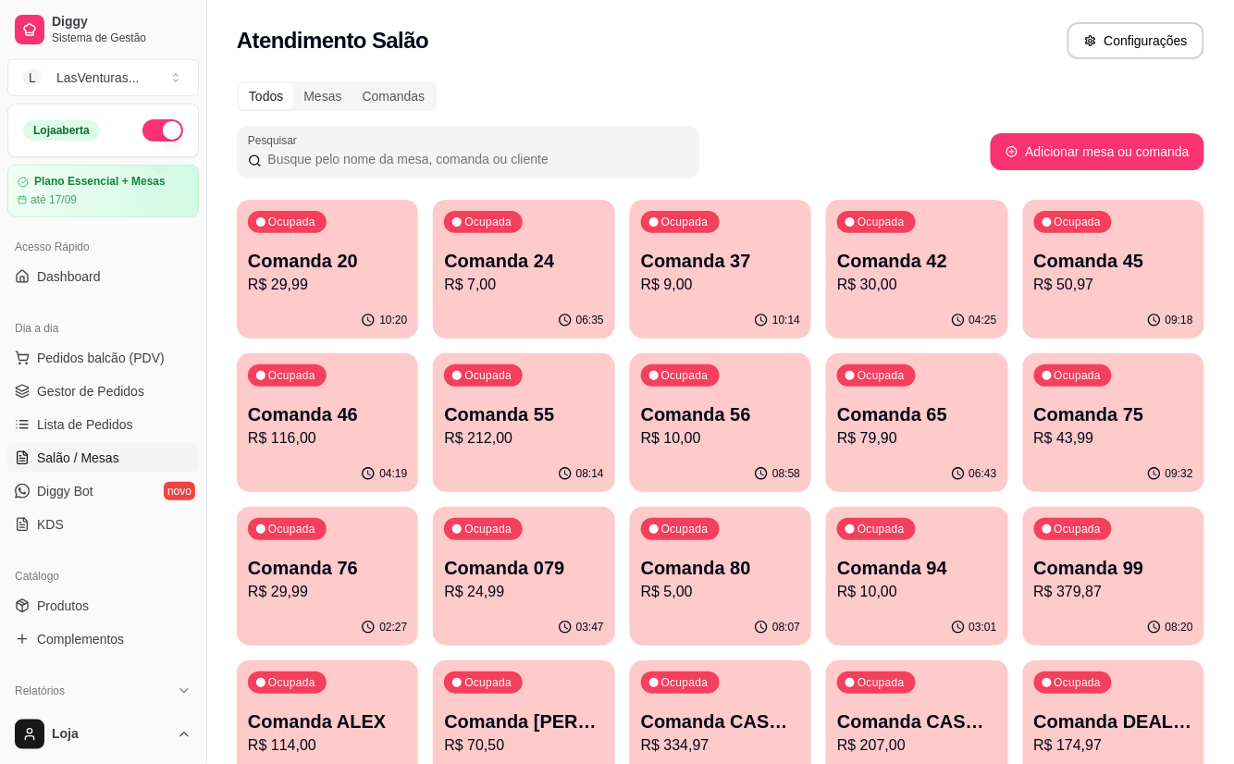
click at [1151, 282] on p "R$ 50,97" at bounding box center [1113, 285] width 159 height 22
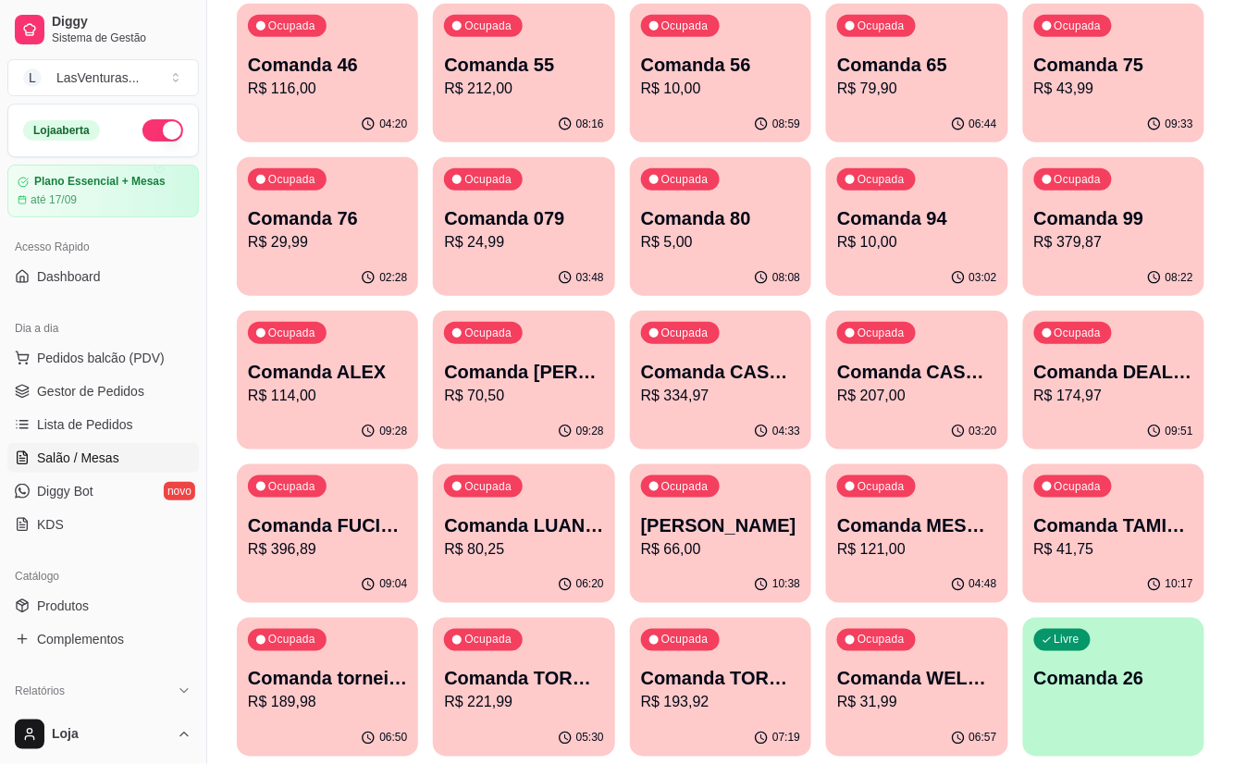
scroll to position [370, 0]
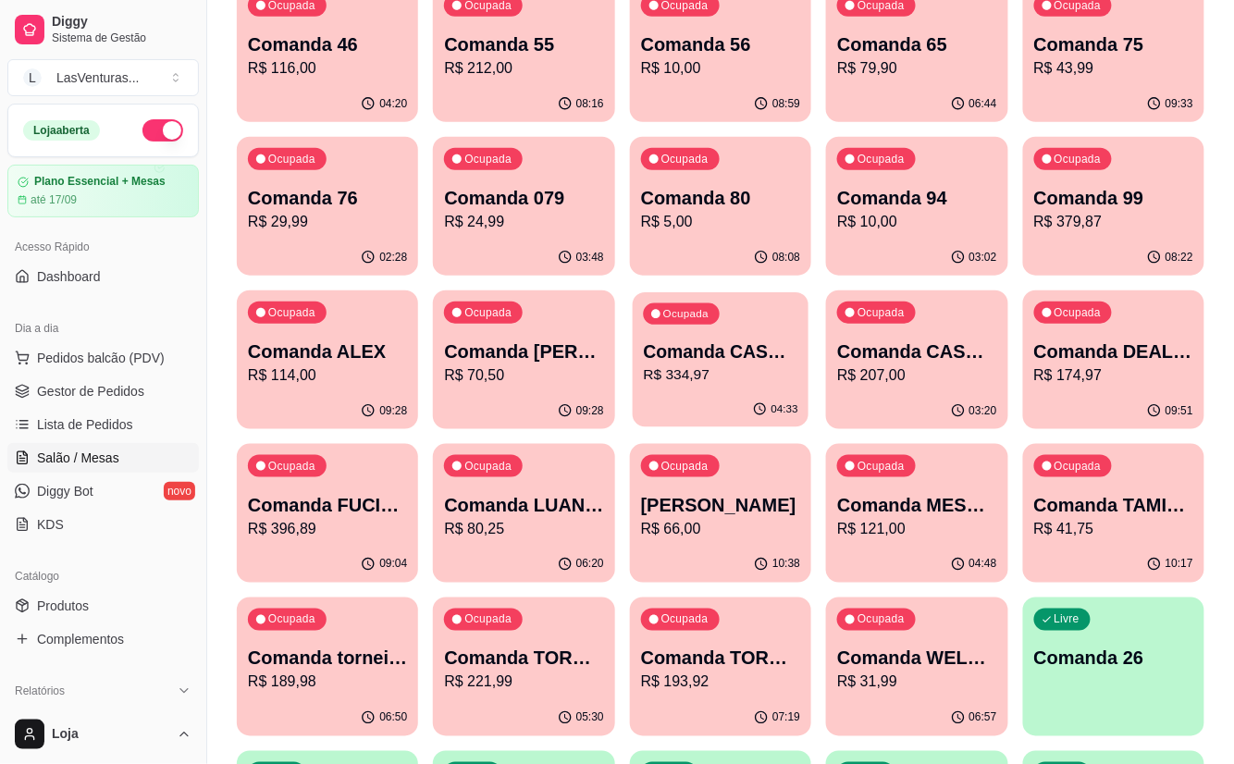
click at [763, 386] on p "R$ 334,97" at bounding box center [720, 374] width 154 height 21
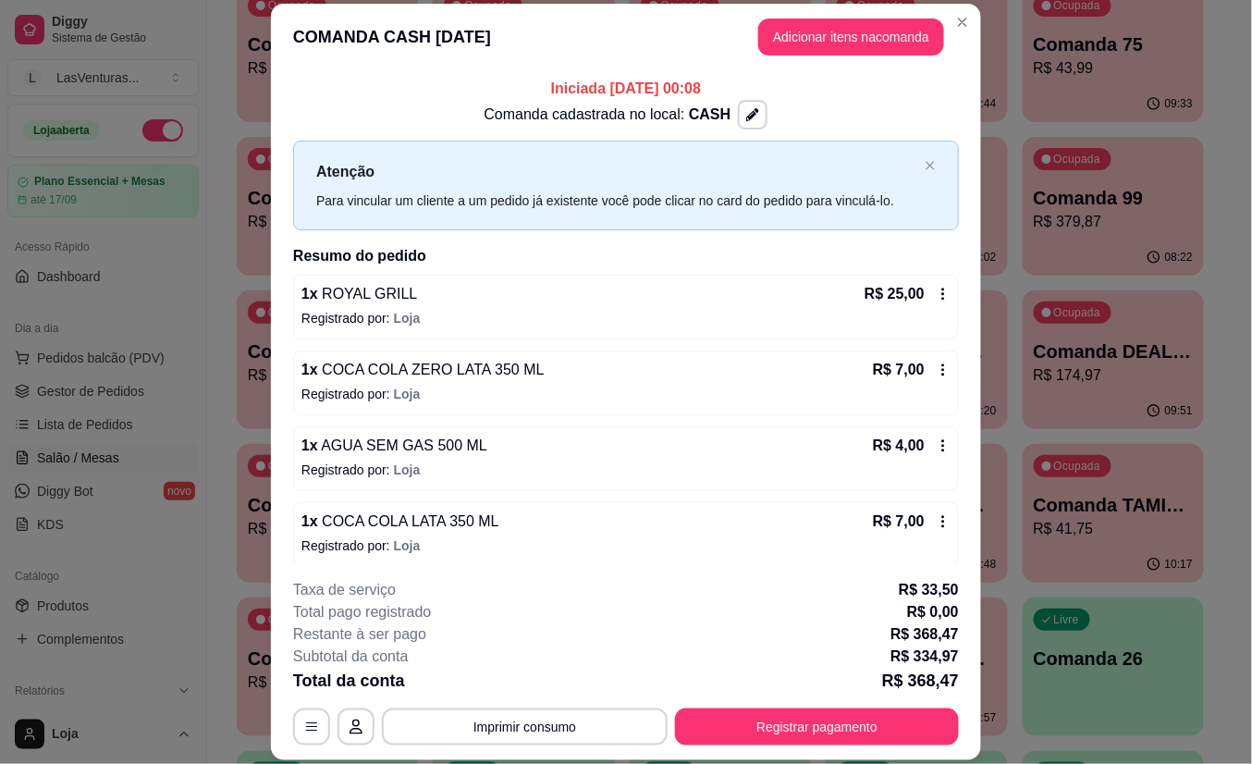
click at [943, 294] on icon at bounding box center [944, 295] width 3 height 12
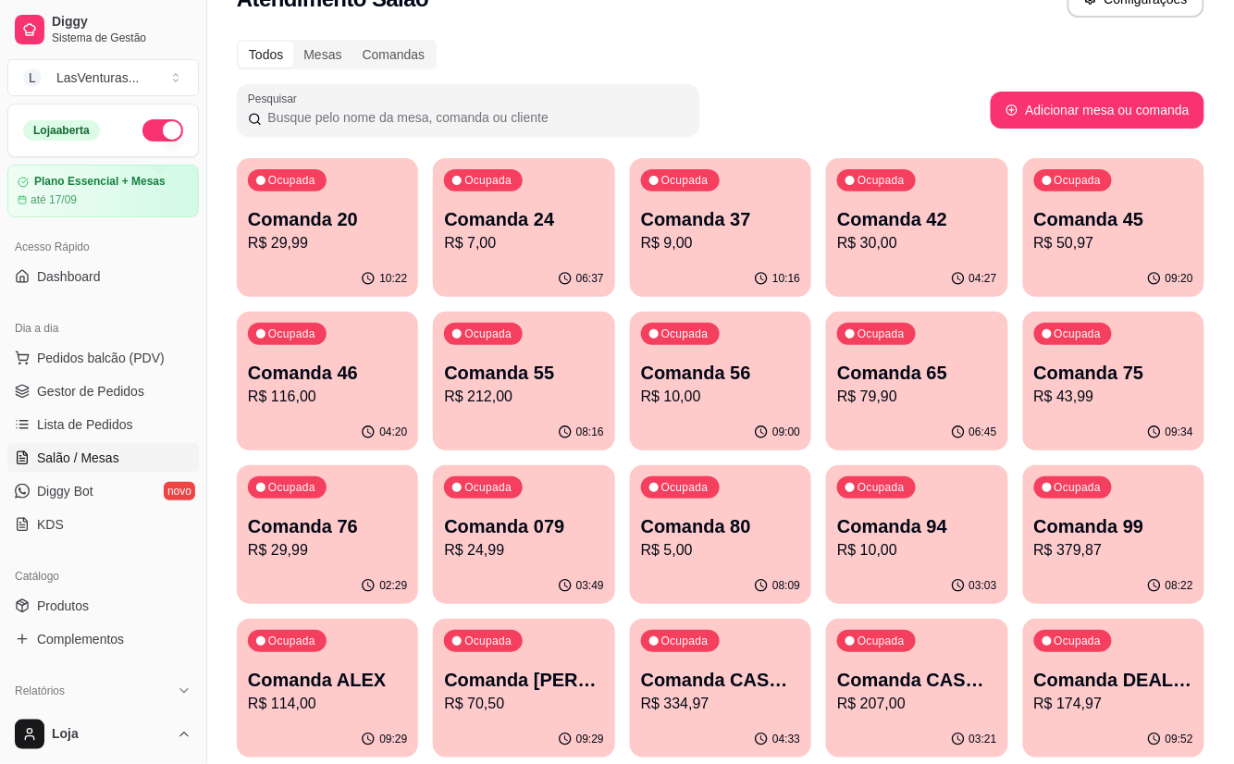
scroll to position [0, 0]
